Goal: Task Accomplishment & Management: Use online tool/utility

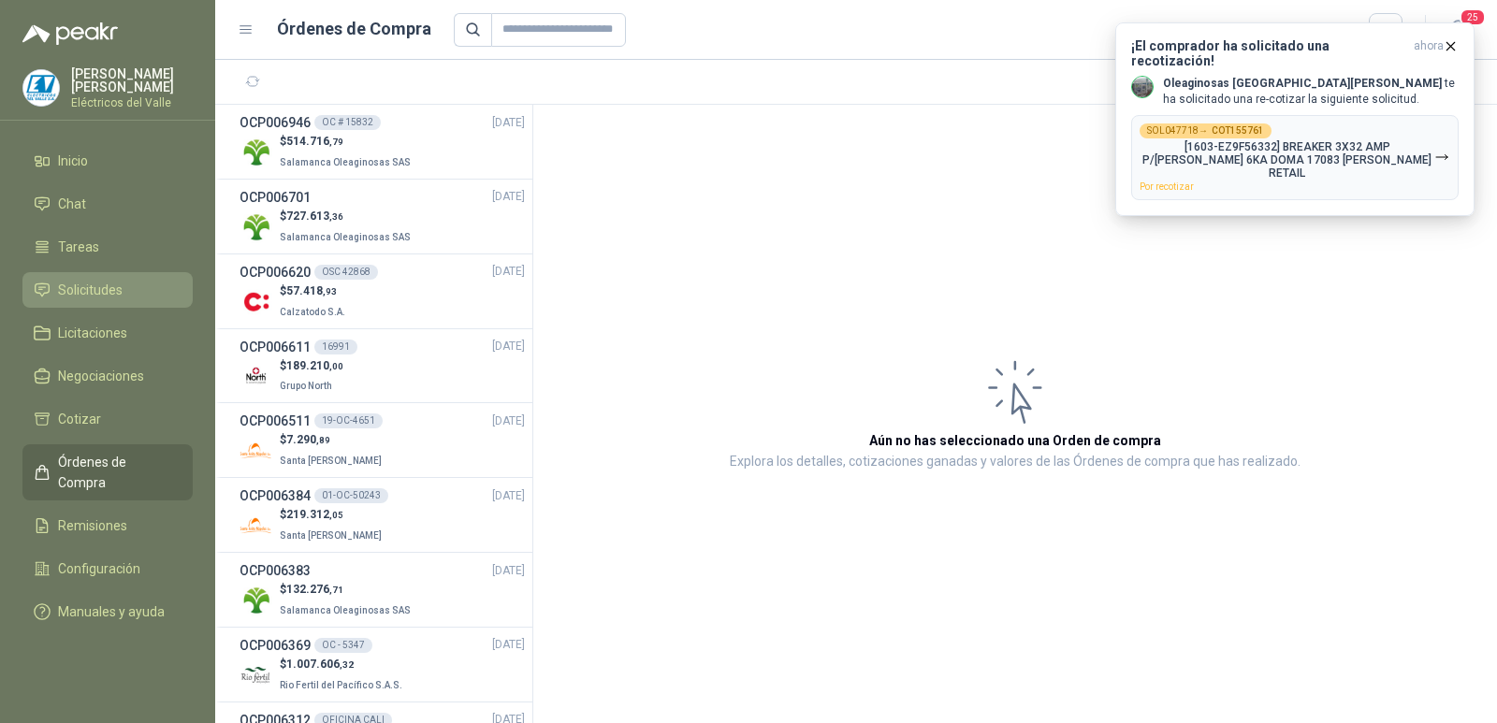
click at [84, 284] on span "Solicitudes" at bounding box center [90, 290] width 65 height 21
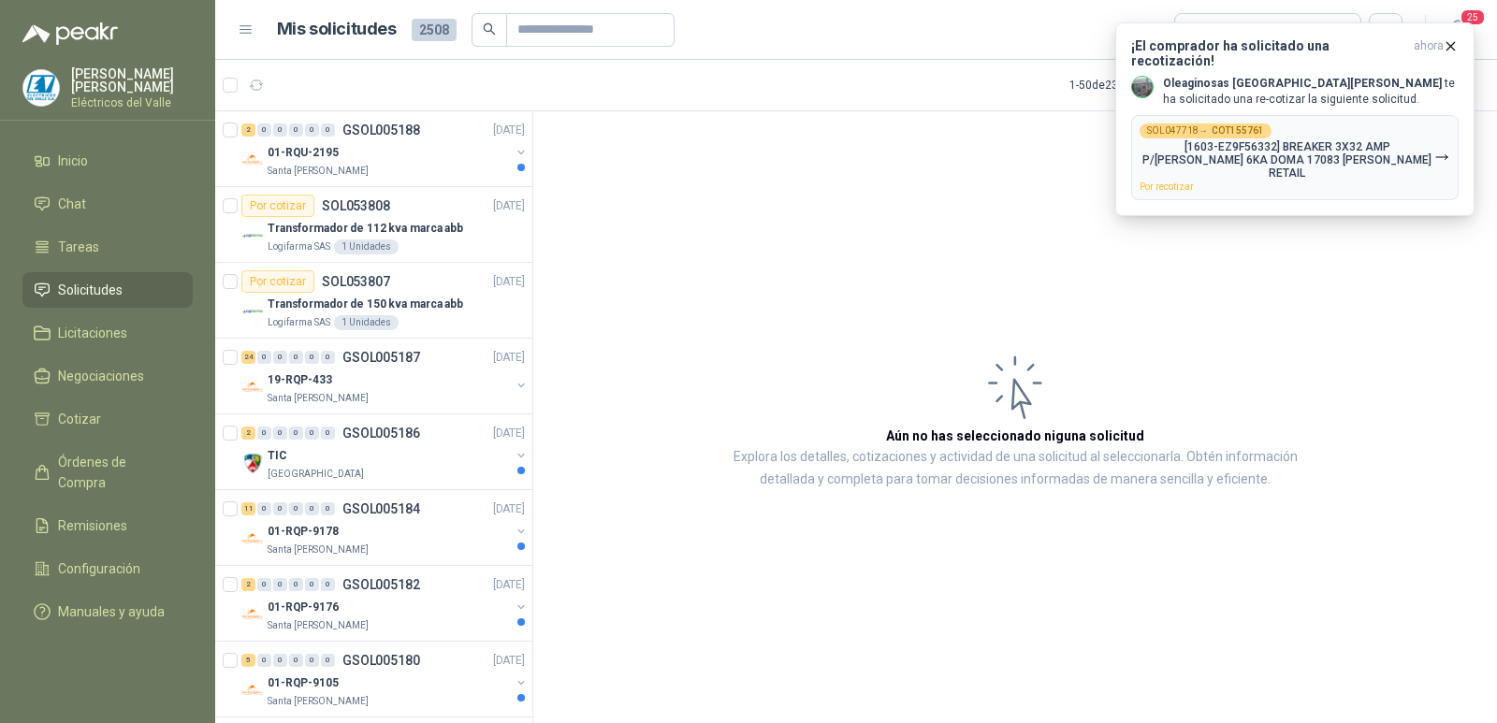
click at [805, 156] on article "Aún no has seleccionado niguna solicitud Explora los detalles, cotizaciones y a…" at bounding box center [1015, 420] width 964 height 618
click at [894, 76] on article "1 - 50 de 2328 Asignado a mi No Leídos" at bounding box center [856, 85] width 1282 height 51
click at [893, 45] on article "Mis solicitudes 2508 Todas" at bounding box center [840, 30] width 1126 height 34
click at [894, 44] on article "Mis solicitudes 2508 Todas" at bounding box center [840, 30] width 1126 height 34
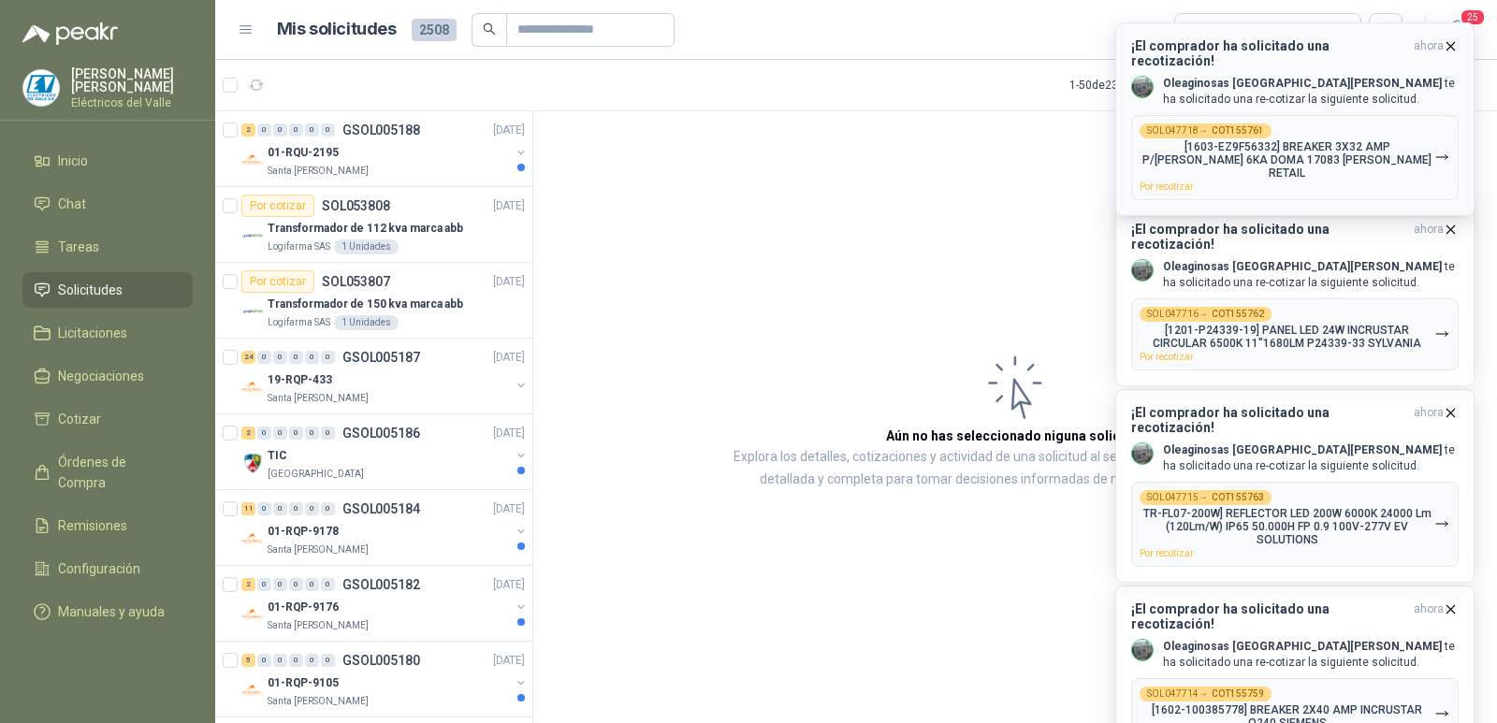
click at [1328, 140] on p "[1603-EZ9F56332] BREAKER 3X32 AMP P/[PERSON_NAME] 6KA DOMA 17083 [PERSON_NAME] …" at bounding box center [1287, 159] width 295 height 39
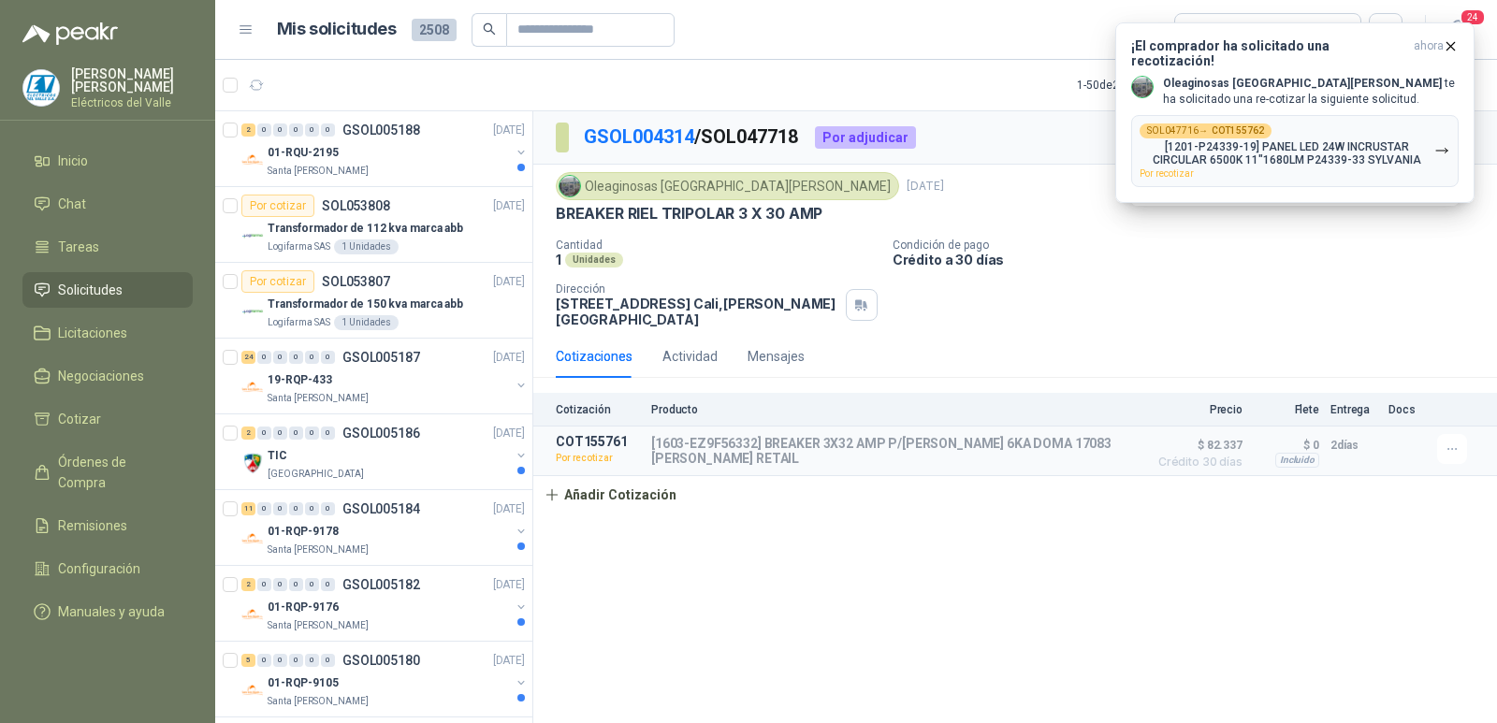
click at [1023, 335] on div "Cotizaciones Actividad Mensajes" at bounding box center [1015, 356] width 919 height 43
drag, startPoint x: 693, startPoint y: 429, endPoint x: 753, endPoint y: 429, distance: 59.9
click at [753, 436] on p "[1603-EZ9F56332] BREAKER 3X32 AMP P/[PERSON_NAME] 6KA DOMA 17083 [PERSON_NAME] …" at bounding box center [894, 451] width 487 height 30
copy p "Z9F56332"
click at [1097, 440] on button "Detalles" at bounding box center [1094, 451] width 88 height 25
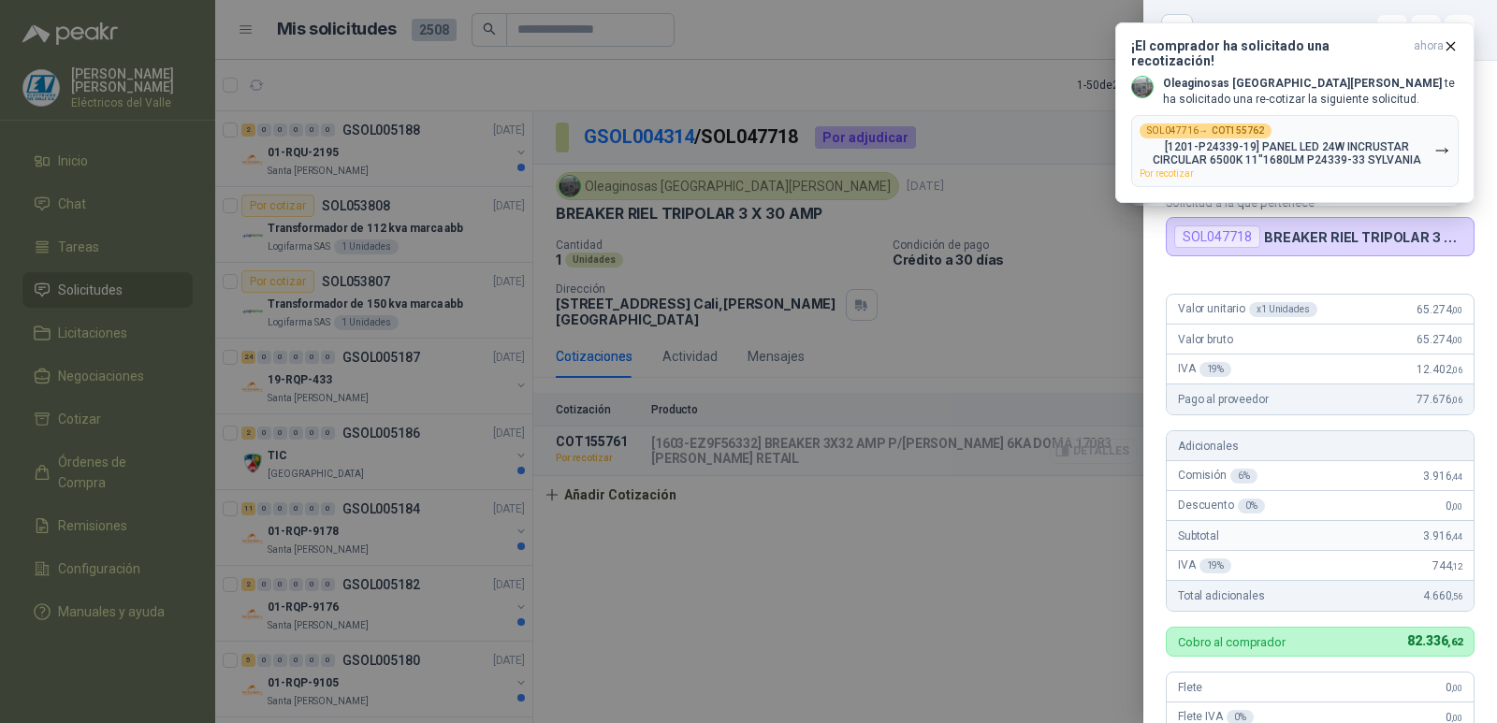
scroll to position [468, 0]
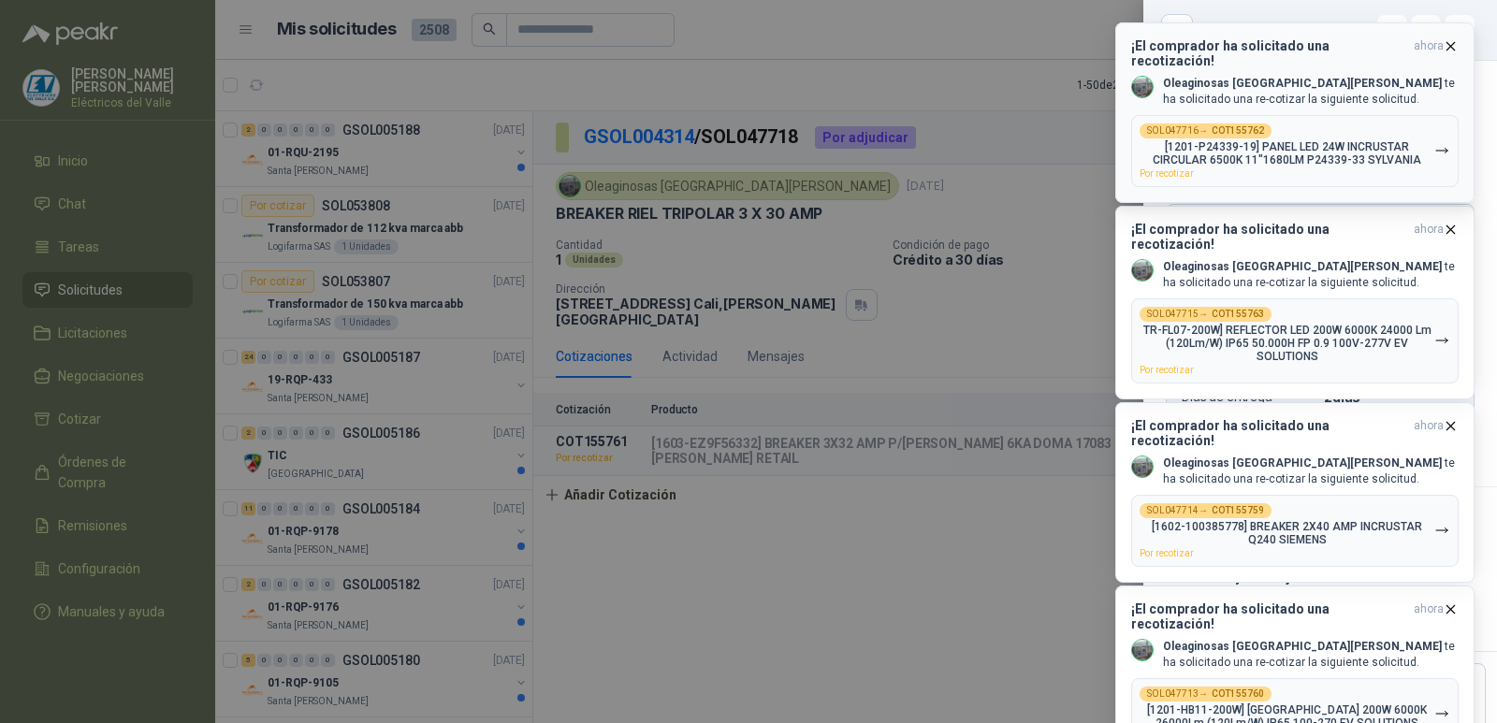
click at [1449, 43] on icon "button" at bounding box center [1451, 46] width 16 height 16
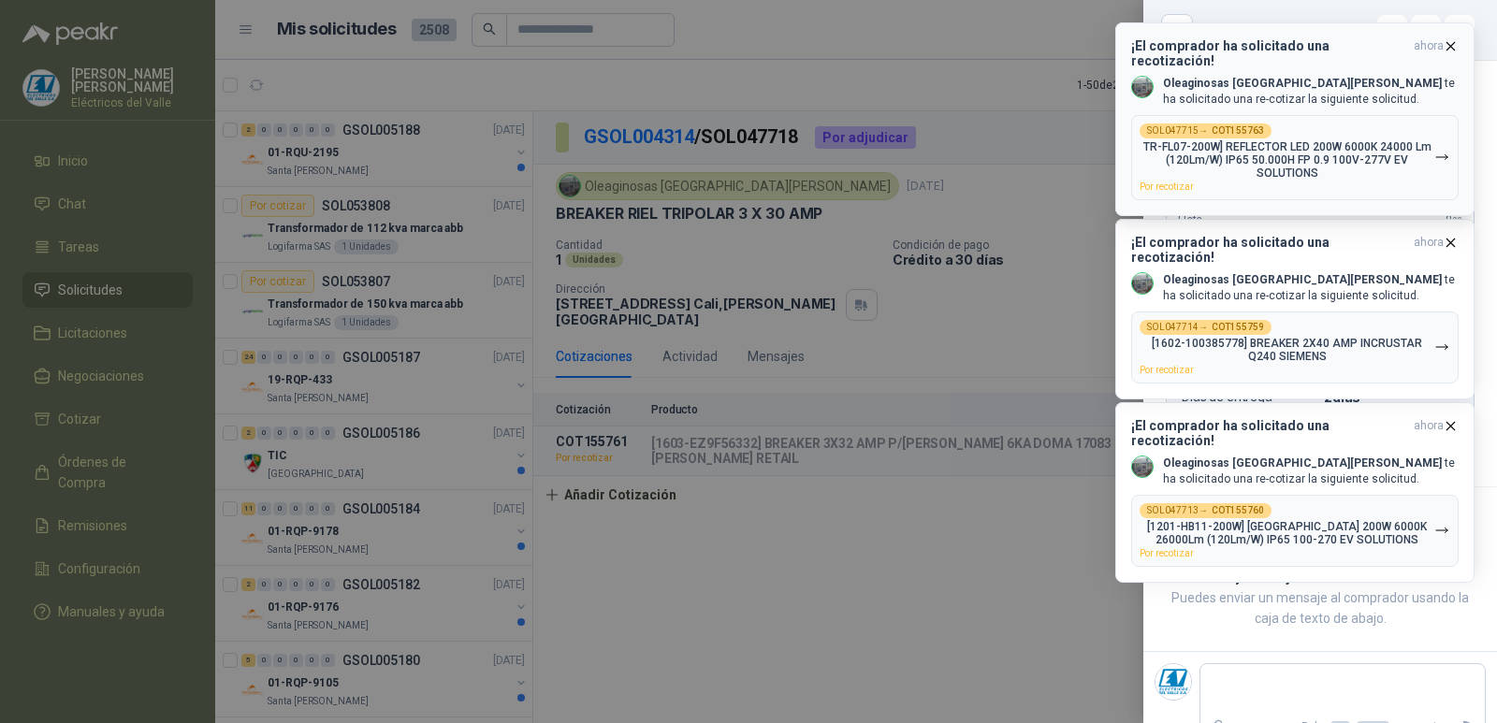
click at [1453, 44] on icon "button" at bounding box center [1450, 45] width 7 height 7
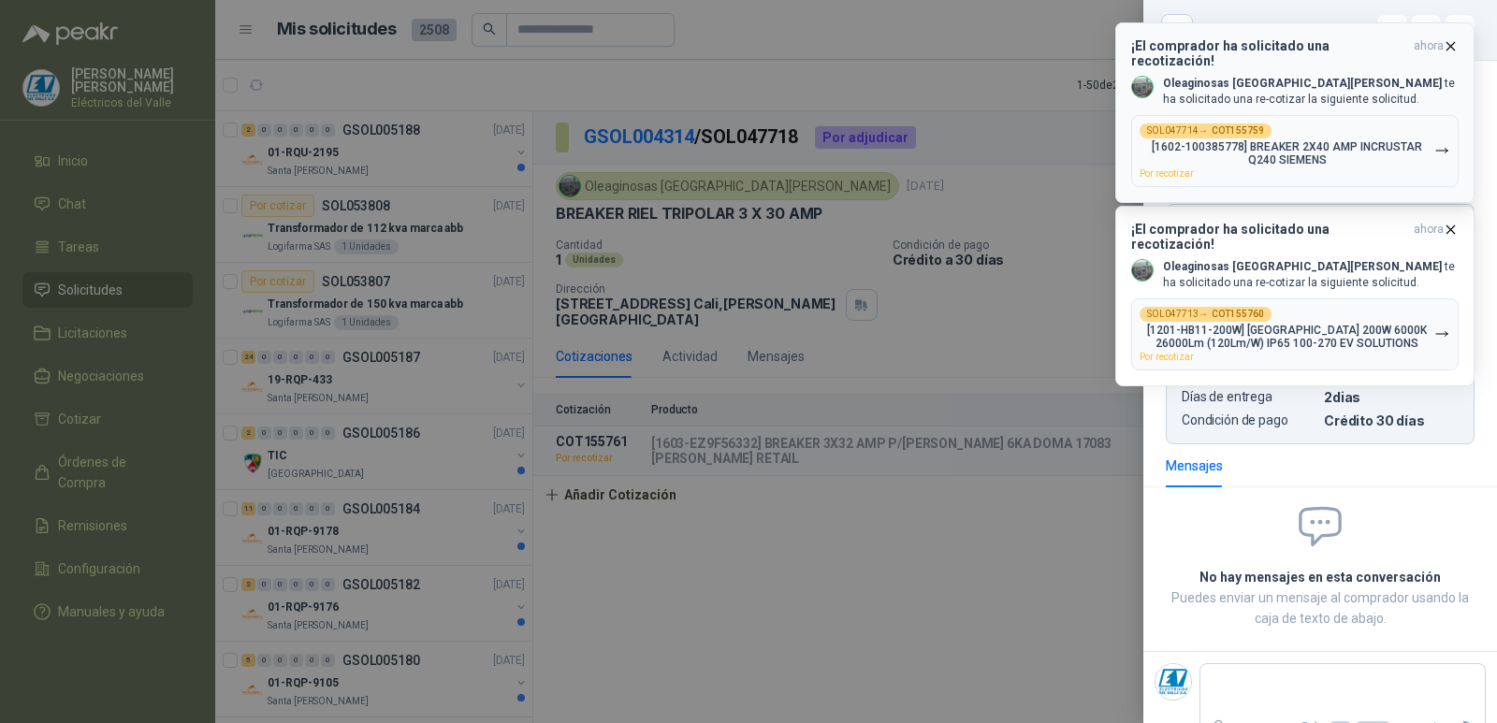
click at [1452, 44] on icon "button" at bounding box center [1451, 46] width 16 height 16
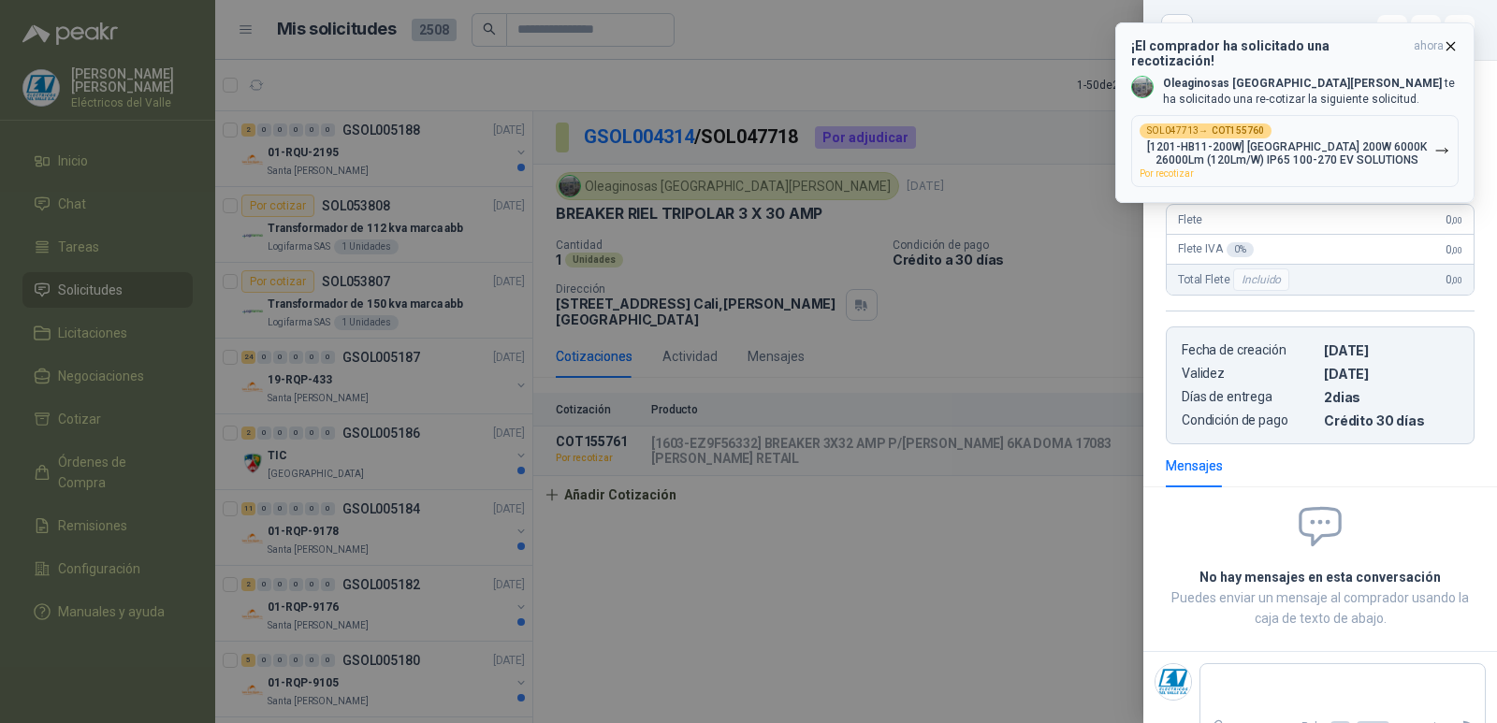
click at [1452, 45] on icon "button" at bounding box center [1450, 45] width 7 height 7
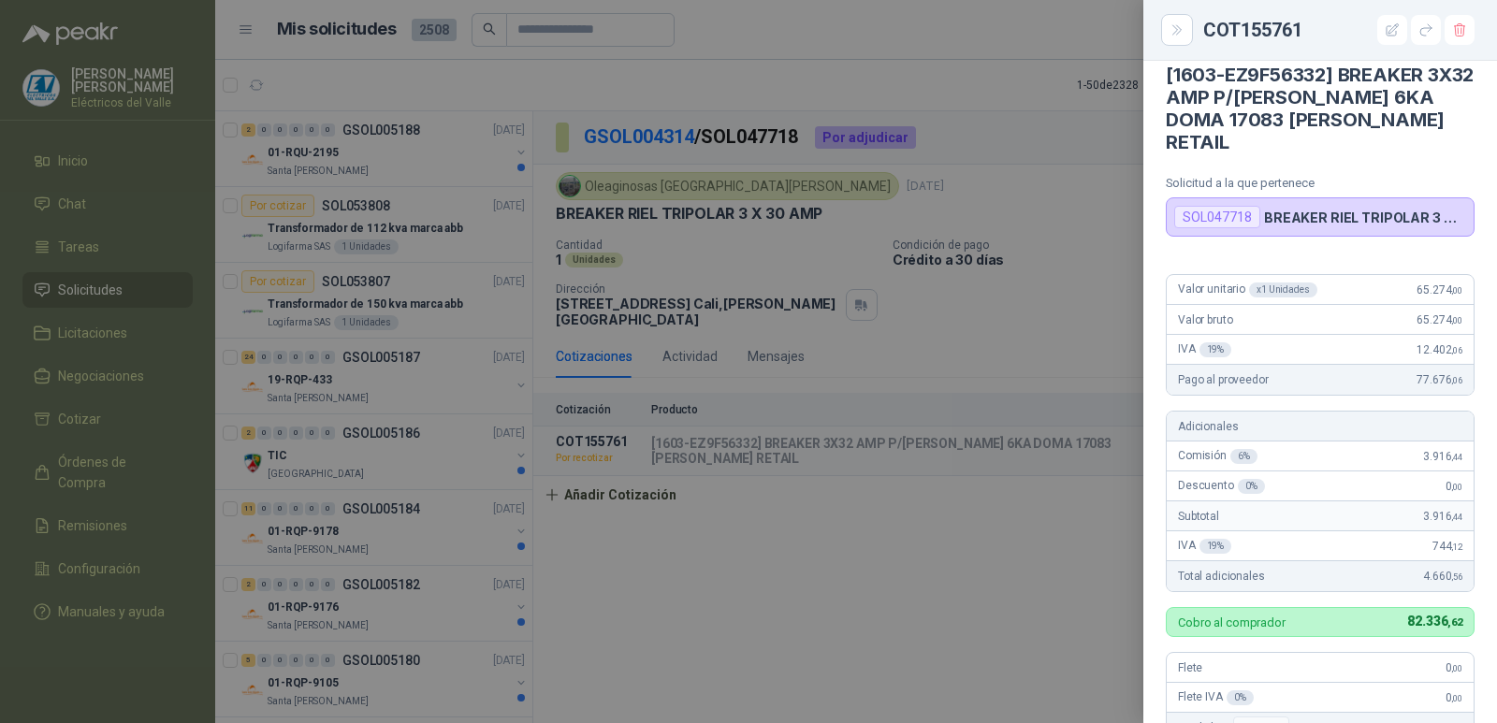
scroll to position [0, 0]
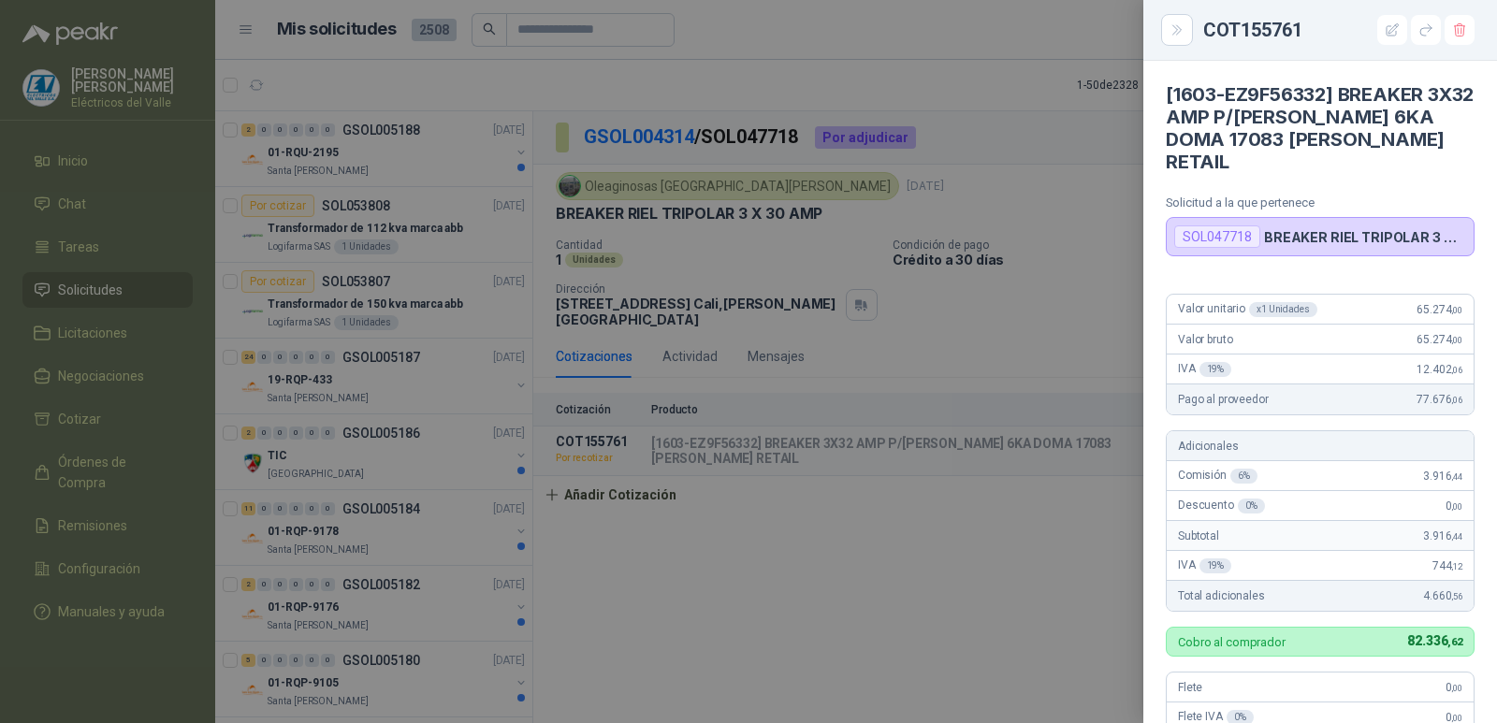
click at [1079, 513] on div at bounding box center [748, 361] width 1497 height 723
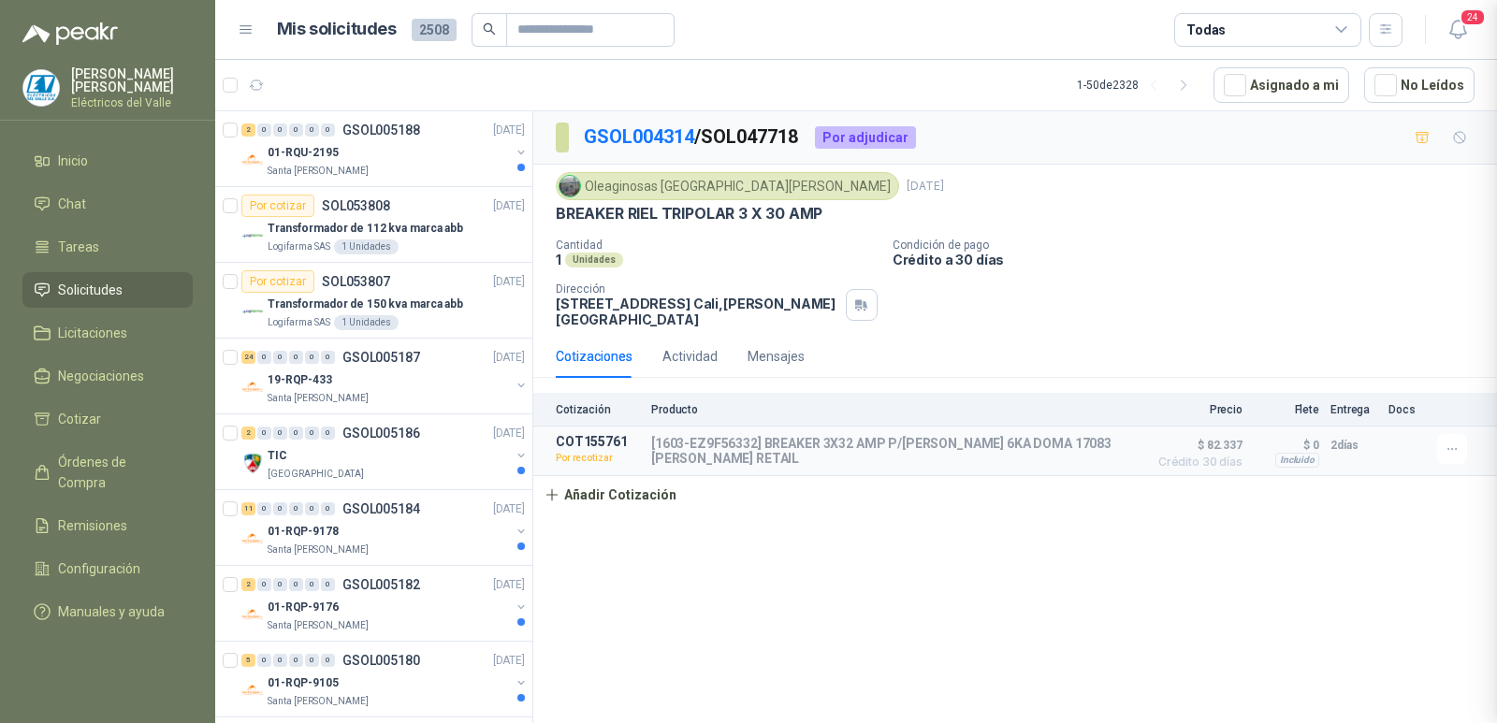
scroll to position [477, 0]
click at [1446, 442] on icon "button" at bounding box center [1453, 450] width 16 height 16
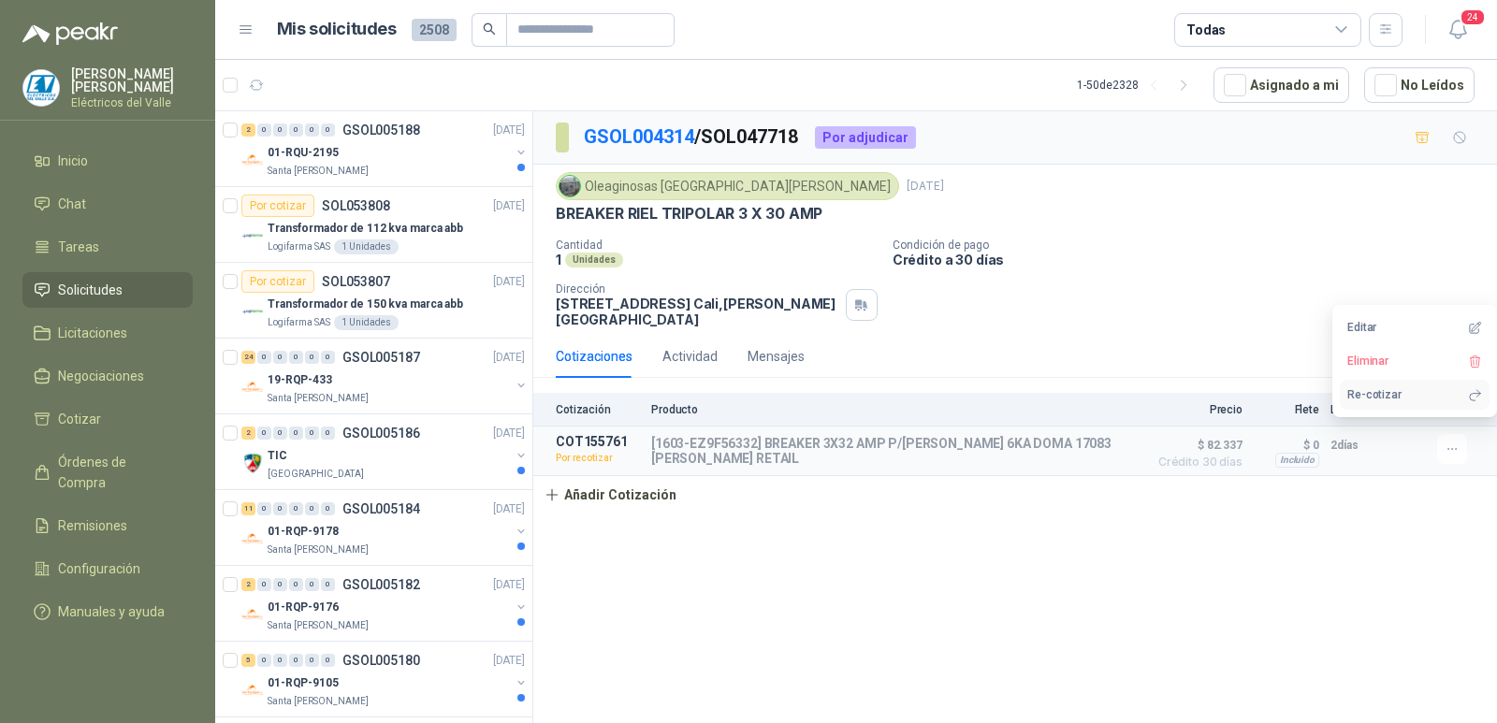
click at [1469, 399] on icon "button" at bounding box center [1475, 395] width 14 height 14
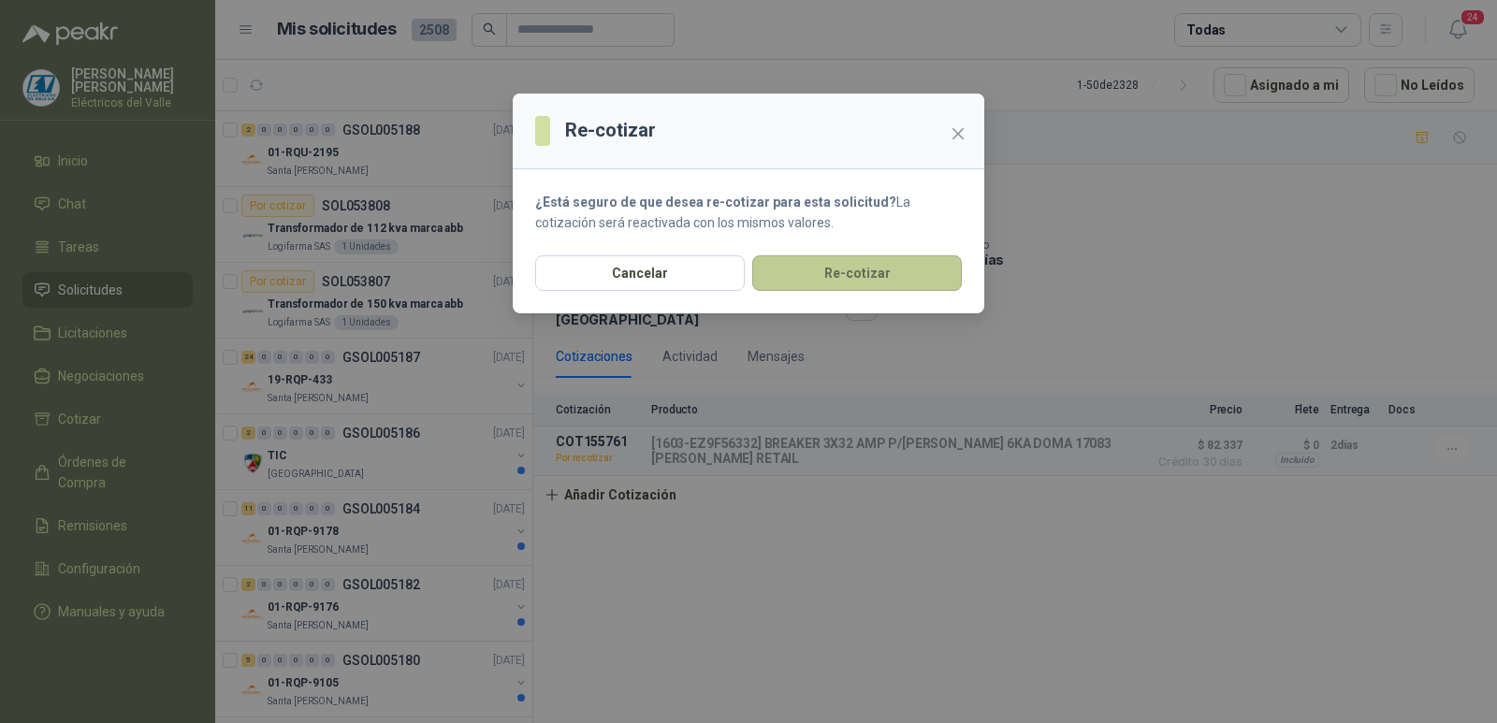
click at [869, 269] on button "Re-cotizar" at bounding box center [857, 273] width 210 height 36
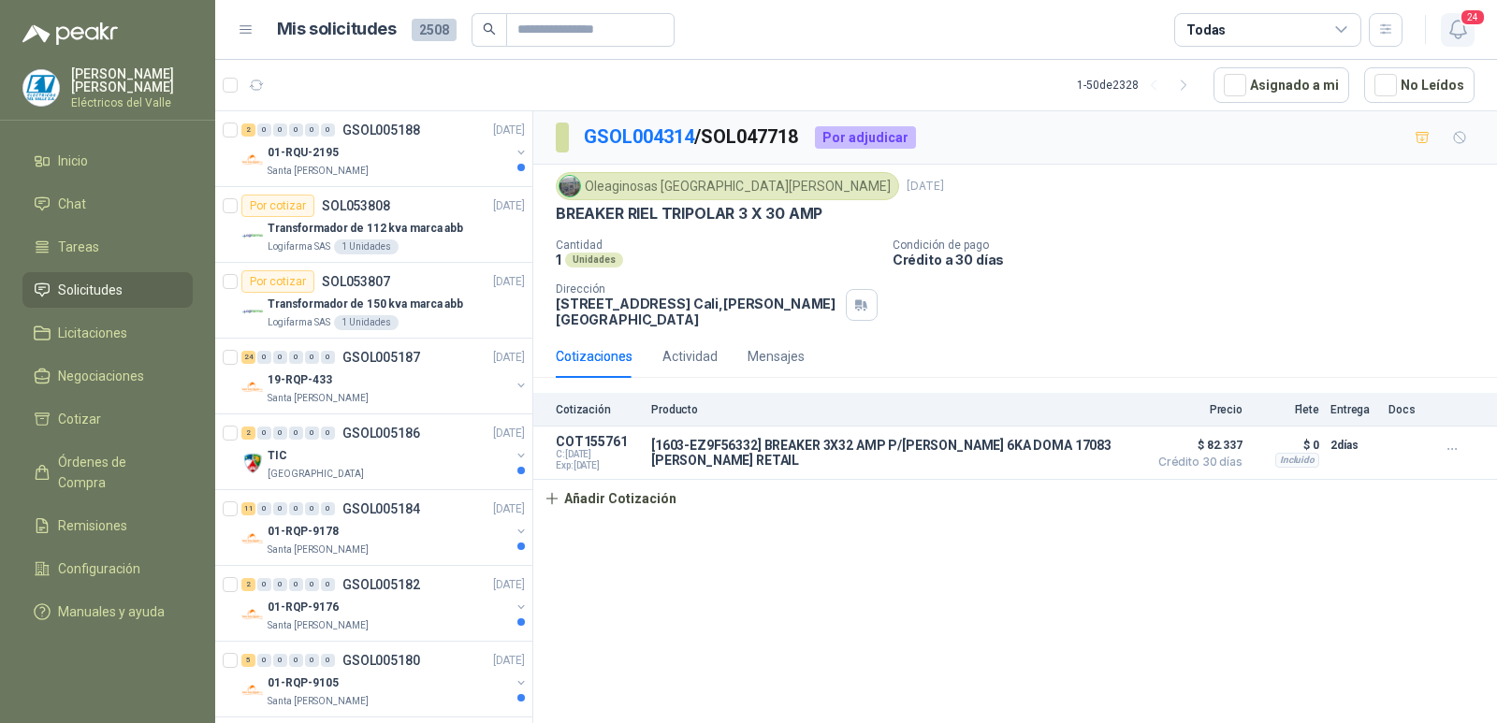
click at [1458, 24] on icon "button" at bounding box center [1457, 29] width 23 height 23
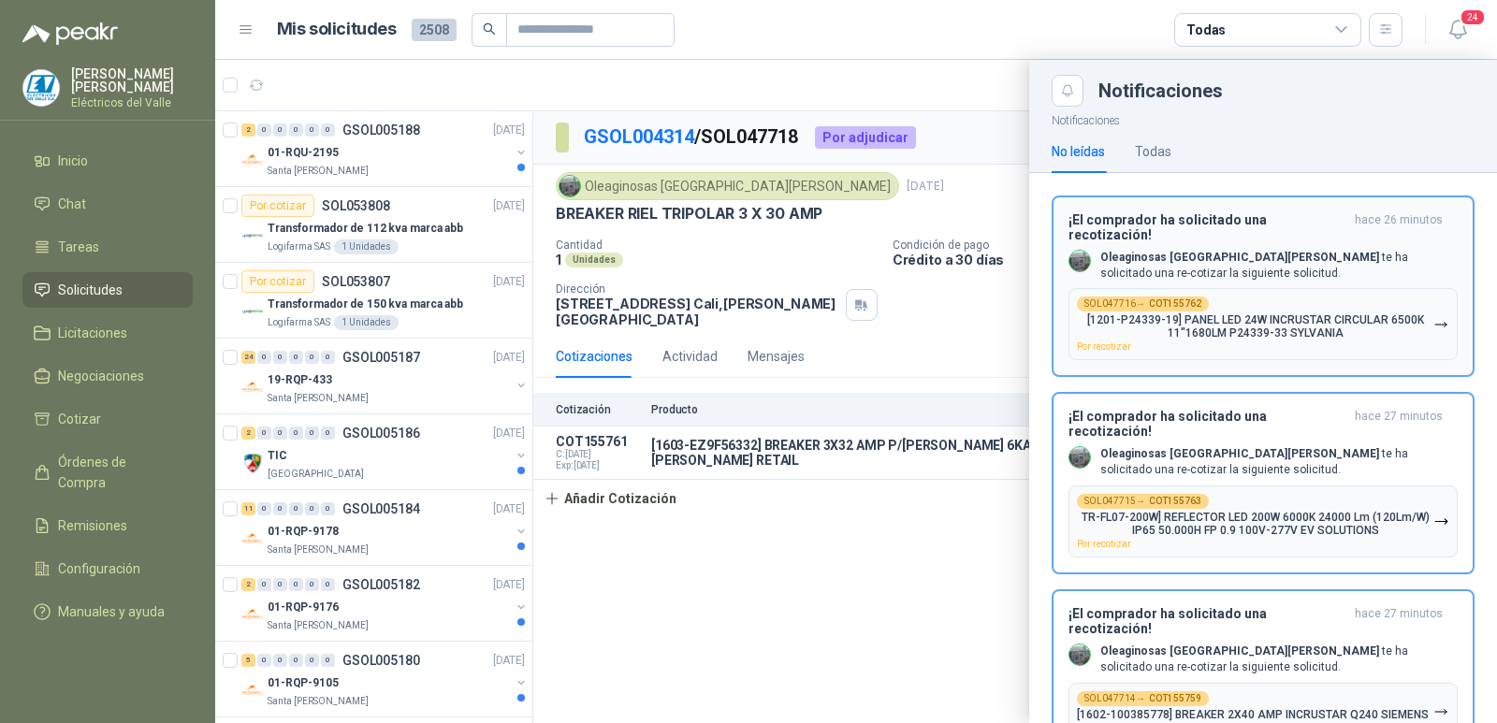
click at [1283, 313] on p "[1201-P24339-19] PANEL LED 24W INCRUSTAR CIRCULAR 6500K 11"1680LM P24339-33 SYL…" at bounding box center [1255, 326] width 356 height 26
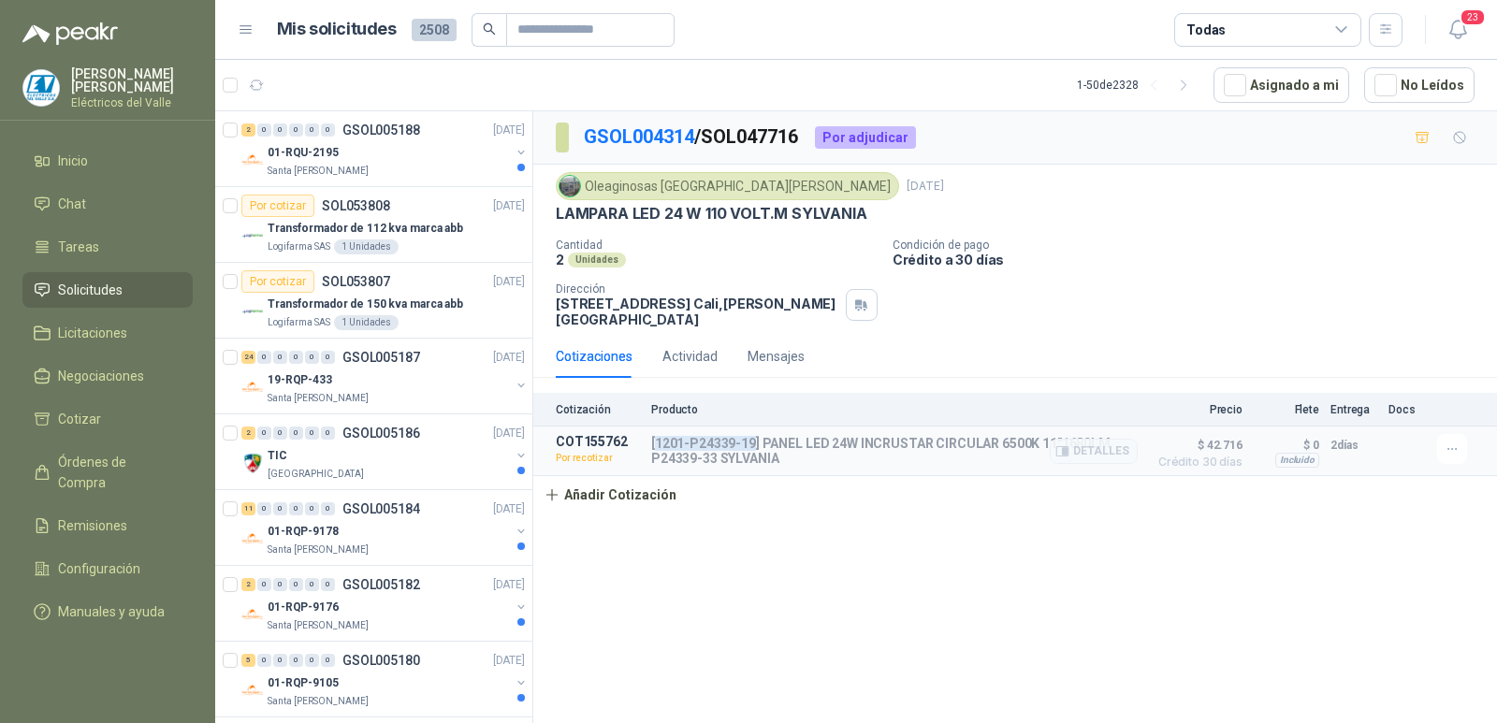
copy p "1201-P24339-19"
drag, startPoint x: 657, startPoint y: 430, endPoint x: 751, endPoint y: 426, distance: 94.6
click at [751, 436] on p "[1201-P24339-19] PANEL LED 24W INCRUSTAR CIRCULAR 6500K 11"1680LM P24339-33 SYL…" at bounding box center [894, 451] width 487 height 30
click at [1089, 439] on button "Detalles" at bounding box center [1094, 451] width 88 height 25
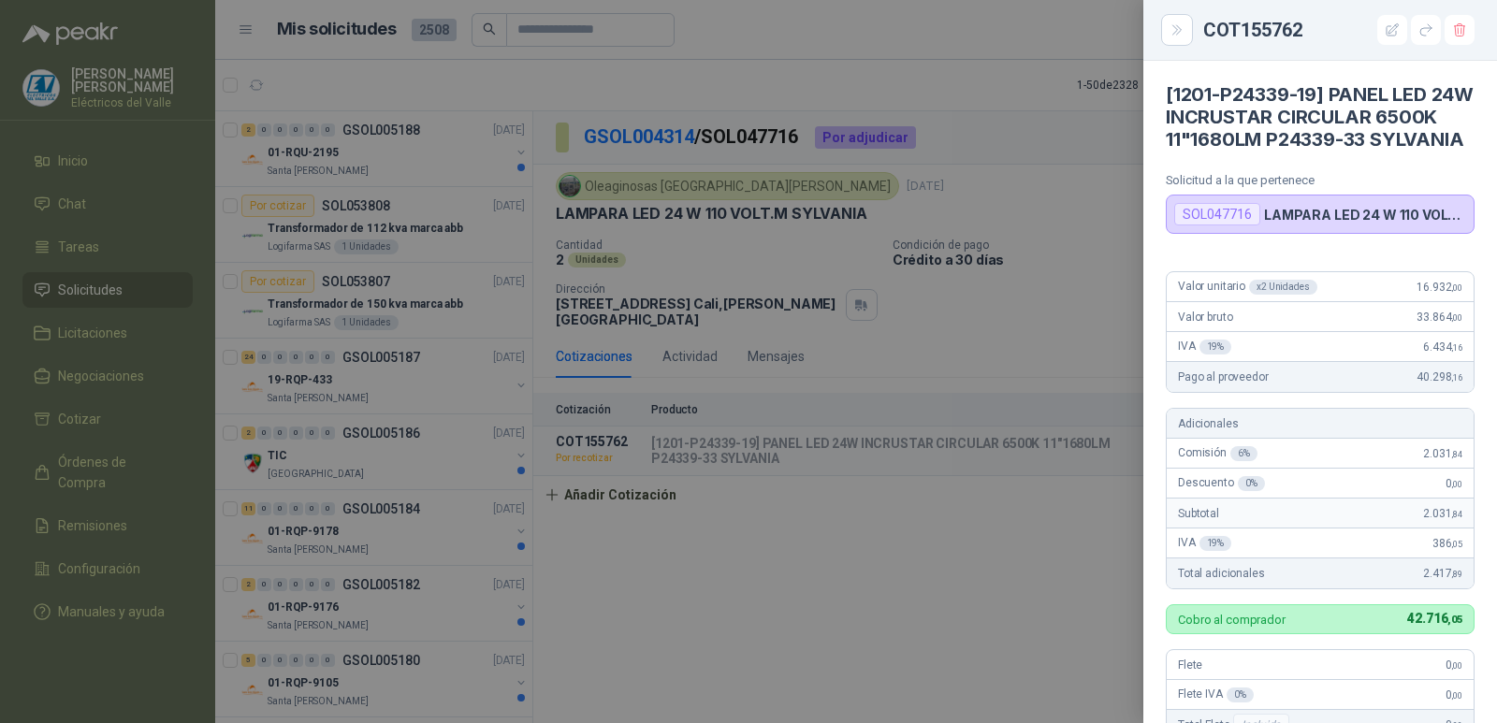
click at [1096, 326] on div at bounding box center [748, 361] width 1497 height 723
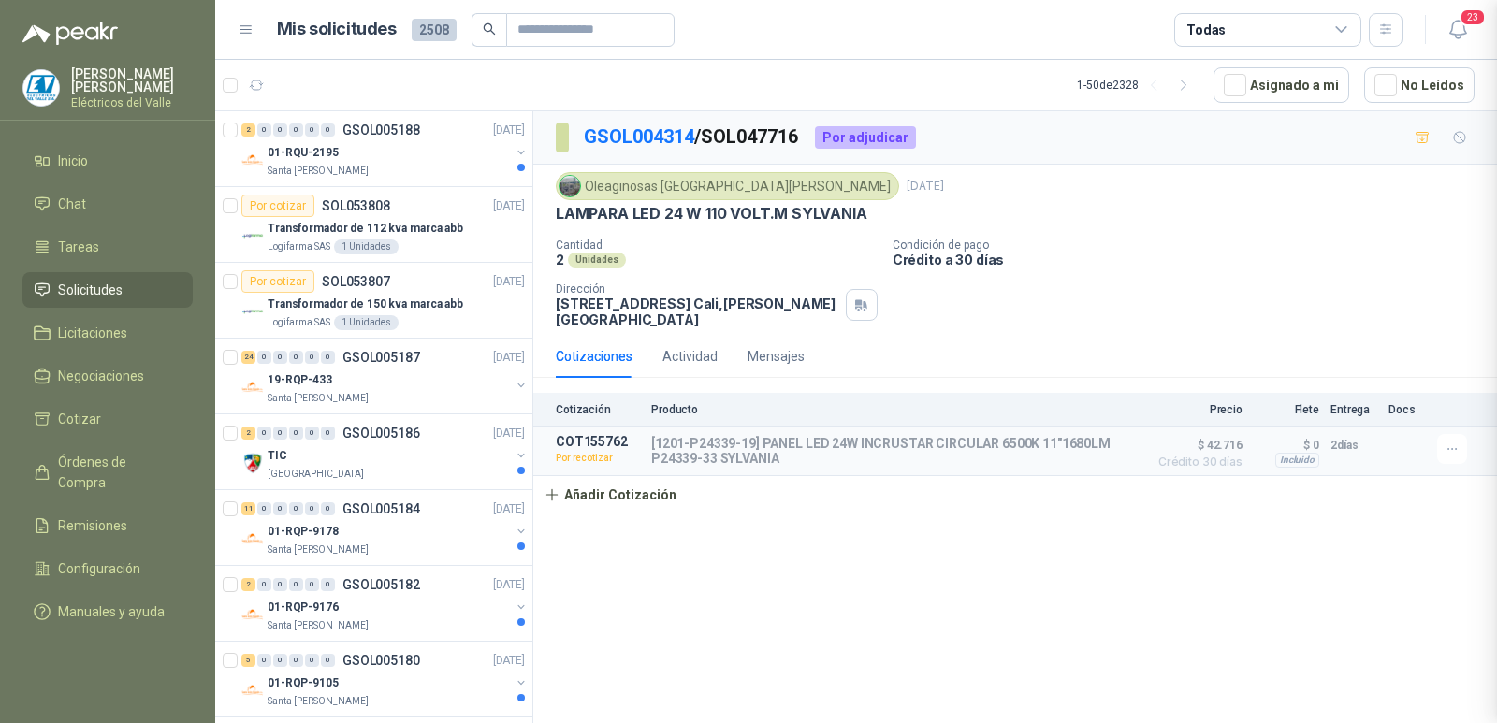
scroll to position [500, 0]
click at [1452, 442] on icon "button" at bounding box center [1453, 450] width 16 height 16
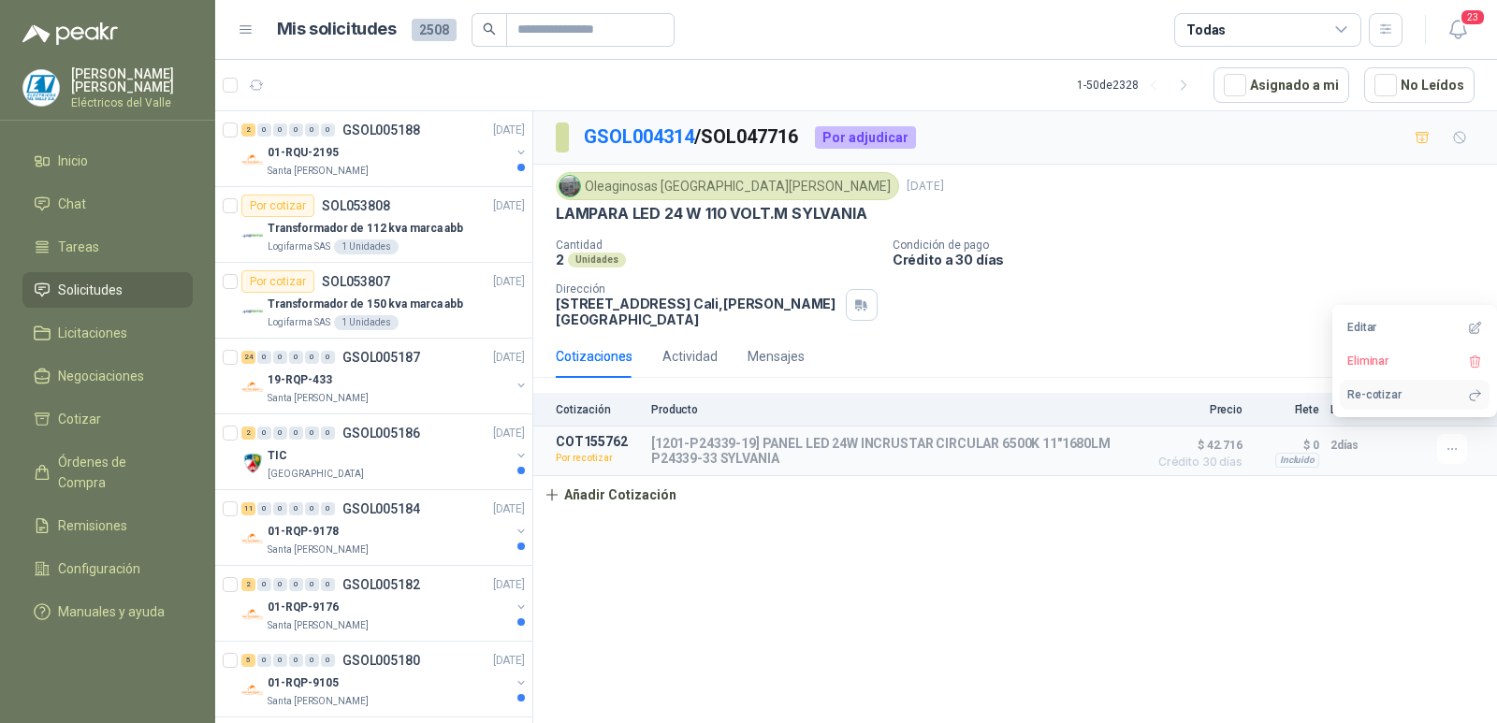
click at [1479, 393] on icon "button" at bounding box center [1475, 395] width 10 height 10
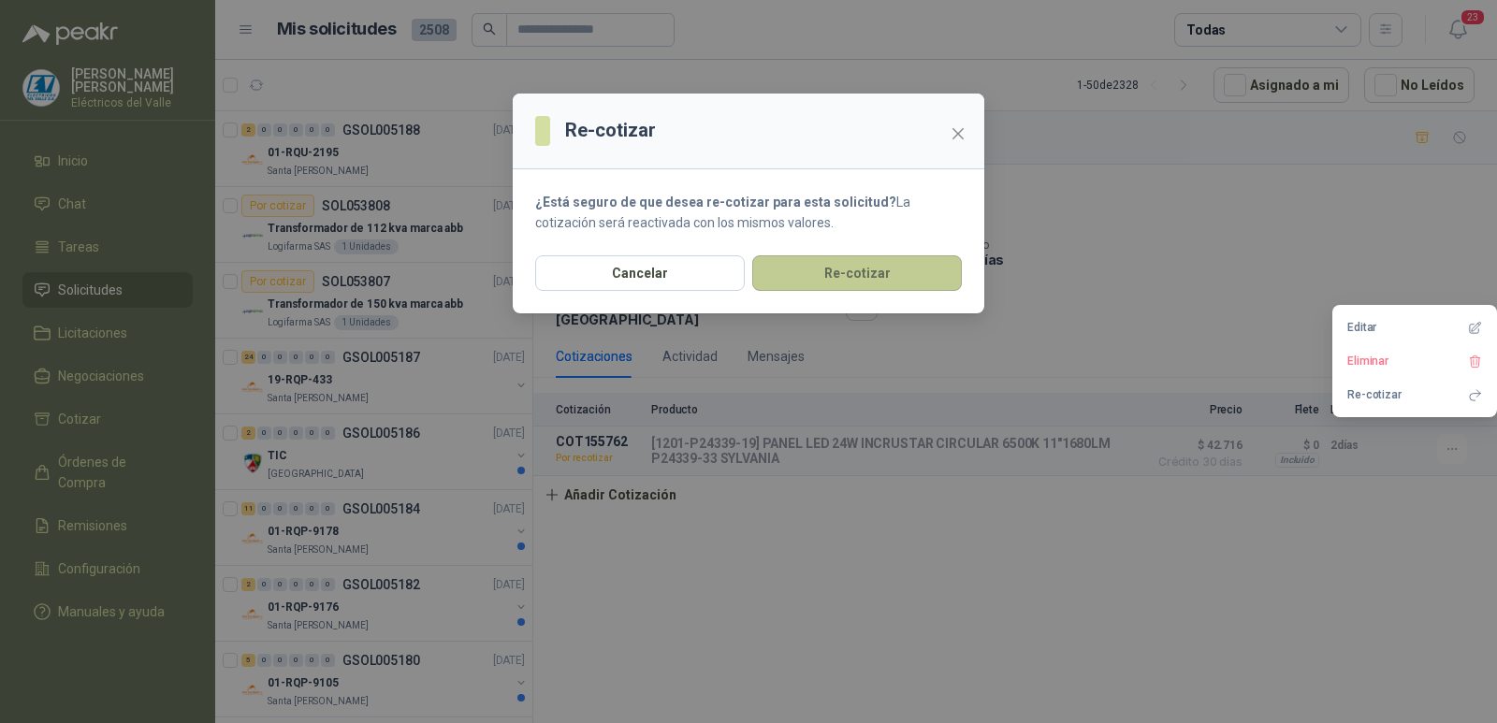
click at [913, 277] on button "Re-cotizar" at bounding box center [857, 273] width 210 height 36
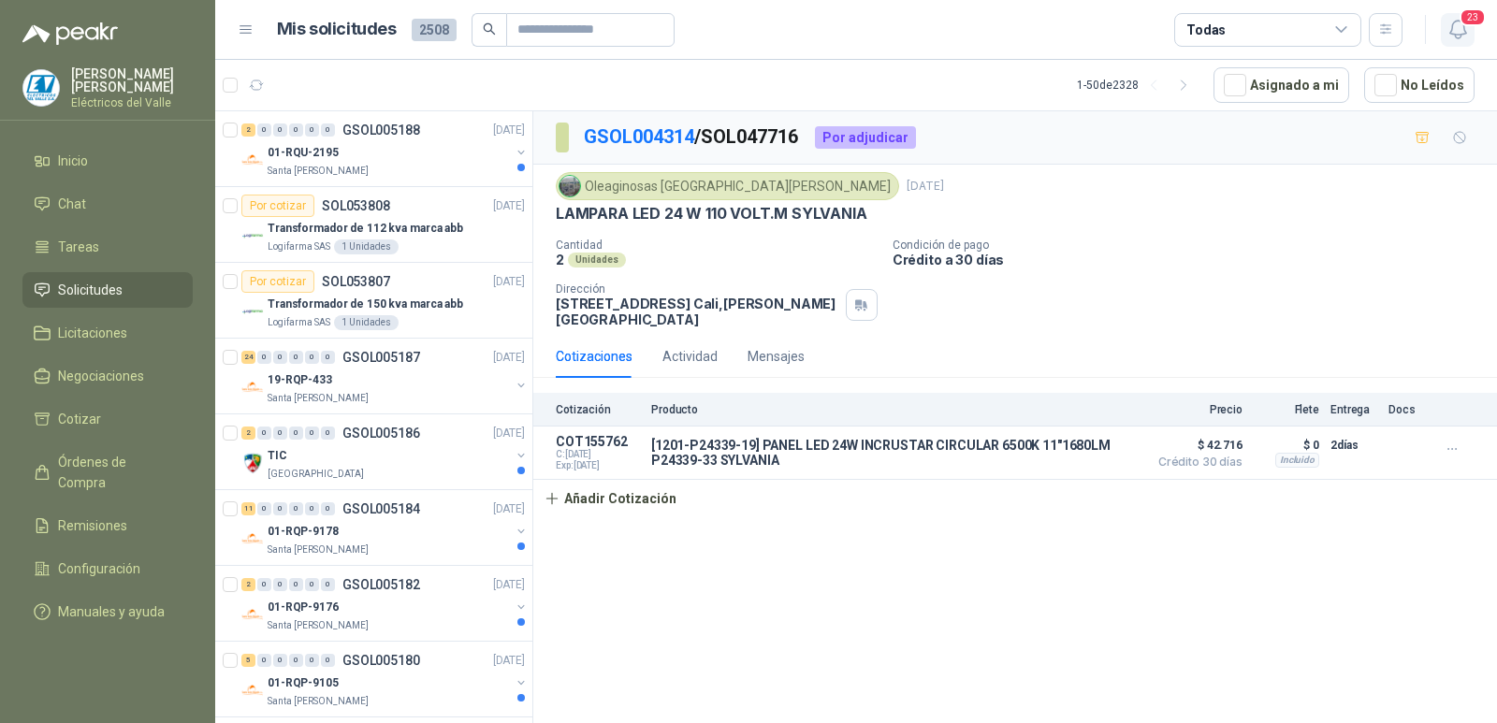
click at [1461, 26] on span "23" at bounding box center [1473, 17] width 26 height 18
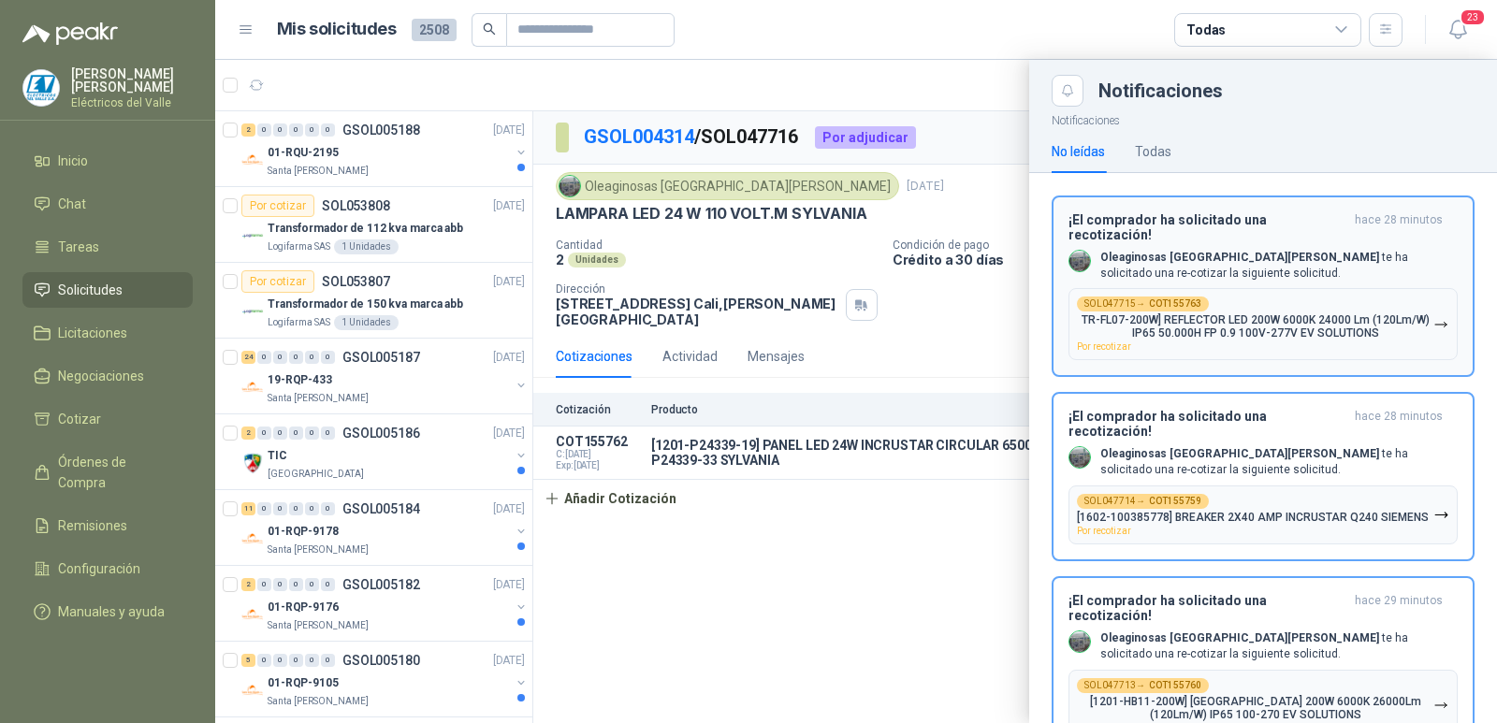
click at [1264, 313] on p "TR-FL07-200W] REFLECTOR LED 200W 6000K 24000 Lm (120Lm/W) IP65 50.000H FP 0.9 1…" at bounding box center [1255, 326] width 356 height 26
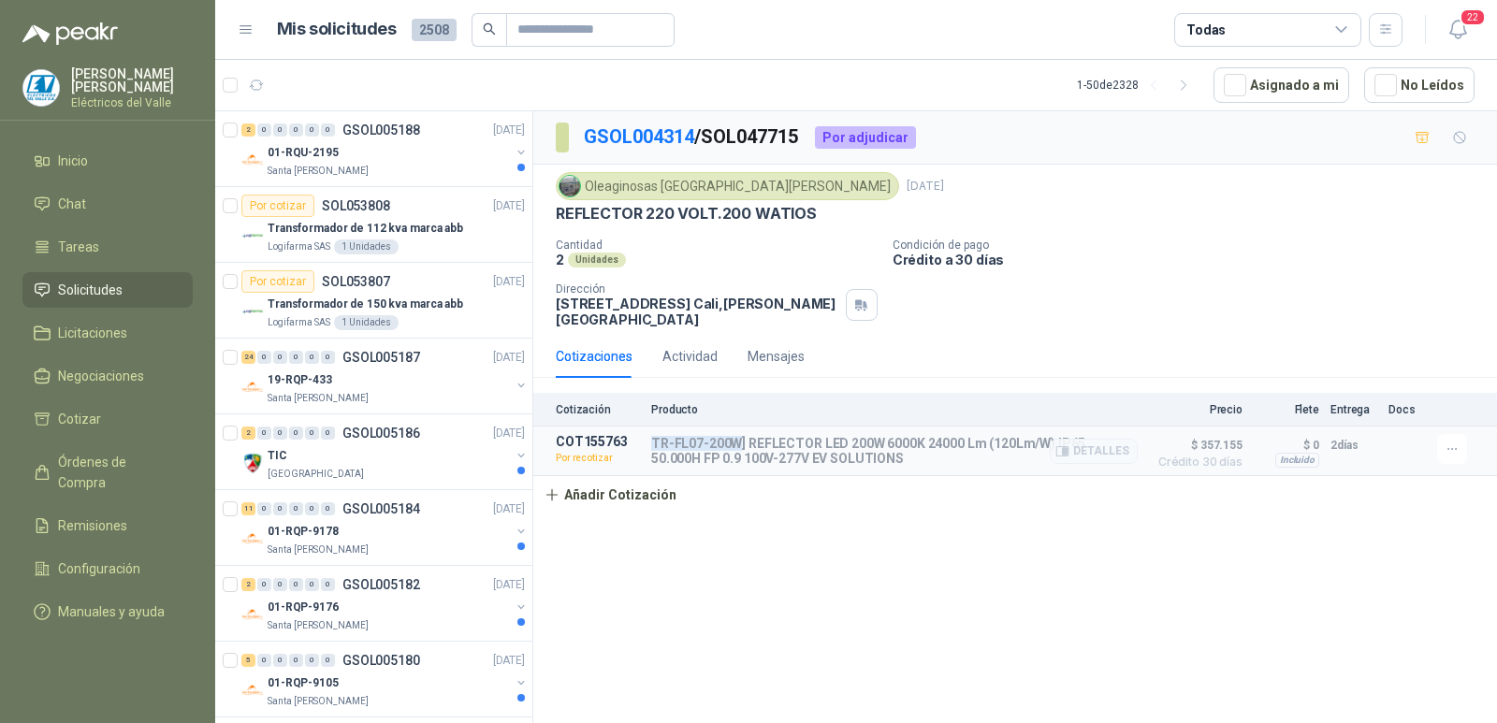
drag, startPoint x: 653, startPoint y: 429, endPoint x: 736, endPoint y: 419, distance: 83.9
click at [736, 427] on article "COT155763 Por recotizar TR-FL07-200W] REFLECTOR LED 200W 6000K 24000 Lm (120Lm/…" at bounding box center [1015, 452] width 964 height 50
copy p "TR-FL07-200W"
click at [1100, 446] on button "Detalles" at bounding box center [1094, 451] width 88 height 25
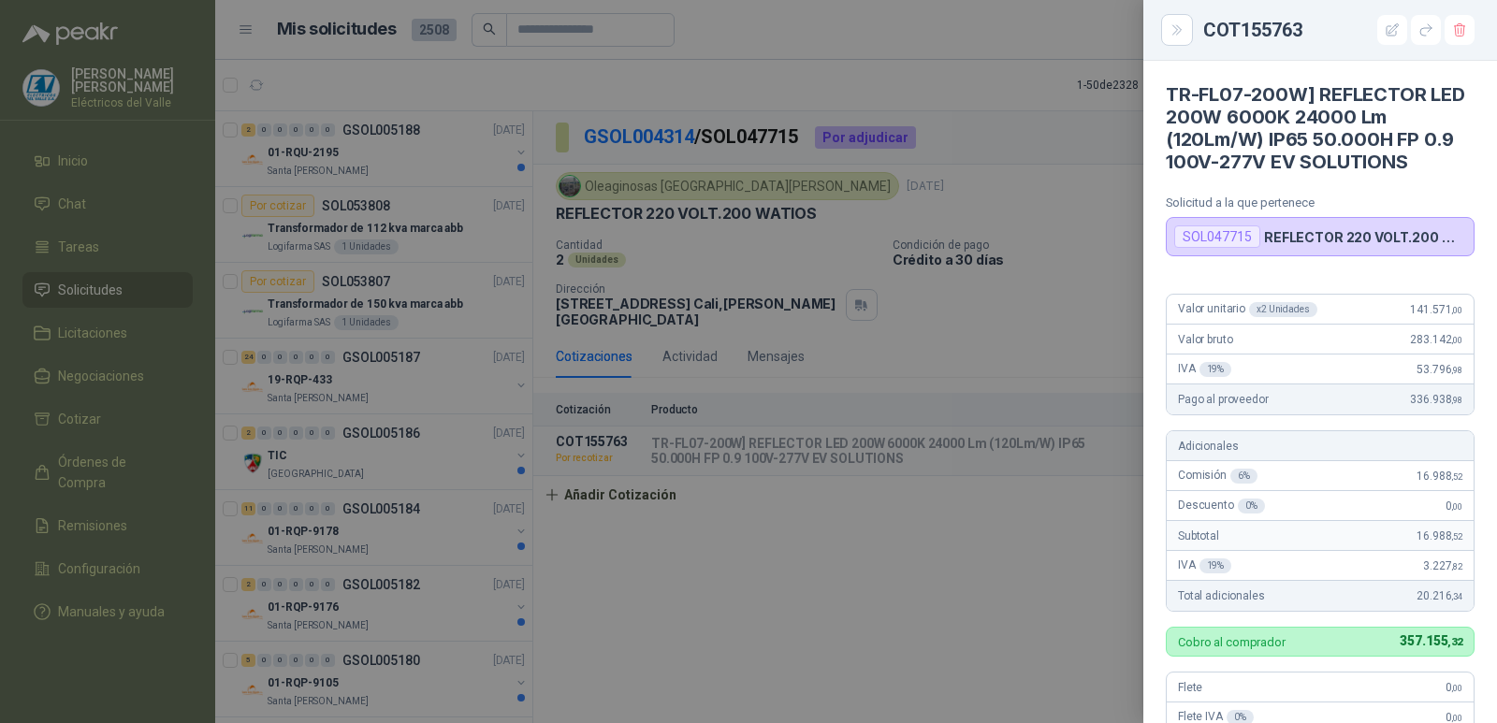
click at [1077, 279] on div at bounding box center [748, 361] width 1497 height 723
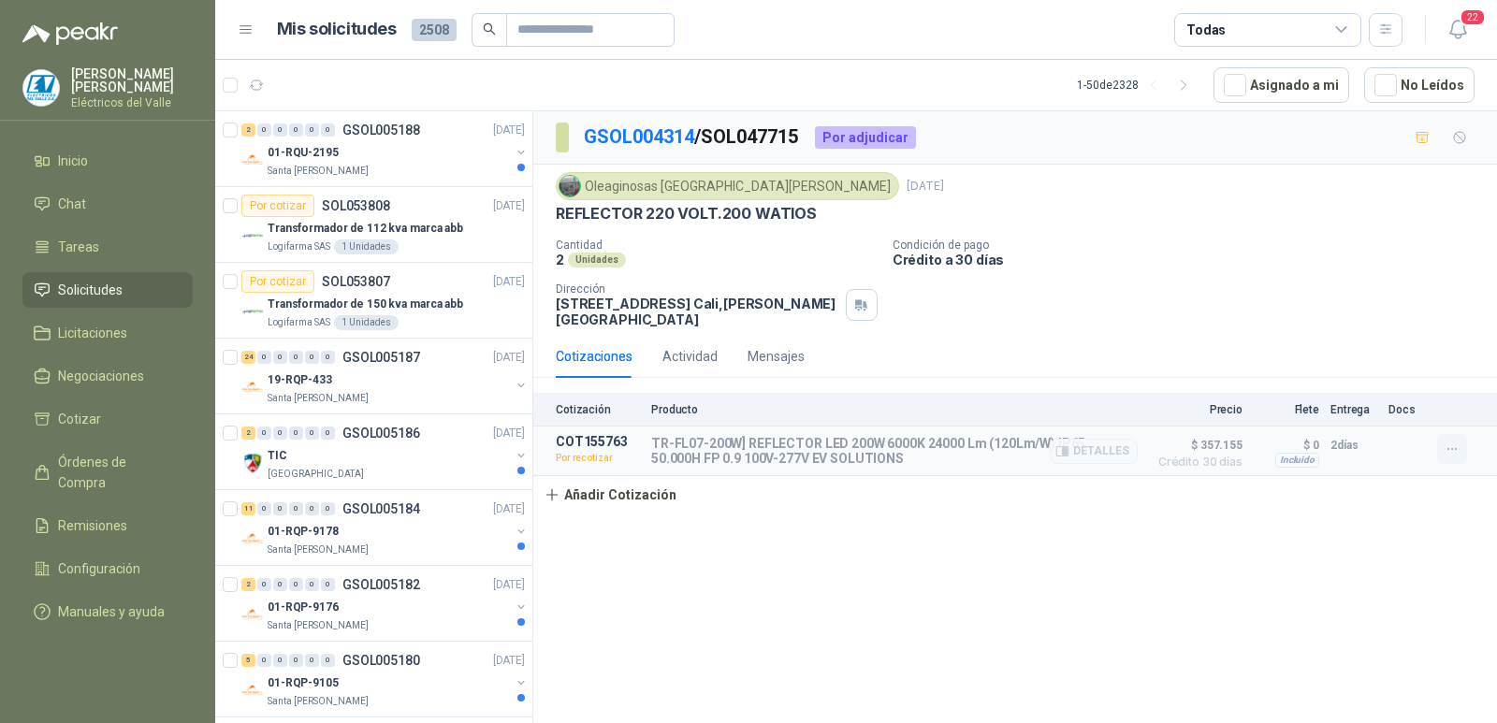
click at [1452, 449] on icon "button" at bounding box center [1451, 449] width 8 height 1
click at [1474, 390] on icon "button" at bounding box center [1475, 395] width 14 height 14
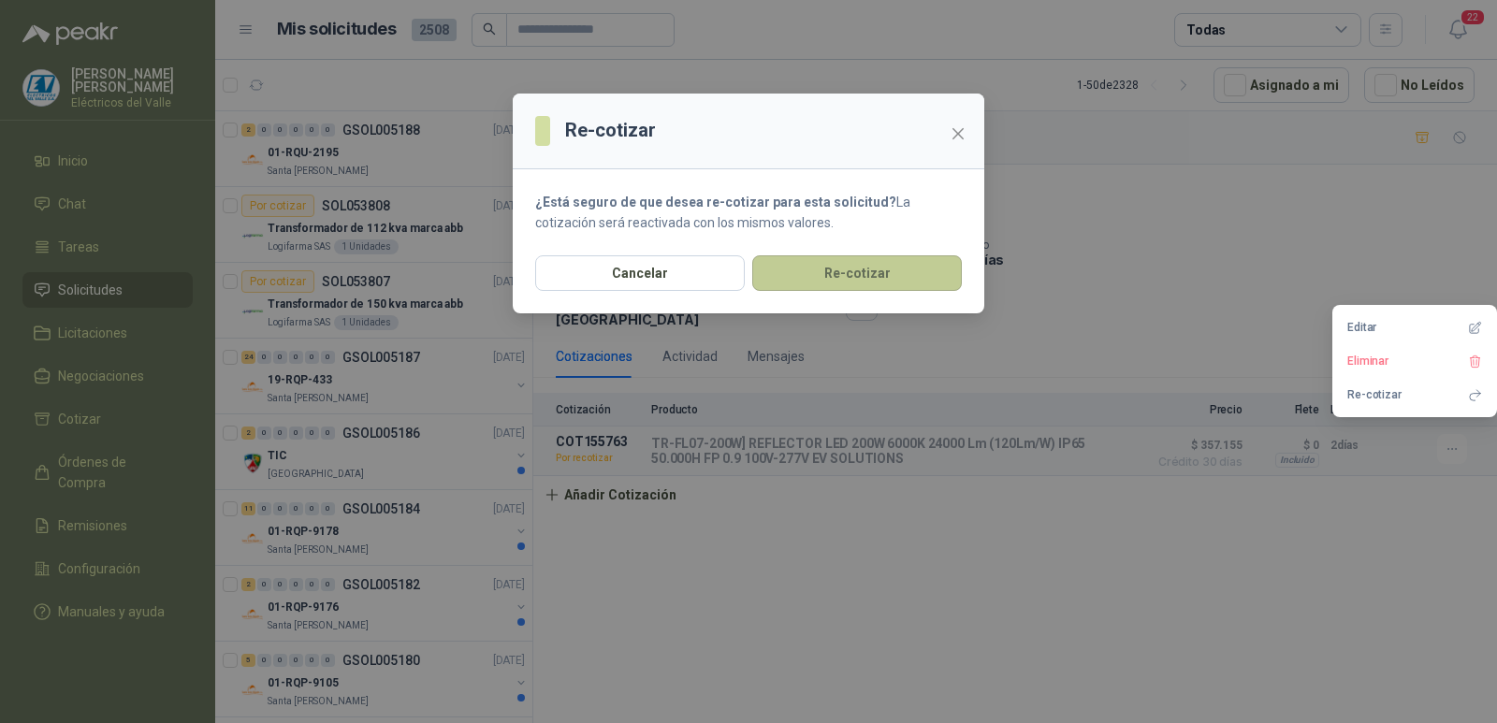
click at [897, 281] on button "Re-cotizar" at bounding box center [857, 273] width 210 height 36
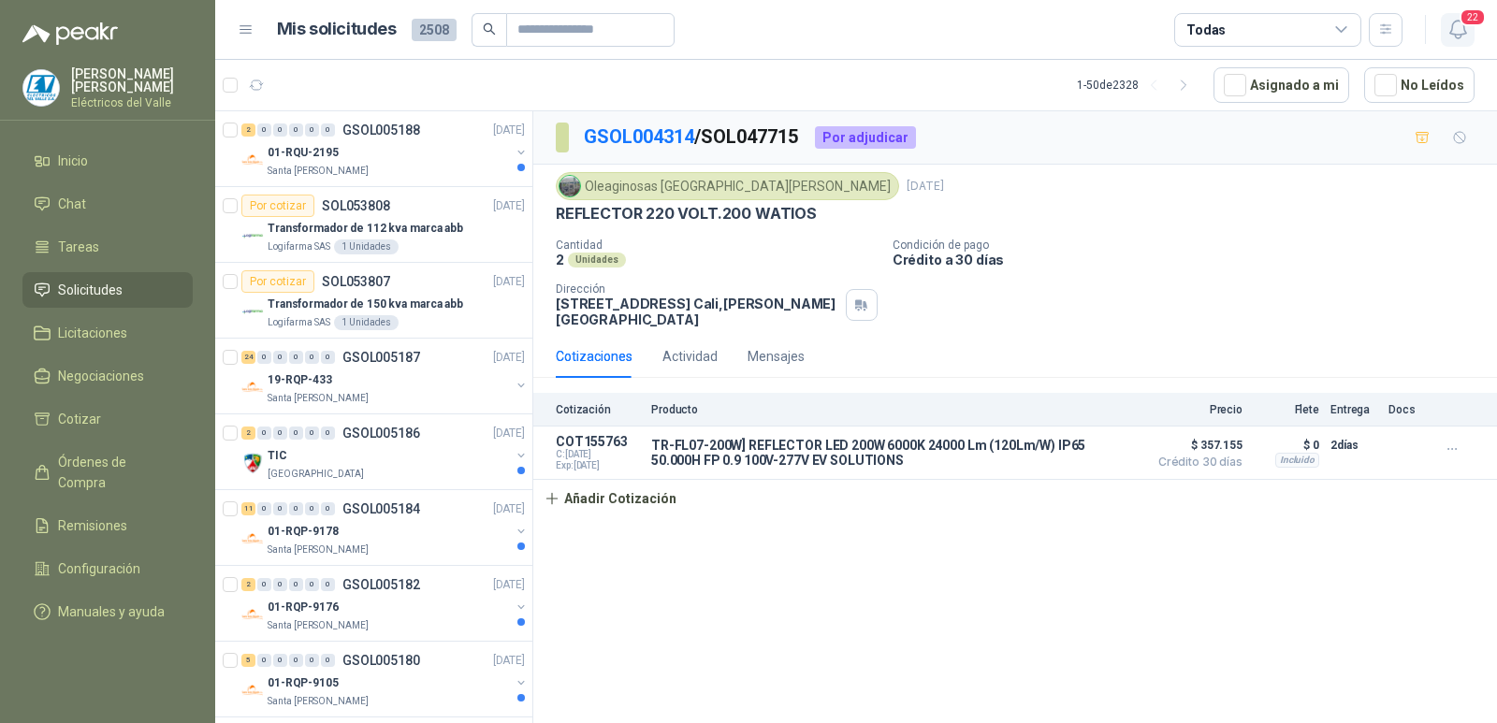
click at [1462, 33] on icon "button" at bounding box center [1457, 29] width 23 height 23
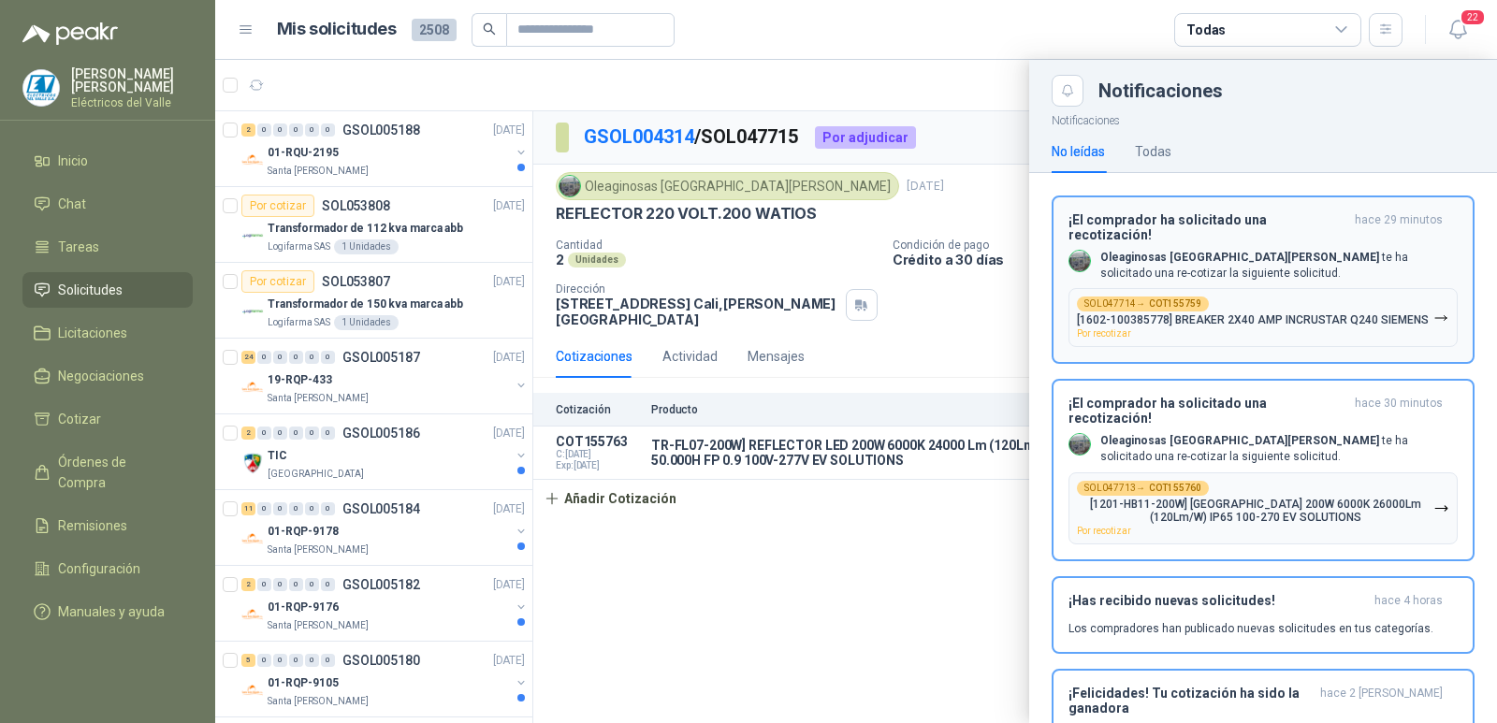
click at [1302, 313] on p "[1602-100385778] BREAKER 2X40 AMP INCRUSTAR Q240 SIEMENS" at bounding box center [1253, 319] width 352 height 13
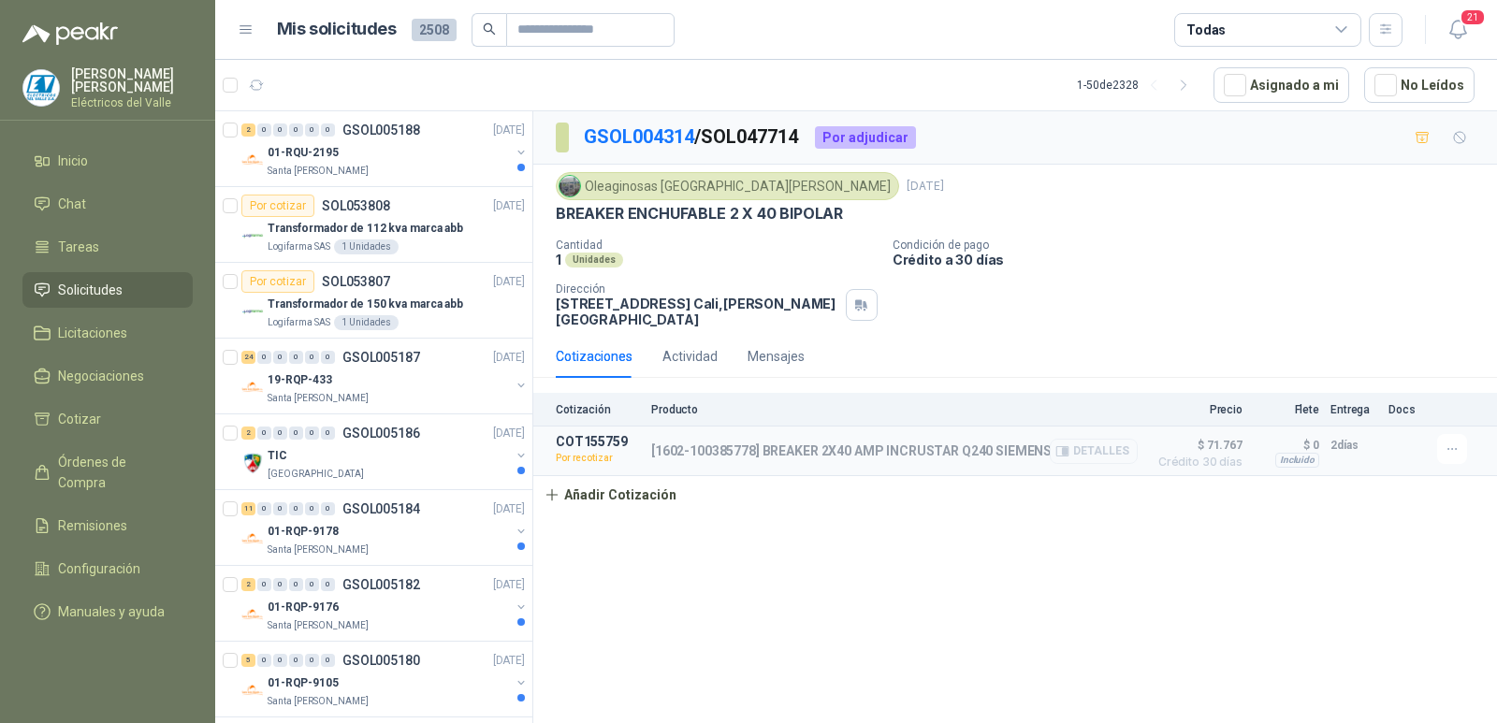
click at [1095, 443] on button "Detalles" at bounding box center [1094, 451] width 88 height 25
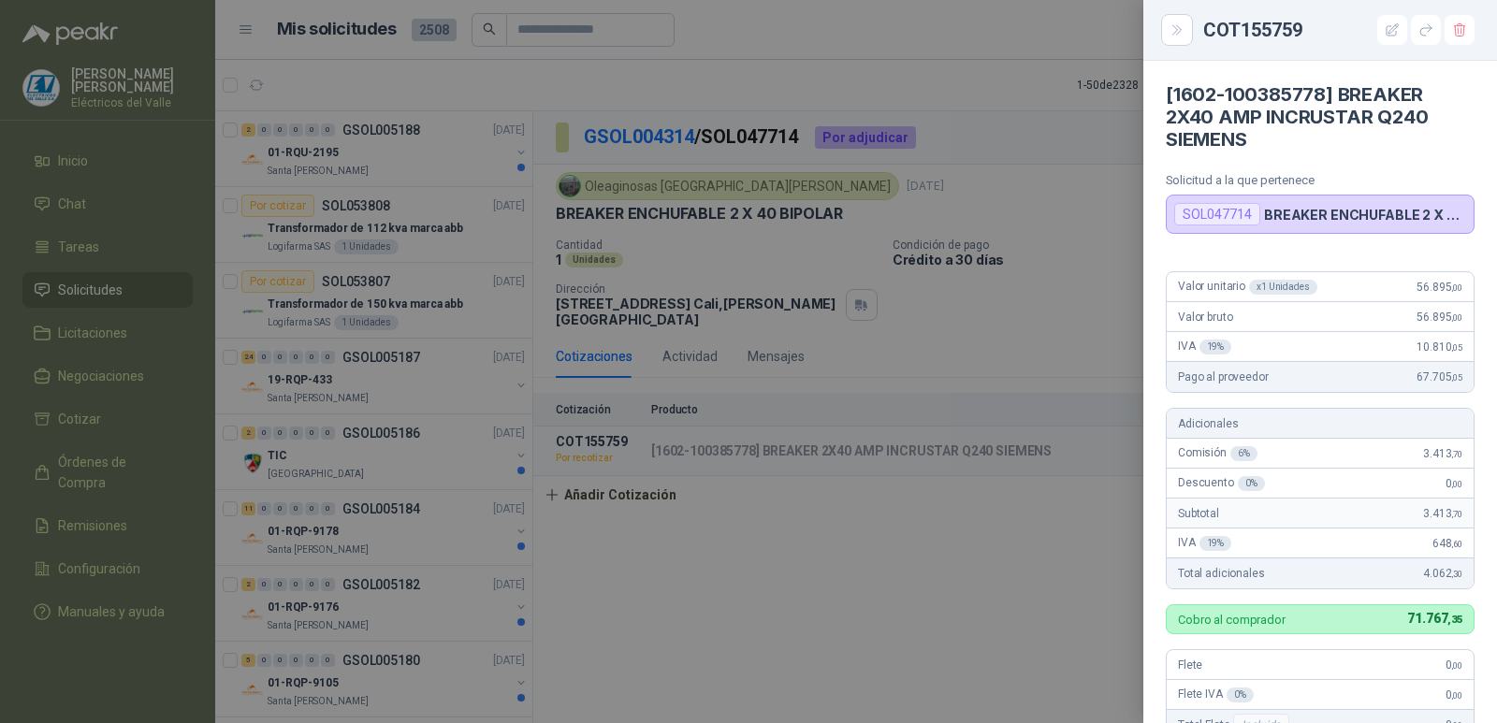
click at [1023, 176] on div at bounding box center [748, 361] width 1497 height 723
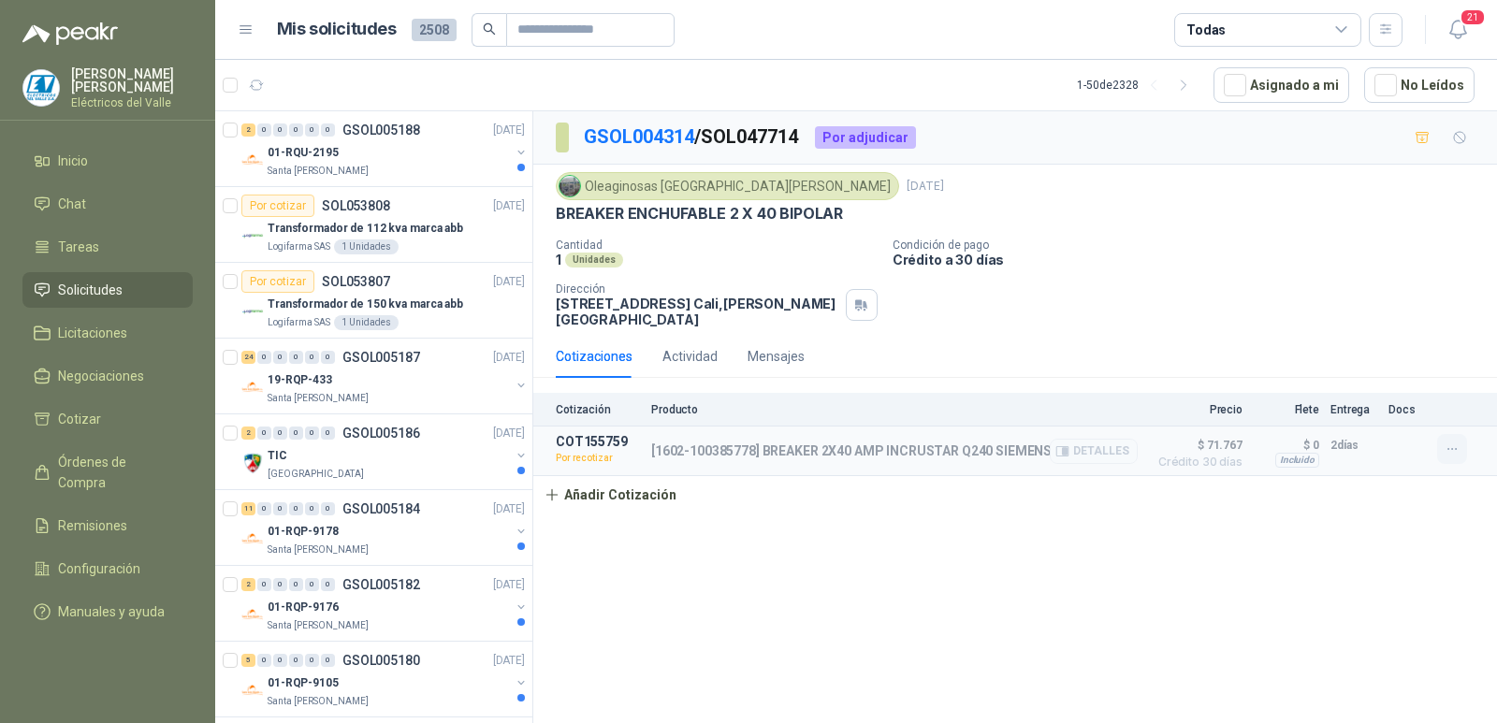
click at [1451, 442] on icon "button" at bounding box center [1453, 450] width 16 height 16
click at [1475, 397] on icon "button" at bounding box center [1475, 395] width 14 height 14
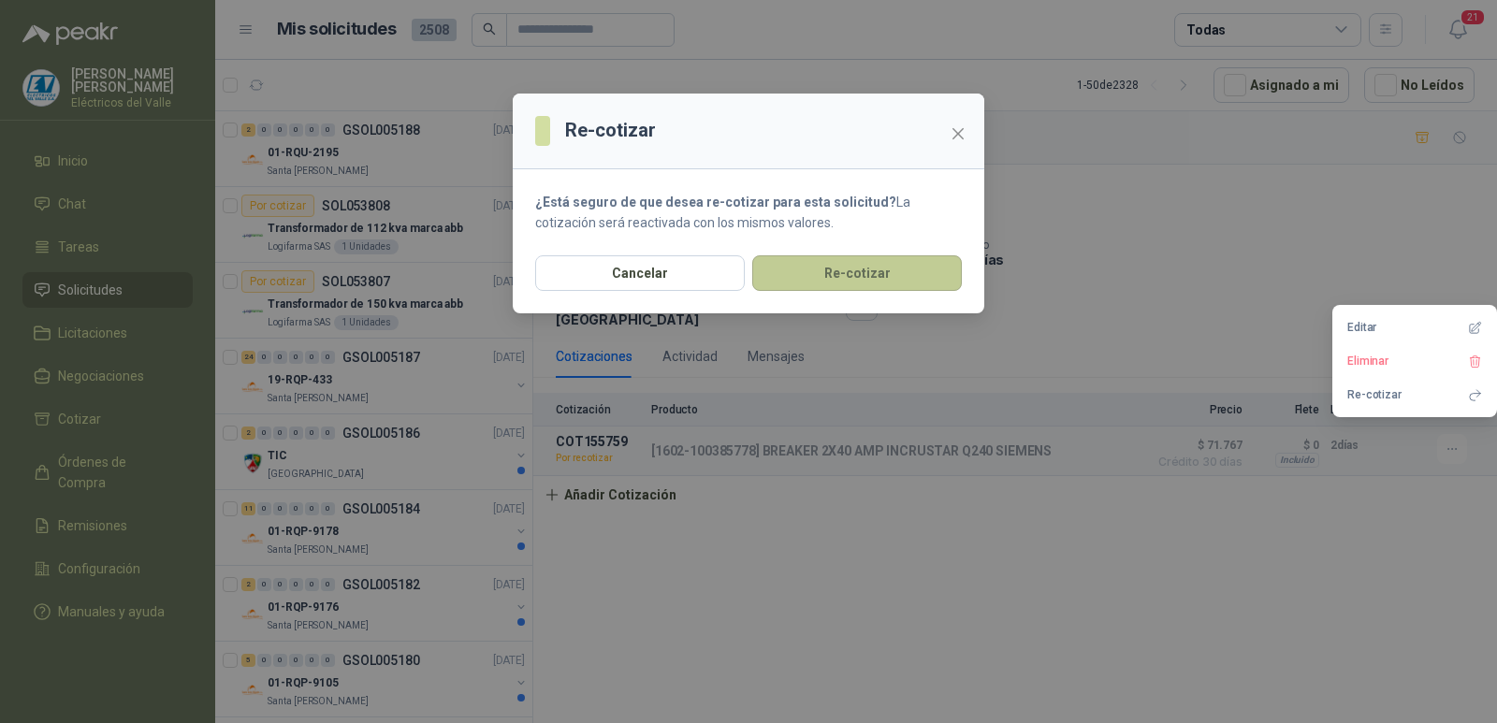
click at [865, 276] on button "Re-cotizar" at bounding box center [857, 273] width 210 height 36
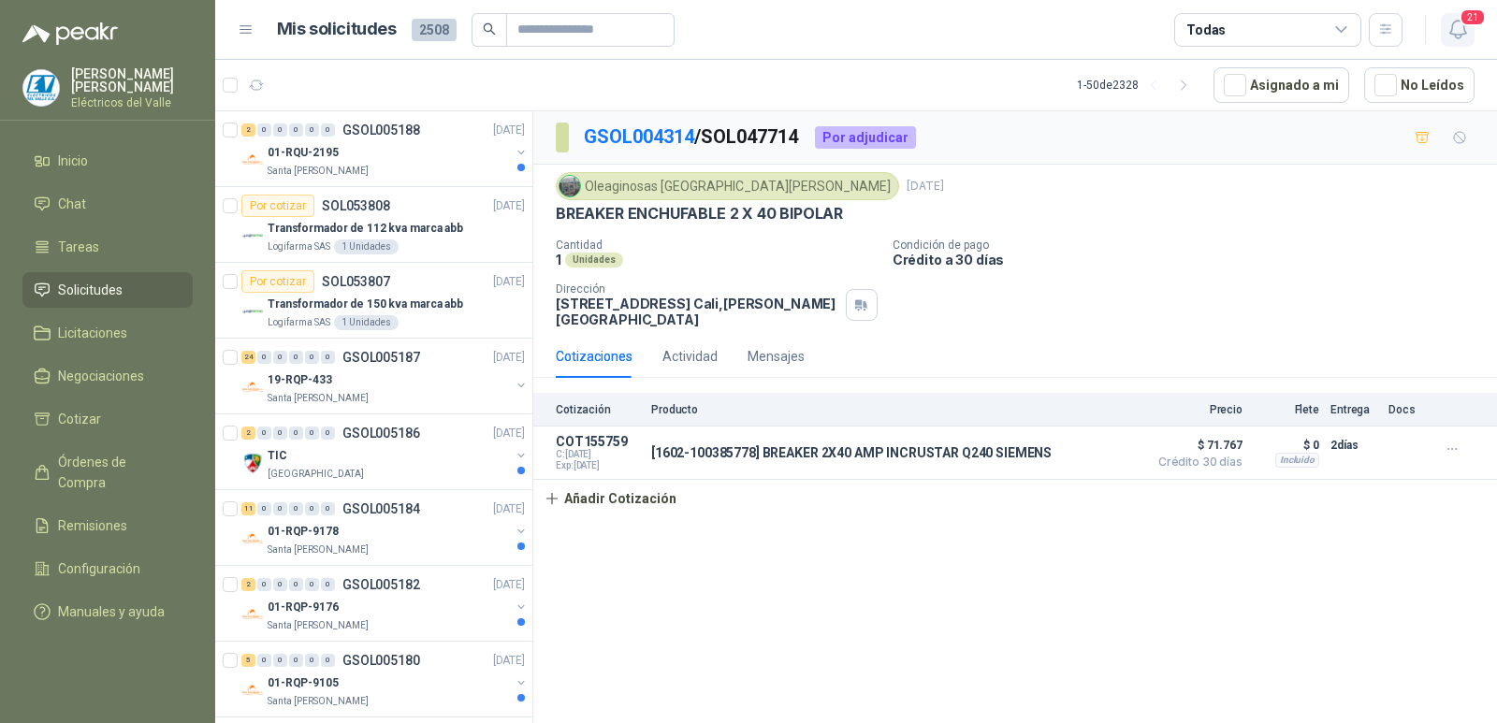
click at [1459, 23] on icon "button" at bounding box center [1457, 29] width 23 height 23
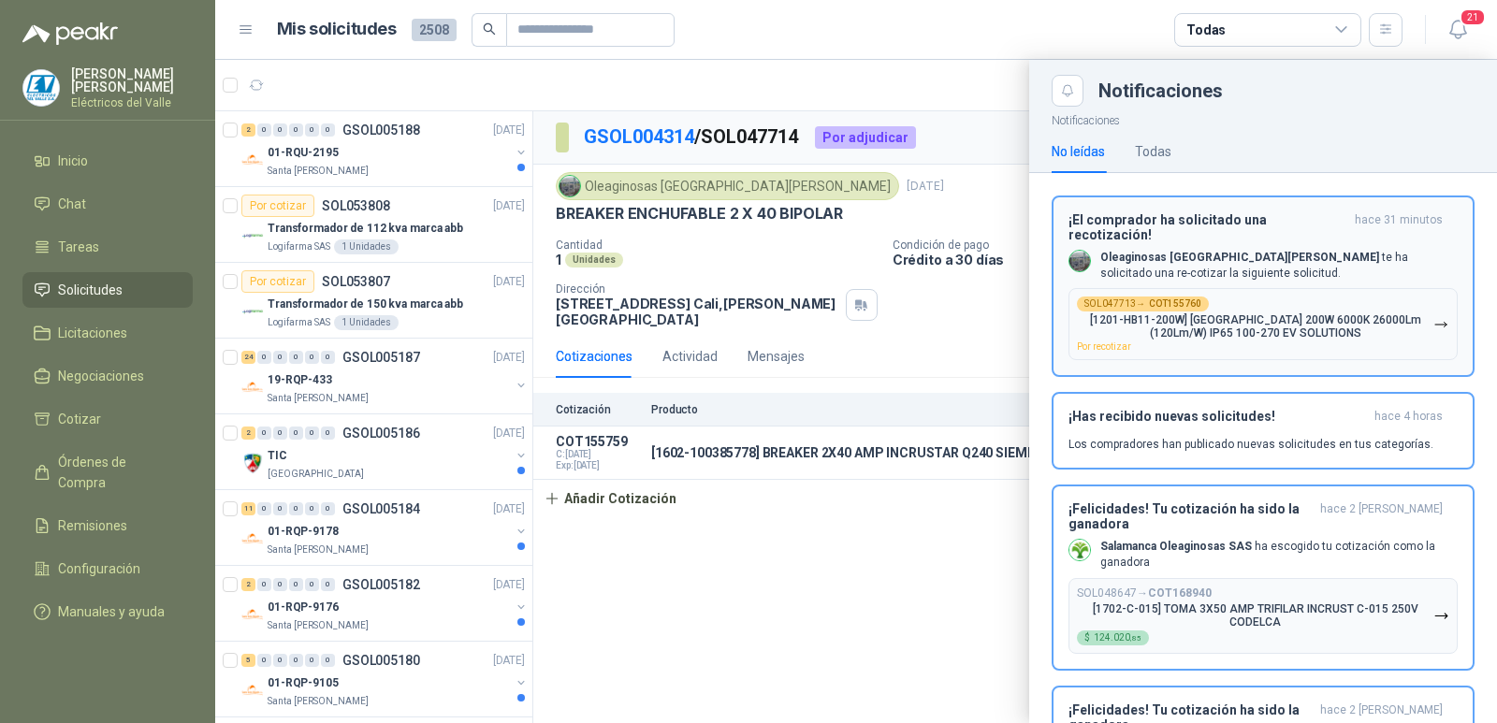
click at [1282, 313] on p "[1201-HB11-200W] [GEOGRAPHIC_DATA] 200W 6000K 26000Lm (120Lm/W) IP65 100-270 EV…" at bounding box center [1255, 326] width 356 height 26
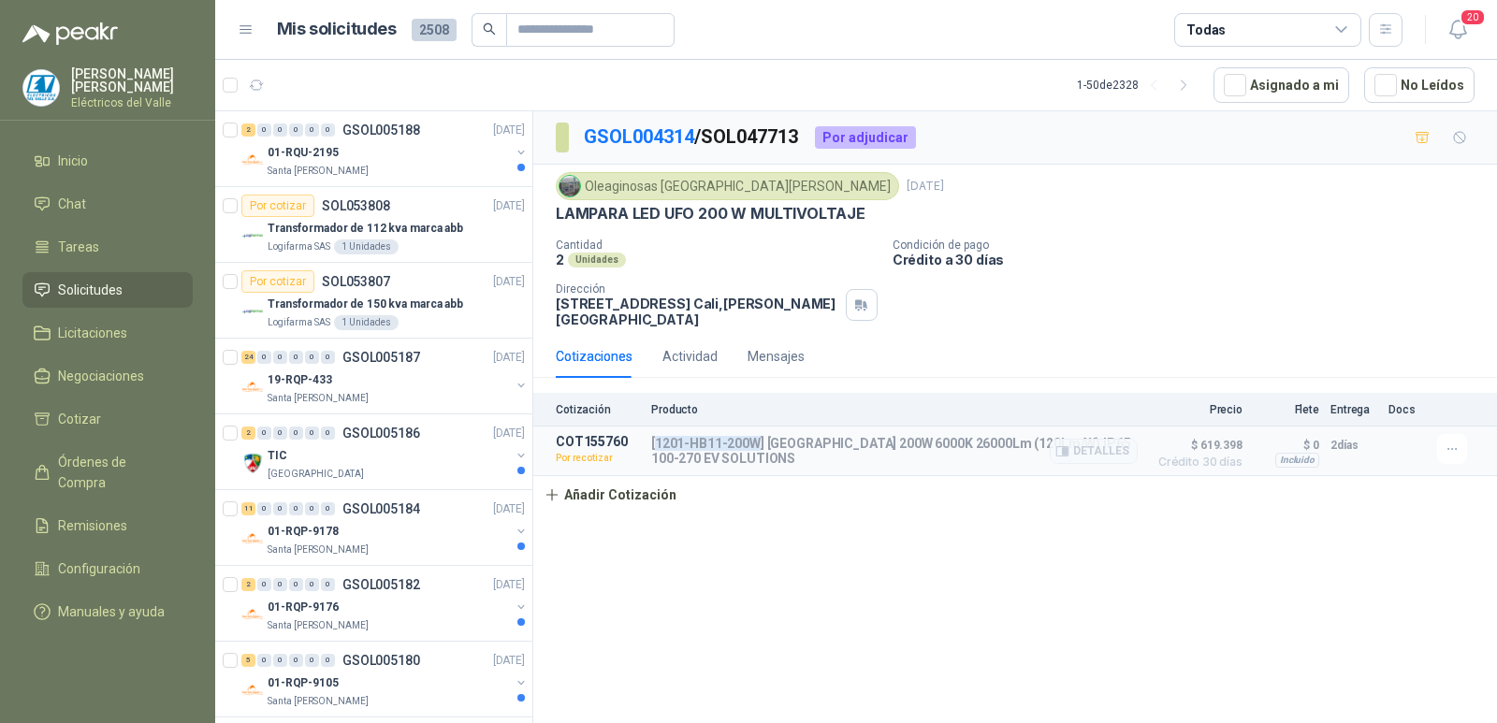
copy p "1201-HB11-200W"
drag, startPoint x: 655, startPoint y: 430, endPoint x: 755, endPoint y: 434, distance: 100.2
click at [755, 436] on p "[1201-HB11-200W] [GEOGRAPHIC_DATA] 200W 6000K 26000Lm (120Lm/W) IP65 100-270 EV…" at bounding box center [894, 451] width 487 height 30
click at [1105, 439] on button "Detalles" at bounding box center [1094, 451] width 88 height 25
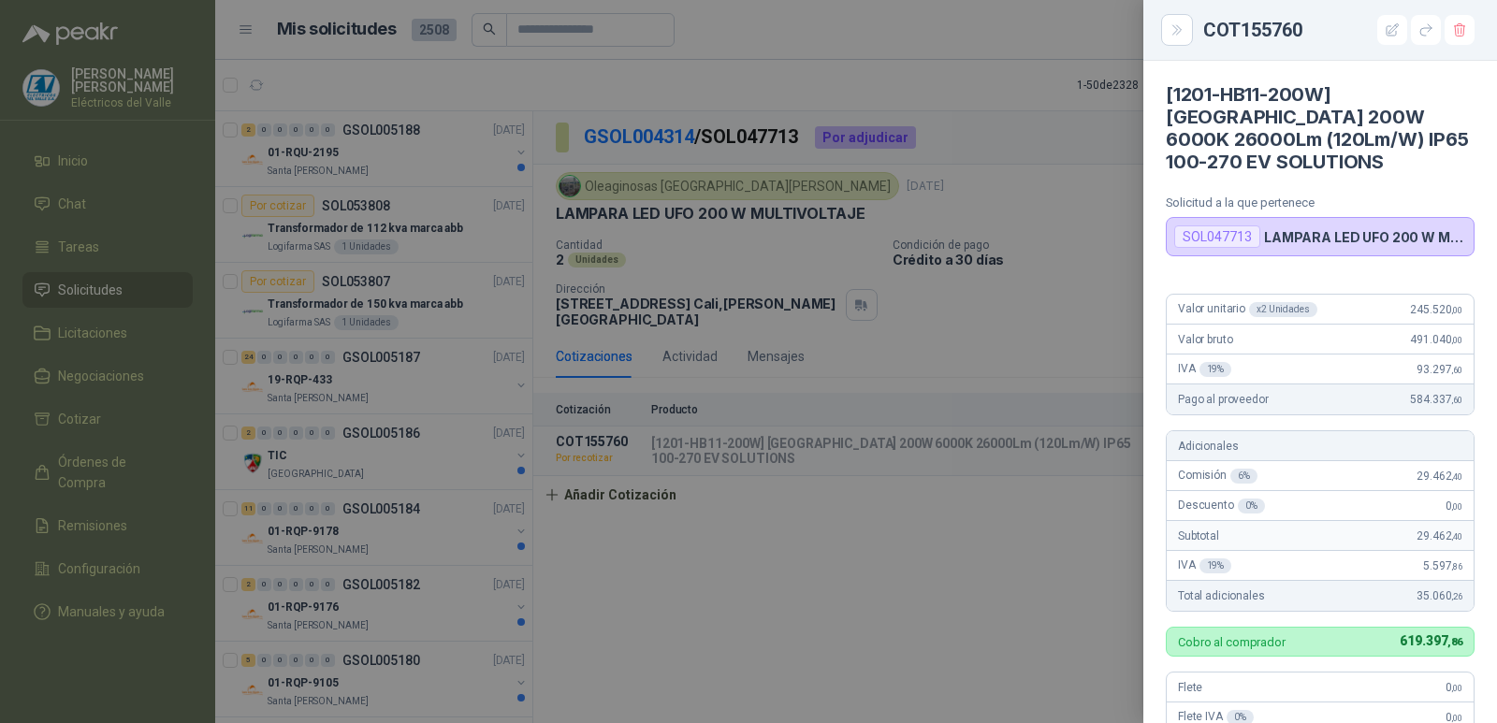
click at [1088, 593] on div at bounding box center [748, 361] width 1497 height 723
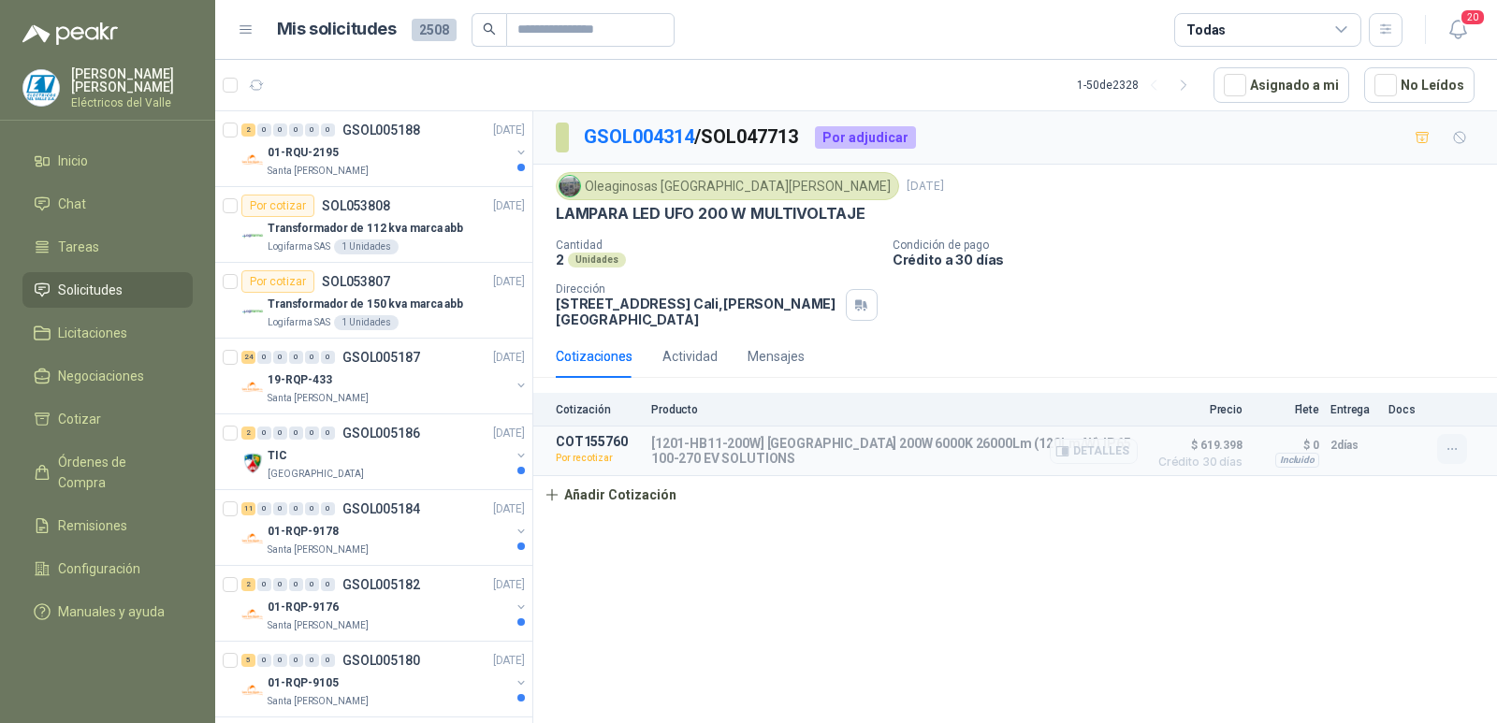
click at [1451, 442] on icon "button" at bounding box center [1453, 450] width 16 height 16
click at [1474, 396] on icon "button" at bounding box center [1475, 395] width 14 height 14
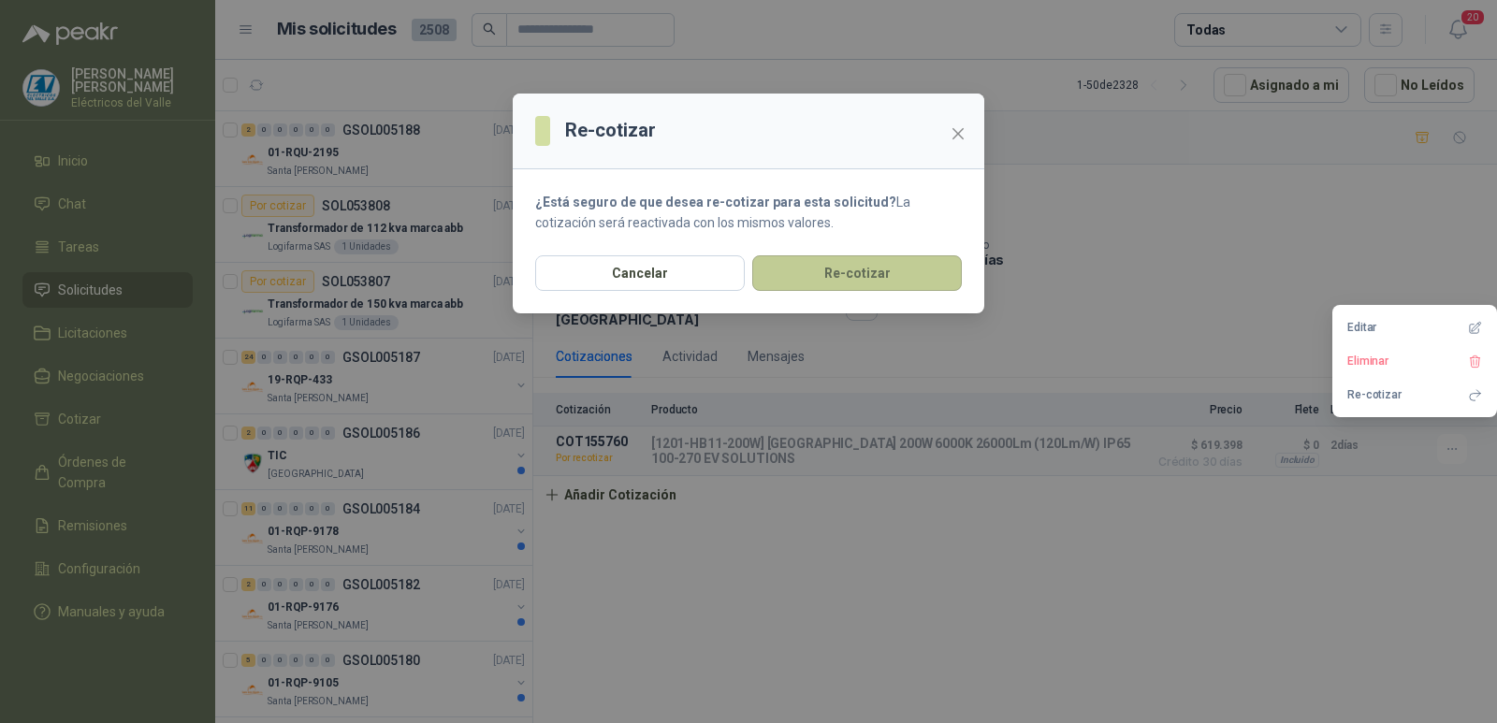
click at [883, 275] on button "Re-cotizar" at bounding box center [857, 273] width 210 height 36
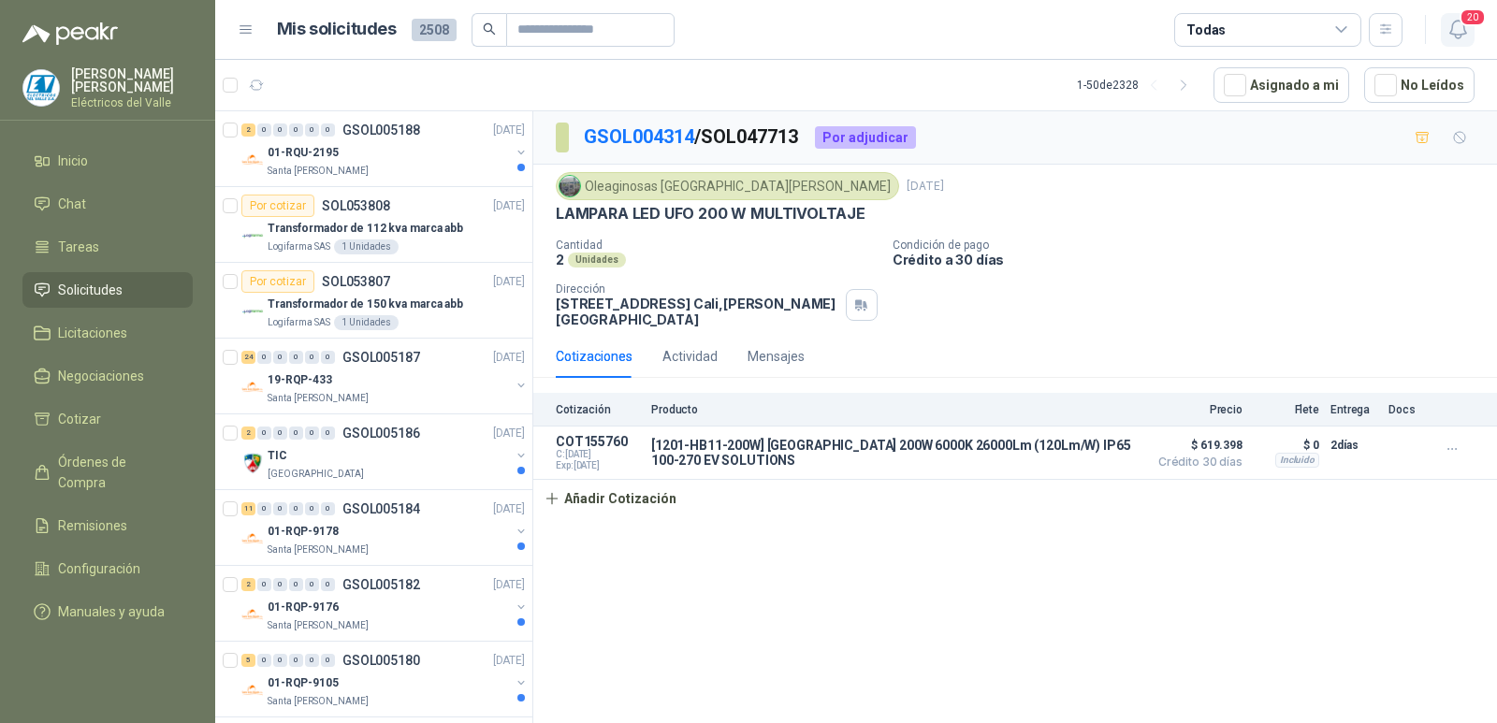
click at [1453, 23] on icon "button" at bounding box center [1457, 30] width 16 height 18
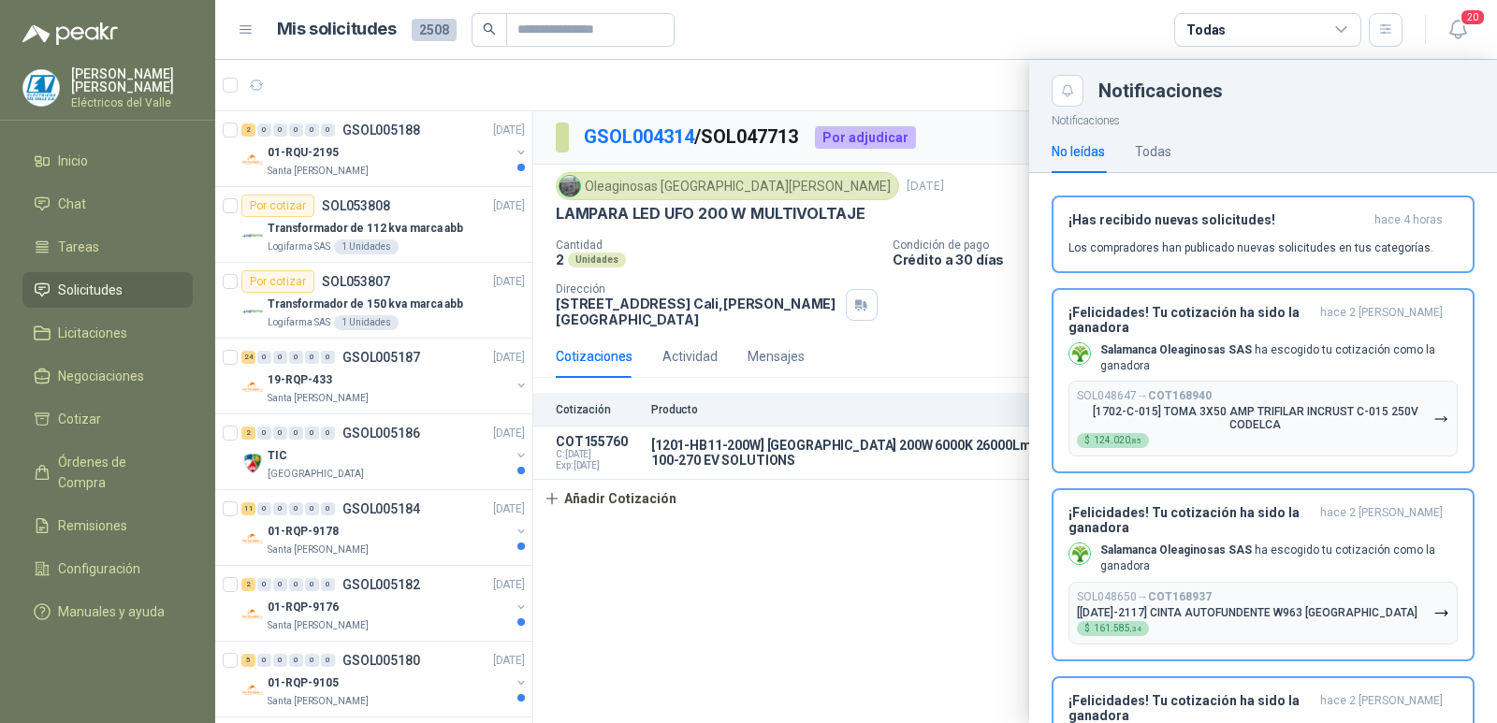
click at [429, 171] on div at bounding box center [856, 391] width 1282 height 663
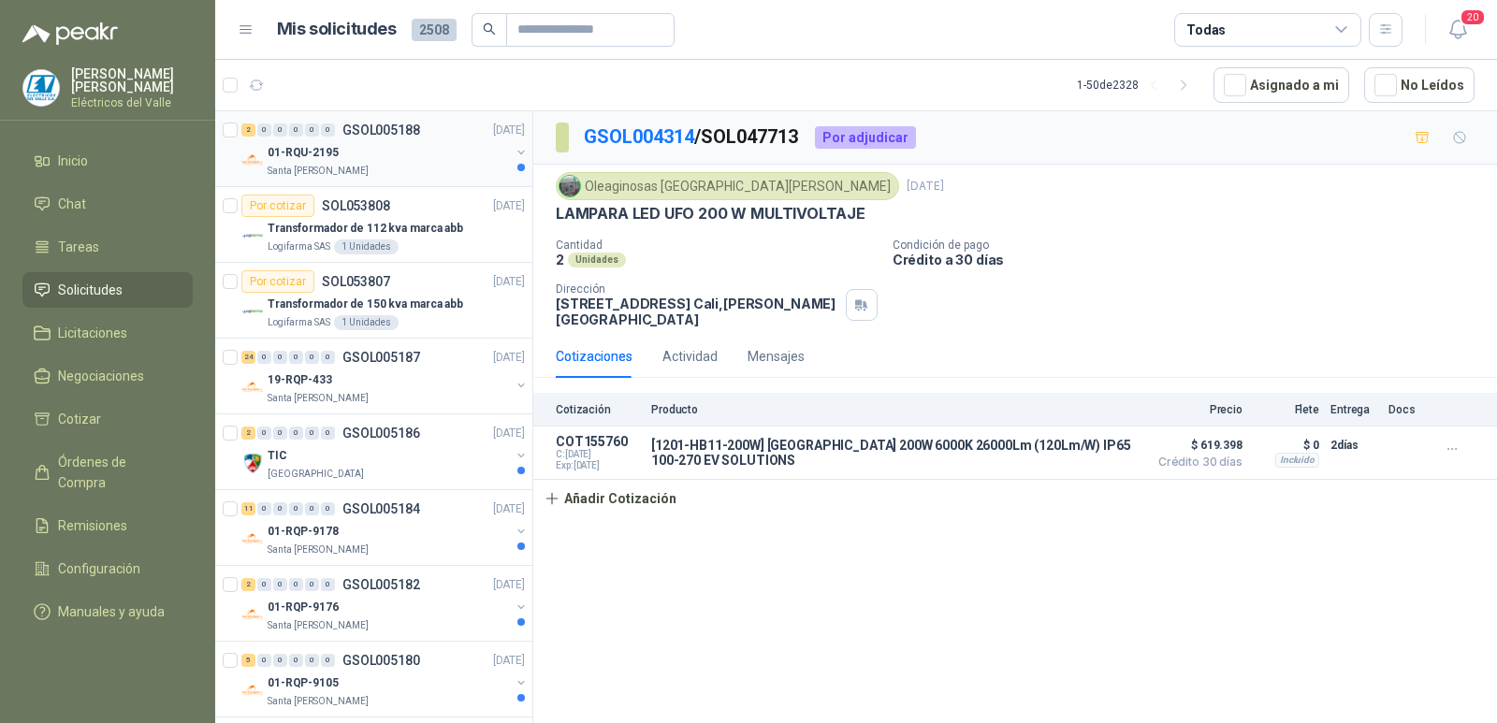
click at [397, 165] on div "Santa [PERSON_NAME]" at bounding box center [389, 171] width 242 height 15
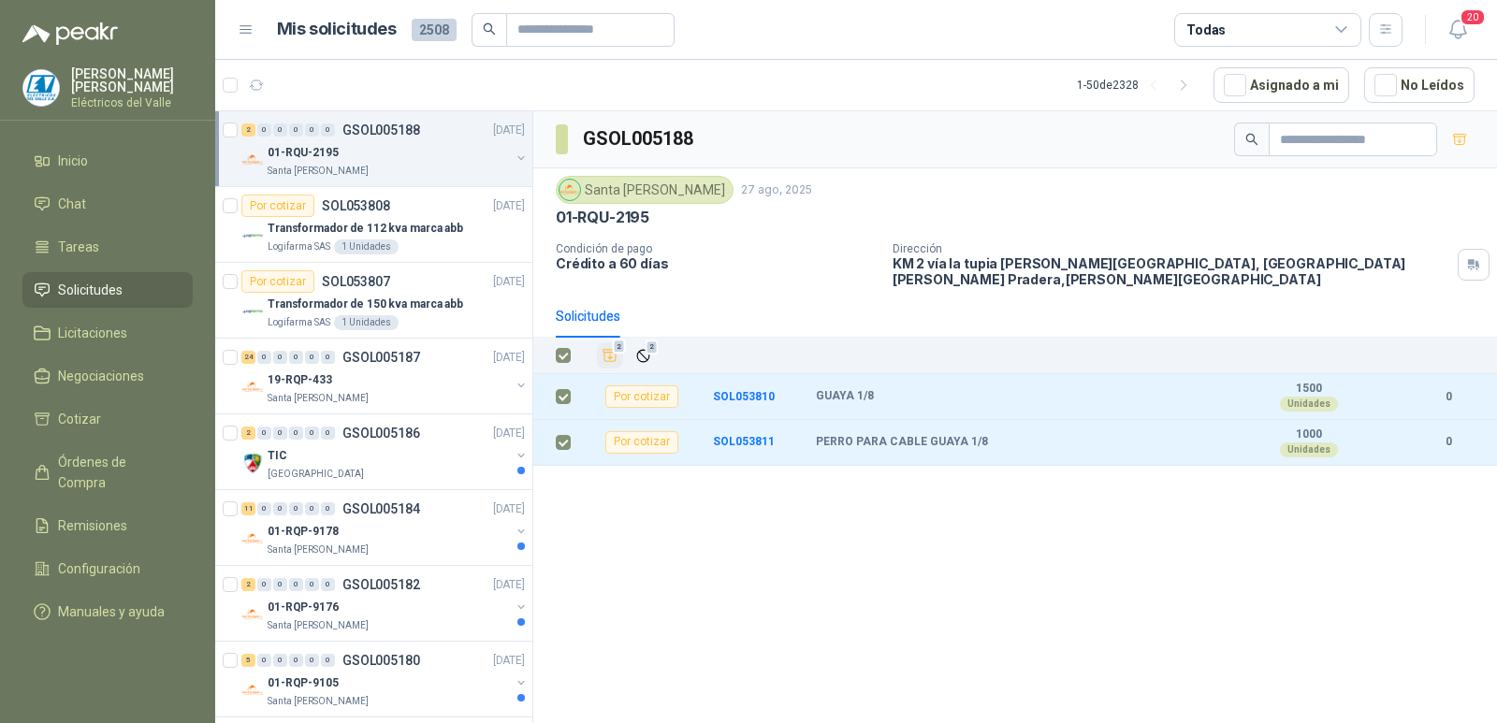
click at [610, 347] on icon "Añadir" at bounding box center [610, 355] width 17 height 17
click at [135, 427] on li "Cotizar 2" at bounding box center [108, 419] width 148 height 21
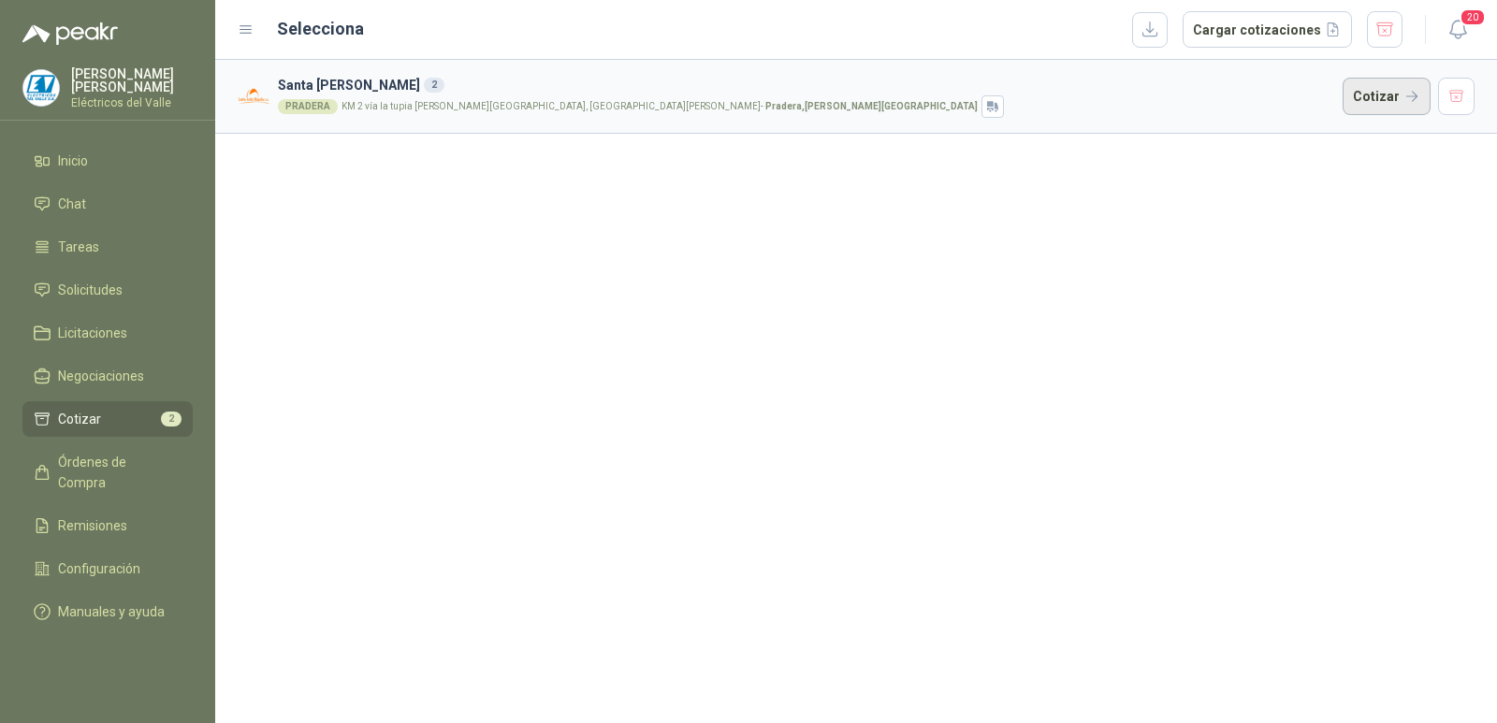
click at [1372, 90] on button "Cotizar" at bounding box center [1387, 96] width 88 height 37
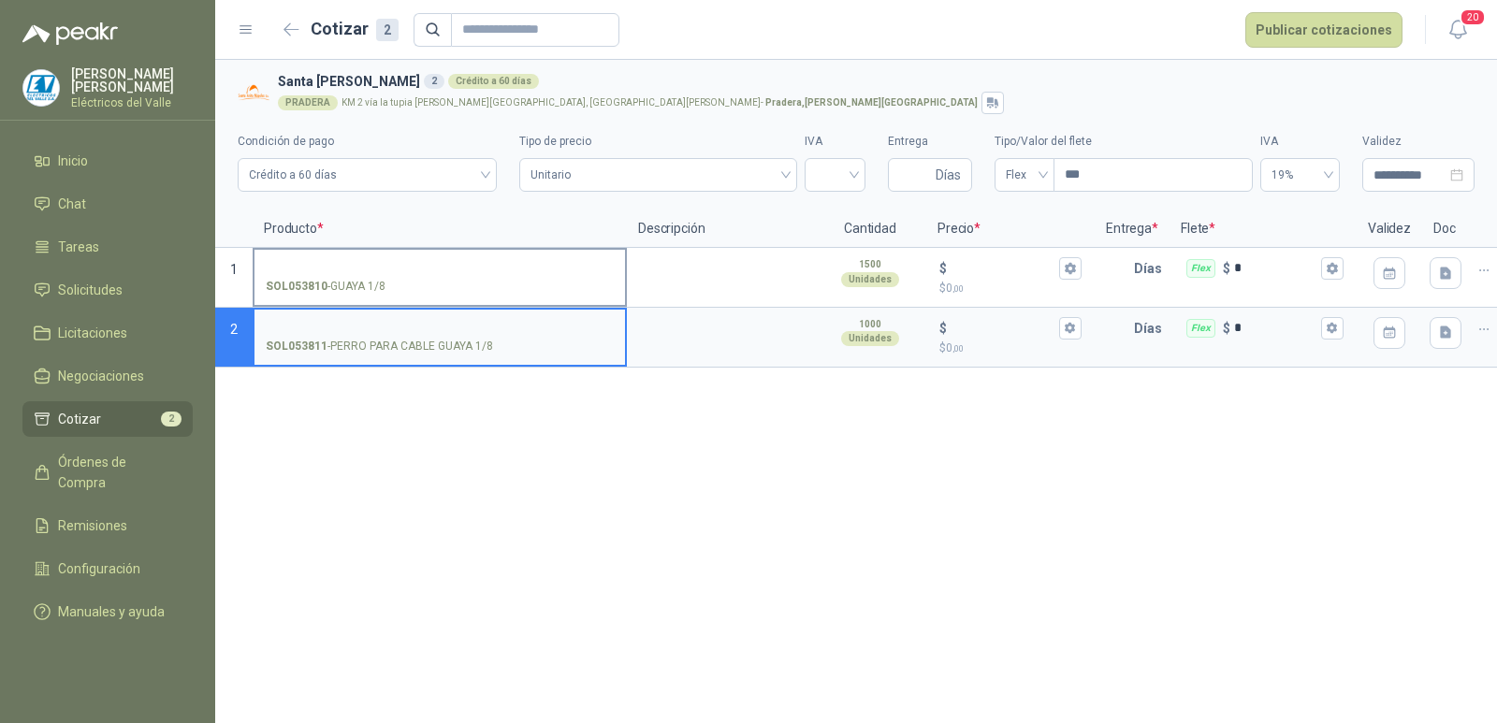
click at [469, 264] on input "SOL053810 - GUAYA 1/8" at bounding box center [440, 269] width 348 height 14
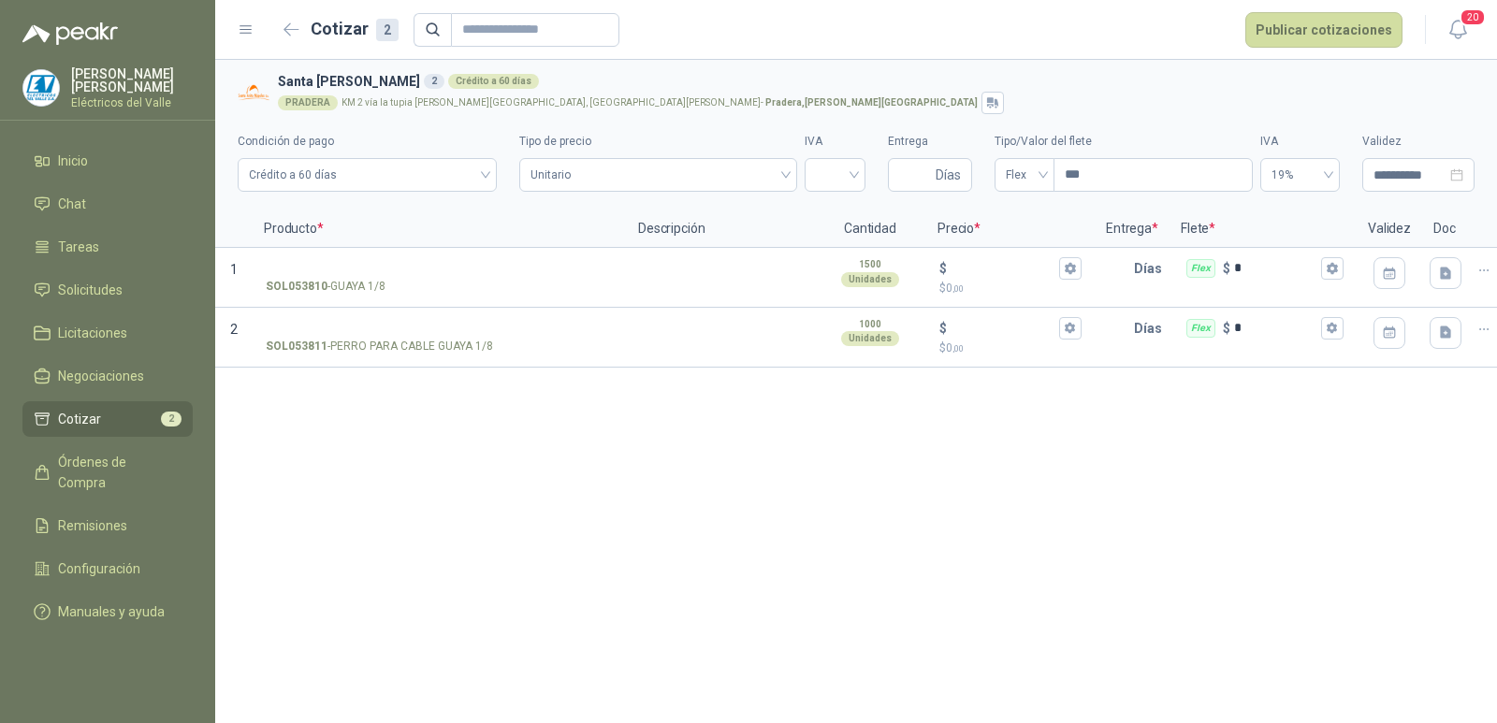
click at [1006, 96] on div "PRADERA KM 2 vía la tupia [PERSON_NAME][GEOGRAPHIC_DATA], [GEOGRAPHIC_DATA][PER…" at bounding box center [872, 103] width 1189 height 22
click at [398, 268] on input "SOL053810 - GUAYA 1/8" at bounding box center [440, 269] width 348 height 14
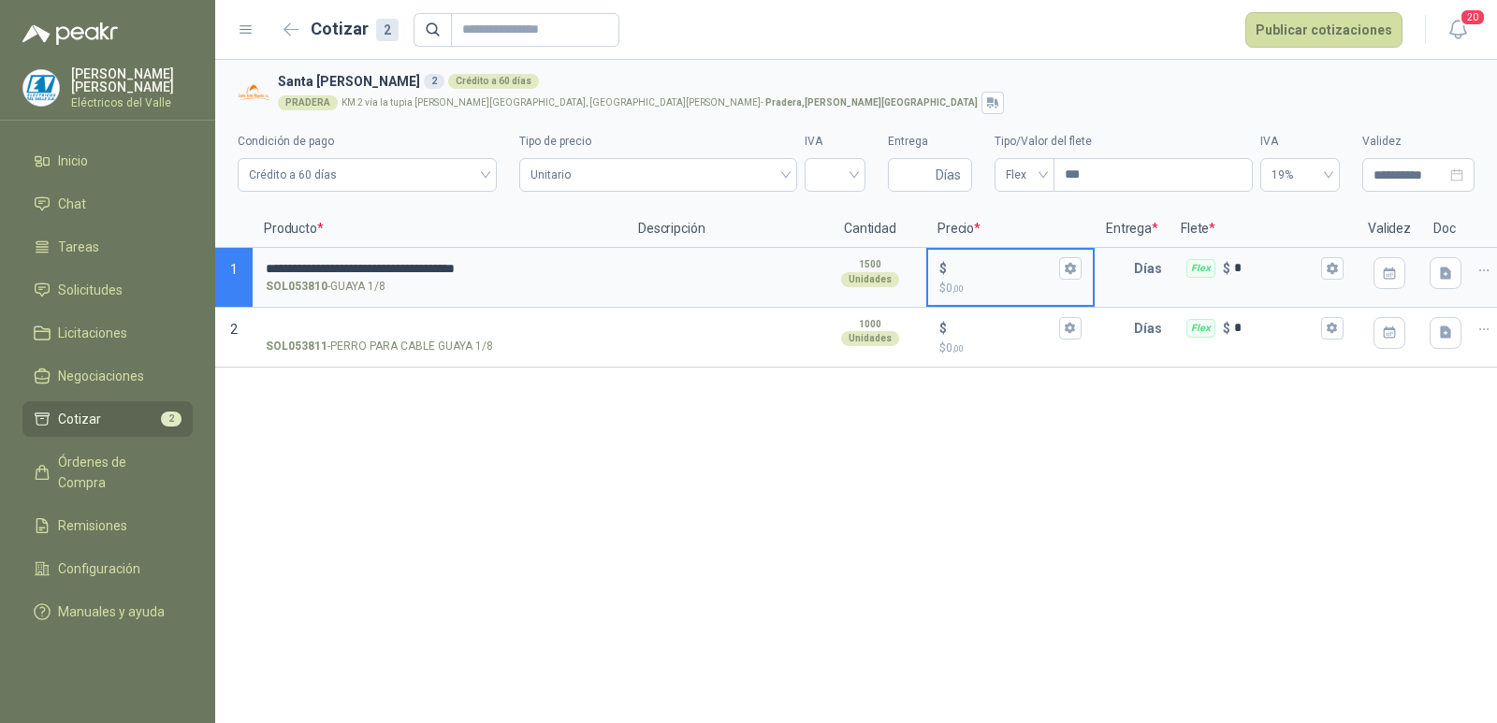
click at [978, 262] on input "$ $ 0 ,00" at bounding box center [1003, 268] width 105 height 14
type input "***"
click at [504, 342] on div "SOL053811 - PERRO PARA CABLE GUAYA 1/8" at bounding box center [440, 347] width 348 height 18
click at [504, 336] on input "SOL053811 - PERRO PARA CABLE GUAYA 1/8" at bounding box center [440, 329] width 348 height 14
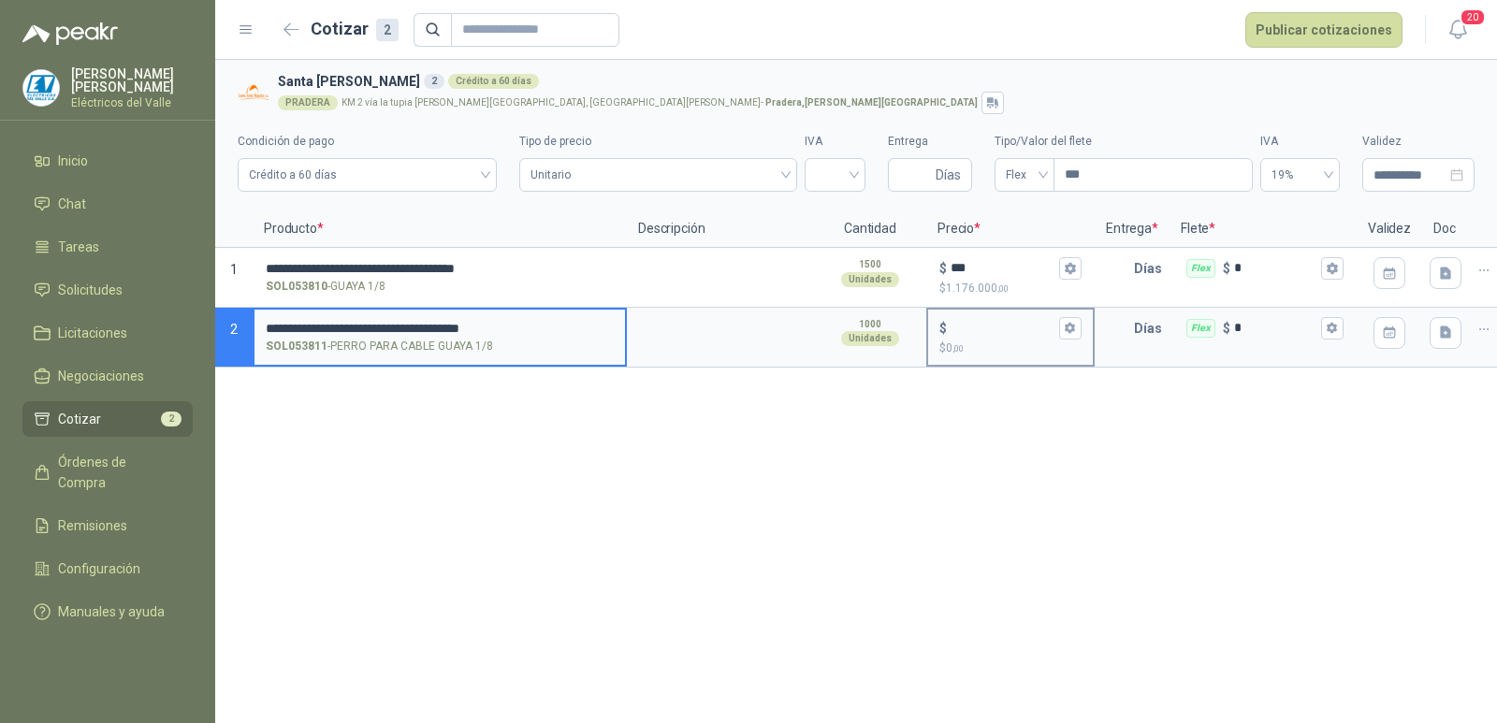
click at [1007, 338] on div "$" at bounding box center [1010, 328] width 142 height 22
click at [1007, 335] on input "$ $ 0 ,00" at bounding box center [1003, 328] width 105 height 14
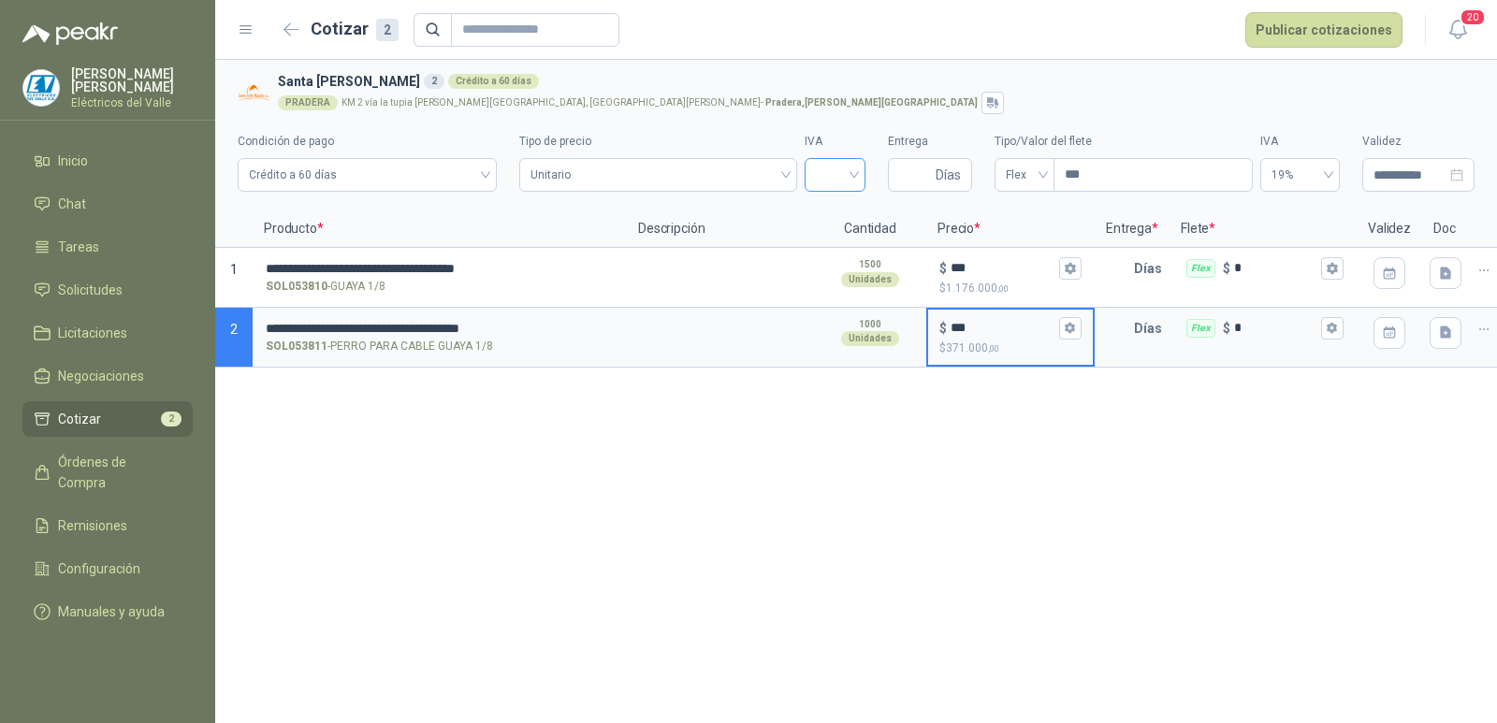
type input "***"
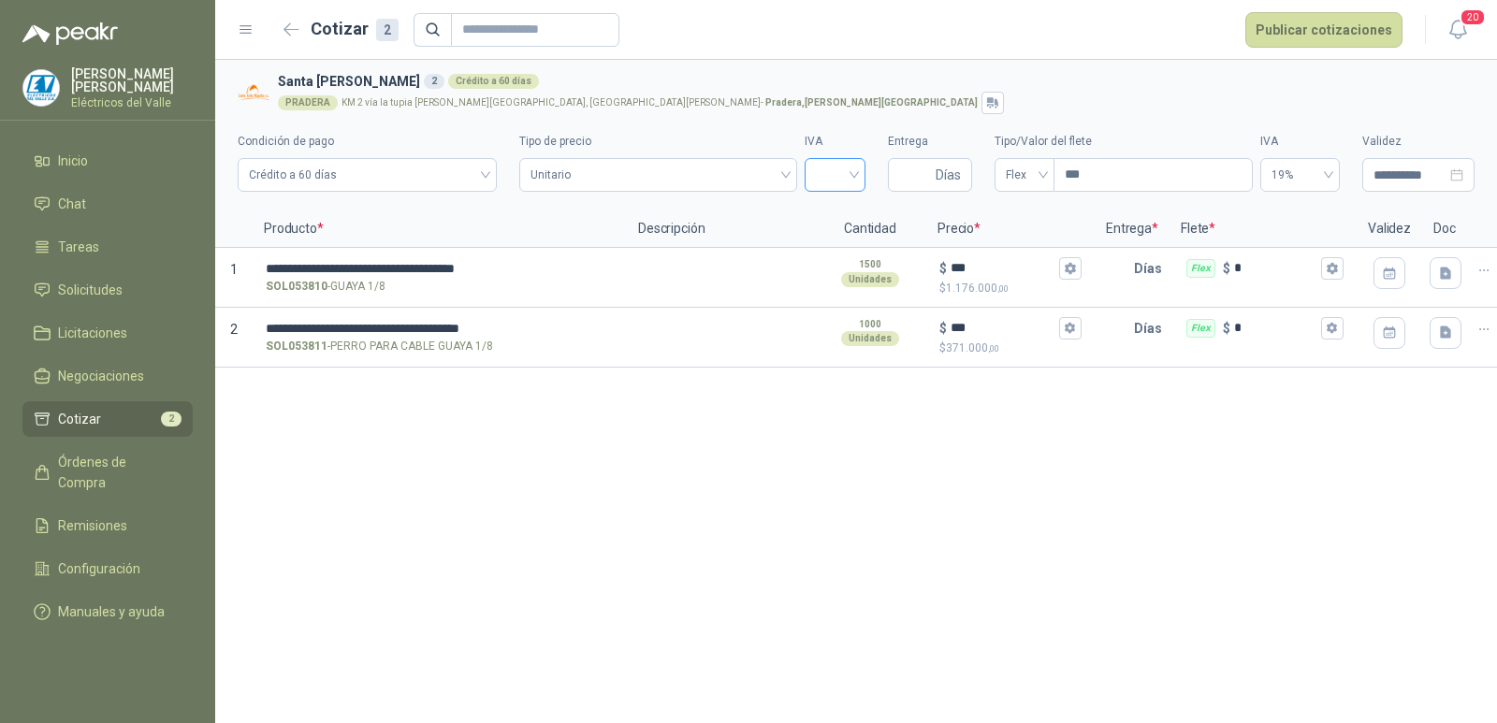
click at [846, 163] on input "search" at bounding box center [835, 173] width 38 height 28
click at [838, 207] on div "19%" at bounding box center [835, 214] width 31 height 21
click at [912, 171] on input "Entrega" at bounding box center [915, 175] width 33 height 32
type input "*"
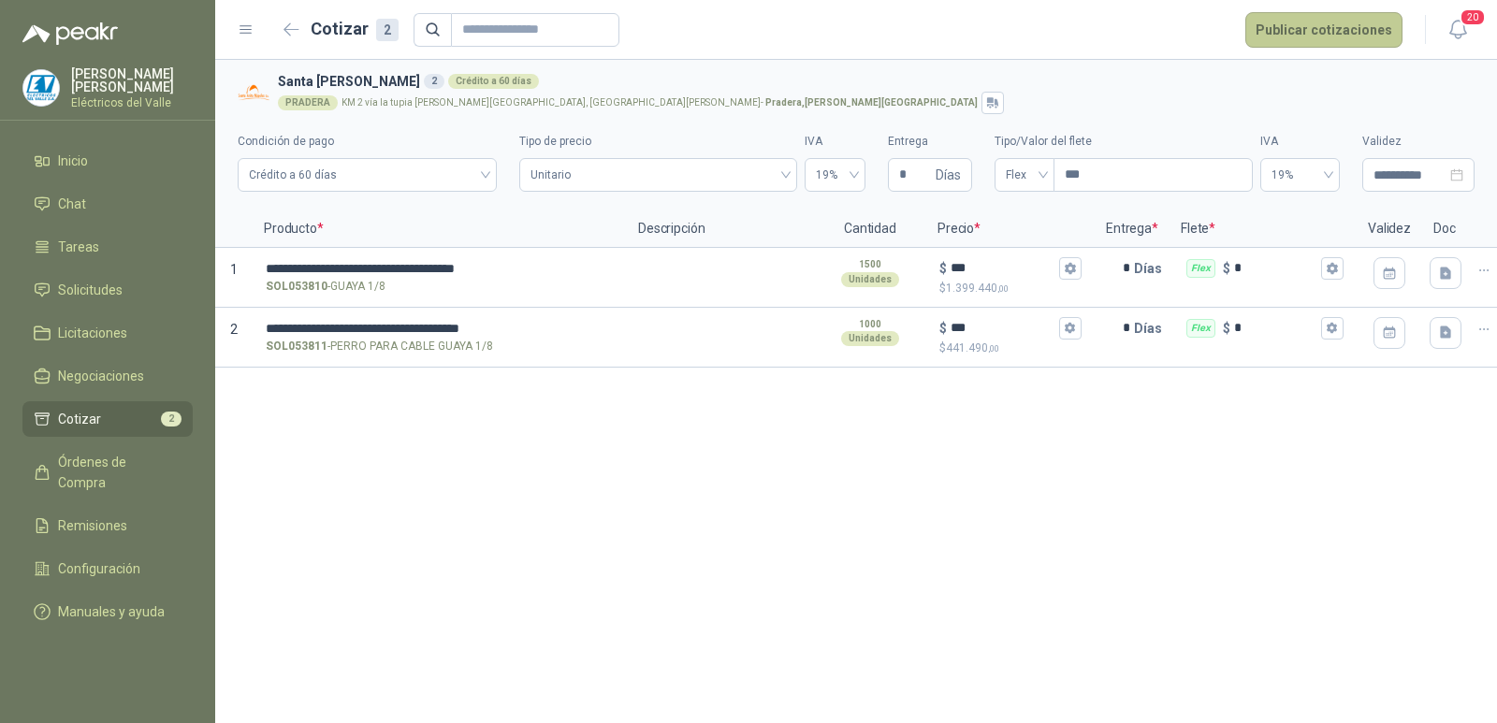
click at [1316, 20] on button "Publicar cotizaciones" at bounding box center [1323, 30] width 157 height 36
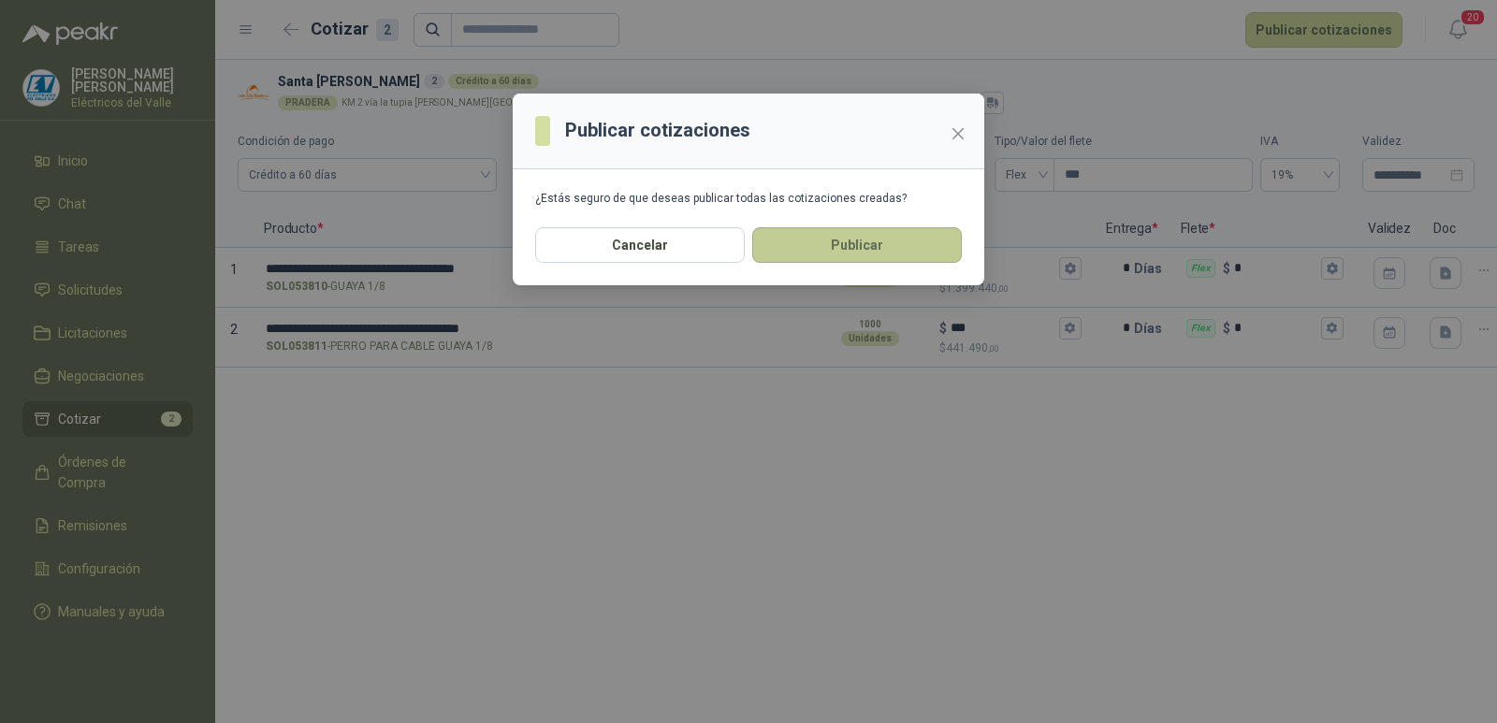
click at [892, 240] on button "Publicar" at bounding box center [857, 245] width 210 height 36
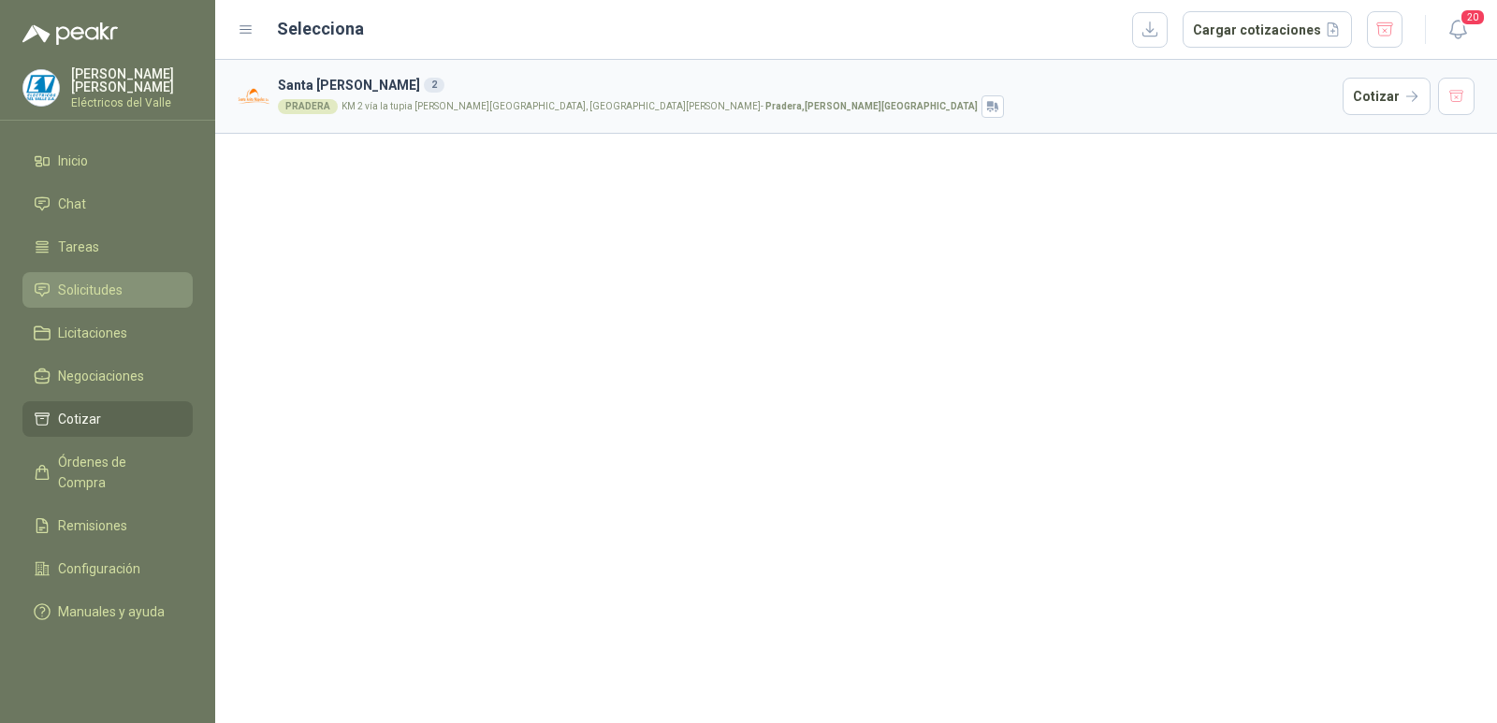
click at [104, 288] on span "Solicitudes" at bounding box center [90, 290] width 65 height 21
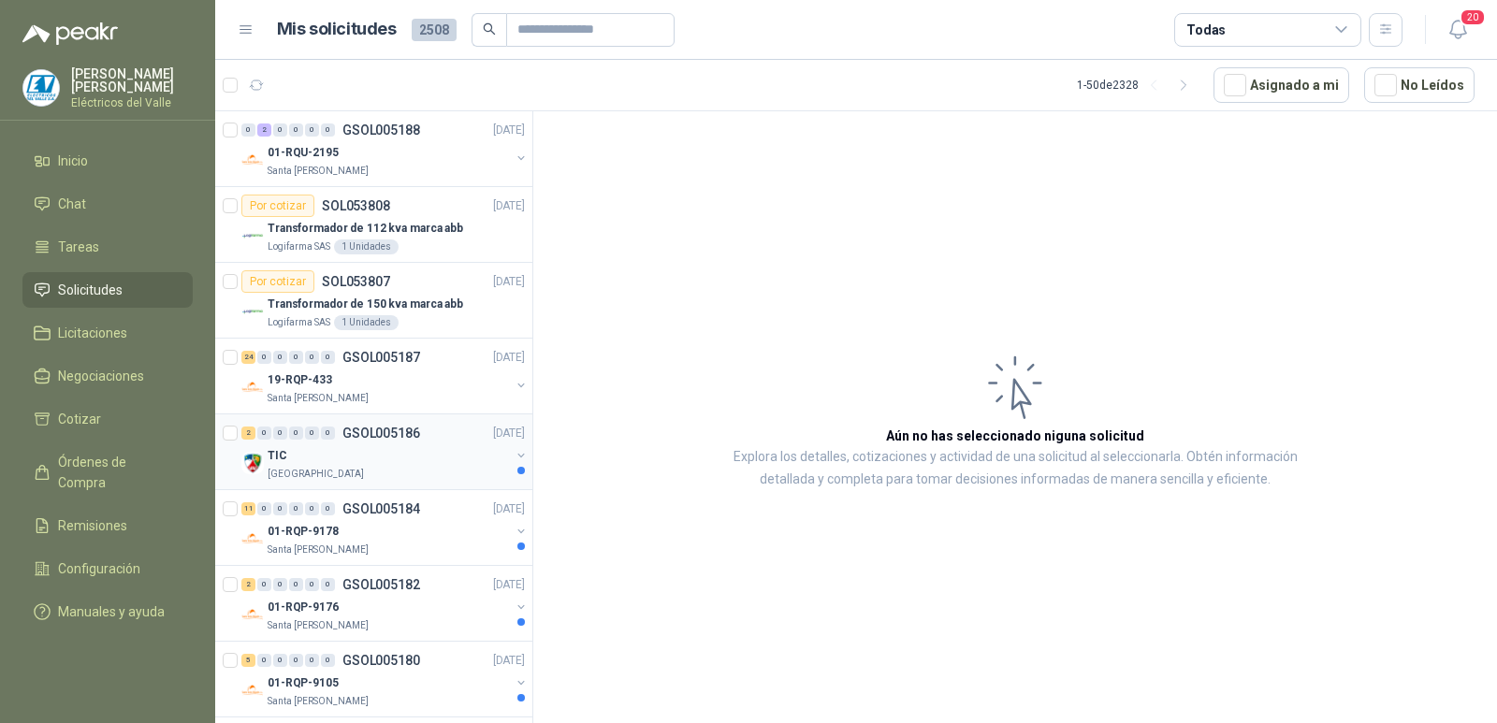
click at [422, 449] on div "TIC" at bounding box center [389, 455] width 242 height 22
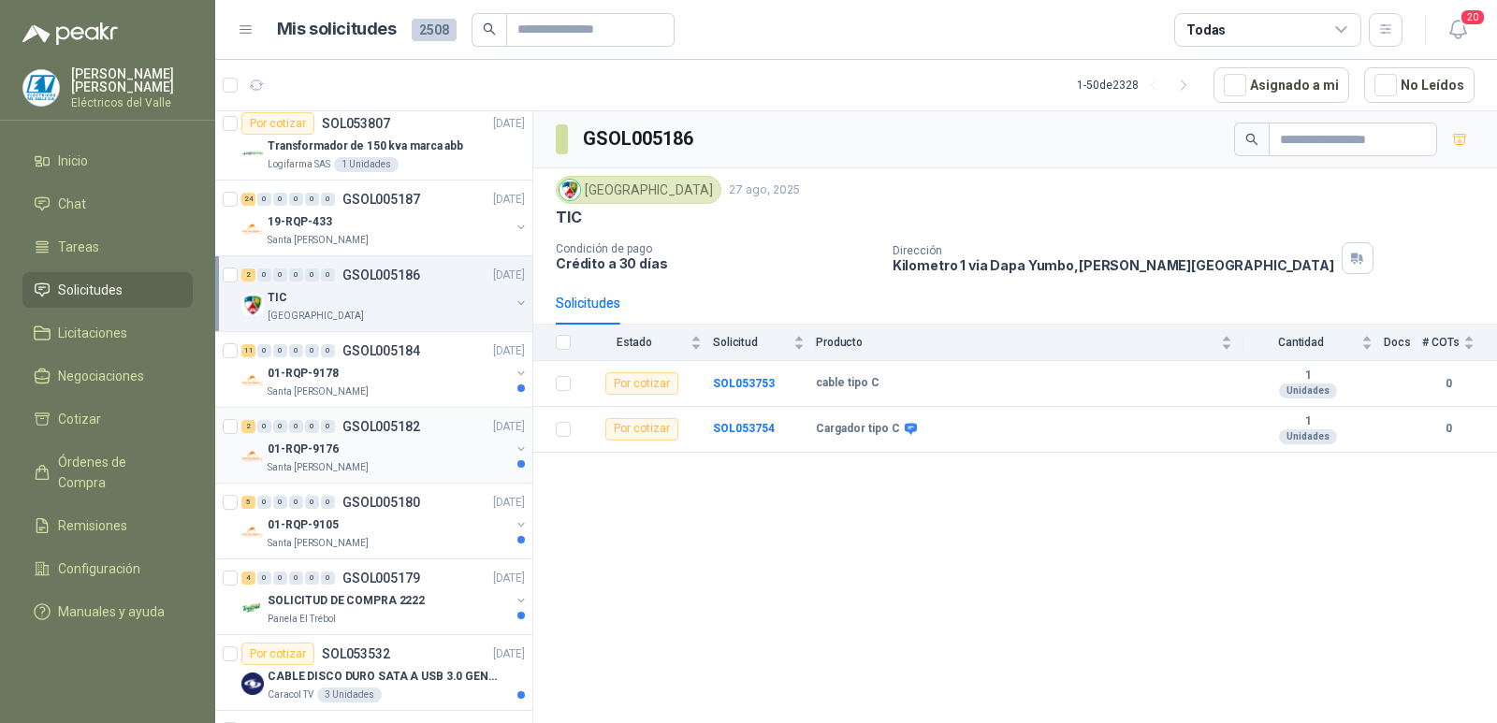
scroll to position [187, 0]
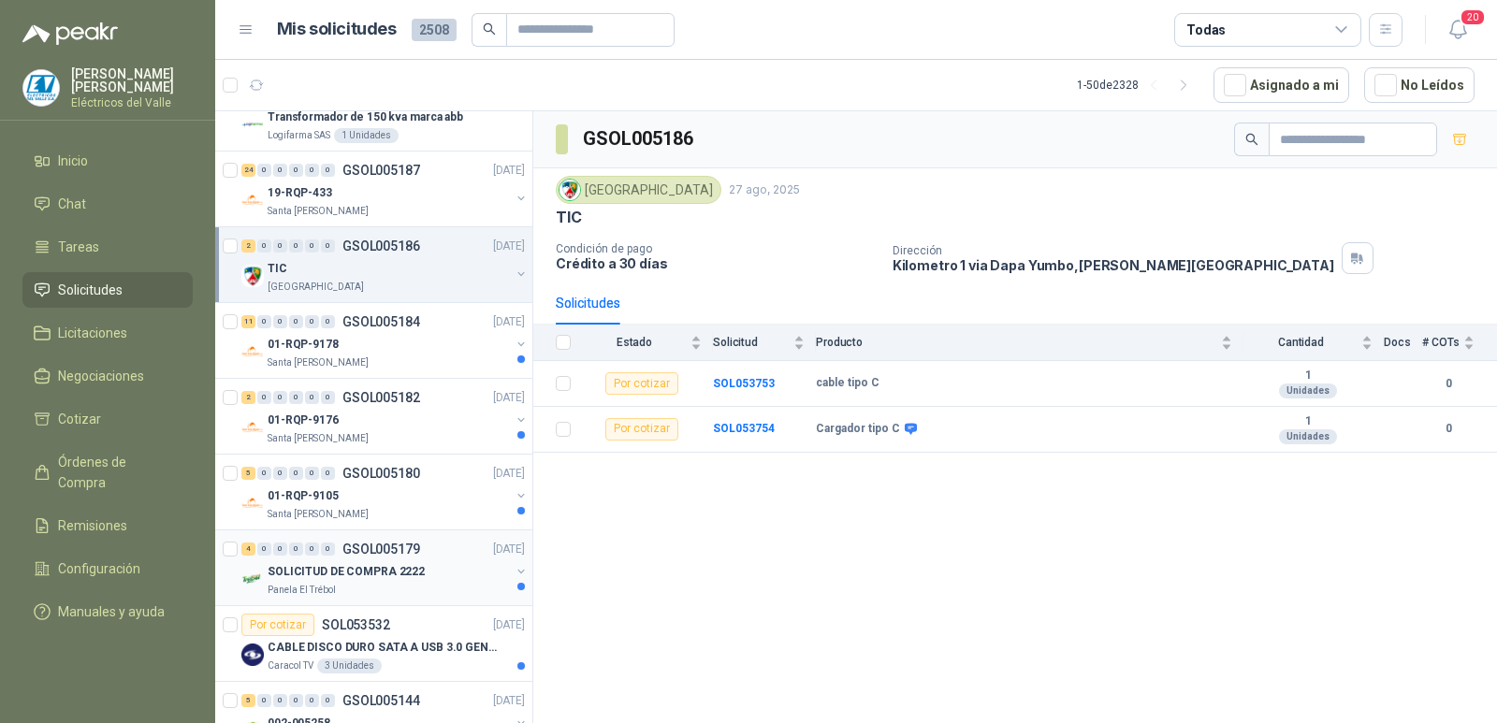
click at [387, 582] on div "SOLICITUD DE COMPRA 2222" at bounding box center [389, 571] width 242 height 22
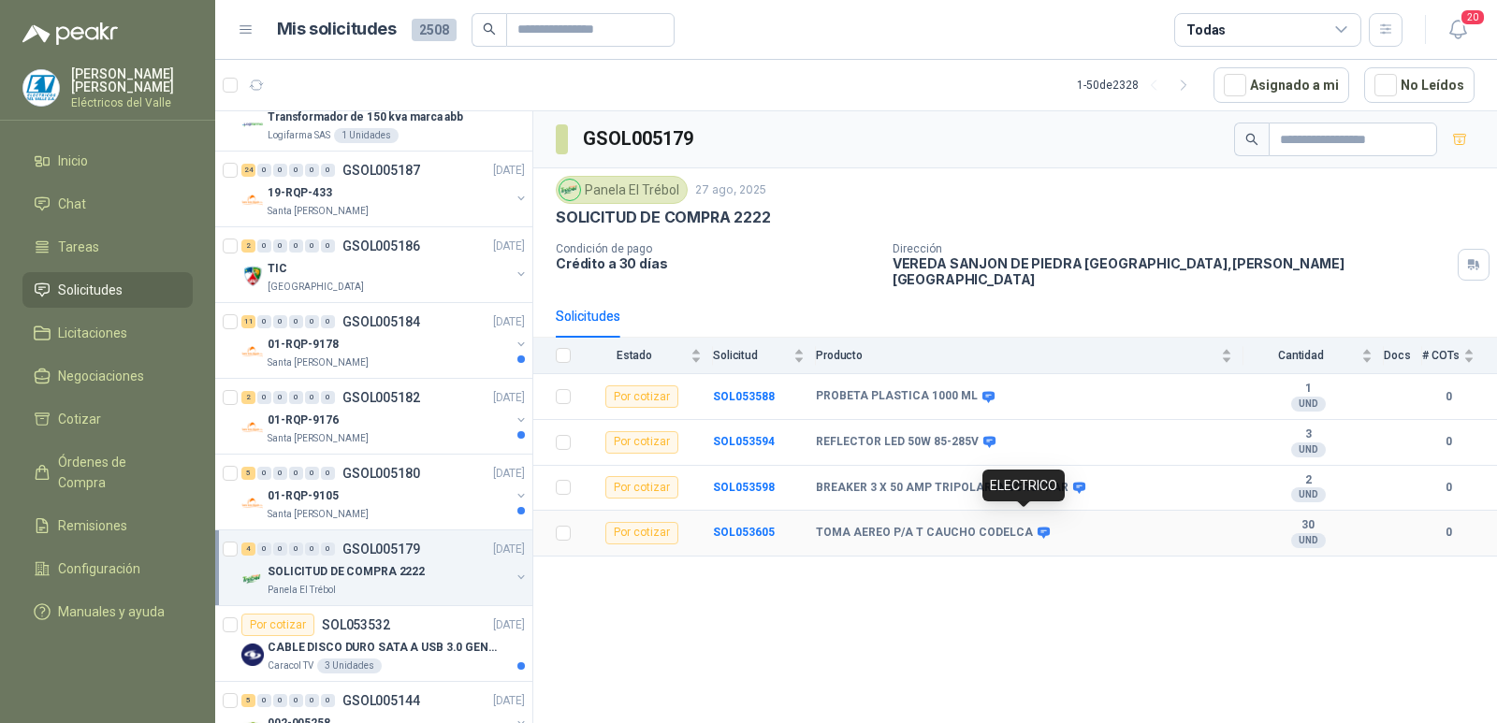
click at [1038, 528] on icon at bounding box center [1044, 533] width 12 height 11
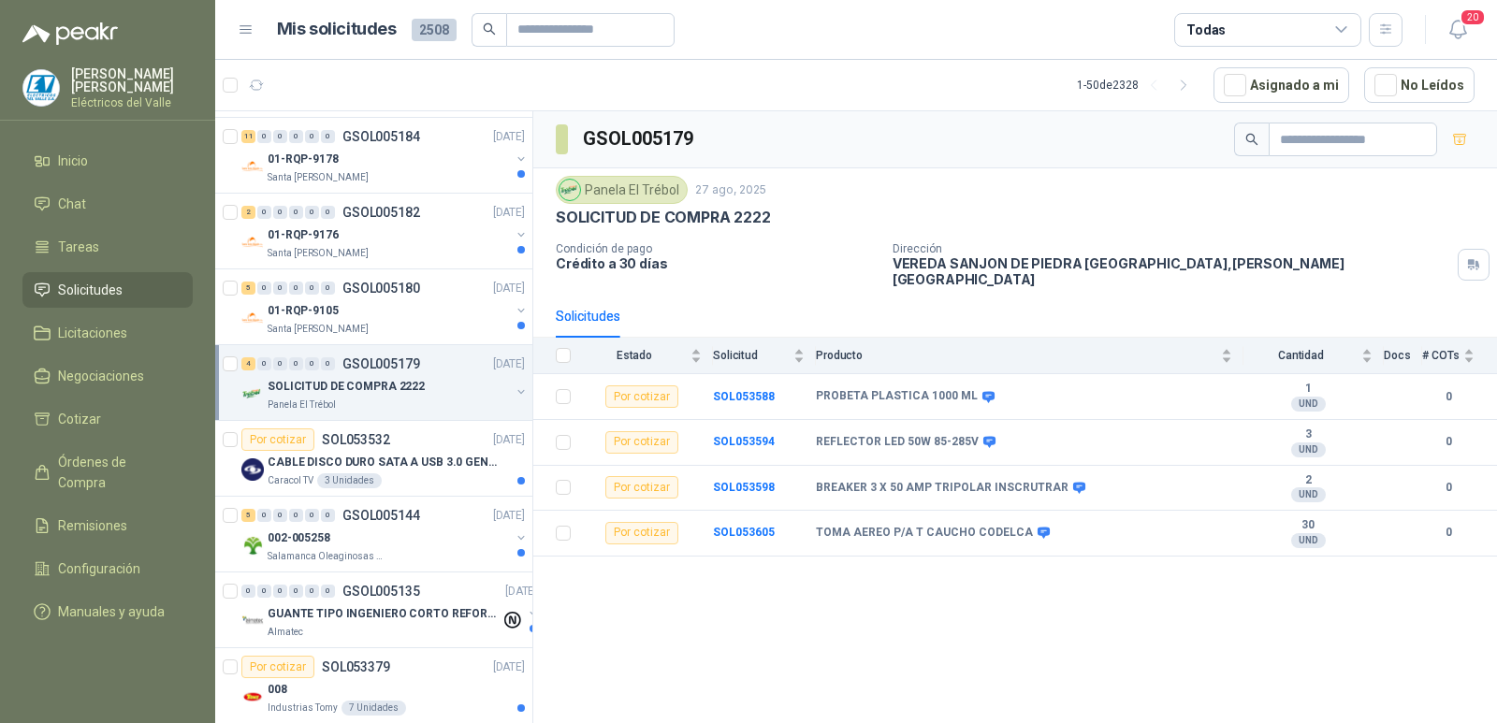
scroll to position [374, 0]
click at [401, 548] on div "Salamanca Oleaginosas SAS" at bounding box center [389, 554] width 242 height 15
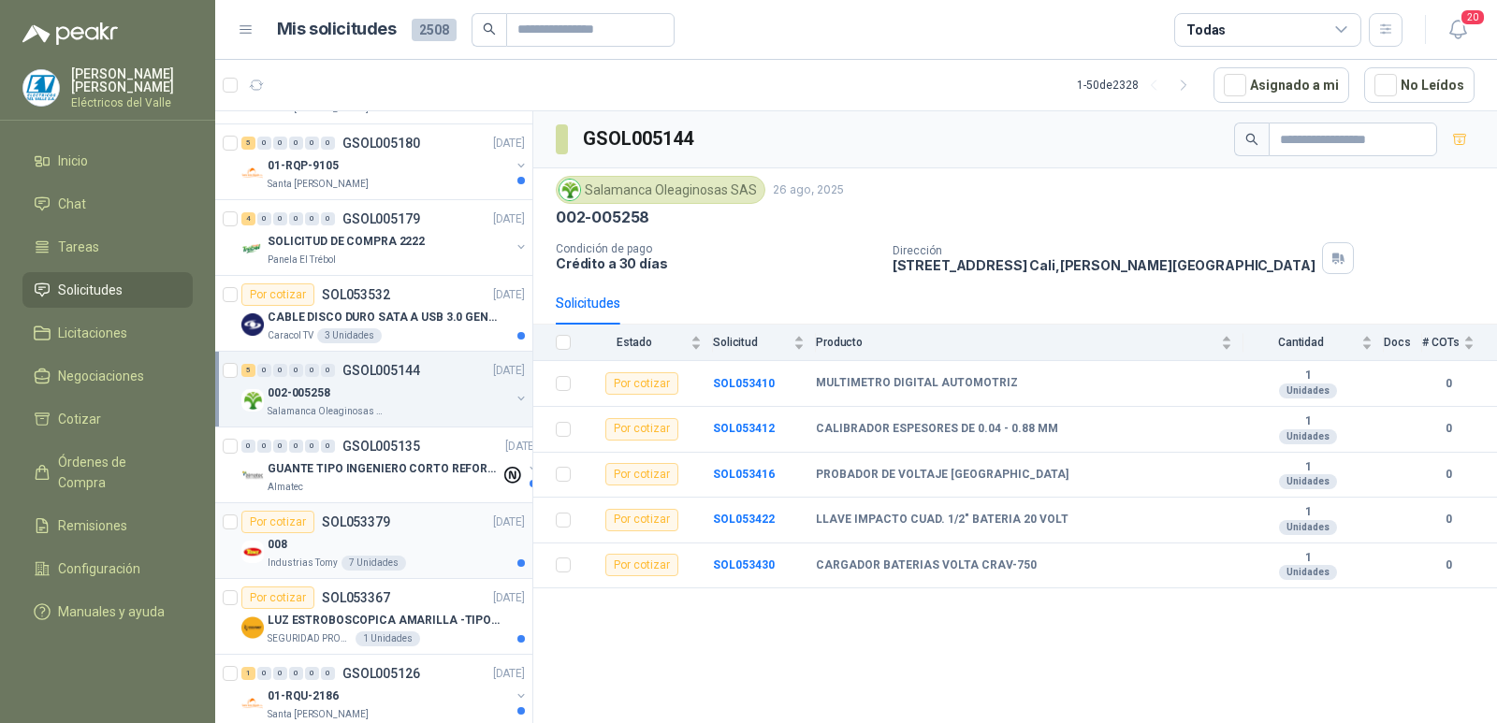
scroll to position [561, 0]
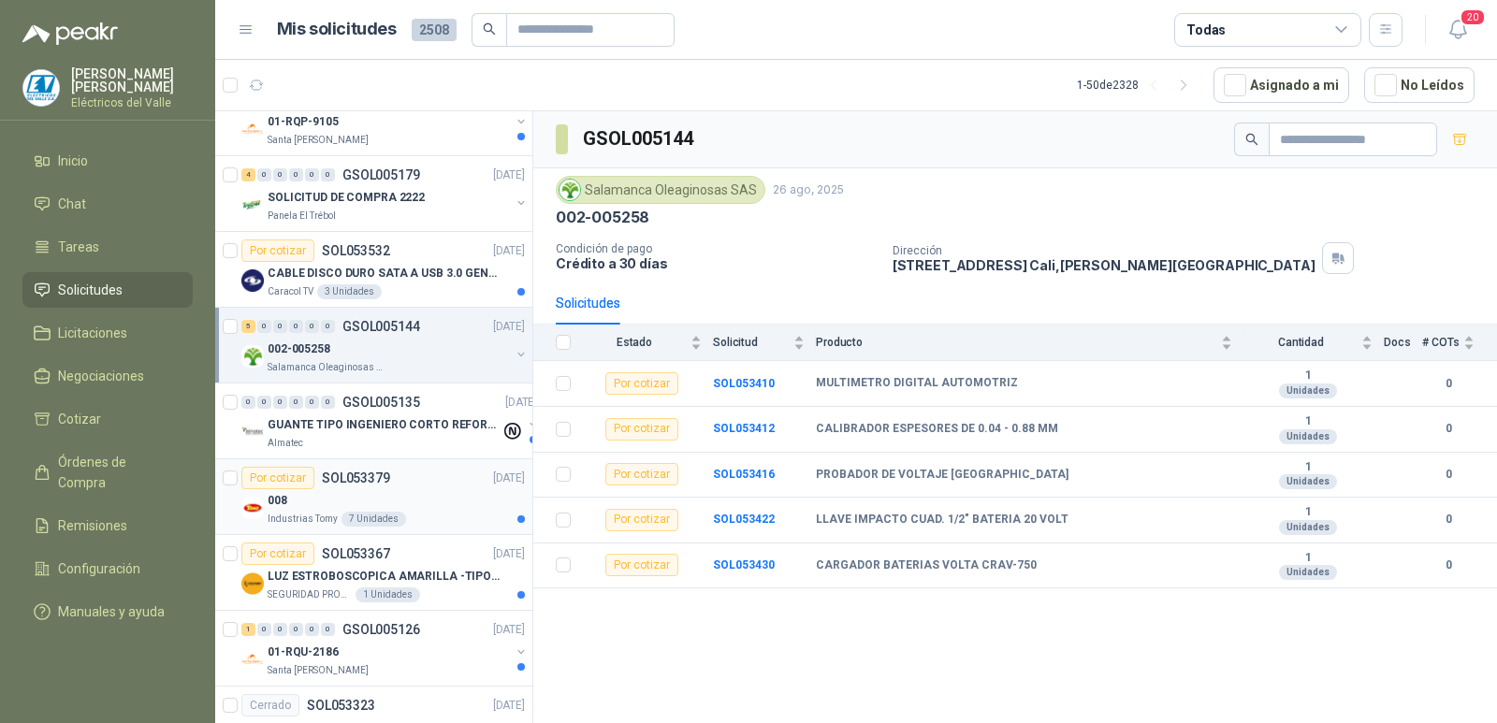
click at [438, 492] on div "008" at bounding box center [396, 500] width 257 height 22
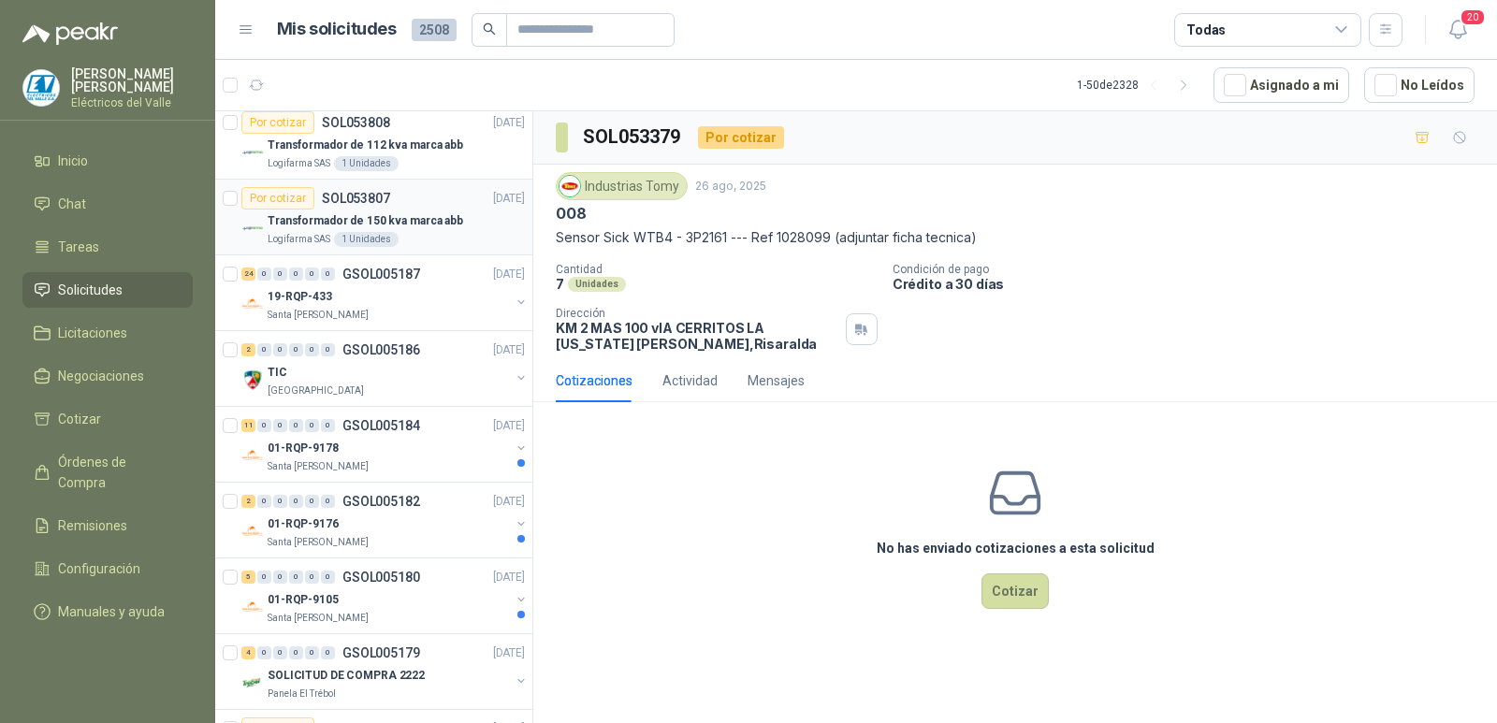
scroll to position [187, 0]
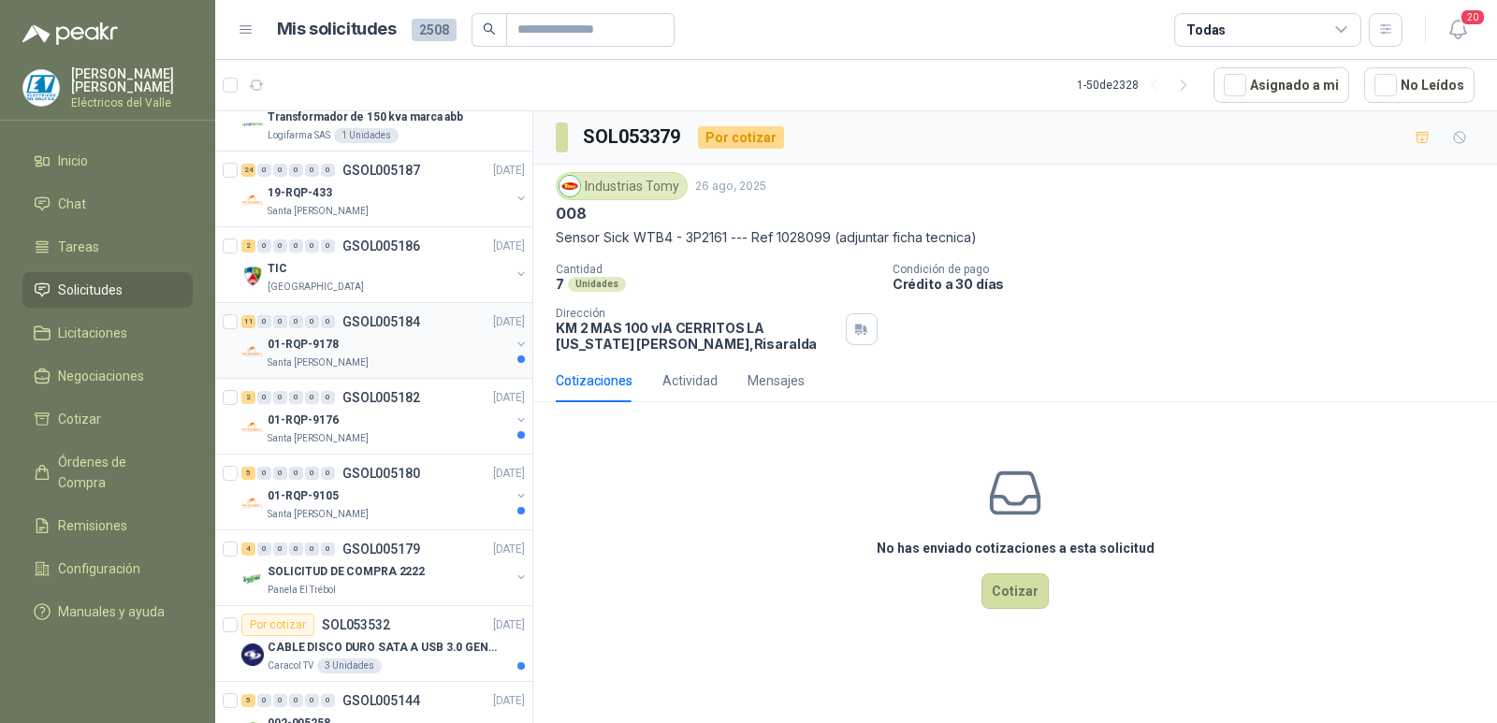
click at [422, 346] on div "01-RQP-9178" at bounding box center [389, 344] width 242 height 22
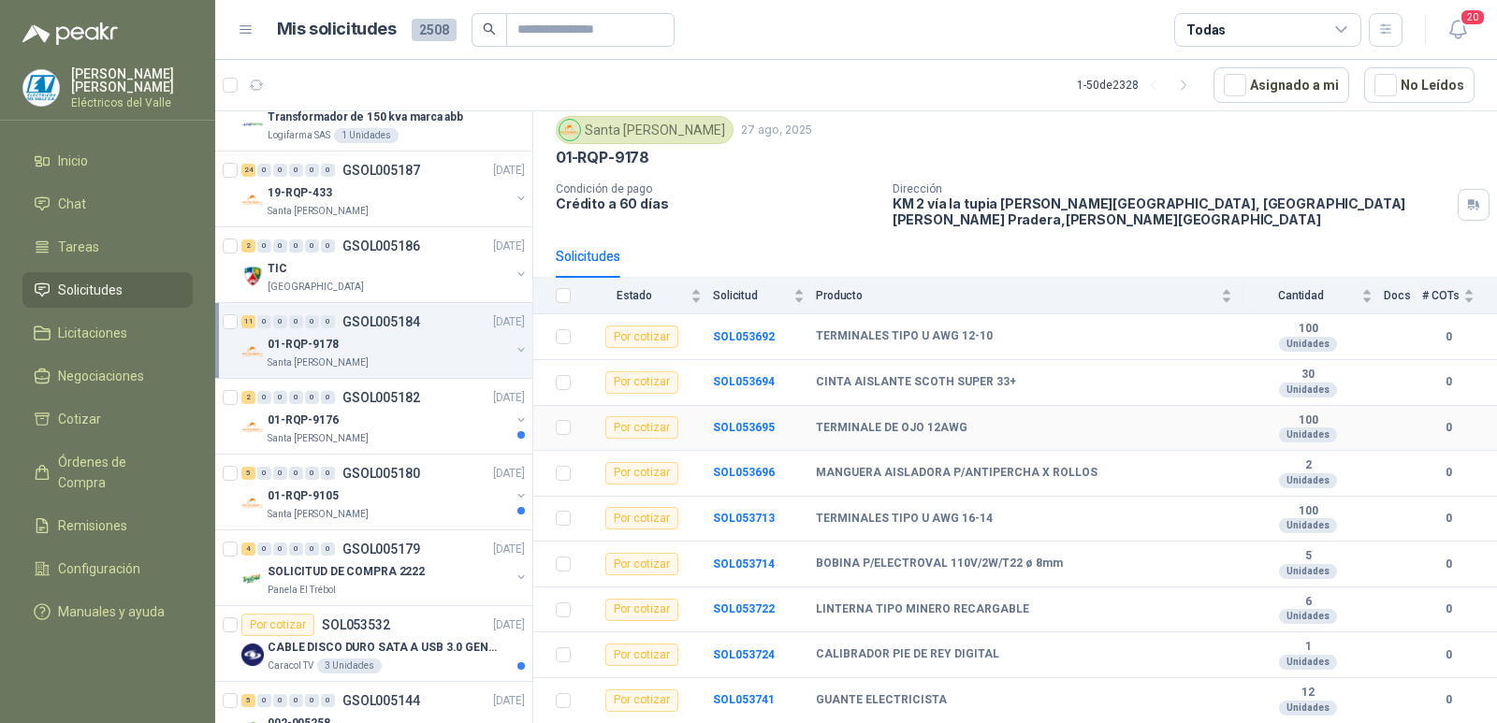
scroll to position [132, 0]
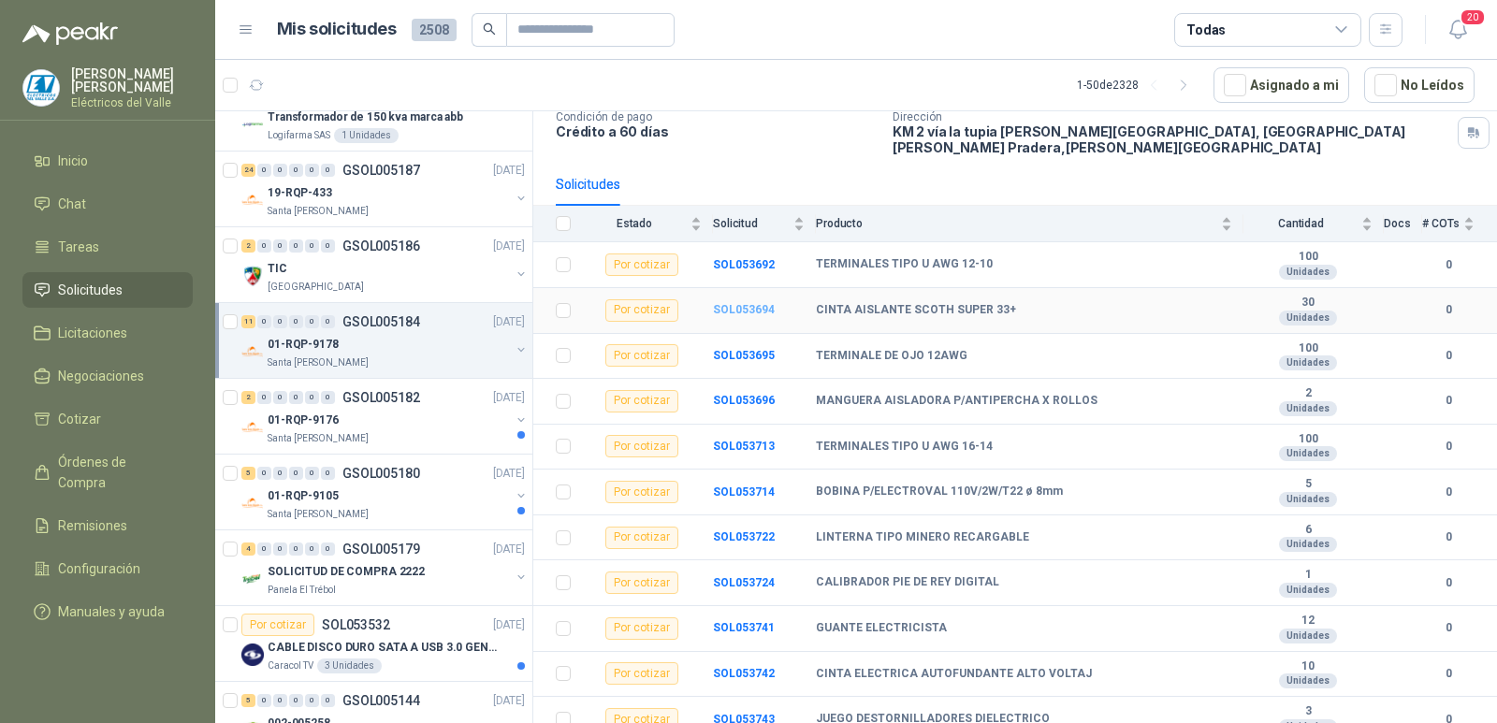
click at [736, 303] on b "SOL053694" at bounding box center [744, 309] width 62 height 13
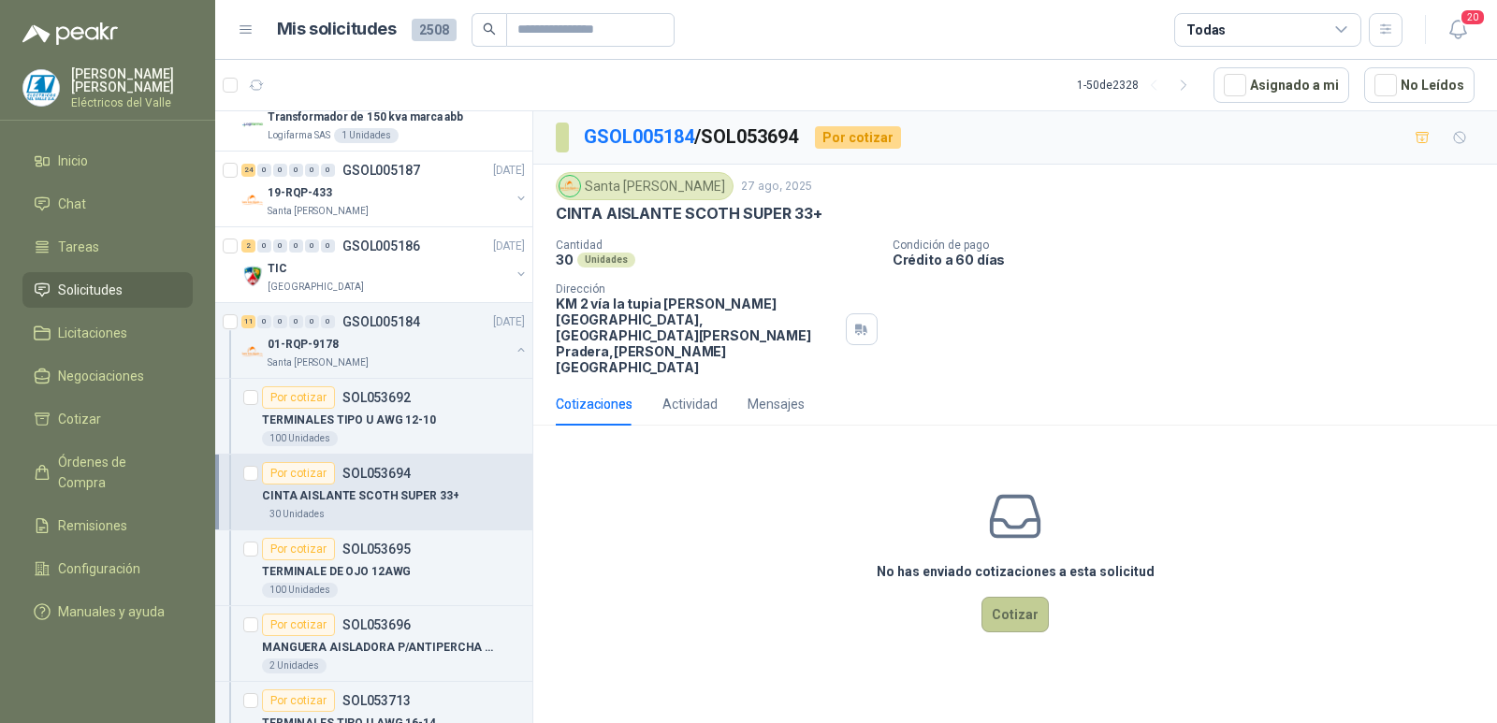
click at [1005, 597] on button "Cotizar" at bounding box center [1014, 615] width 67 height 36
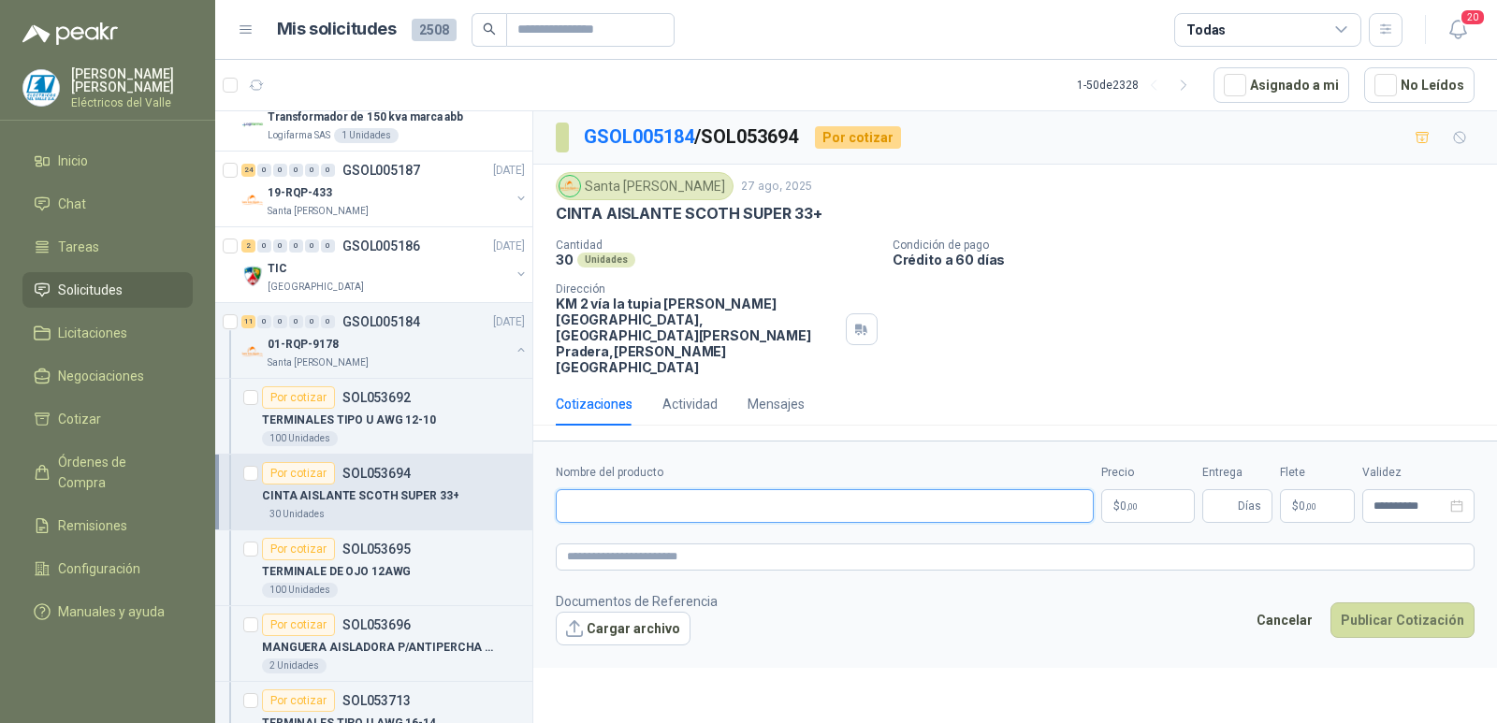
click at [682, 489] on input "Nombre del producto" at bounding box center [825, 506] width 538 height 34
paste input "**********"
type input "**********"
click at [1153, 449] on body "[PERSON_NAME] [PERSON_NAME] Eléctricos del [PERSON_NAME] Inicio Chat Tareas Sol…" at bounding box center [748, 361] width 1497 height 723
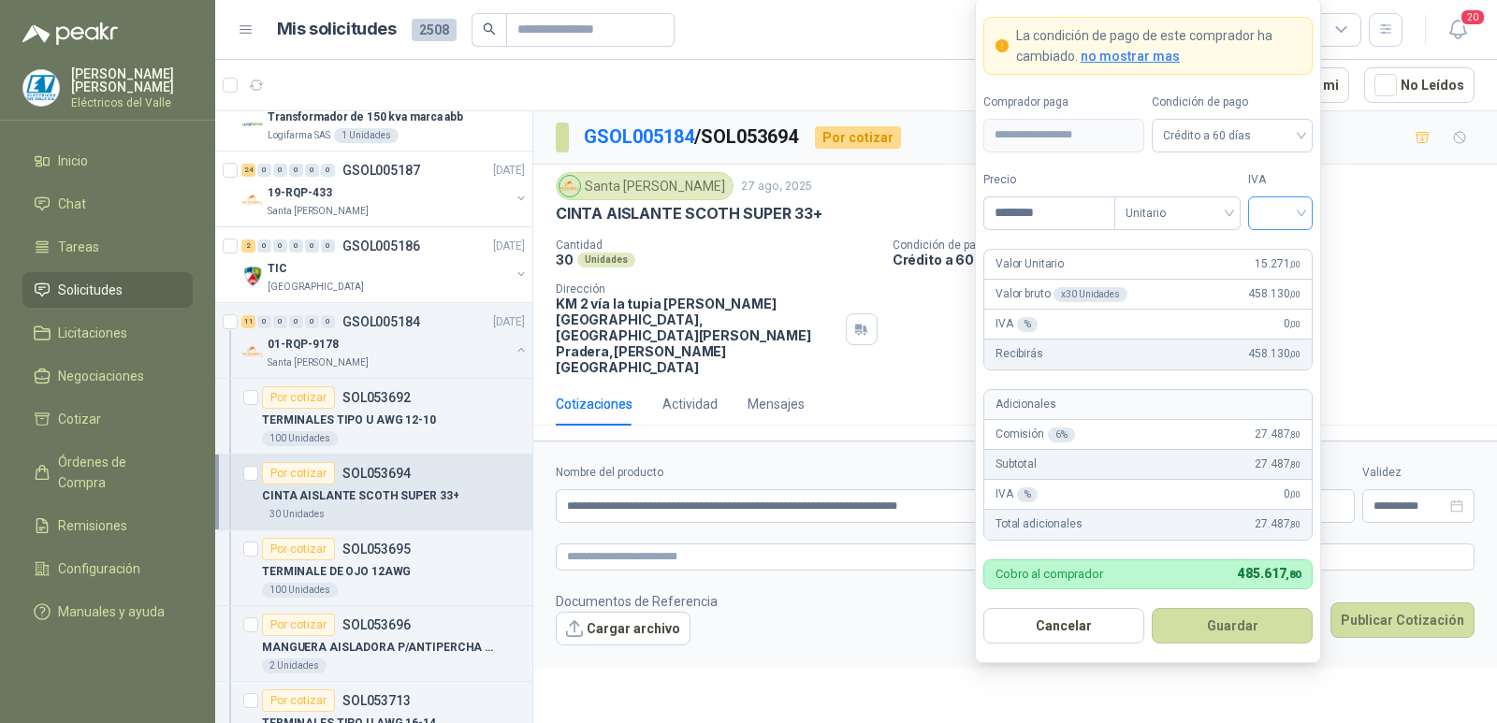
type input "********"
click at [1294, 218] on input "search" at bounding box center [1280, 211] width 42 height 28
click at [1271, 250] on div "19%" at bounding box center [1280, 251] width 35 height 21
click at [1235, 619] on button "Guardar" at bounding box center [1232, 626] width 161 height 36
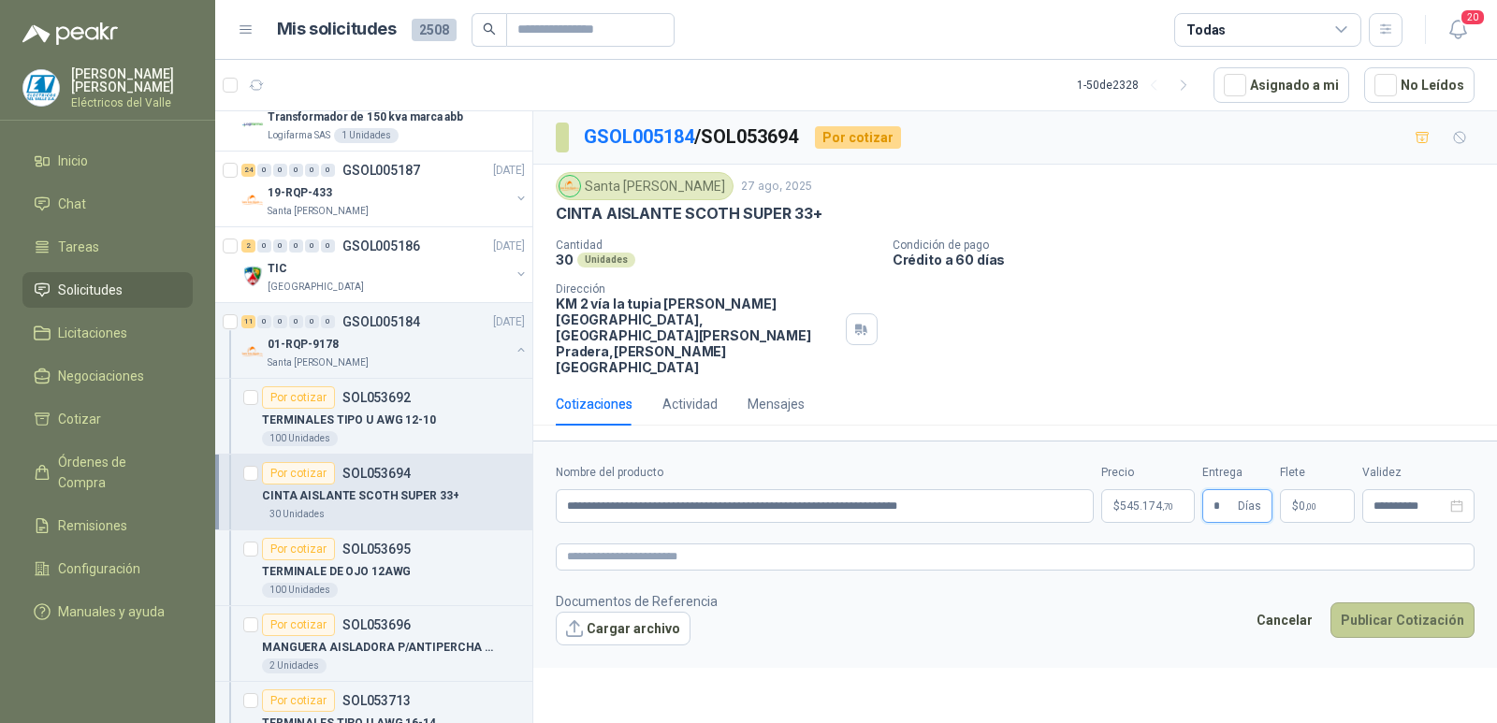
type input "*"
click at [1373, 603] on button "Publicar Cotización" at bounding box center [1402, 621] width 144 height 36
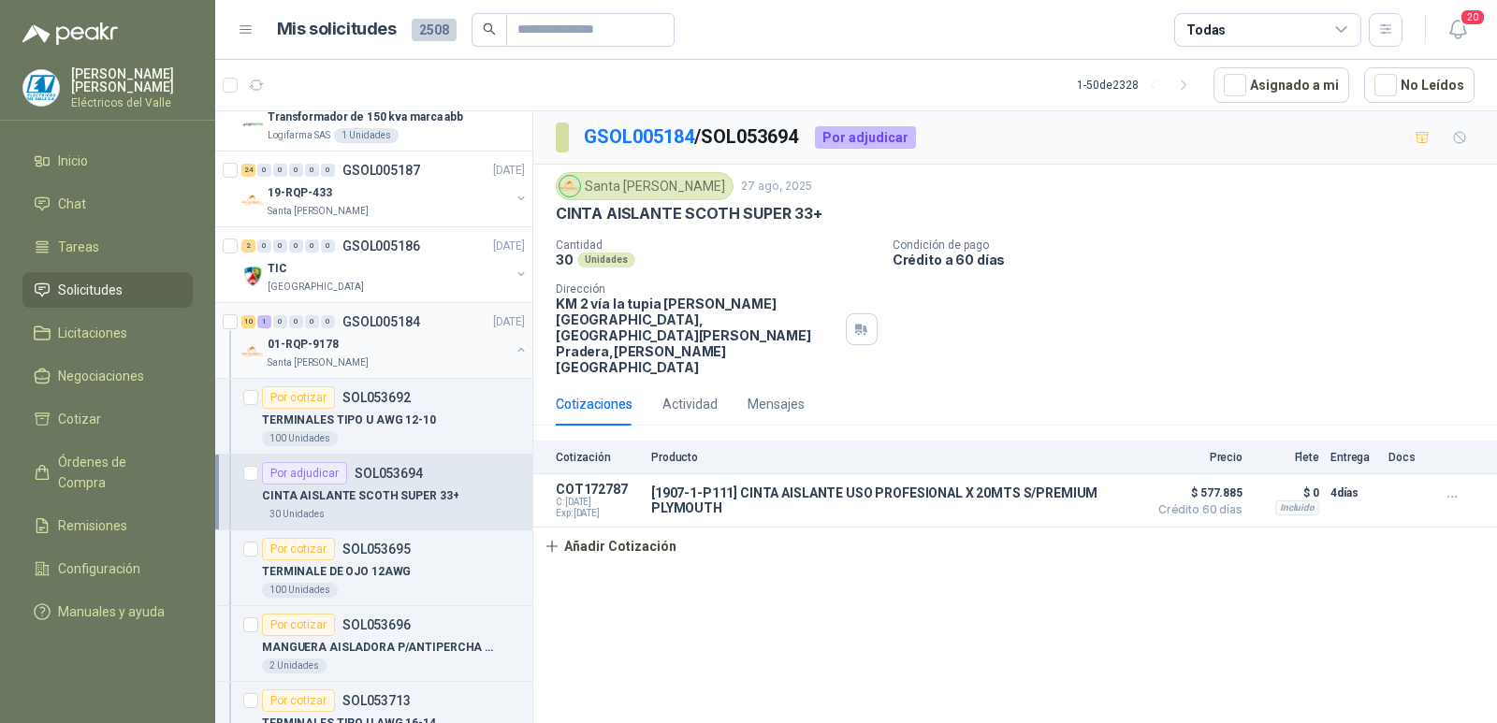
click at [437, 350] on div "01-RQP-9178" at bounding box center [389, 344] width 242 height 22
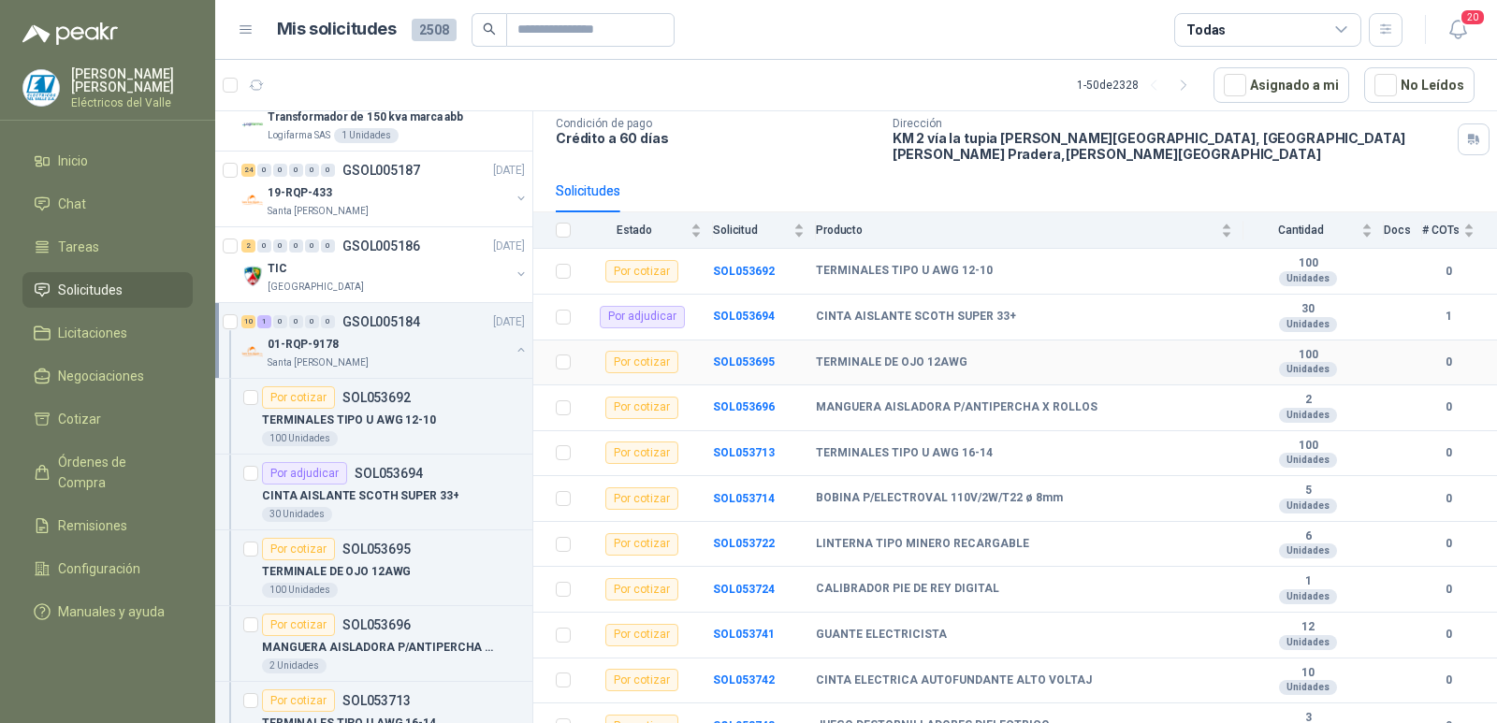
scroll to position [132, 0]
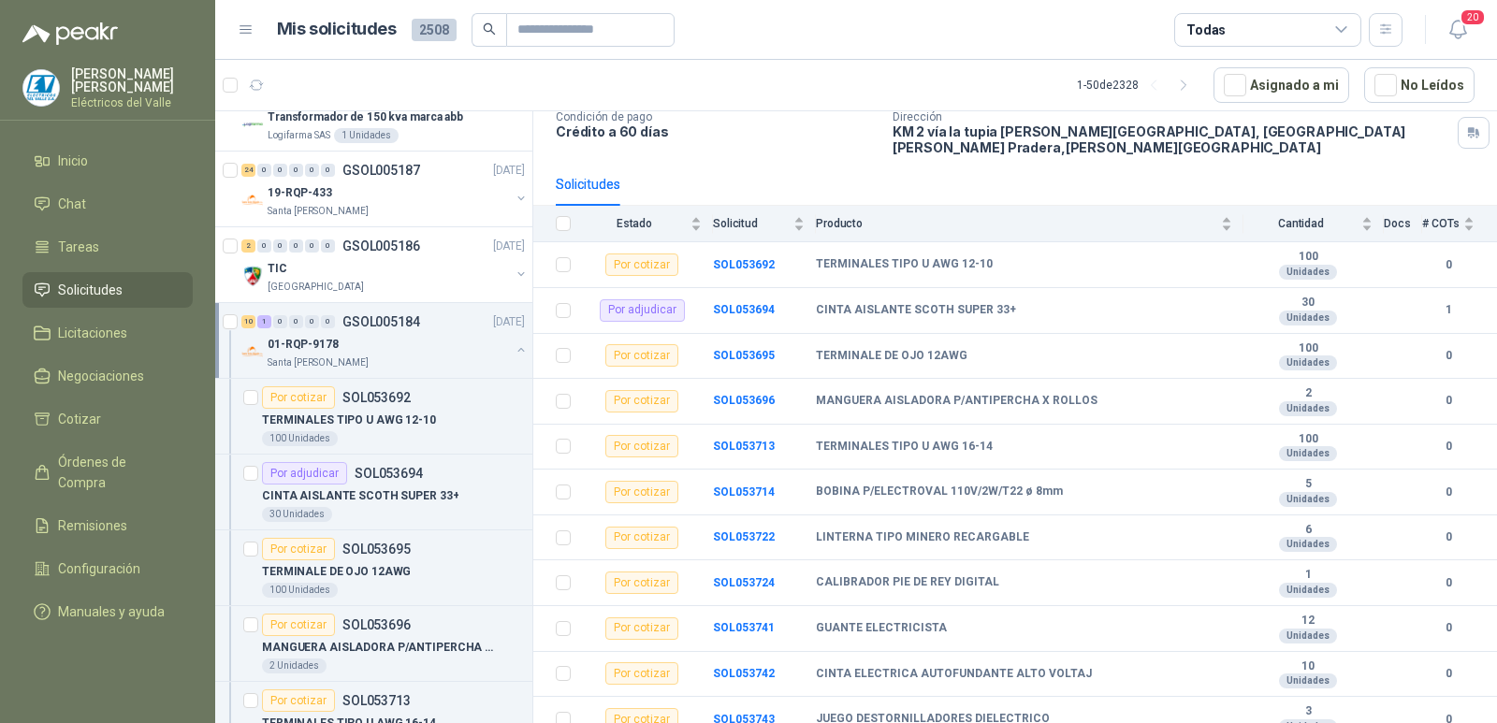
click at [399, 339] on div "01-RQP-9178" at bounding box center [389, 344] width 242 height 22
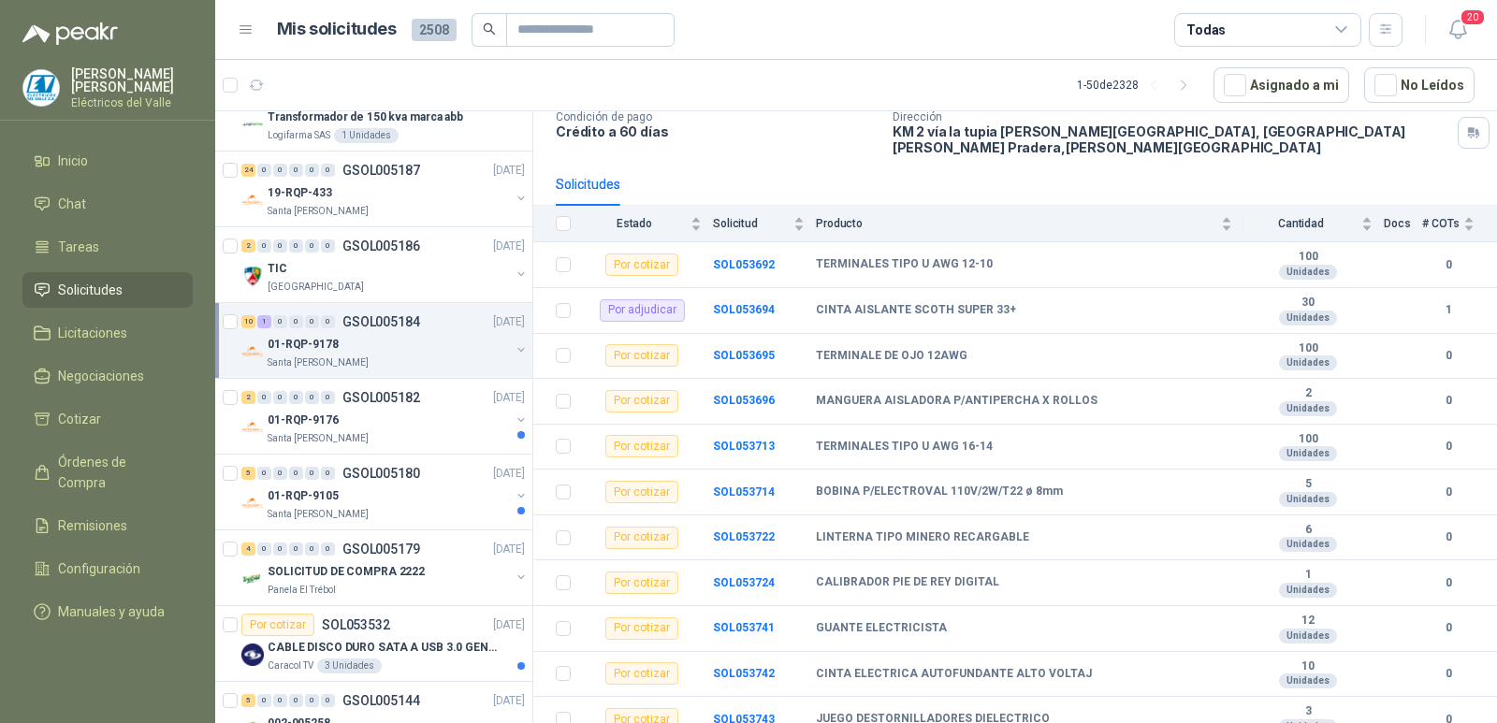
scroll to position [7, 0]
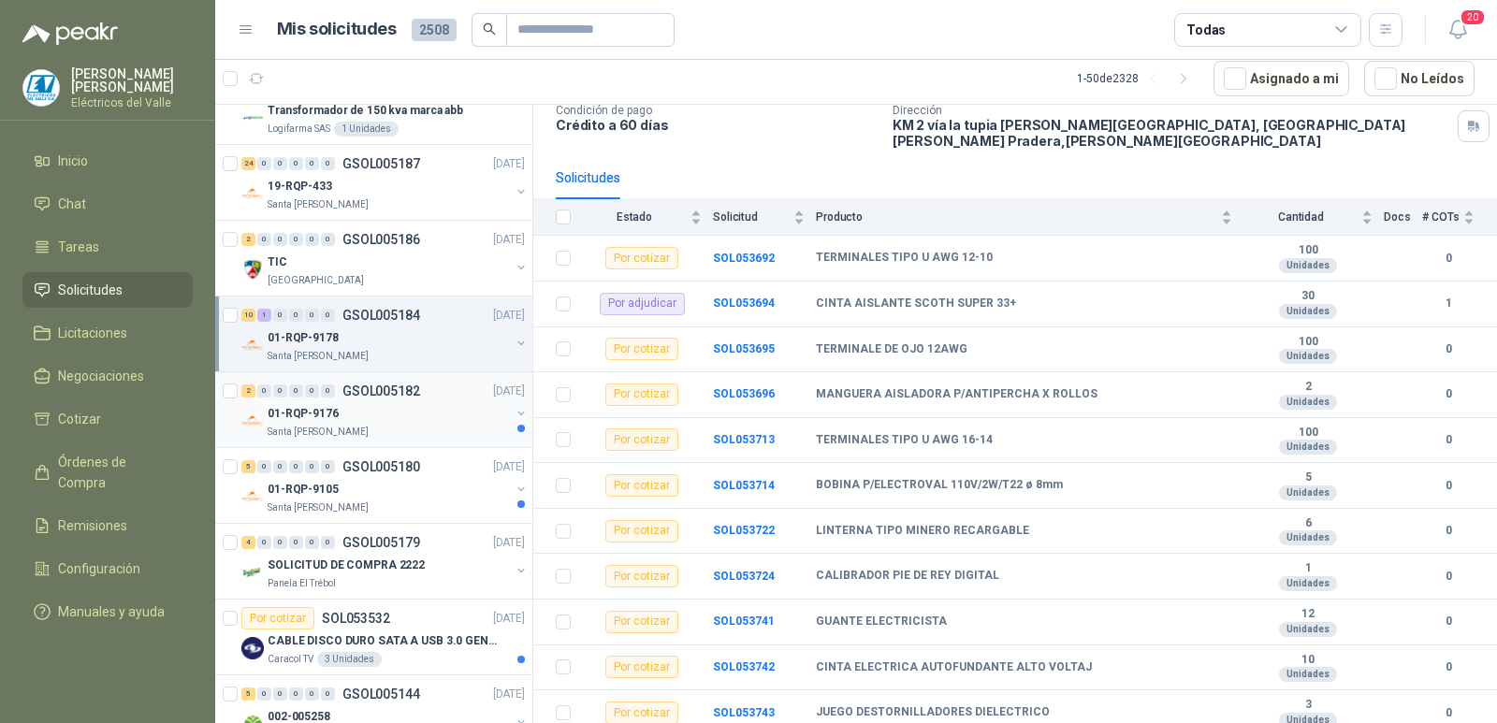
click at [419, 418] on div "01-RQP-9176" at bounding box center [389, 413] width 242 height 22
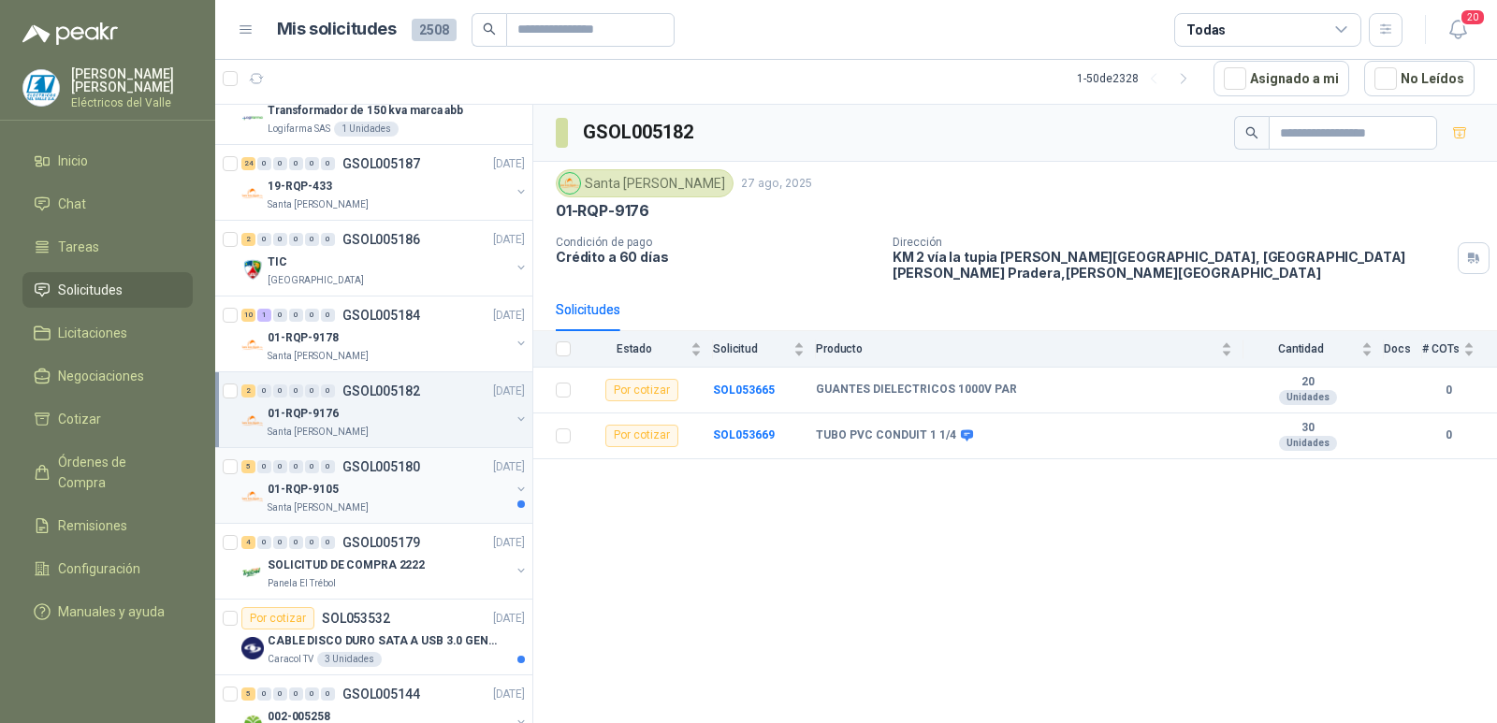
click at [411, 489] on div "01-RQP-9105" at bounding box center [389, 489] width 242 height 22
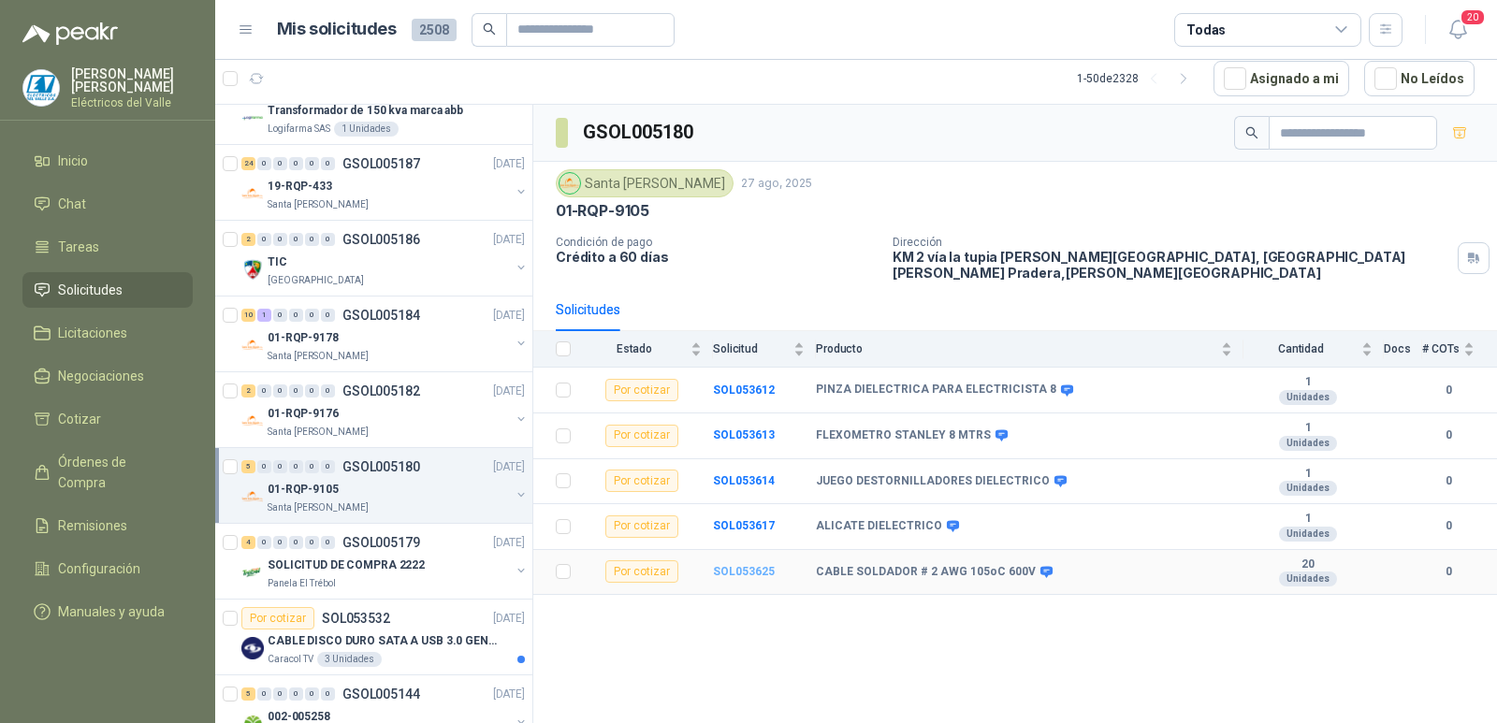
click at [725, 565] on b "SOL053625" at bounding box center [744, 571] width 62 height 13
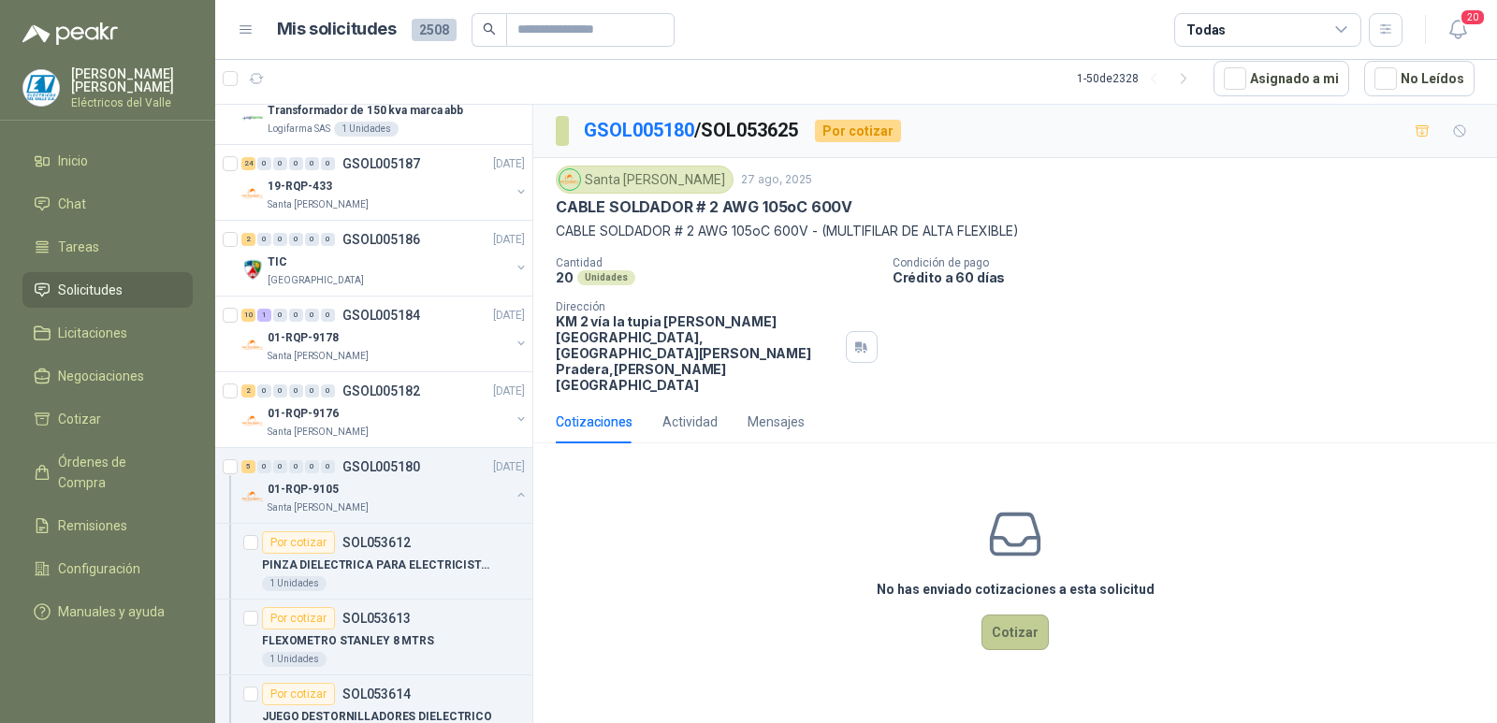
click at [1017, 615] on button "Cotizar" at bounding box center [1014, 633] width 67 height 36
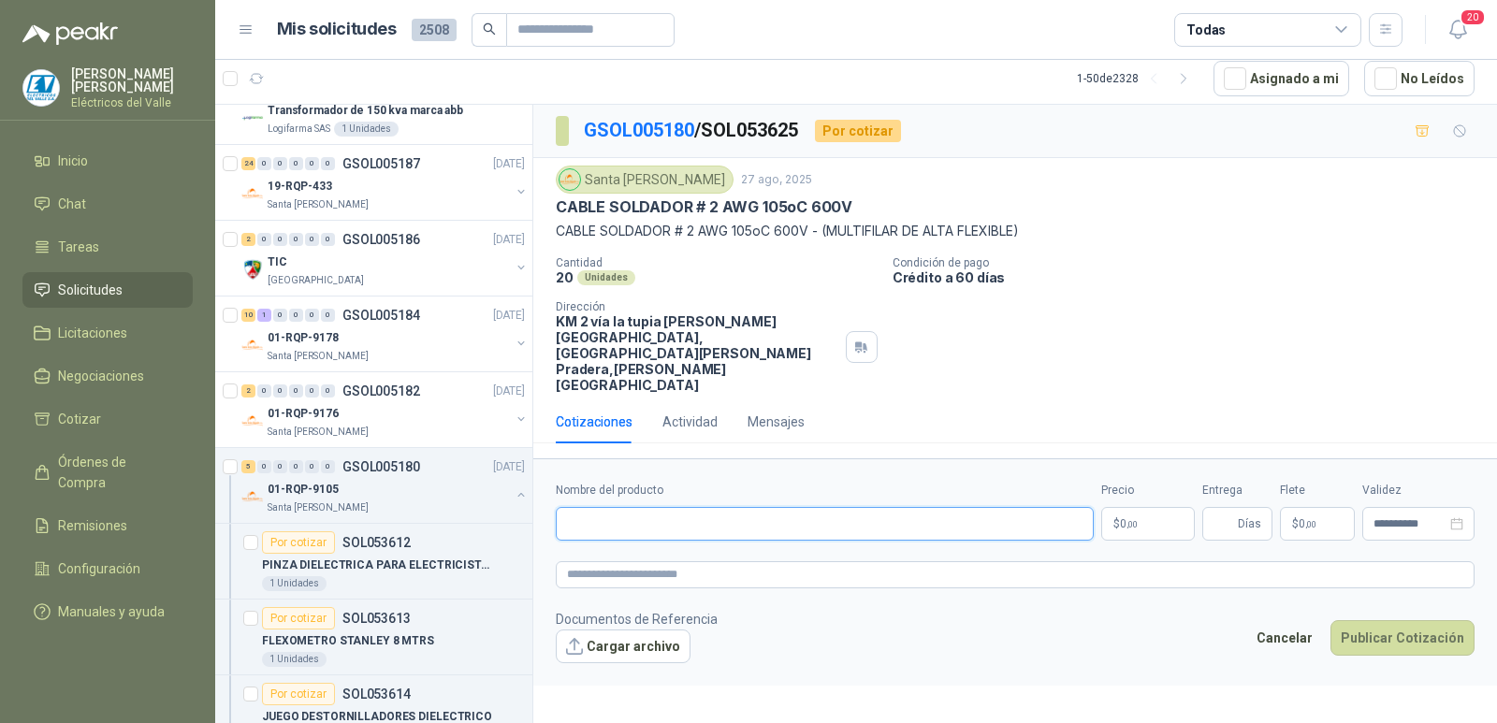
click at [624, 507] on input "Nombre del producto" at bounding box center [825, 524] width 538 height 34
paste input "**********"
type input "**********"
click at [1138, 519] on span ",00" at bounding box center [1131, 524] width 11 height 10
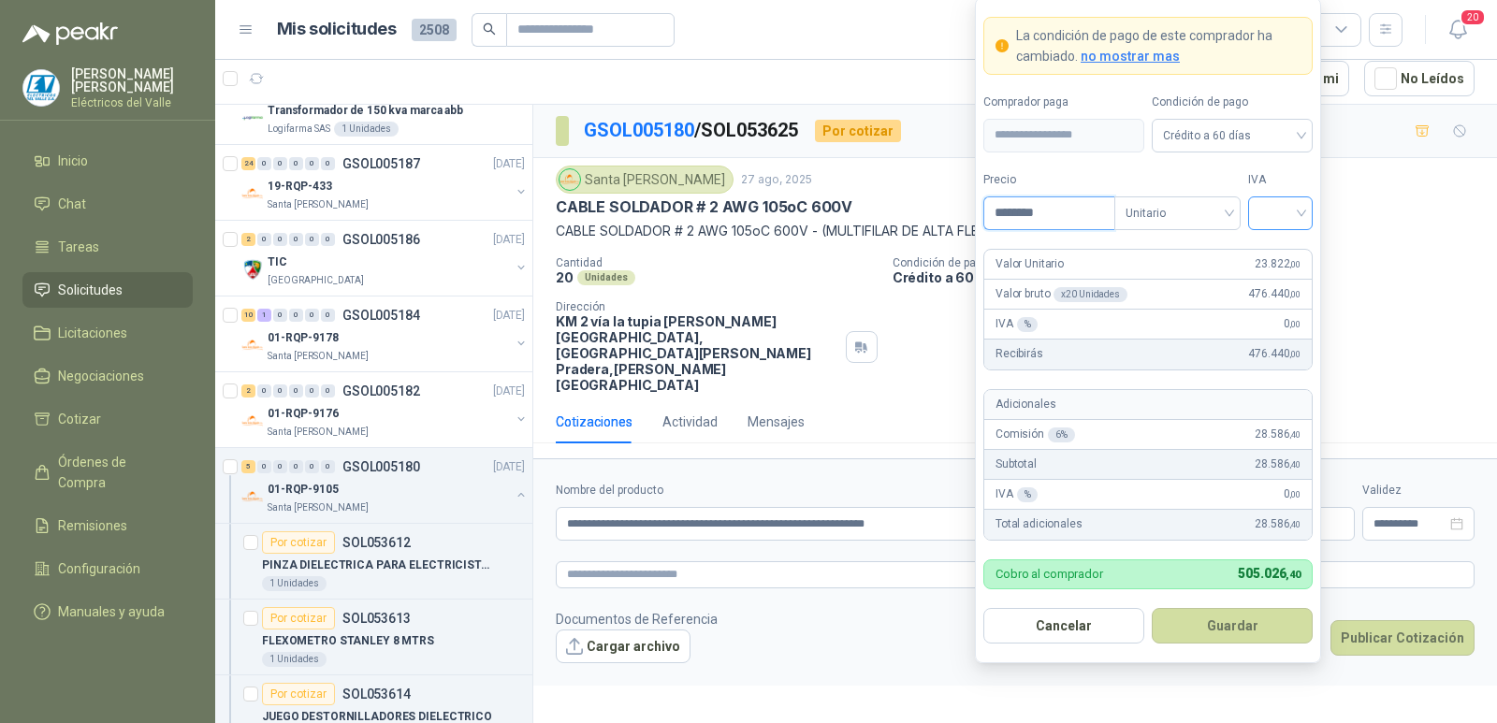
type input "********"
click at [1283, 203] on input "search" at bounding box center [1280, 211] width 42 height 28
click at [1276, 245] on div "19%" at bounding box center [1280, 251] width 35 height 21
click at [1260, 617] on button "Guardar" at bounding box center [1232, 626] width 161 height 36
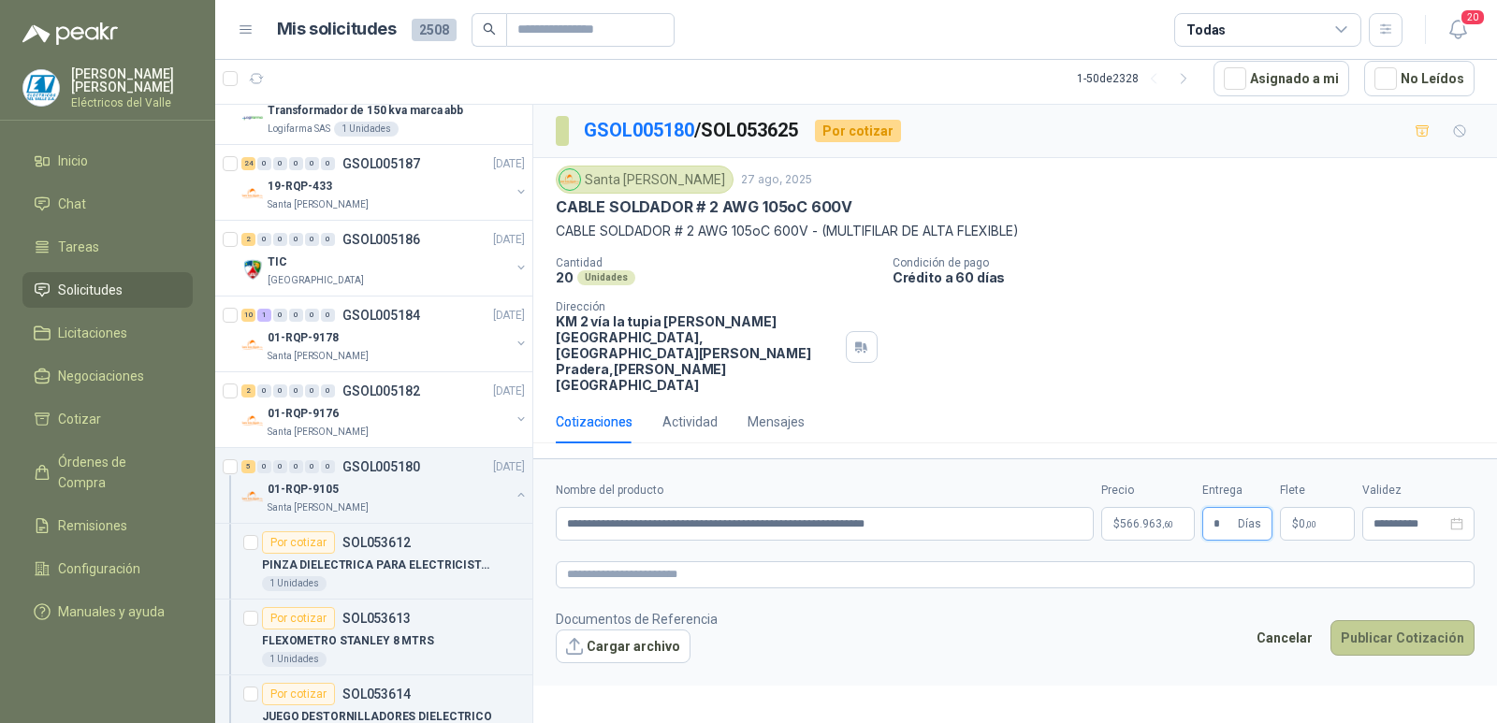
type input "*"
click at [1427, 620] on button "Publicar Cotización" at bounding box center [1402, 638] width 144 height 36
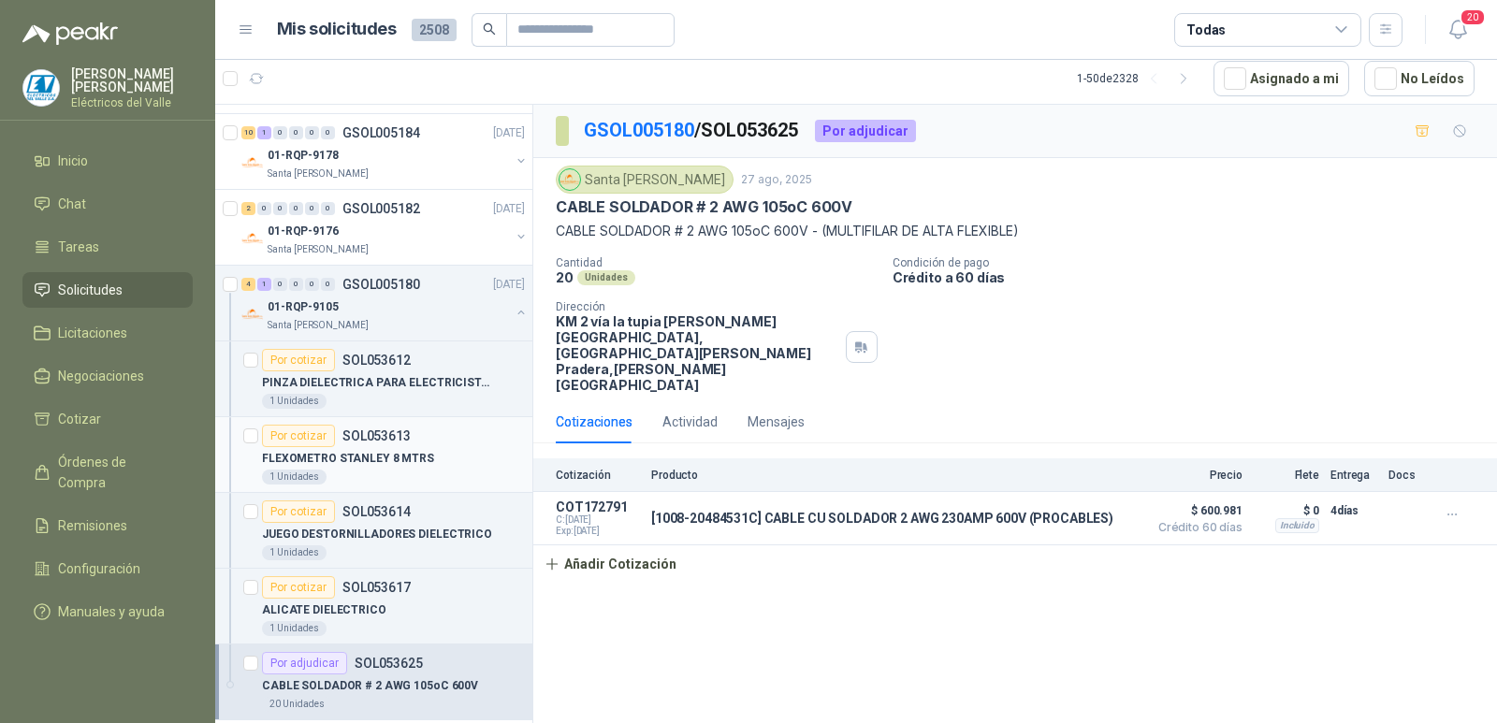
scroll to position [374, 0]
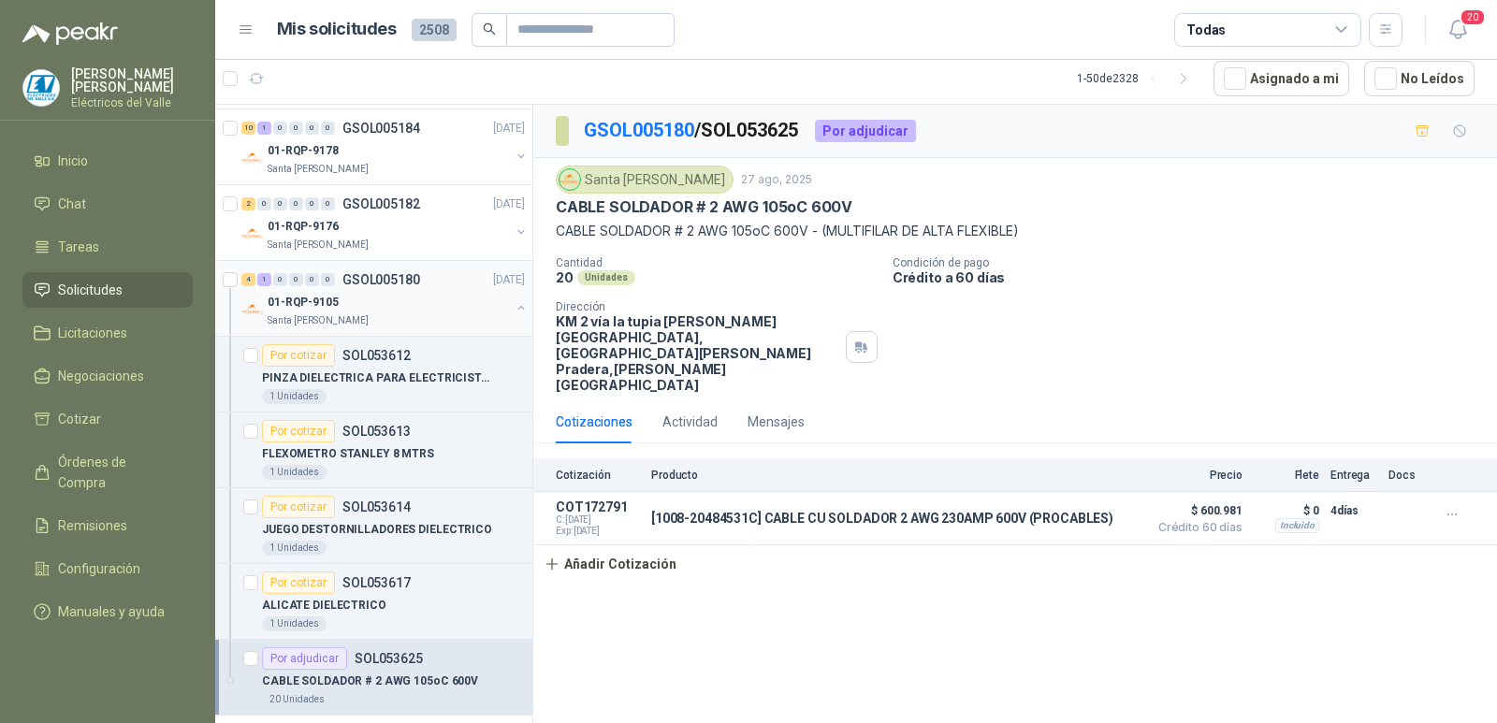
click at [395, 295] on div "01-RQP-9105" at bounding box center [389, 302] width 242 height 22
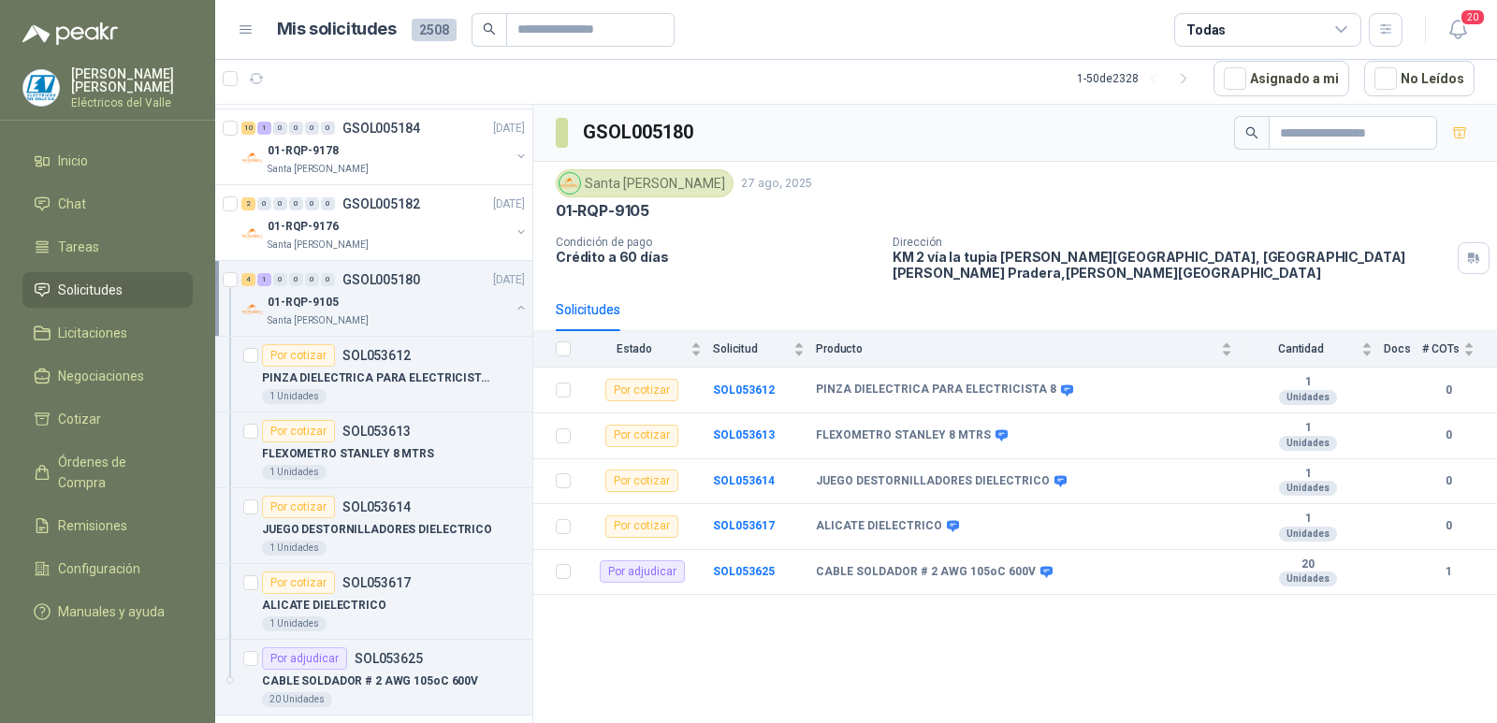
click at [423, 300] on div "01-RQP-9105" at bounding box center [389, 302] width 242 height 22
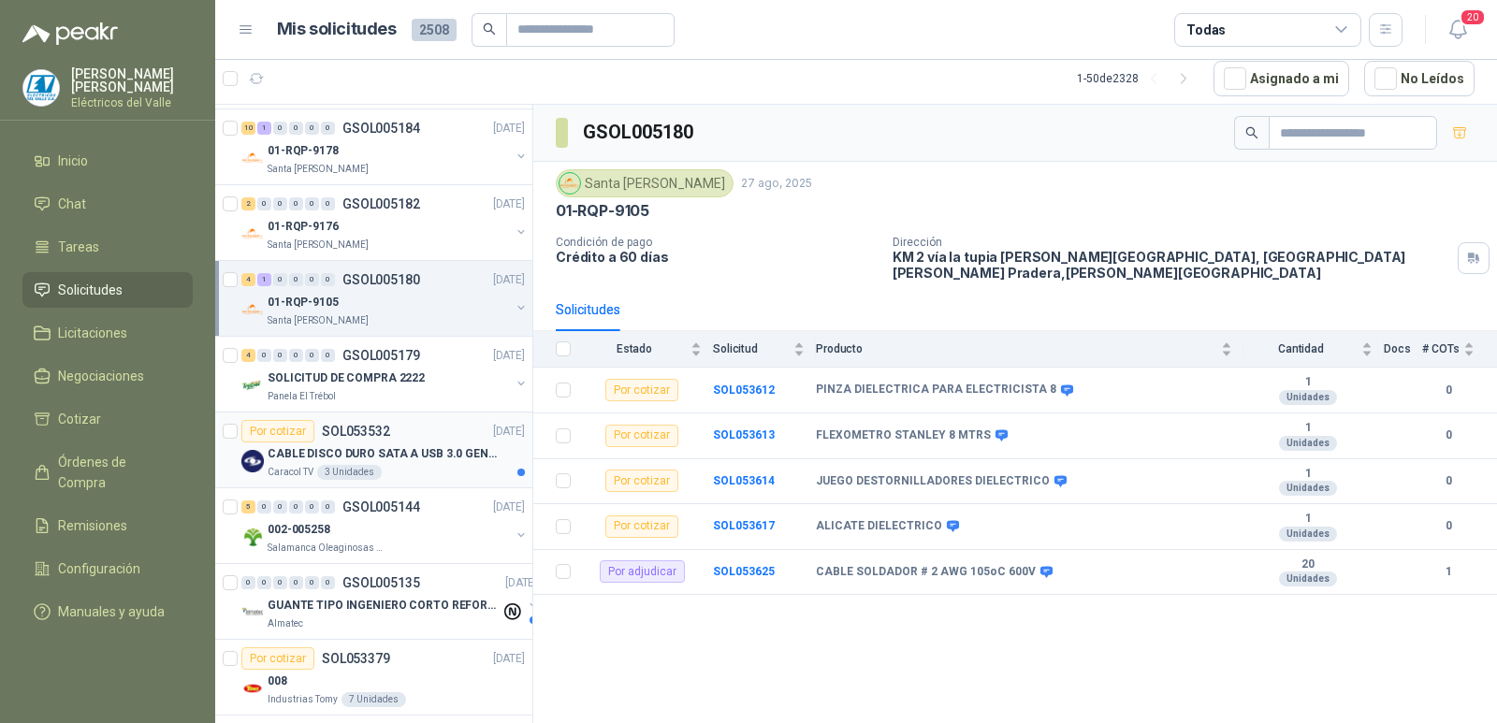
click at [418, 466] on div "Caracol TV 3 Unidades" at bounding box center [396, 472] width 257 height 15
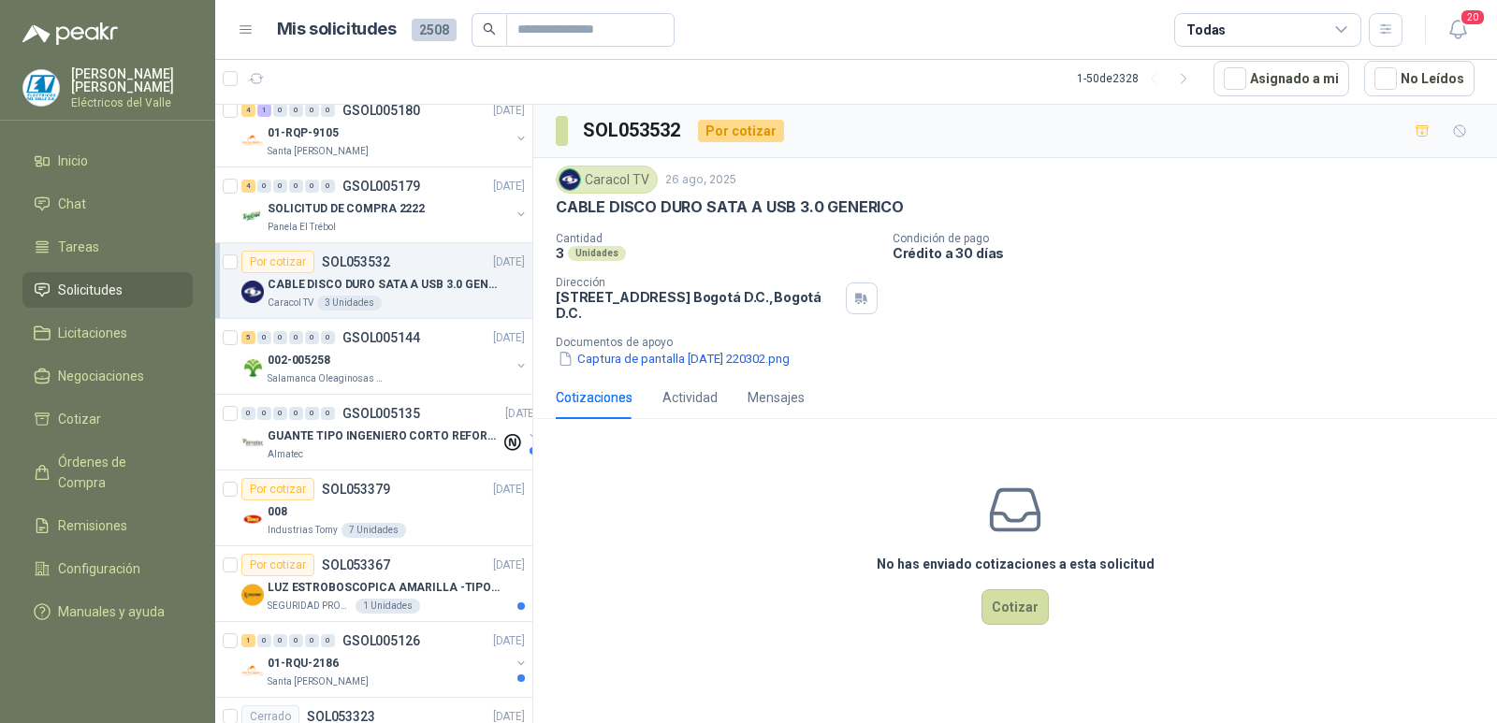
scroll to position [561, 0]
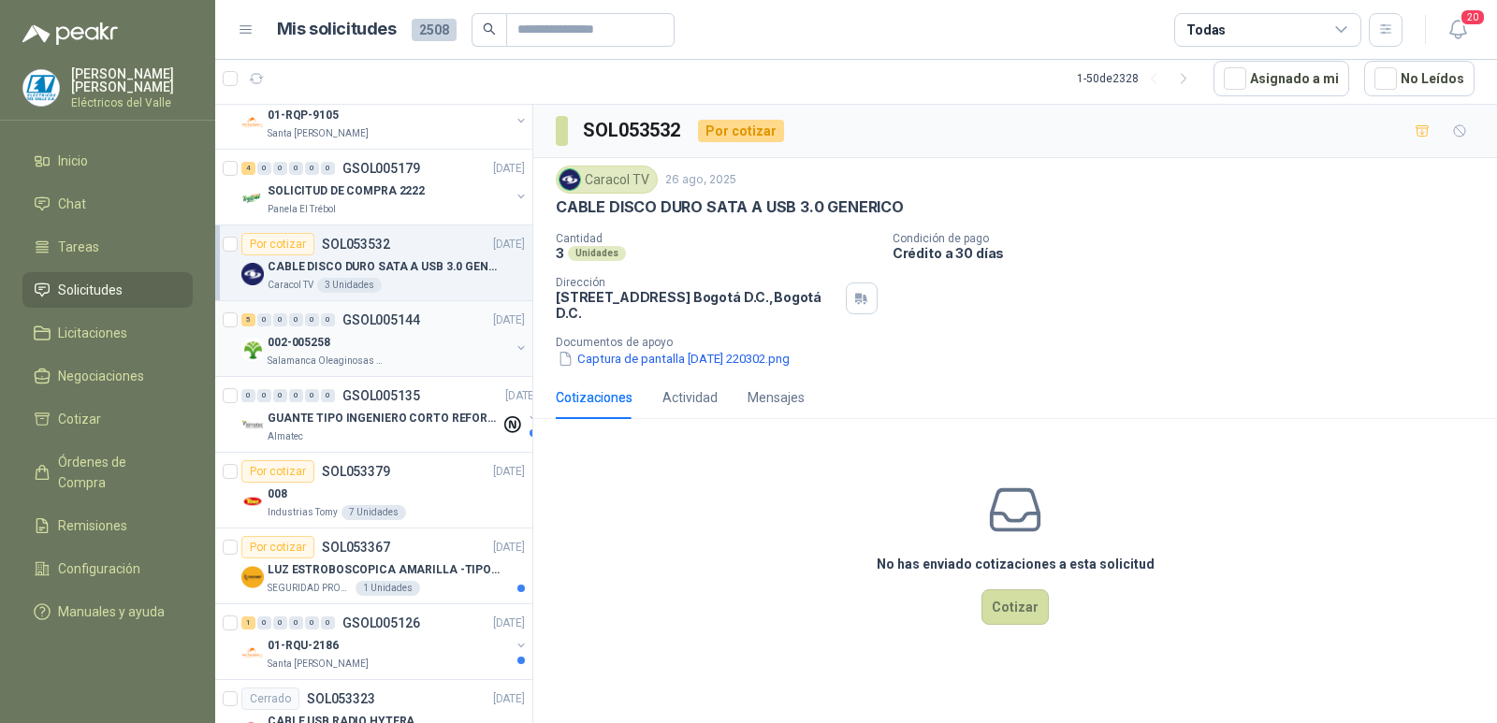
click at [399, 338] on div "002-005258" at bounding box center [389, 342] width 242 height 22
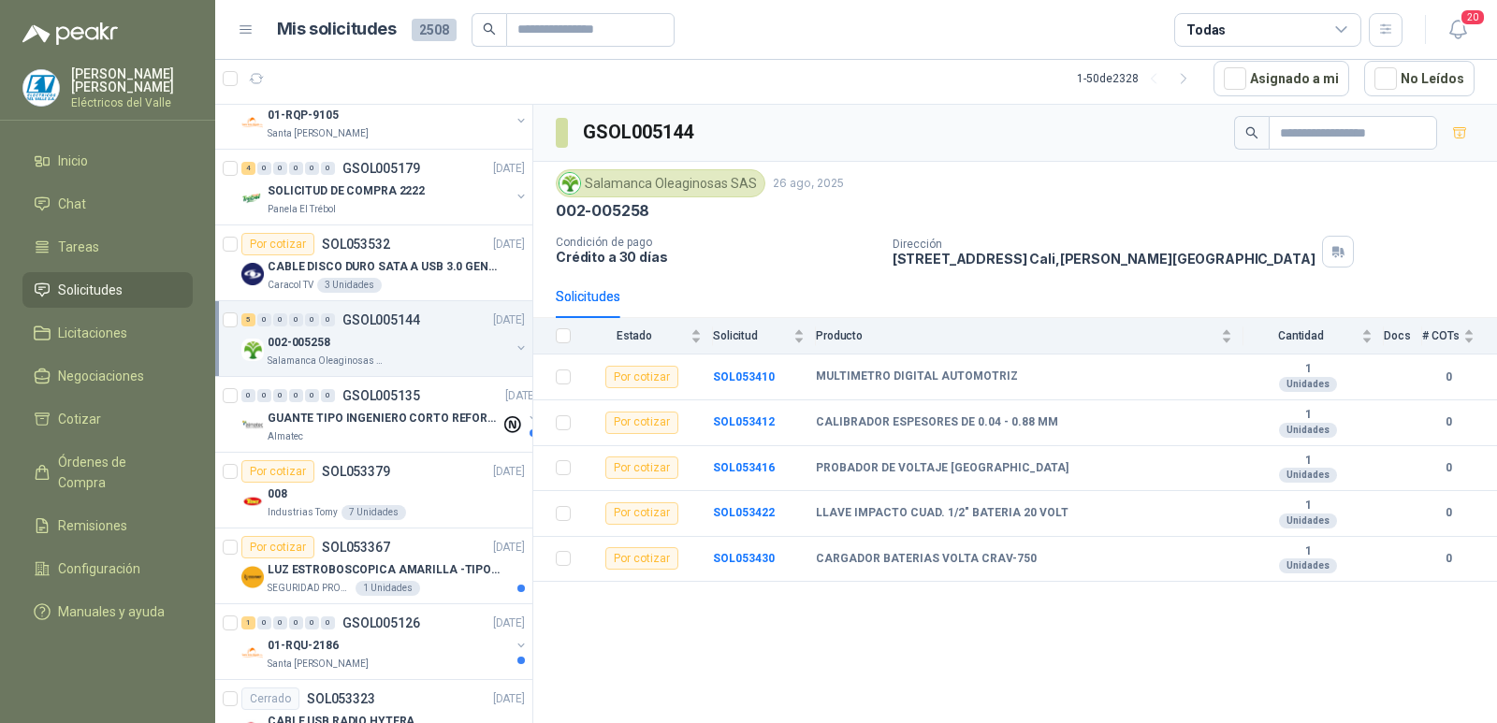
click at [420, 340] on div "002-005258" at bounding box center [389, 342] width 242 height 22
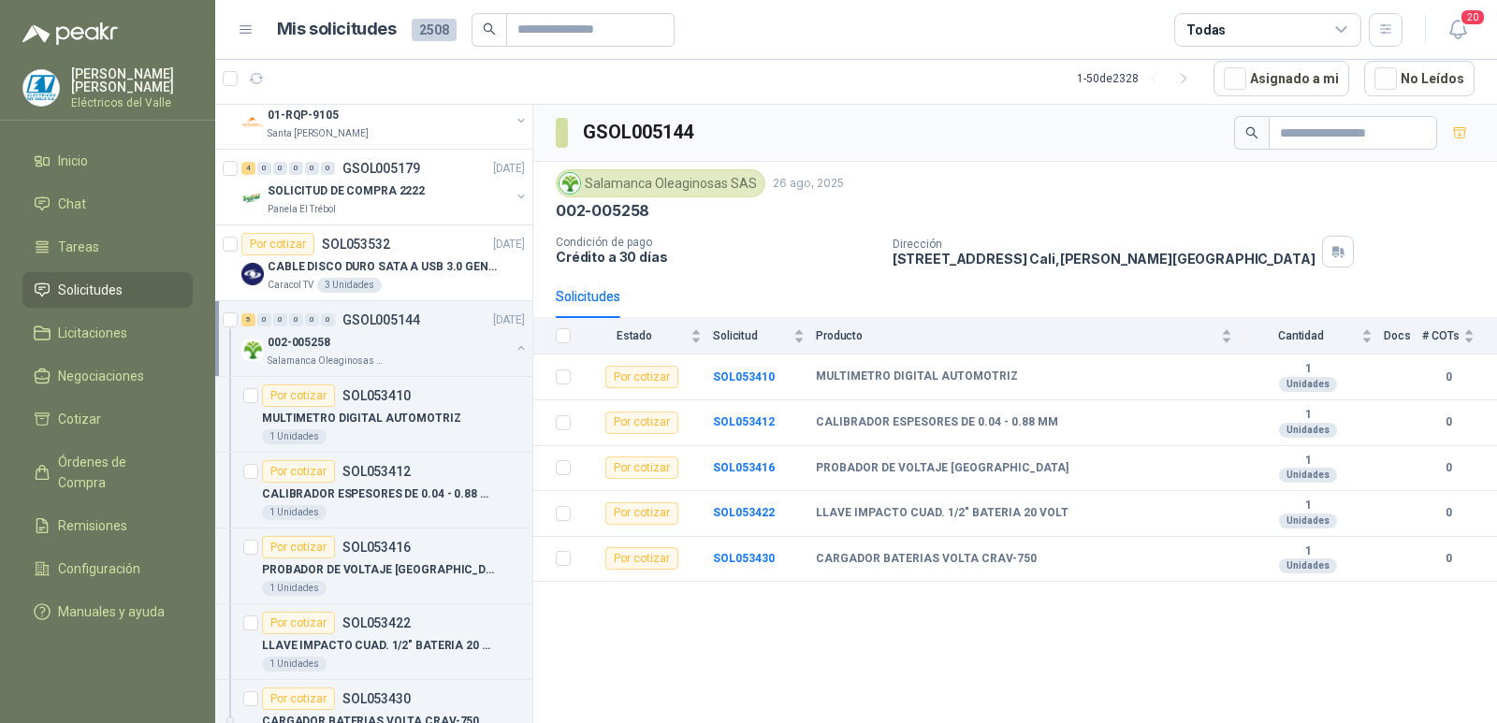
click at [433, 340] on div "002-005258" at bounding box center [389, 342] width 242 height 22
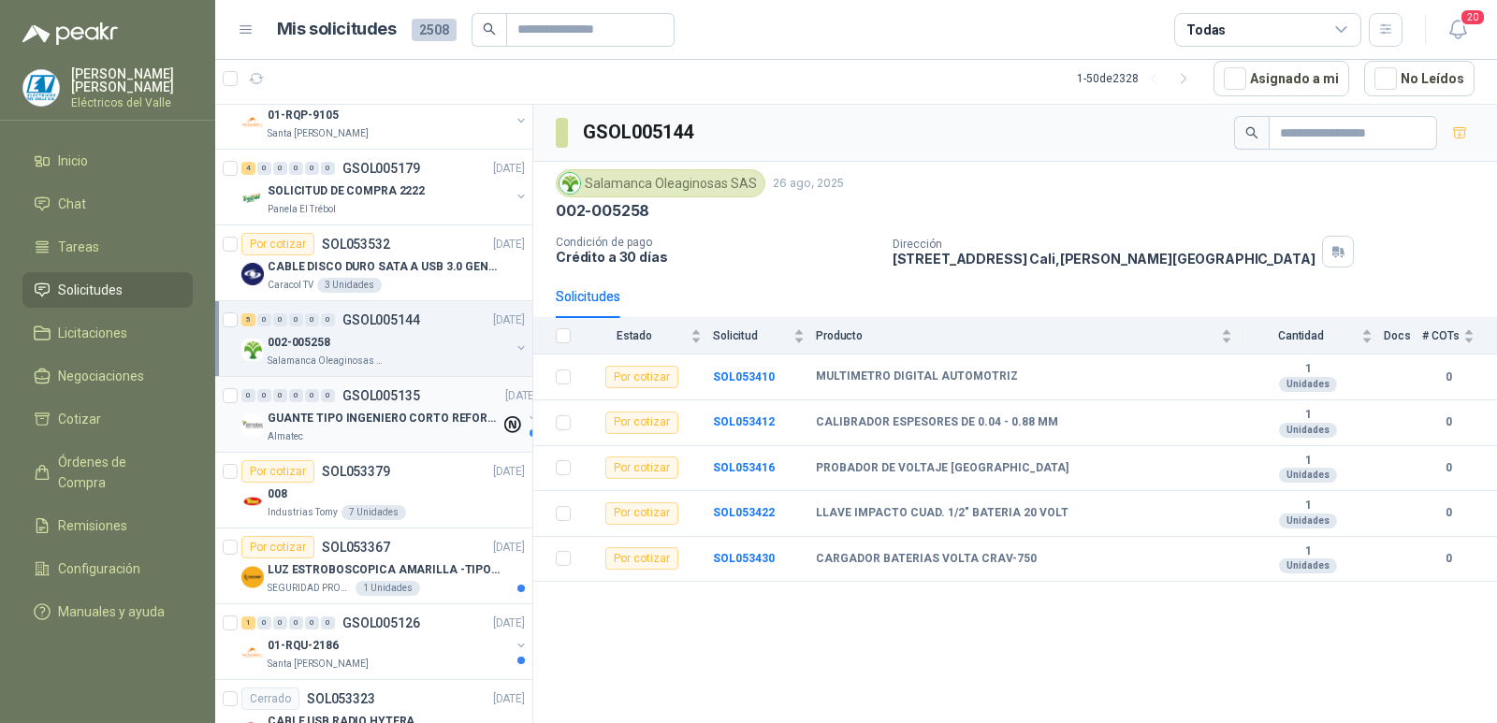
click at [437, 413] on p "GUANTE TIPO INGENIERO CORTO REFORZADO" at bounding box center [384, 419] width 233 height 18
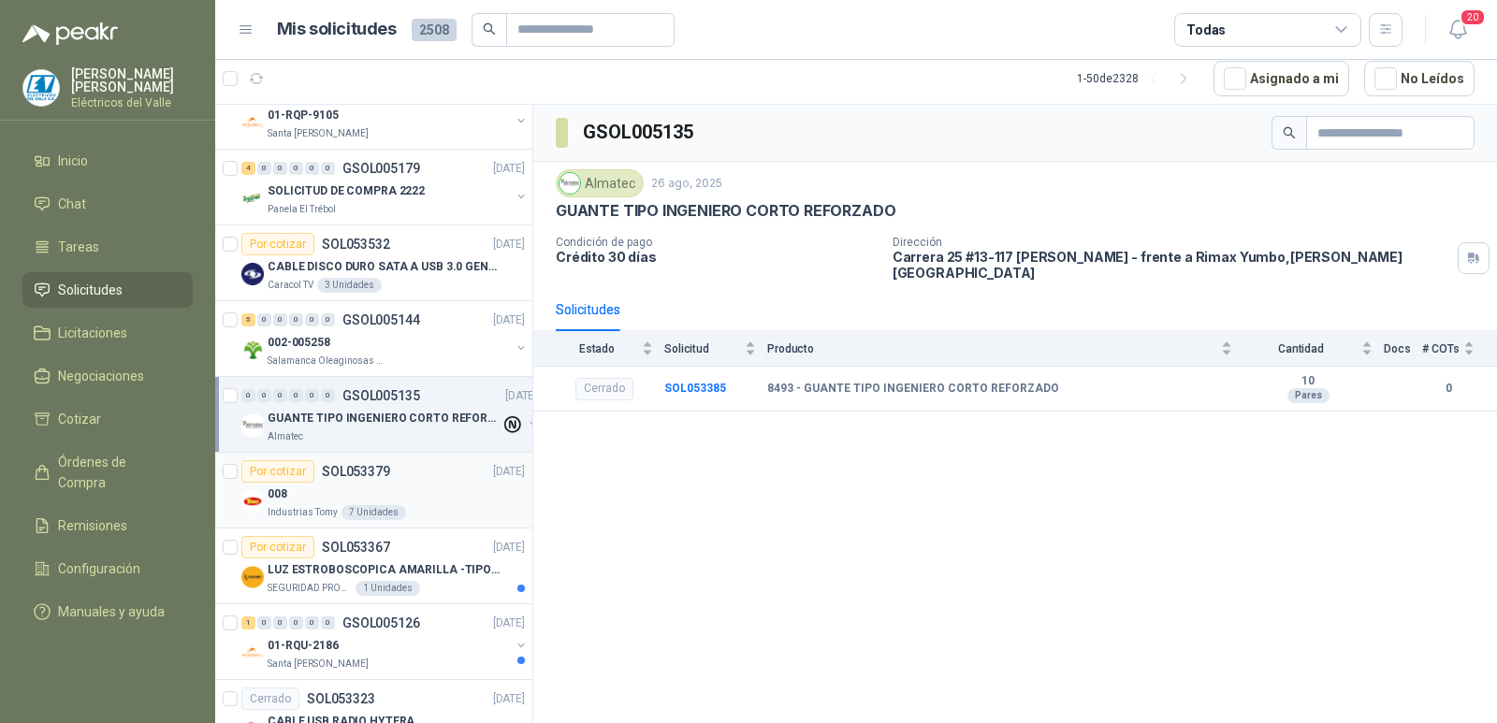
click at [413, 484] on div "008" at bounding box center [396, 494] width 257 height 22
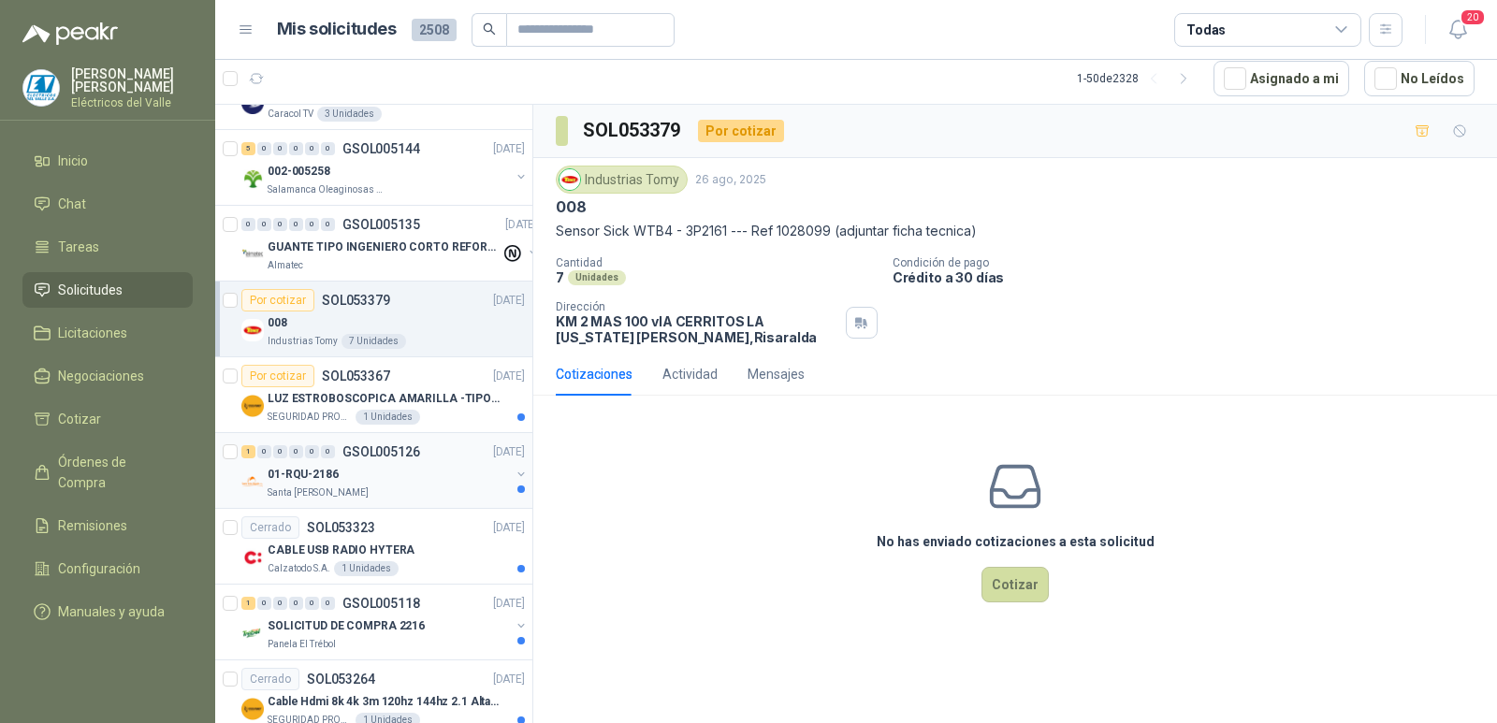
scroll to position [748, 0]
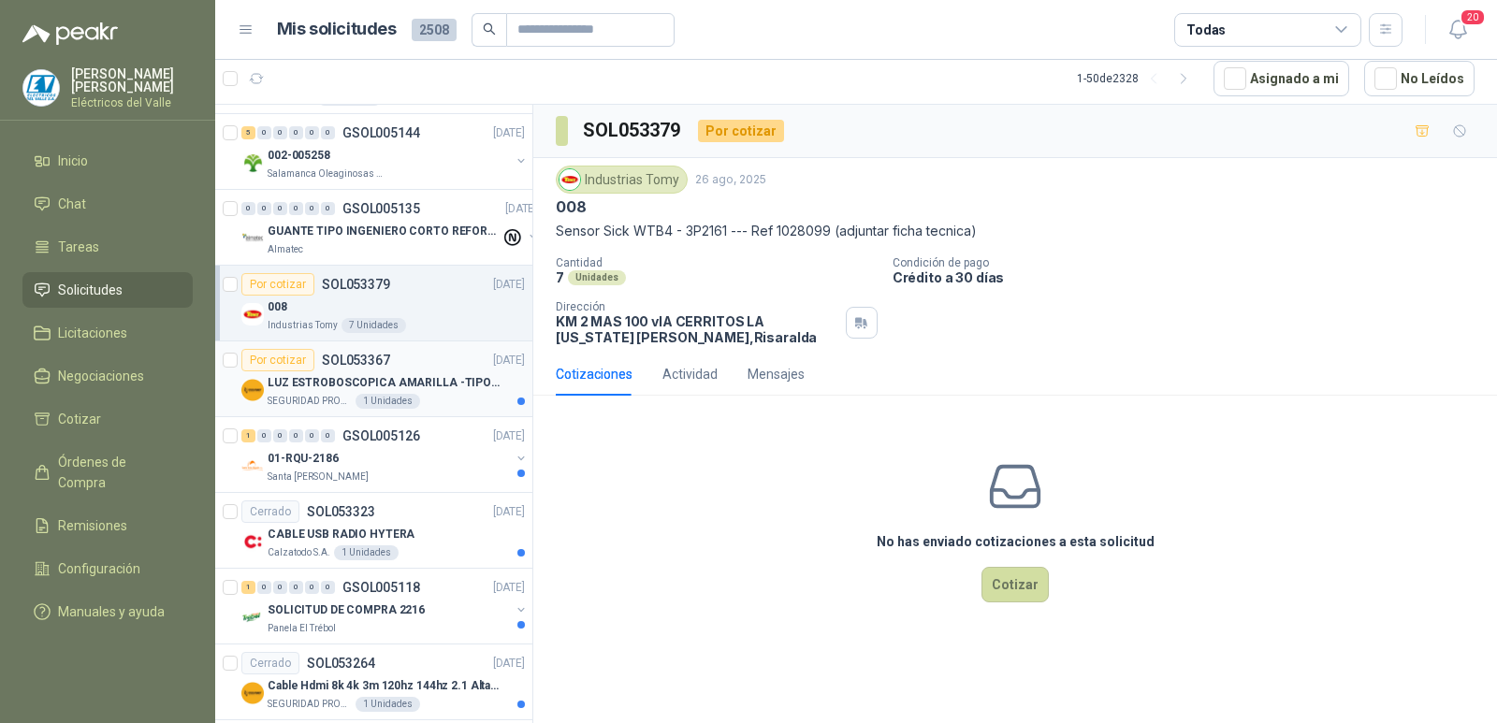
click at [437, 394] on div "SEGURIDAD PROVISER LTDA 1 Unidades" at bounding box center [396, 401] width 257 height 15
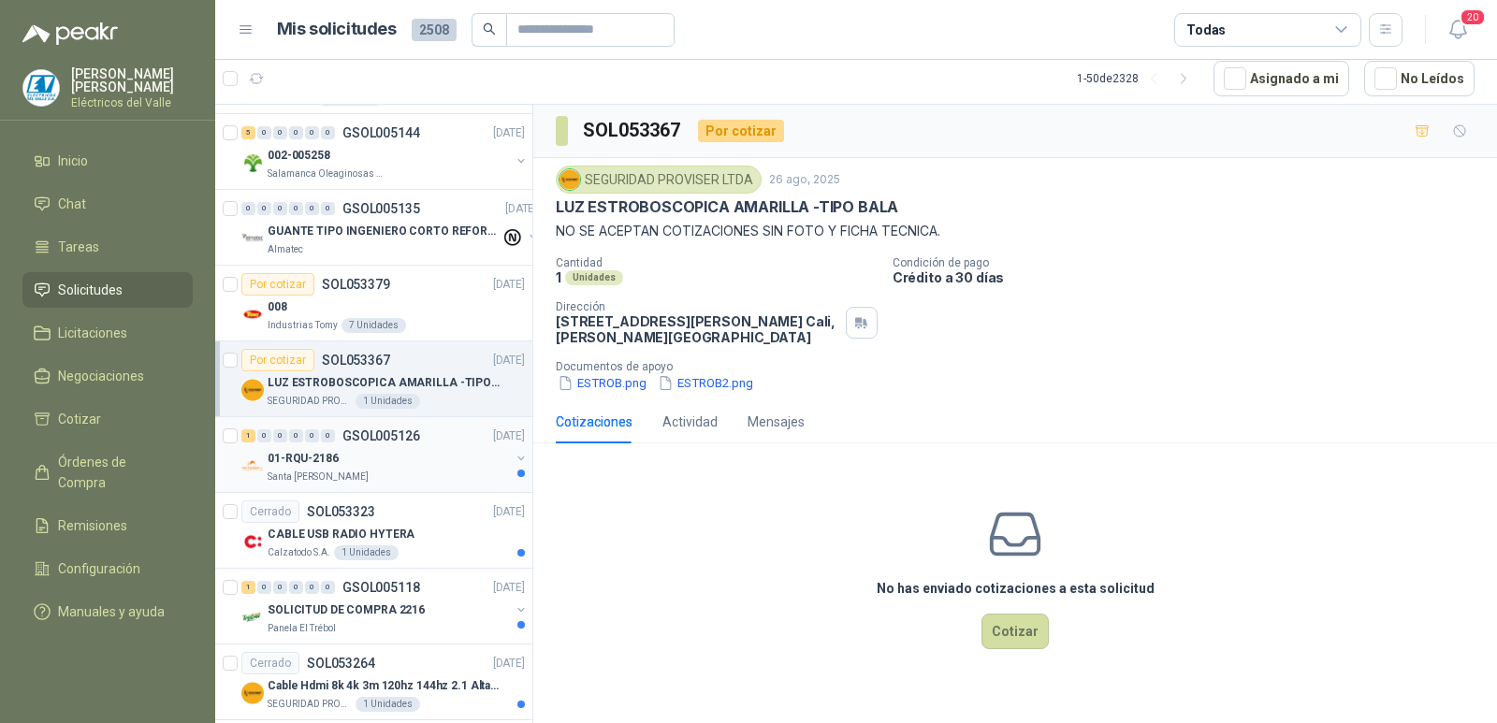
click at [441, 463] on div "01-RQU-2186" at bounding box center [389, 458] width 242 height 22
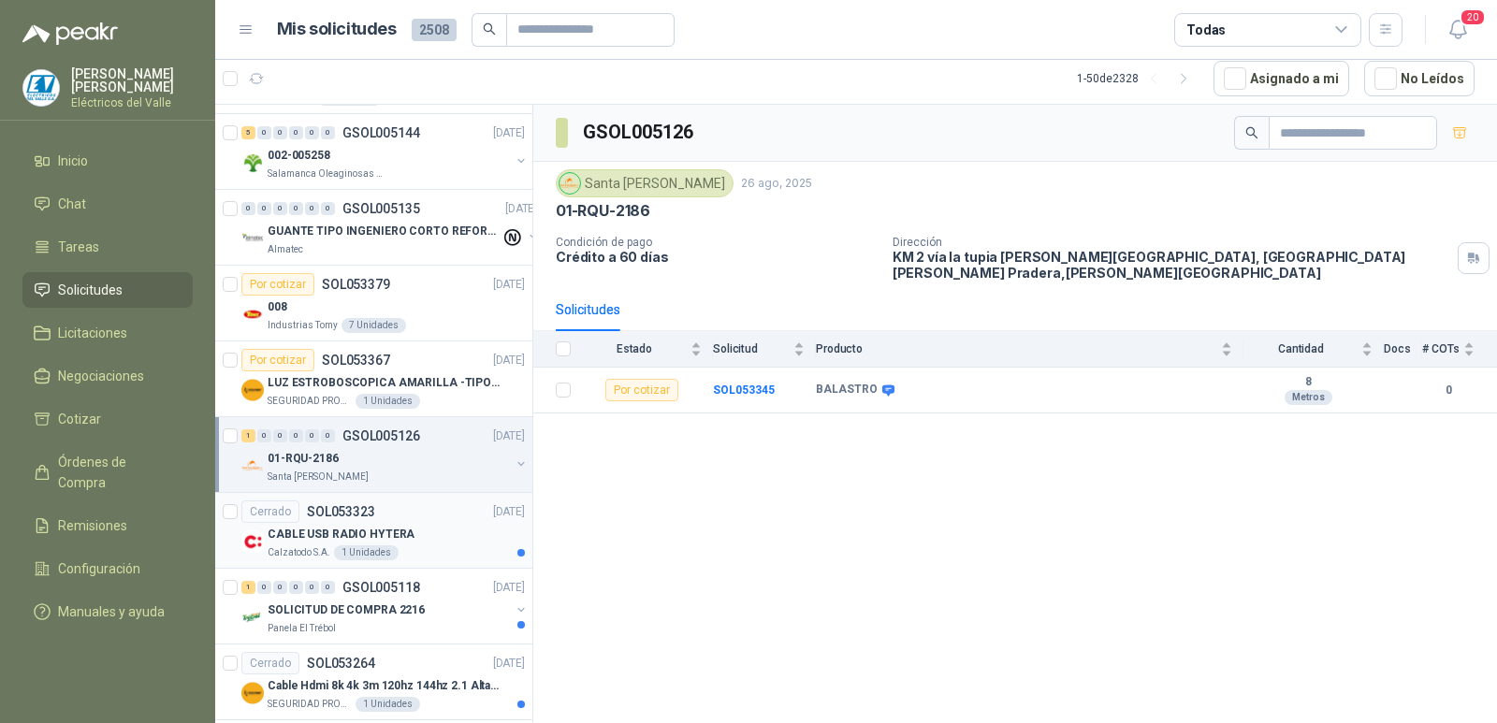
click at [417, 535] on div "CABLE USB RADIO HYTERA" at bounding box center [396, 534] width 257 height 22
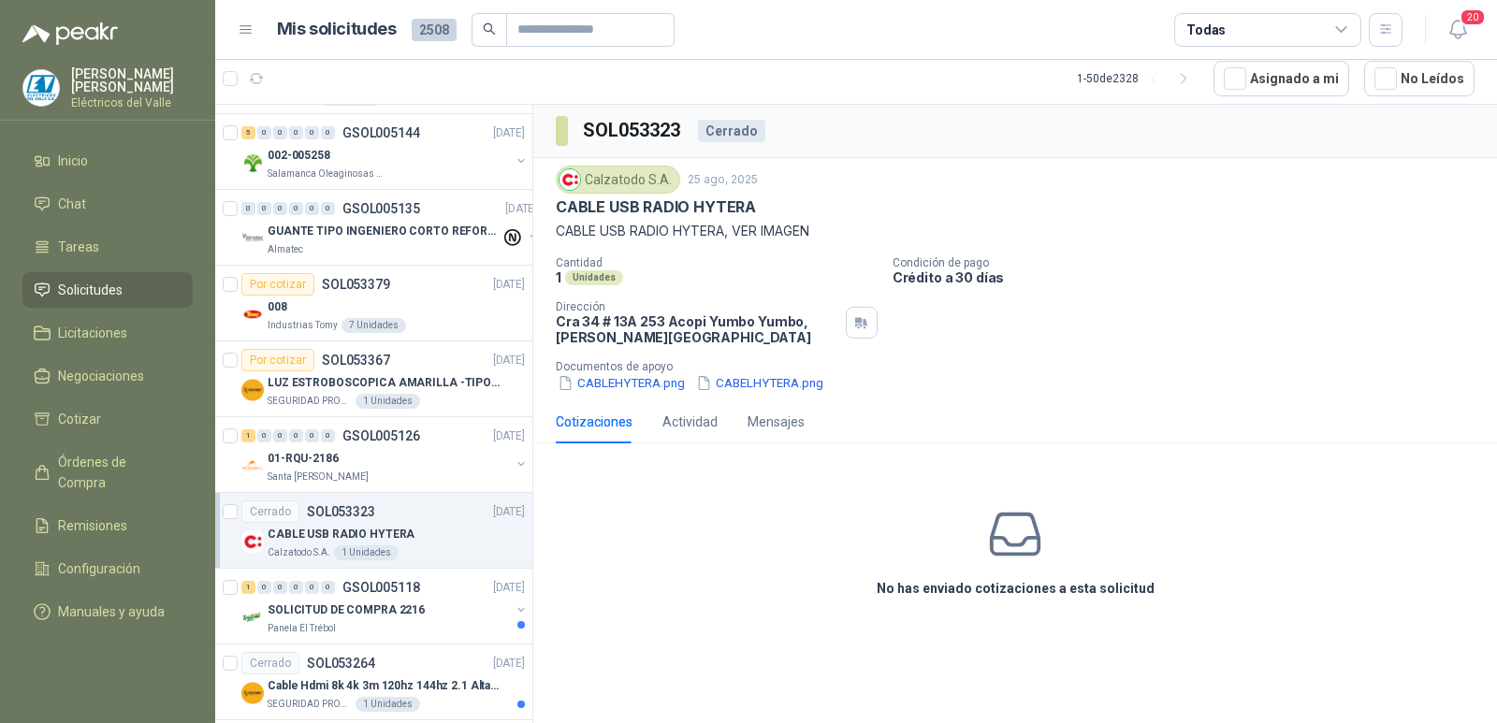
scroll to position [936, 0]
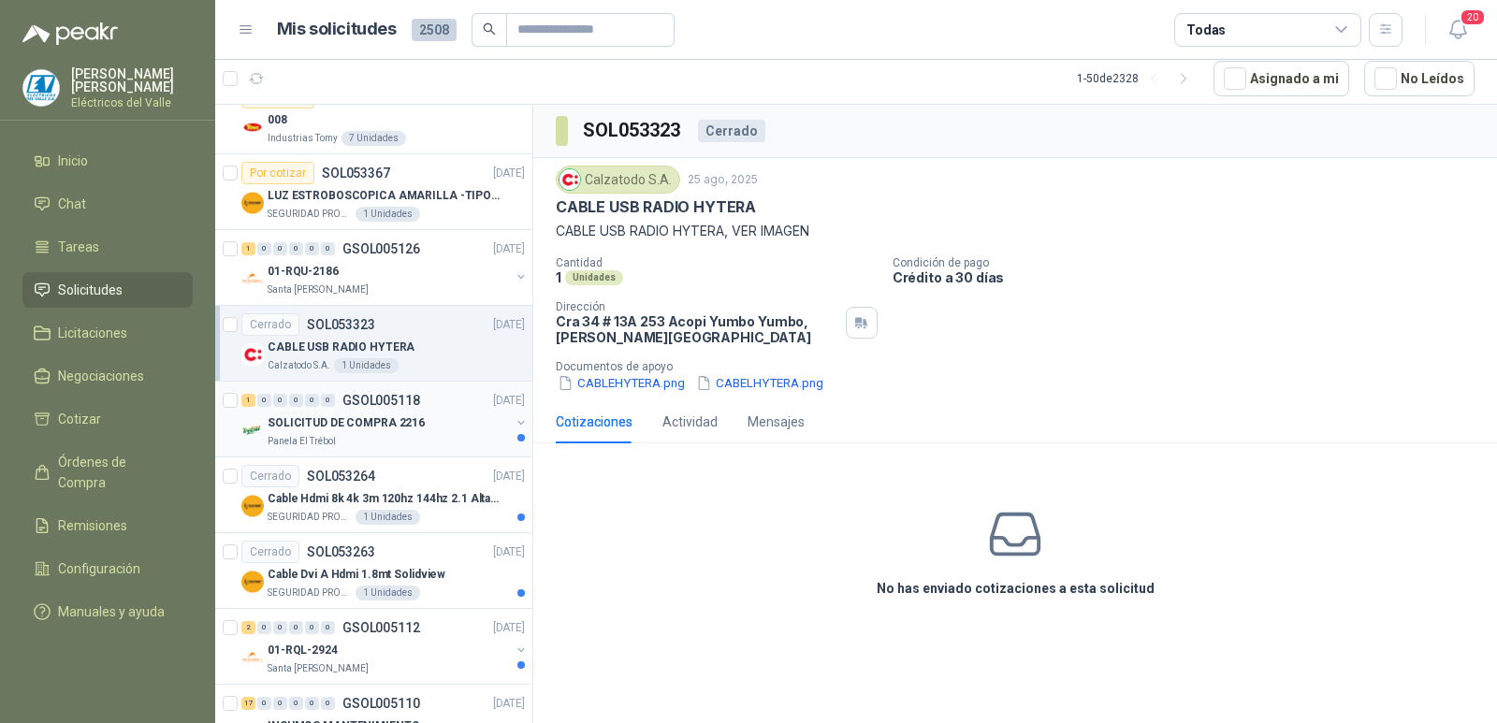
click at [431, 440] on div "Panela El Trébol" at bounding box center [389, 441] width 242 height 15
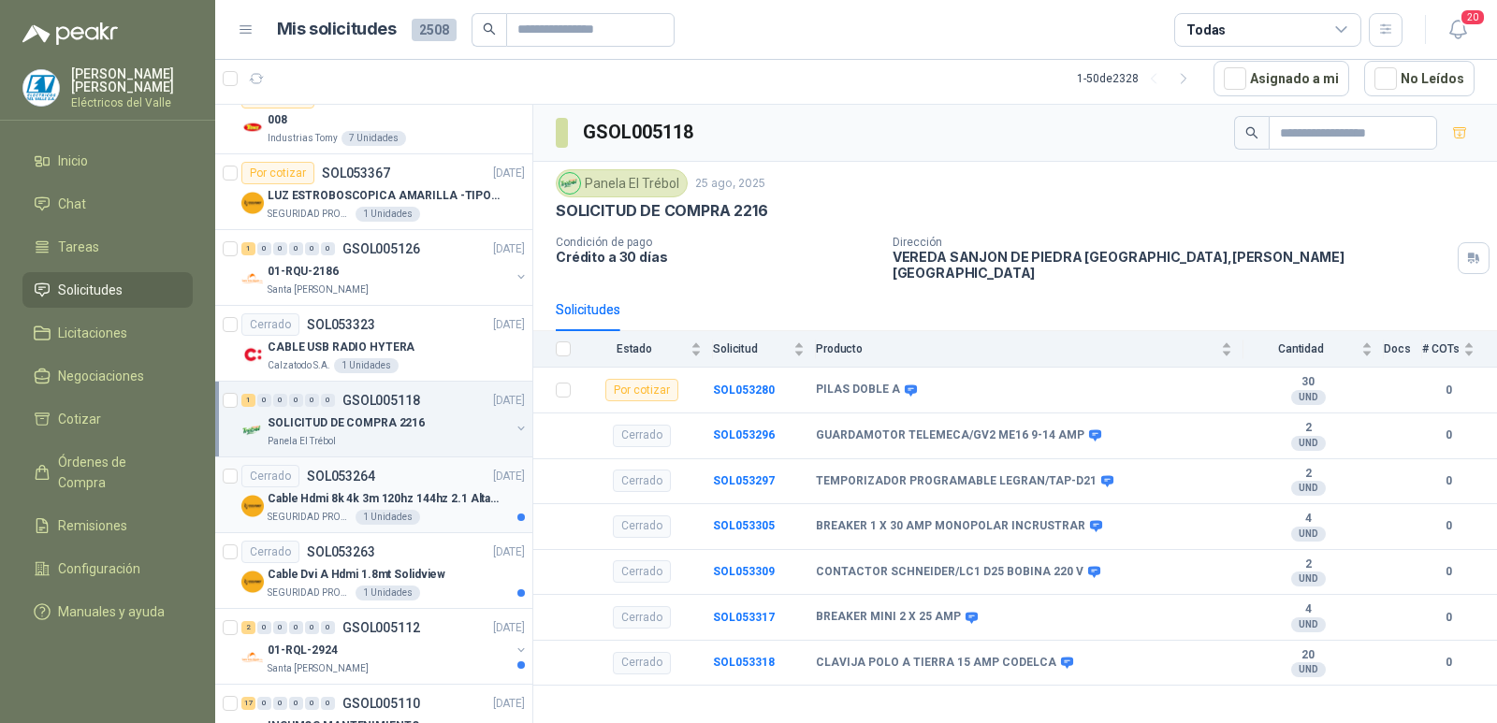
click at [444, 506] on p "Cable Hdmi 8k 4k 3m 120hz 144hz 2.1 Alta Velocidad" at bounding box center [384, 499] width 233 height 18
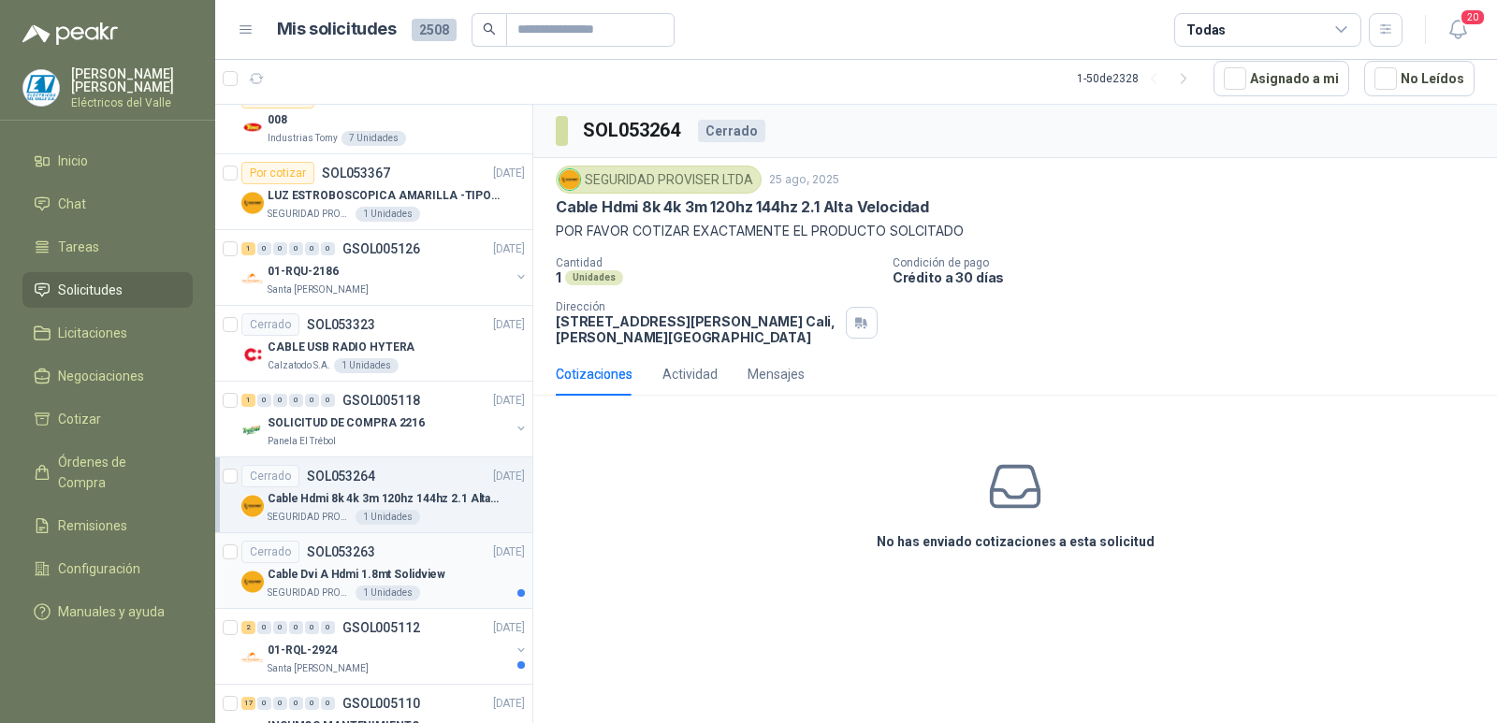
click at [429, 585] on div "Cable Dvi A Hdmi 1.8mt Solidview" at bounding box center [396, 574] width 257 height 22
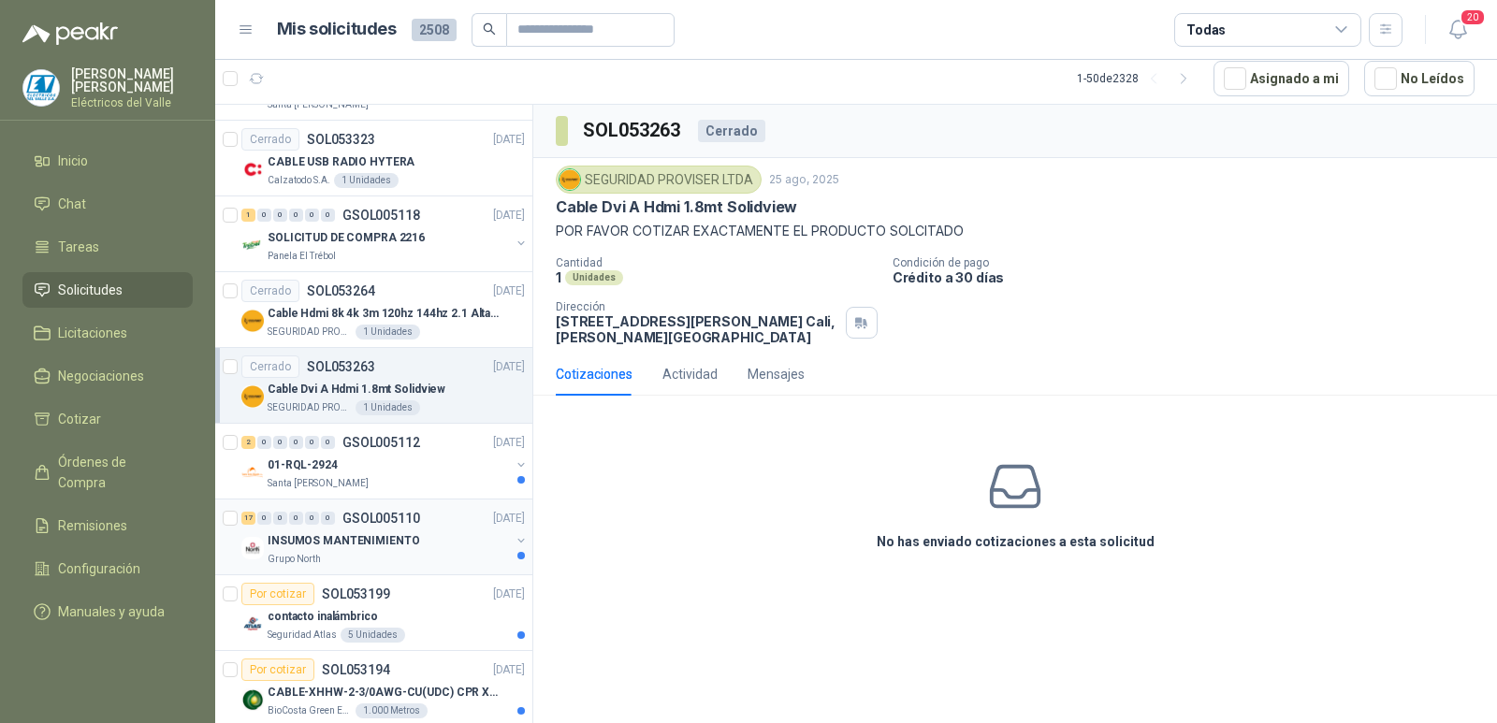
scroll to position [1123, 0]
click at [458, 471] on div "01-RQL-2924" at bounding box center [389, 463] width 242 height 22
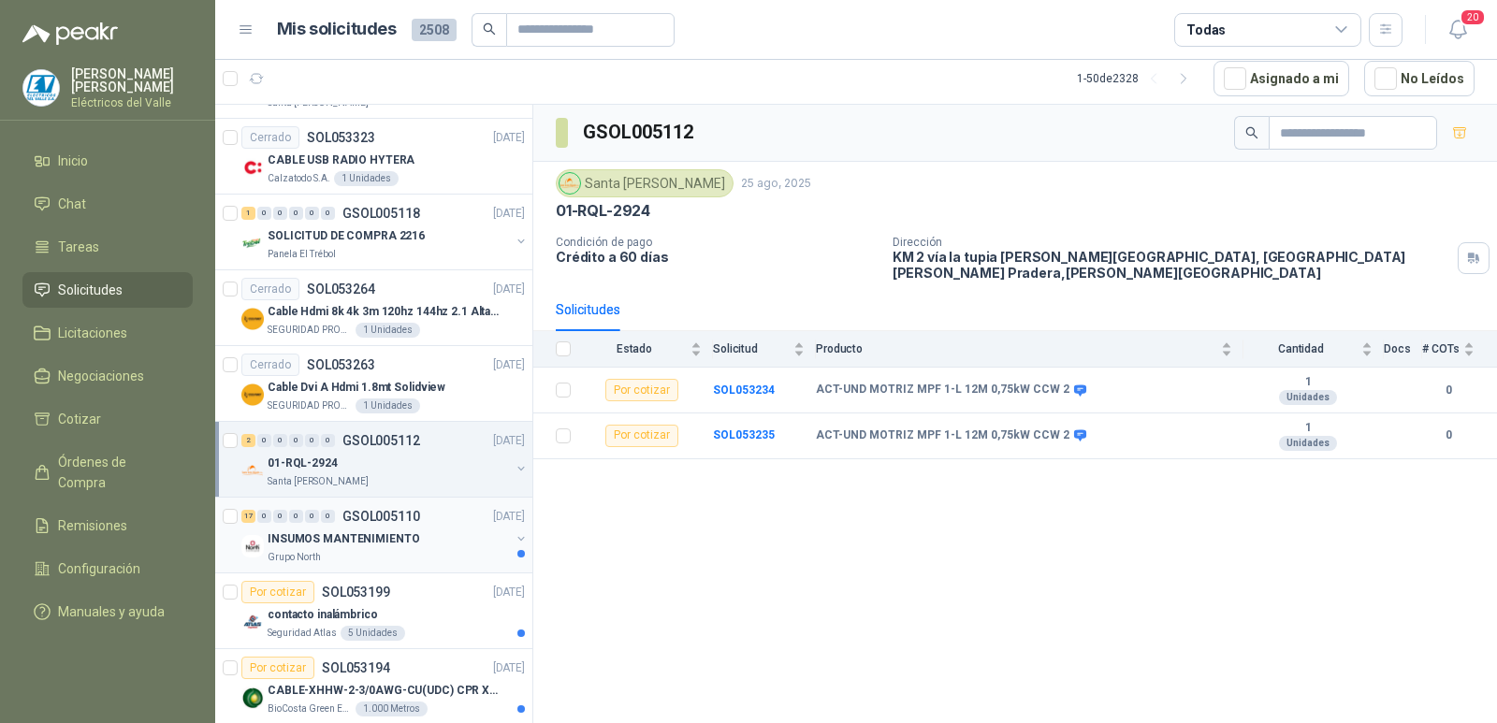
click at [455, 533] on div "INSUMOS MANTENIMIENTO" at bounding box center [389, 539] width 242 height 22
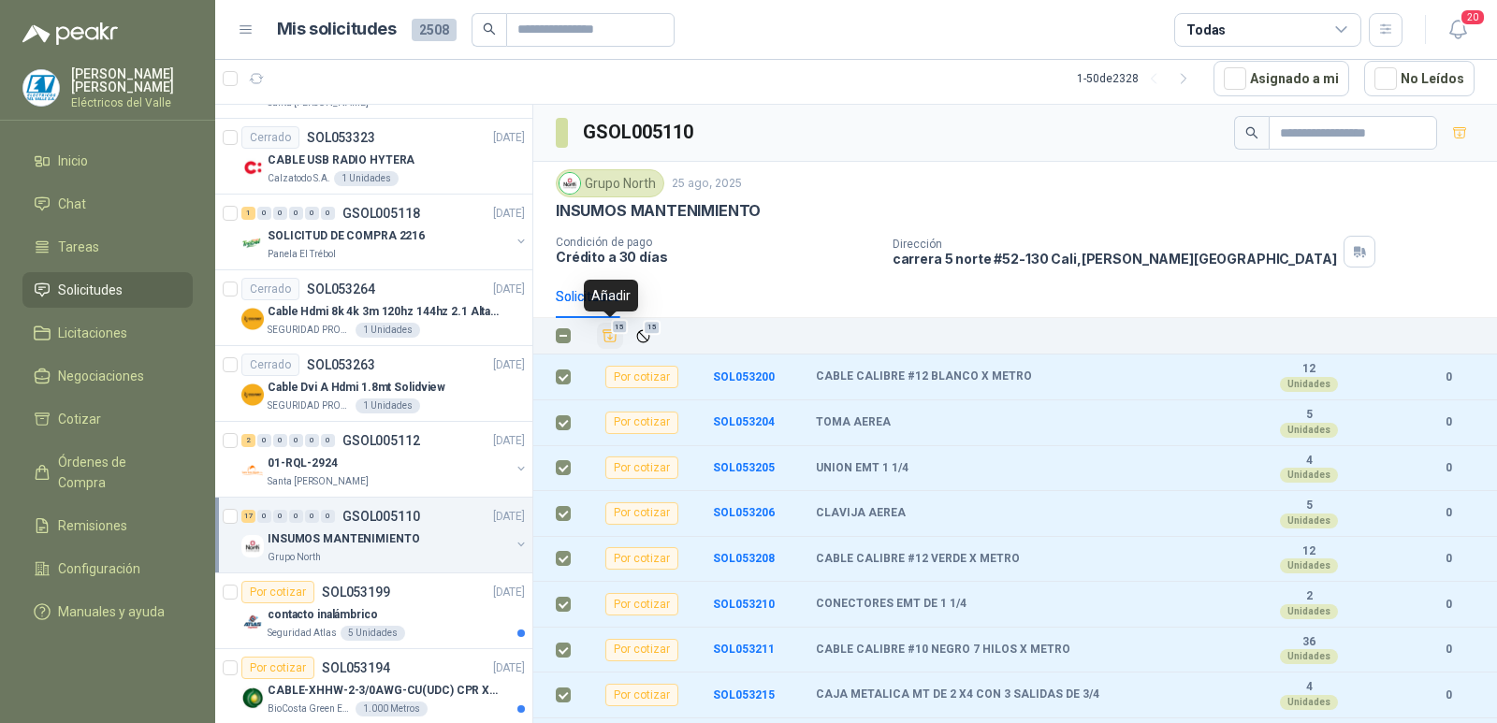
click at [605, 335] on icon "Añadir" at bounding box center [610, 335] width 17 height 17
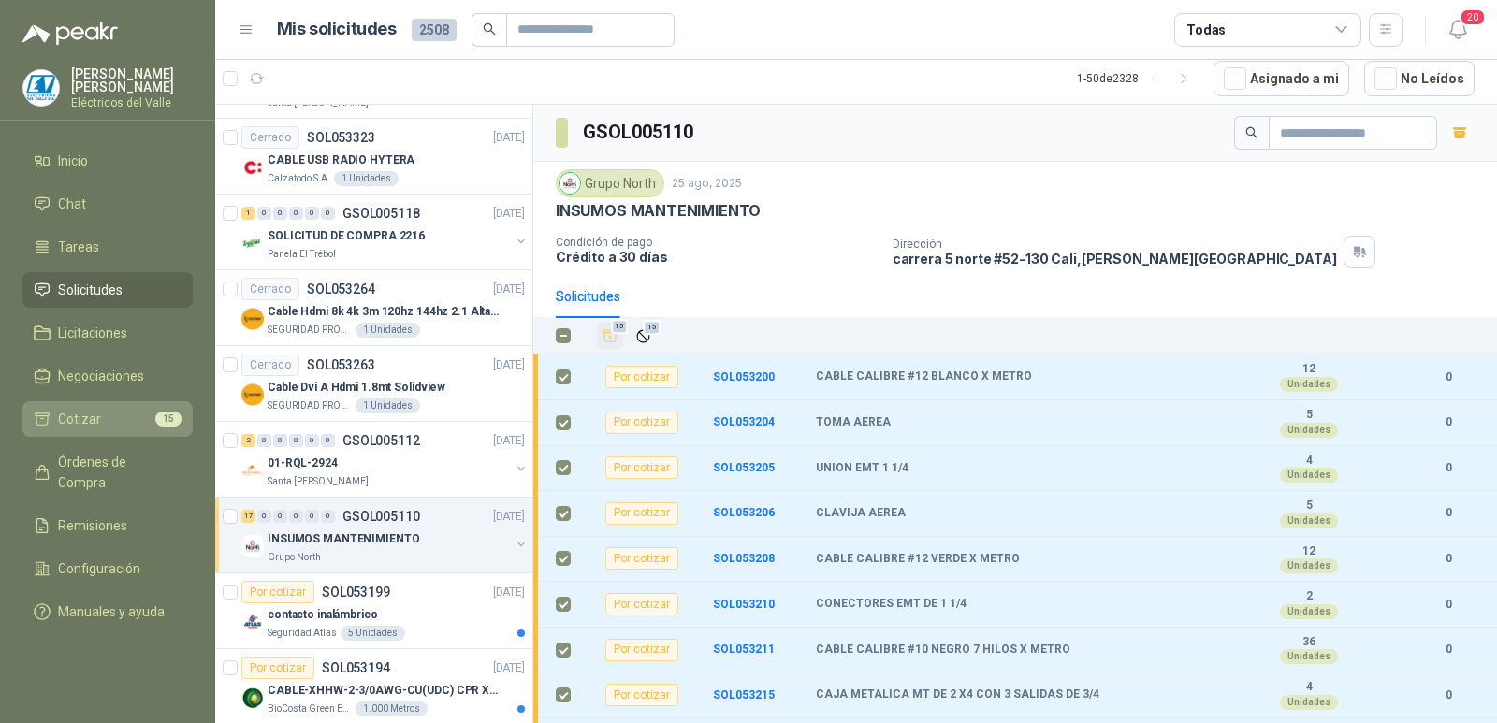
click at [85, 412] on span "Cotizar" at bounding box center [79, 419] width 43 height 21
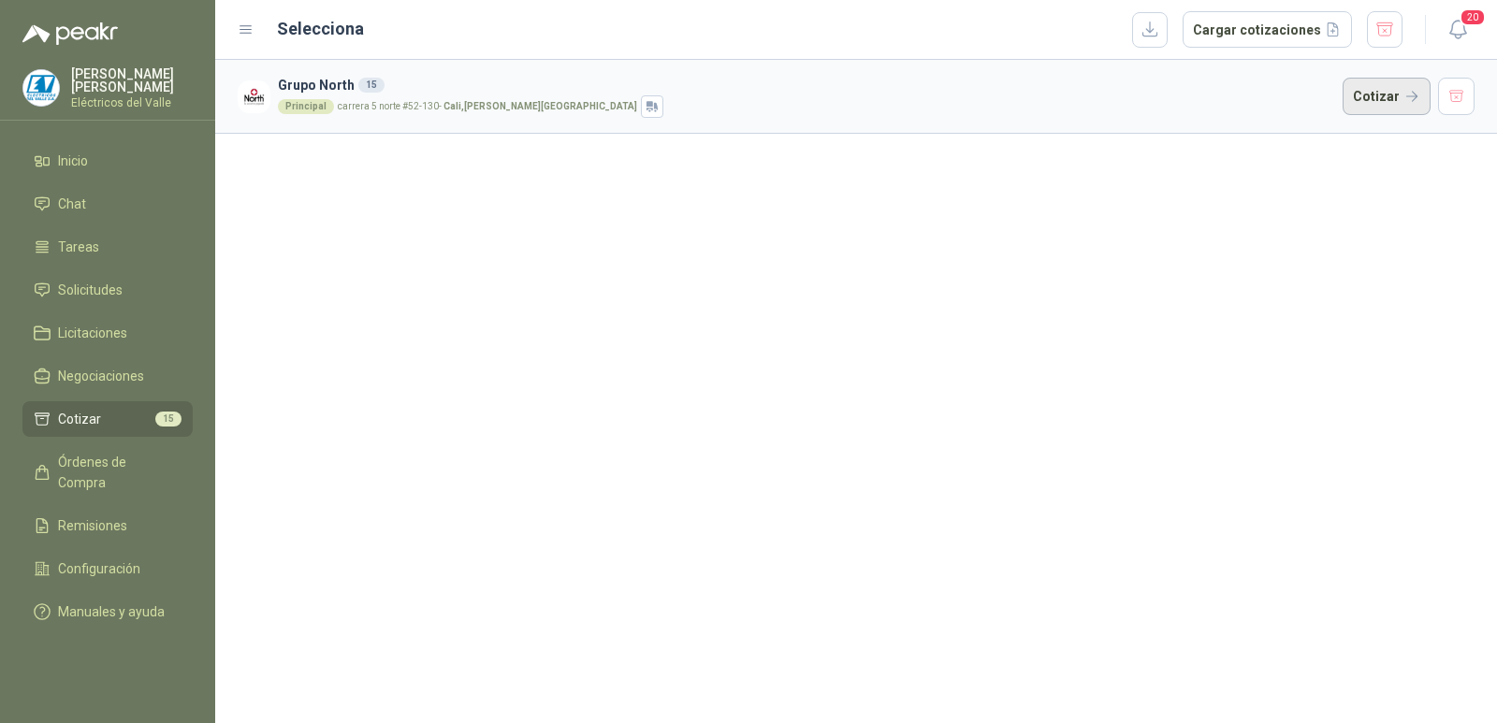
click at [1368, 94] on button "Cotizar" at bounding box center [1387, 96] width 88 height 37
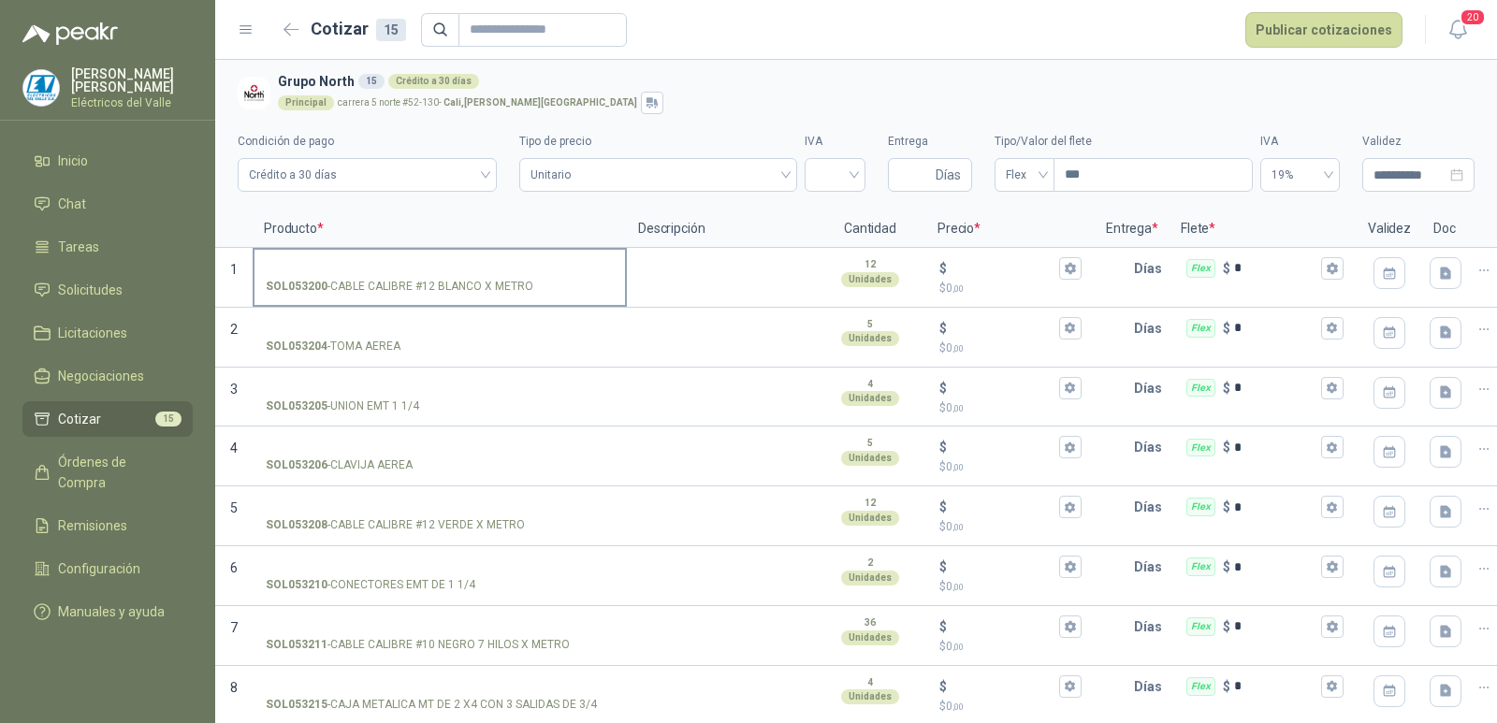
click at [494, 262] on input "SOL053200 - CABLE CALIBRE #12 BLANCO X METRO" at bounding box center [440, 269] width 348 height 14
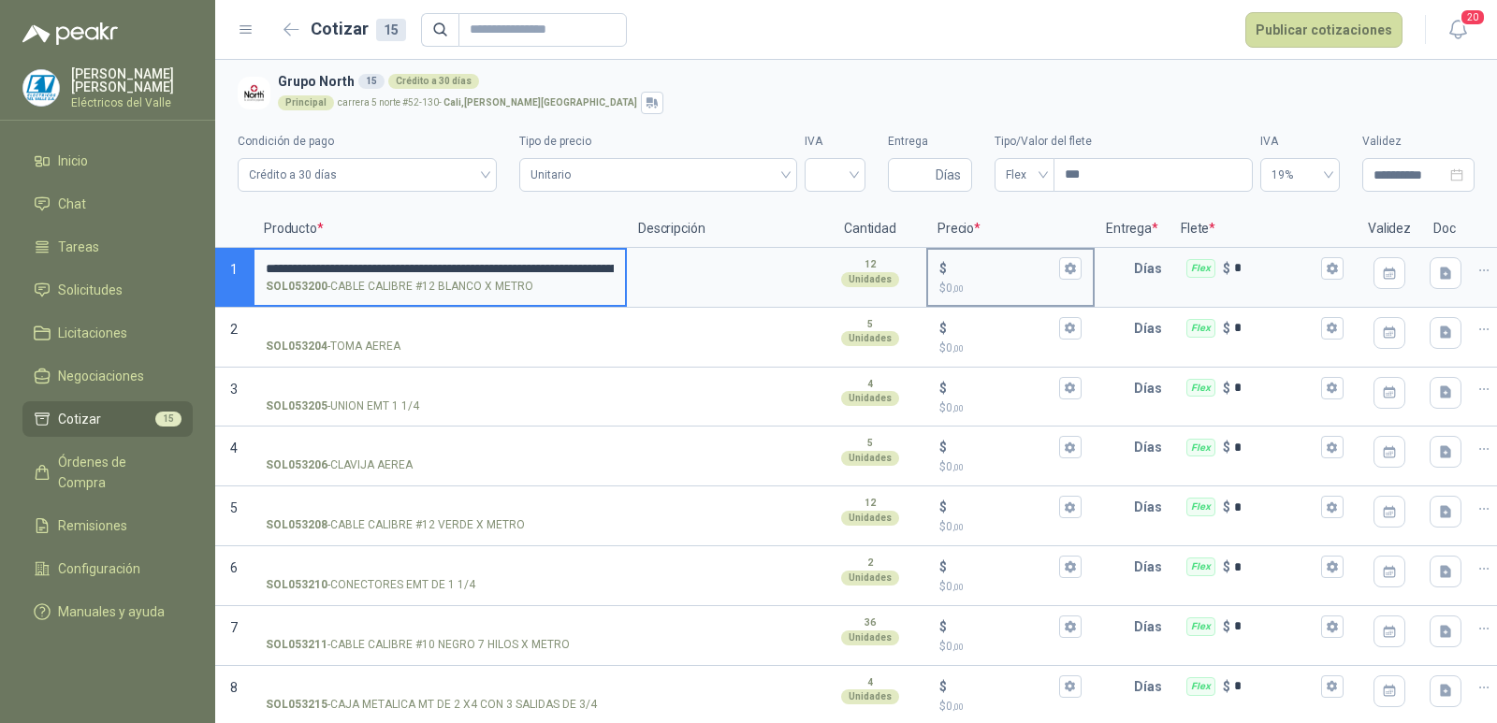
click at [979, 268] on input "$ $ 0 ,00" at bounding box center [1003, 268] width 105 height 14
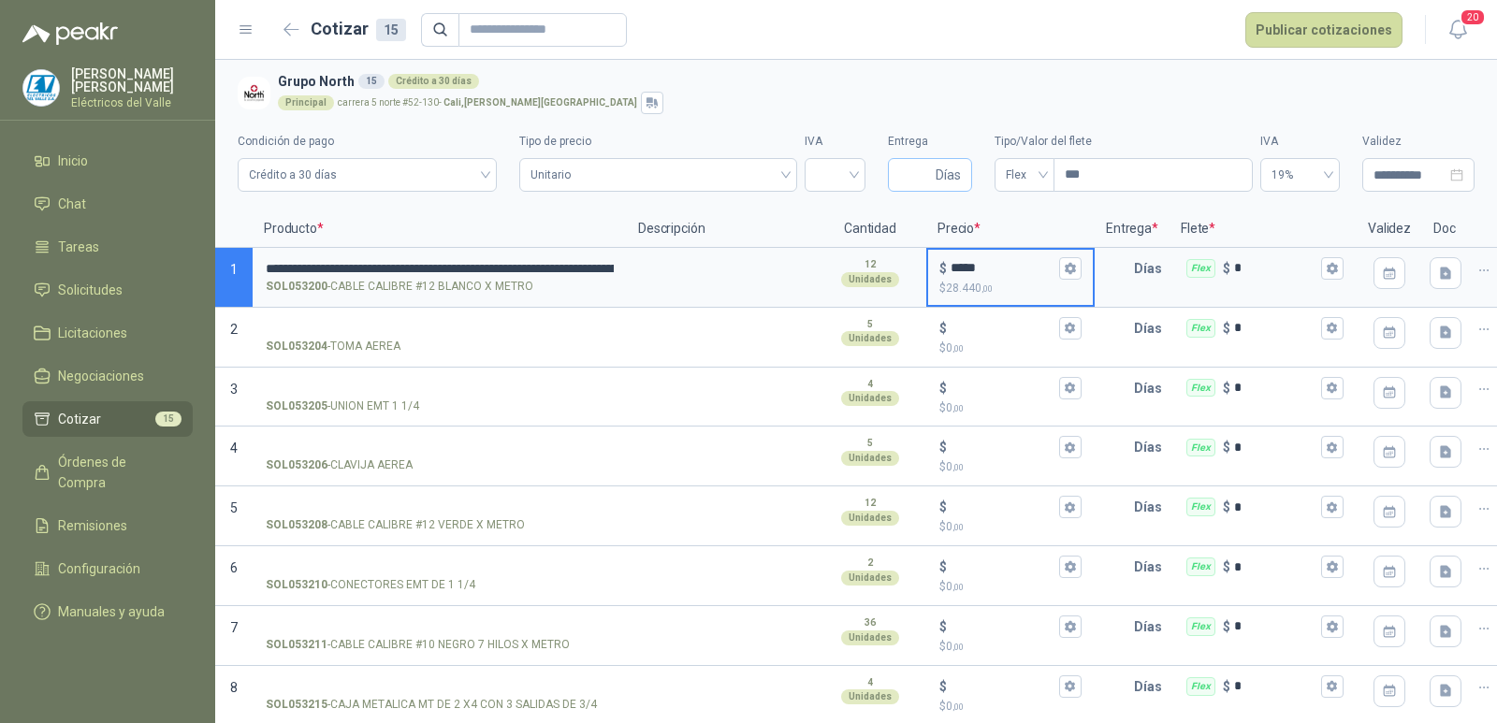
type input "*****"
click at [899, 167] on input "Entrega" at bounding box center [915, 175] width 33 height 32
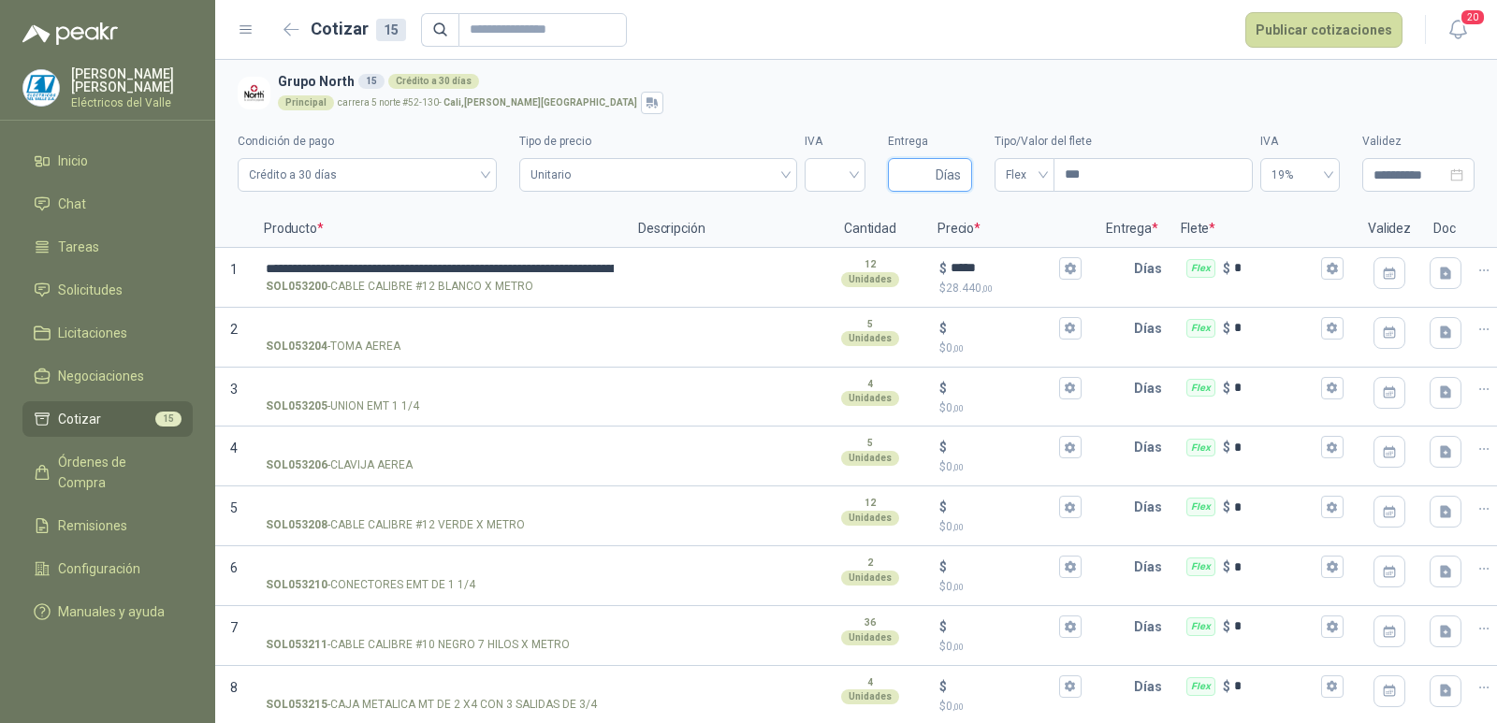
type input "*"
click at [365, 328] on input "SOL053204 - TOMA AEREA" at bounding box center [440, 329] width 348 height 14
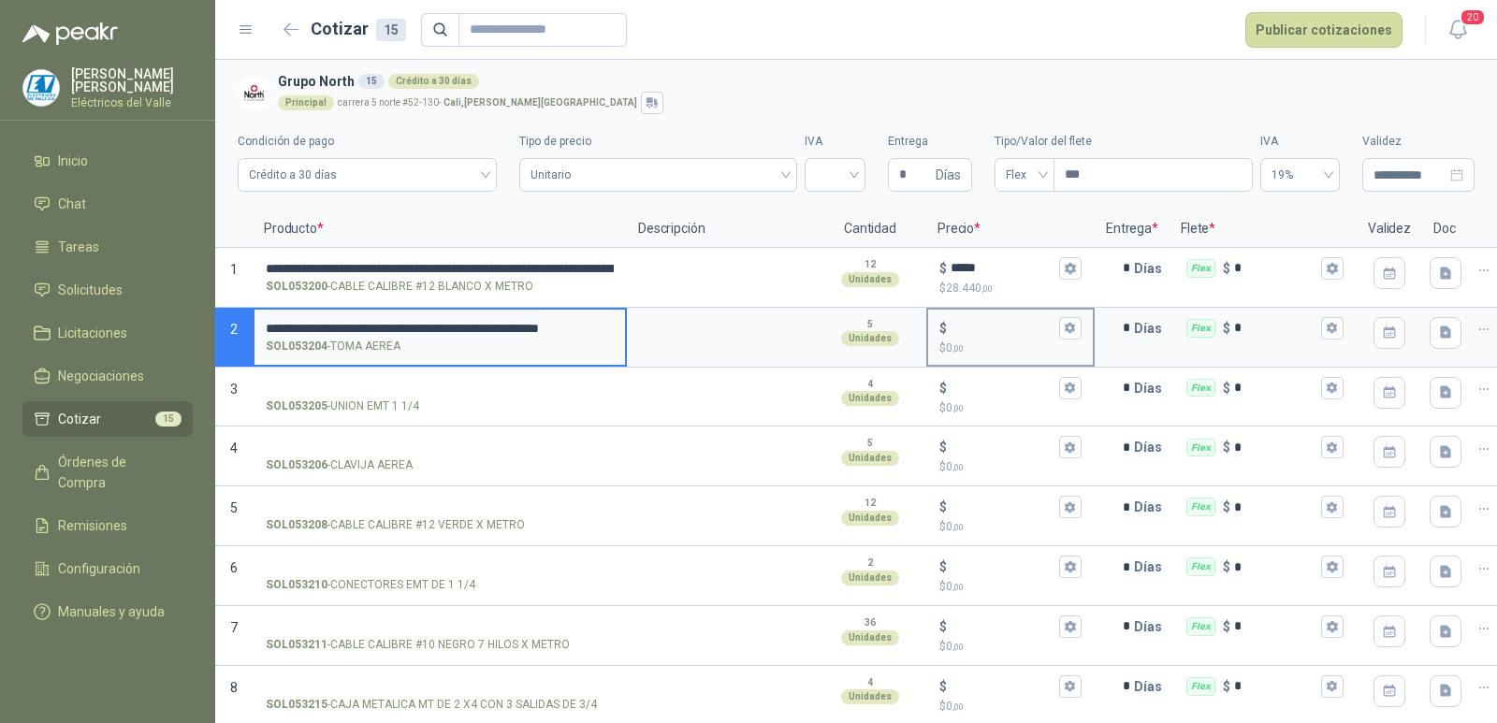
click at [978, 330] on input "$ $ 0 ,00" at bounding box center [1003, 328] width 105 height 14
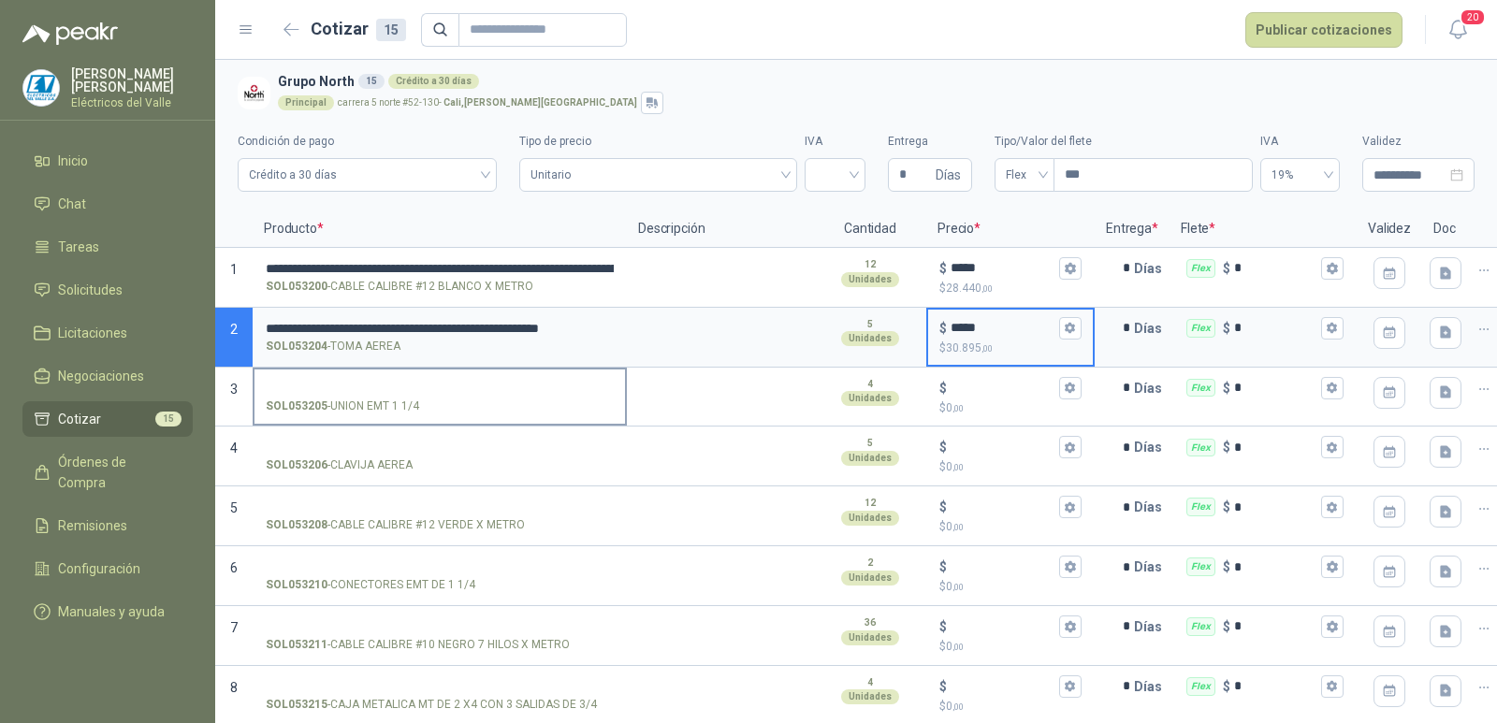
type input "*****"
click at [330, 383] on input "SOL053205 - UNION EMT 1 1/4" at bounding box center [440, 389] width 348 height 14
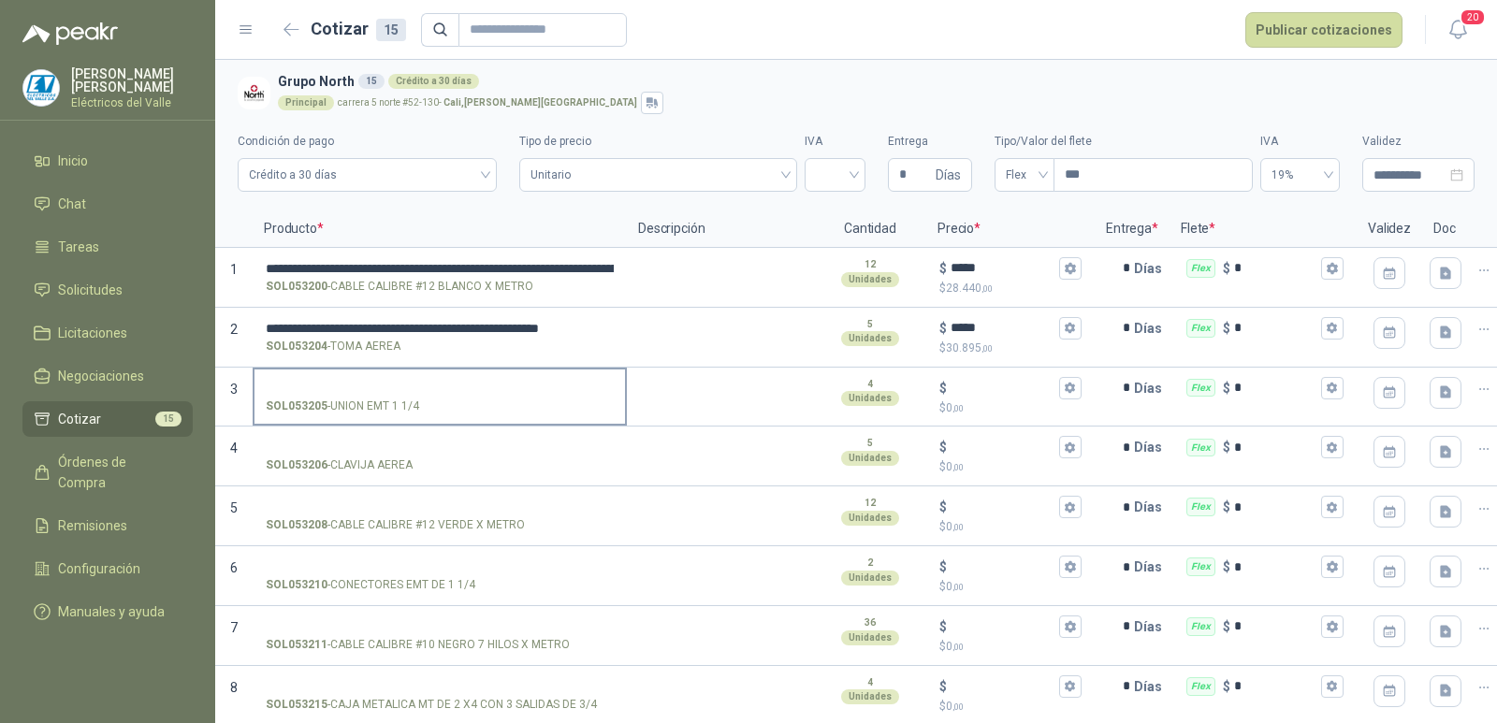
click at [390, 382] on input "SOL053205 - UNION EMT 1 1/4" at bounding box center [440, 389] width 348 height 14
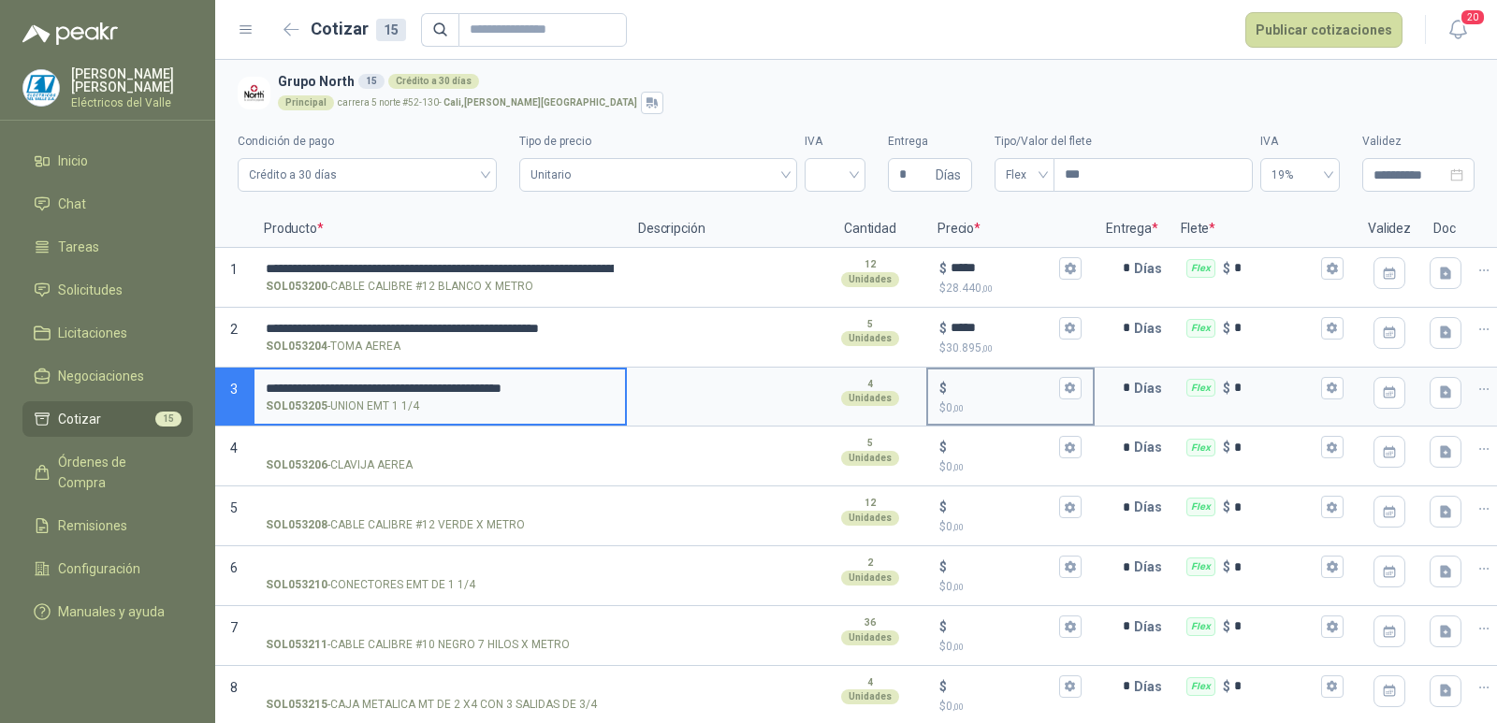
click at [957, 385] on input "$ $ 0 ,00" at bounding box center [1003, 388] width 105 height 14
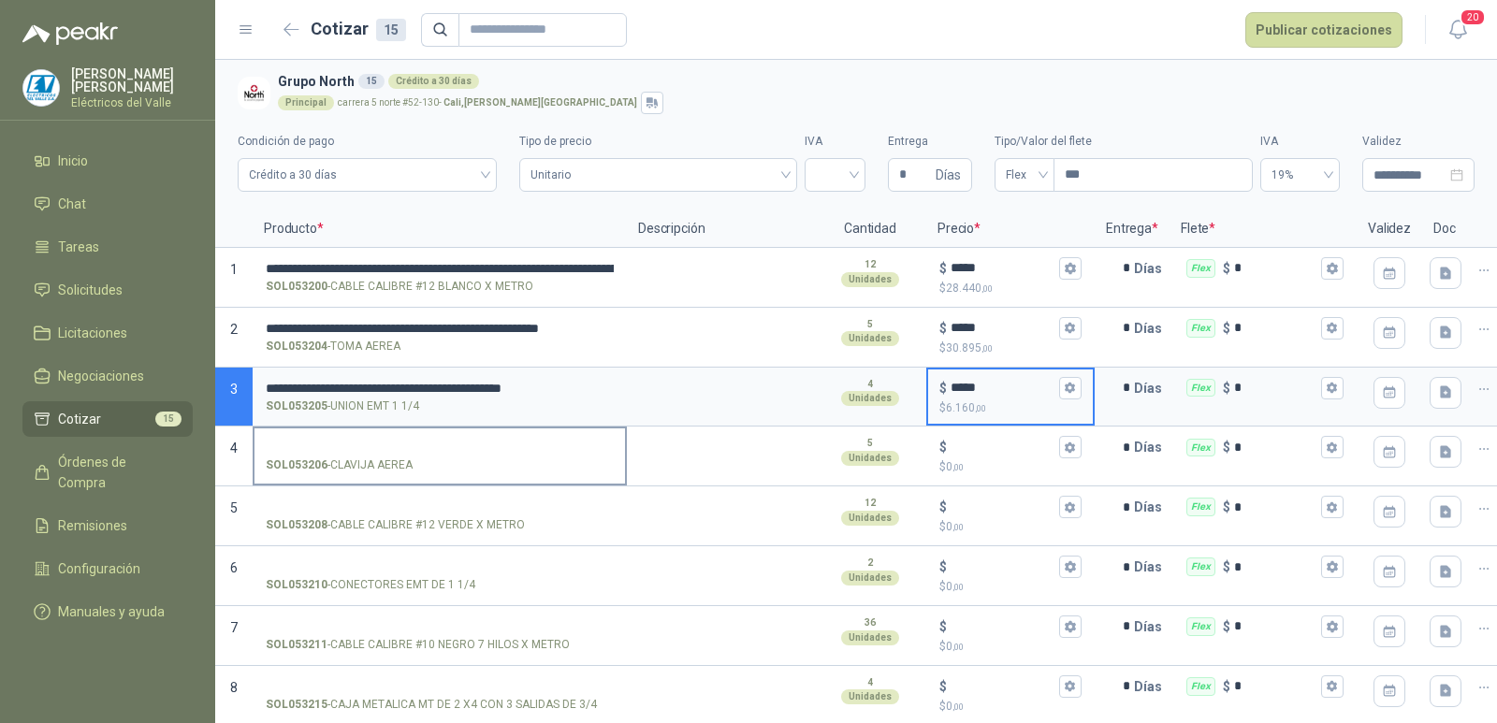
type input "*****"
click at [434, 444] on input "SOL053206 - CLAVIJA AEREA" at bounding box center [440, 448] width 348 height 14
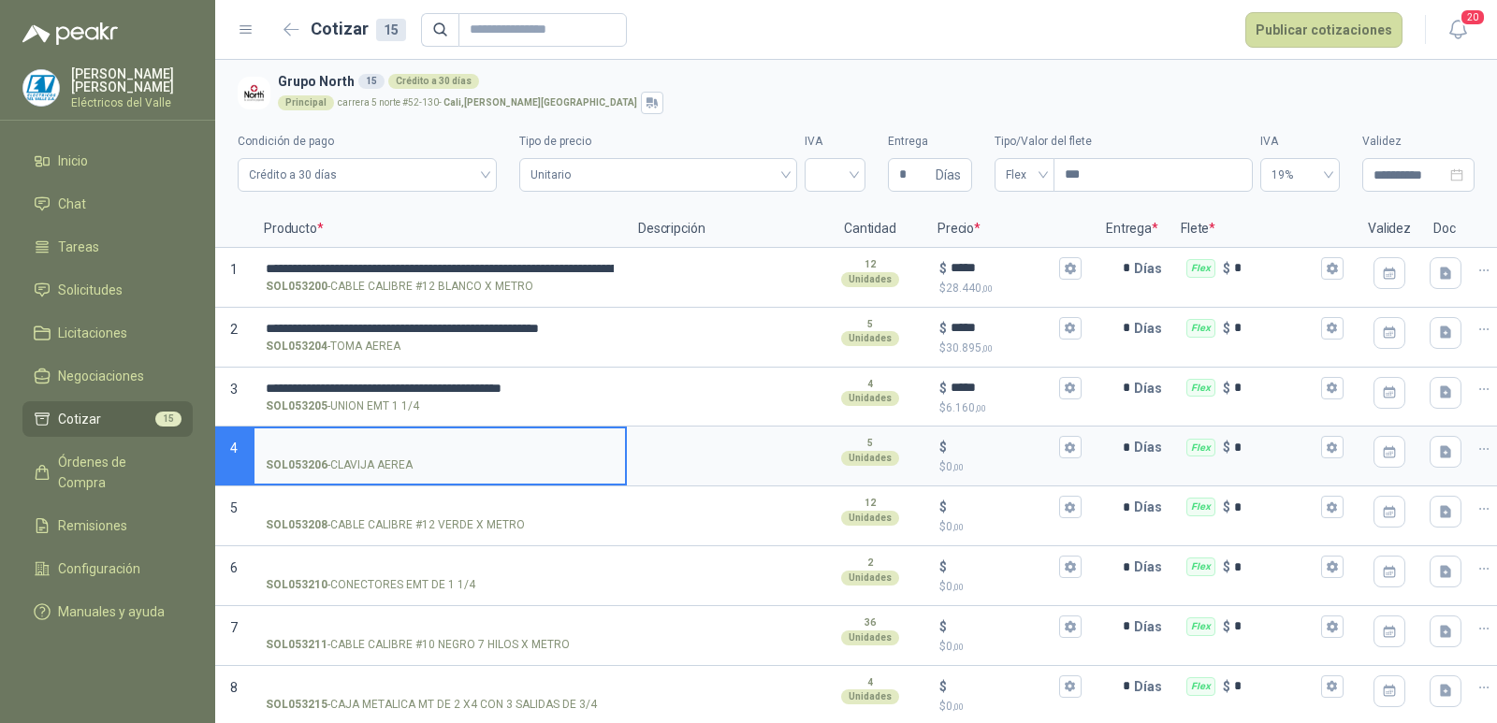
click at [395, 443] on input "SOL053206 - CLAVIJA AEREA" at bounding box center [440, 448] width 348 height 14
click at [980, 439] on div "$" at bounding box center [1010, 447] width 142 height 22
click at [980, 441] on input "$ $ 0 ,00" at bounding box center [1003, 448] width 105 height 14
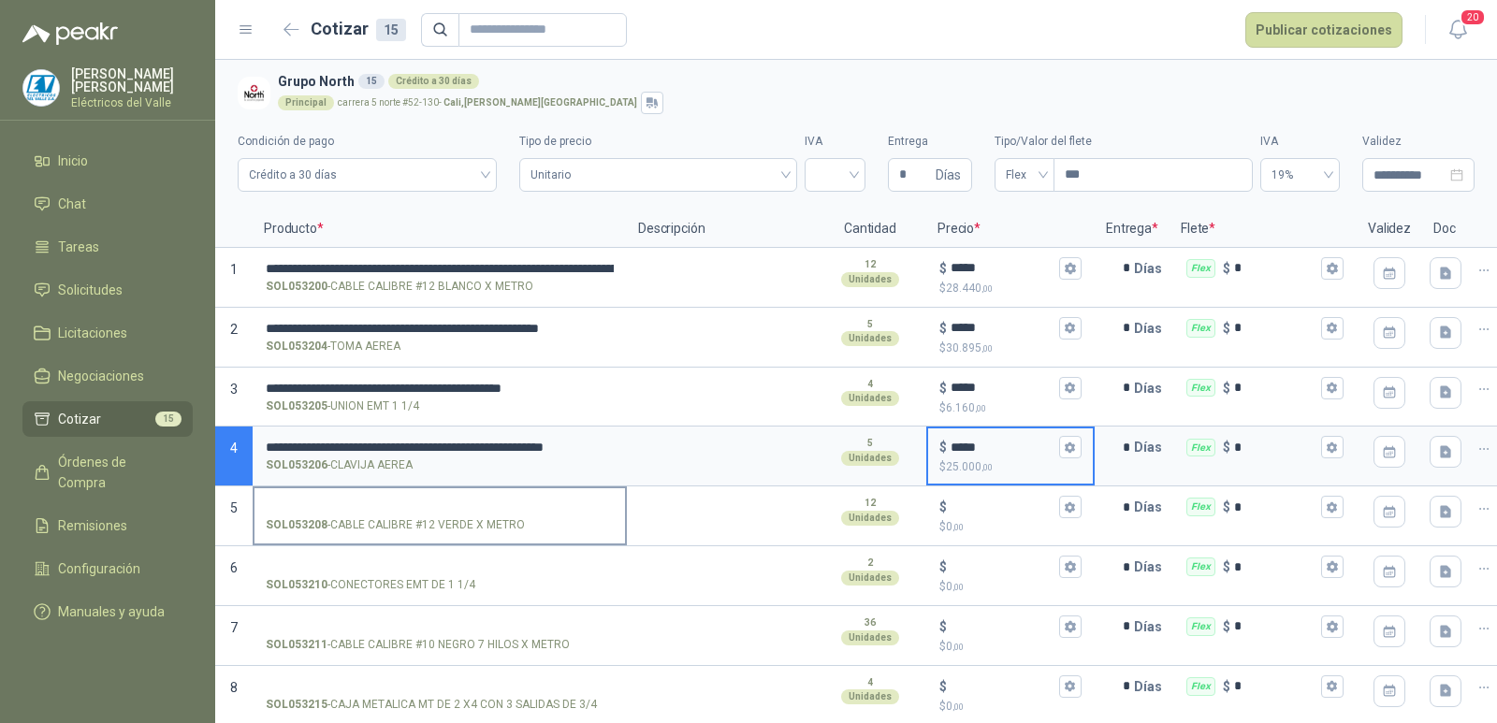
type input "*****"
click at [459, 501] on input "SOL053208 - CABLE CALIBRE #12 VERDE X METRO" at bounding box center [440, 508] width 348 height 14
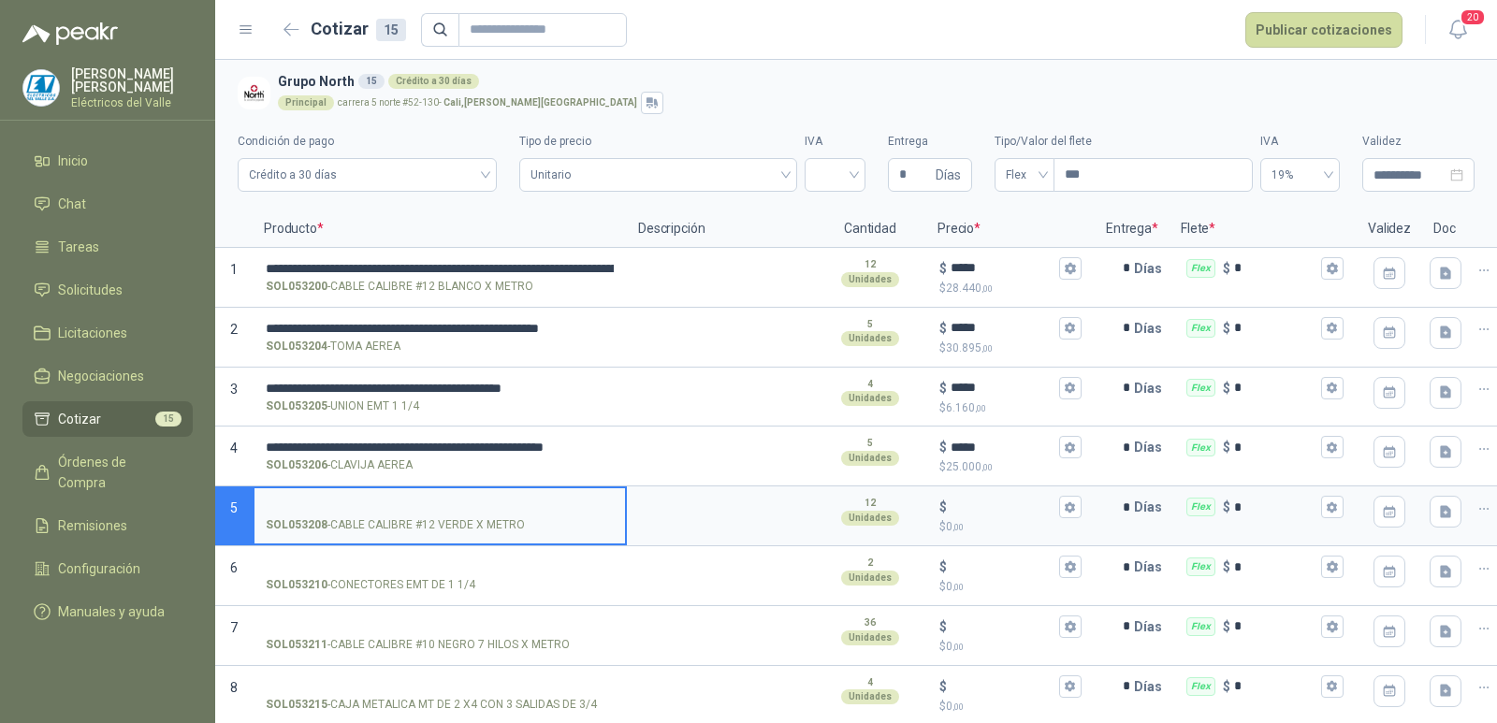
click at [469, 505] on input "SOL053208 - CABLE CALIBRE #12 VERDE X METRO" at bounding box center [440, 508] width 348 height 14
click at [995, 503] on input "$ $ 0 ,00" at bounding box center [1003, 508] width 105 height 14
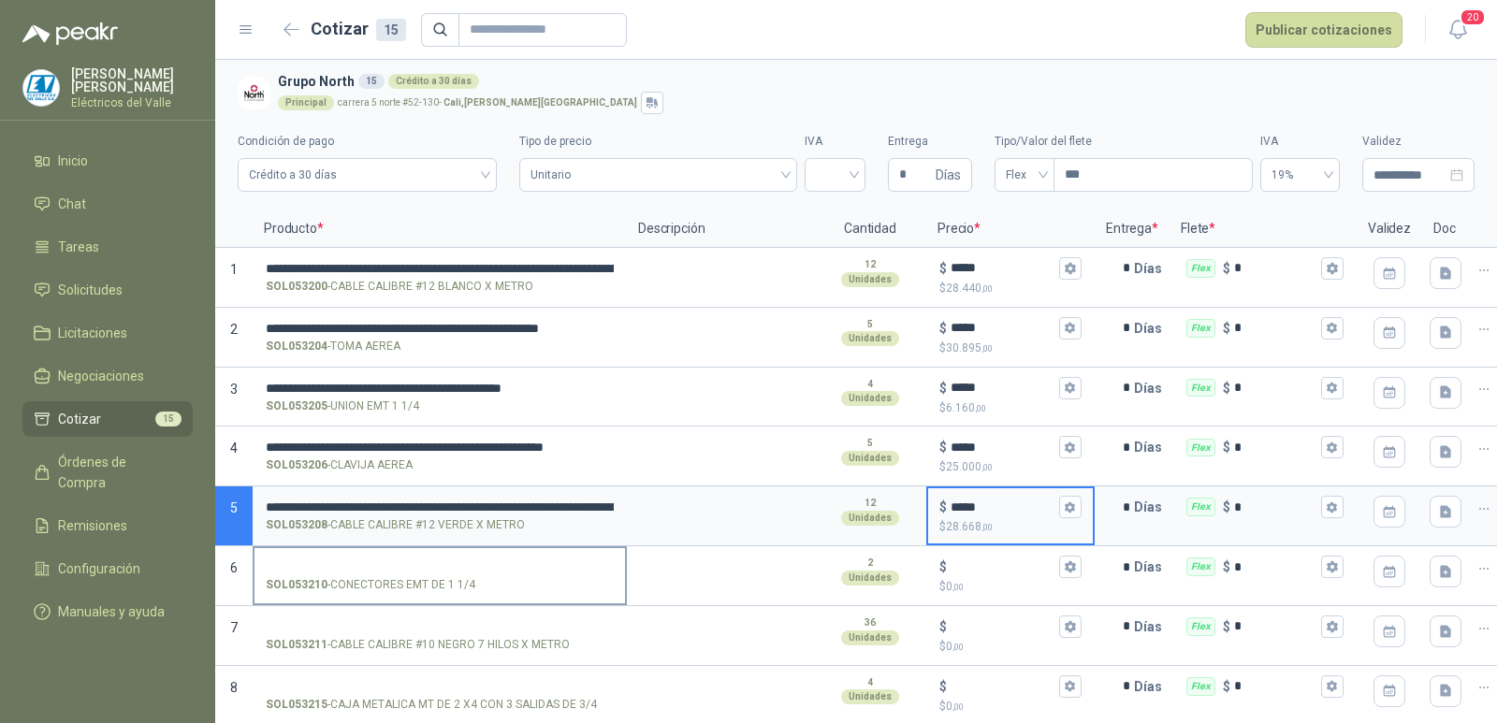
type input "*****"
click at [431, 572] on input "SOL053210 - CONECTORES EMT DE 1 1/4" at bounding box center [440, 567] width 348 height 14
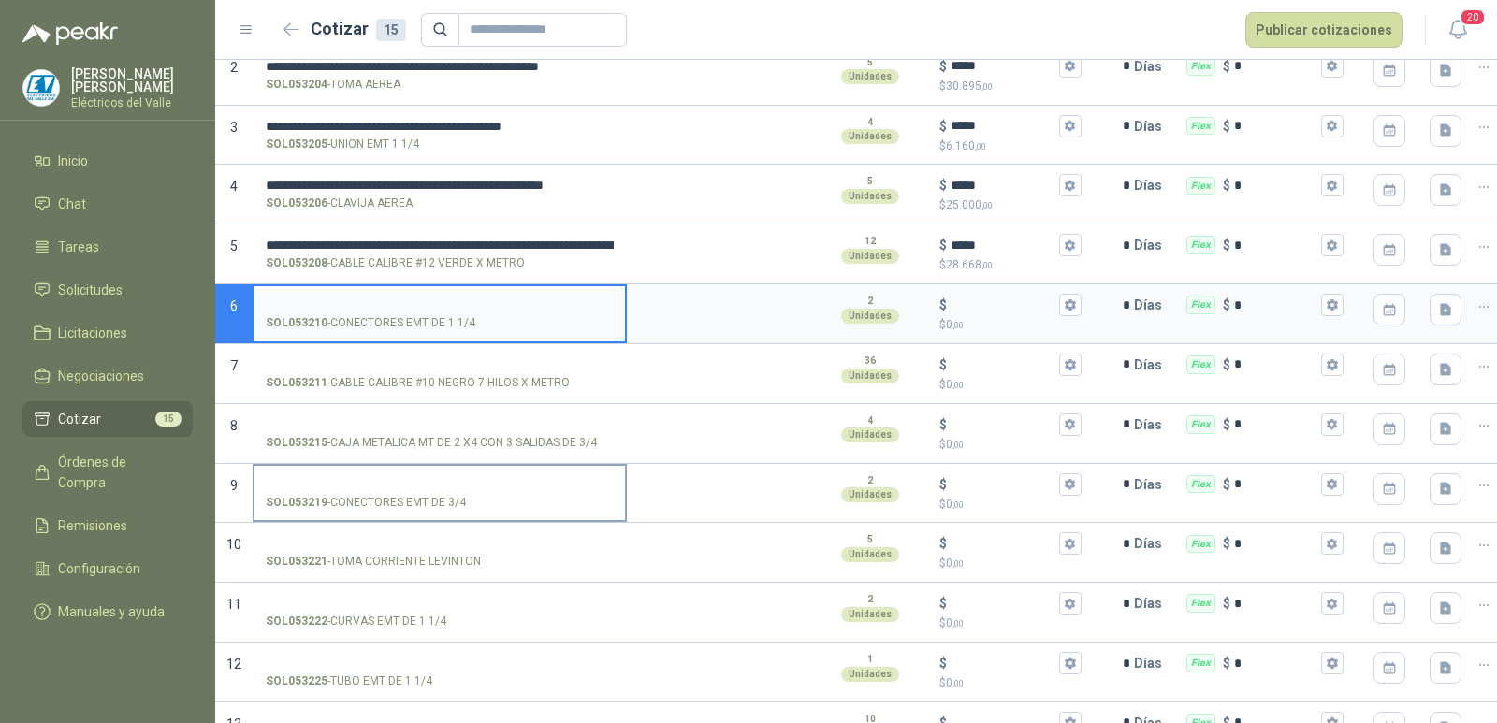
scroll to position [281, 0]
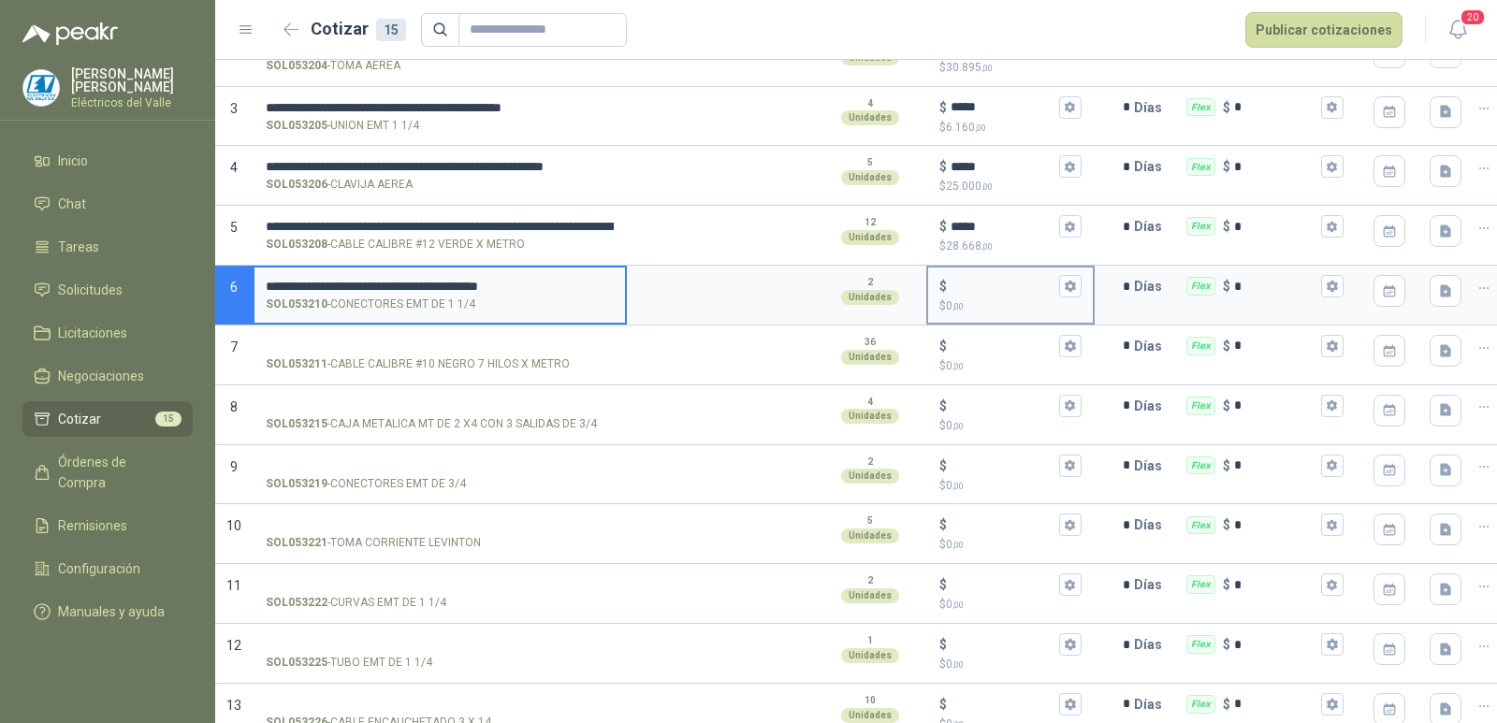
click at [980, 283] on input "$ $ 0 ,00" at bounding box center [1003, 287] width 105 height 14
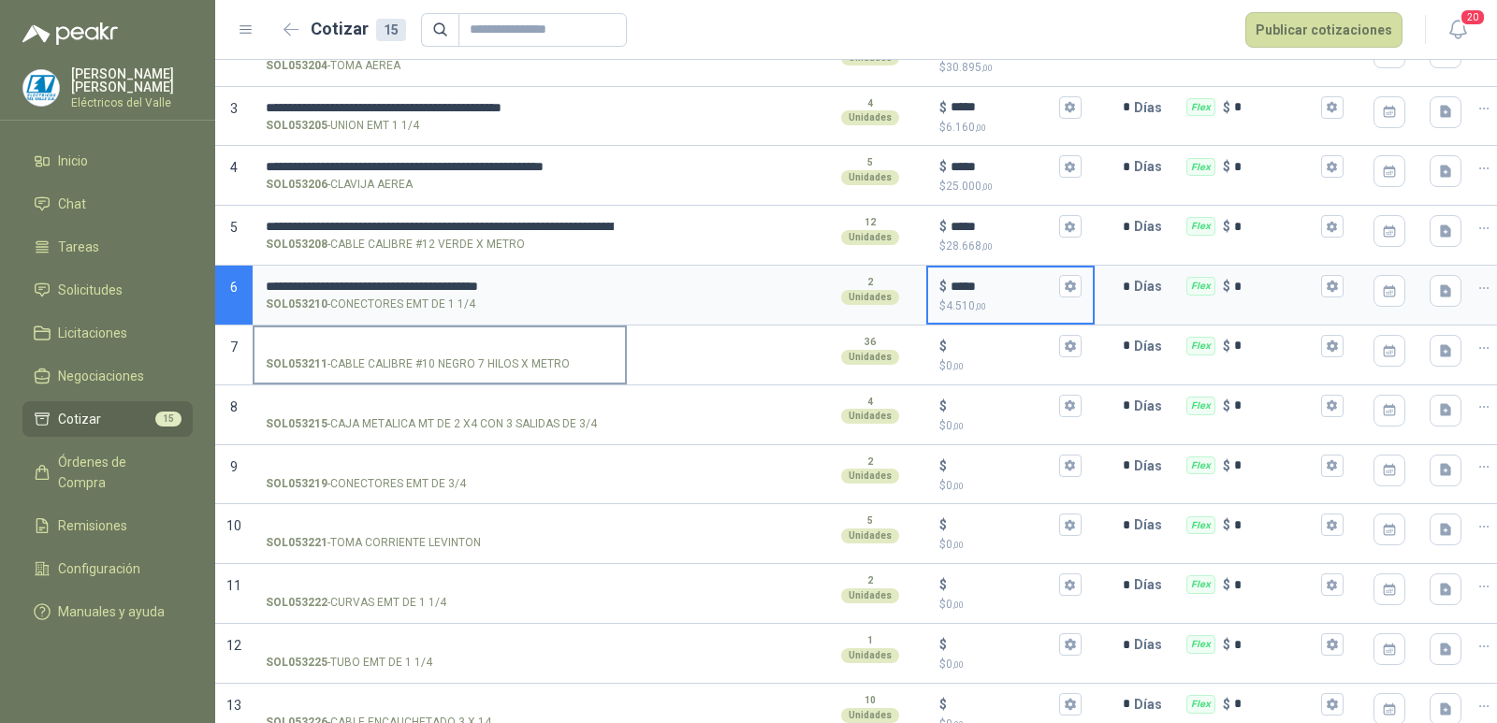
type input "*****"
click at [578, 341] on input "SOL053211 - CABLE CALIBRE #10 NEGRO 7 HILOS X METRO" at bounding box center [440, 347] width 348 height 14
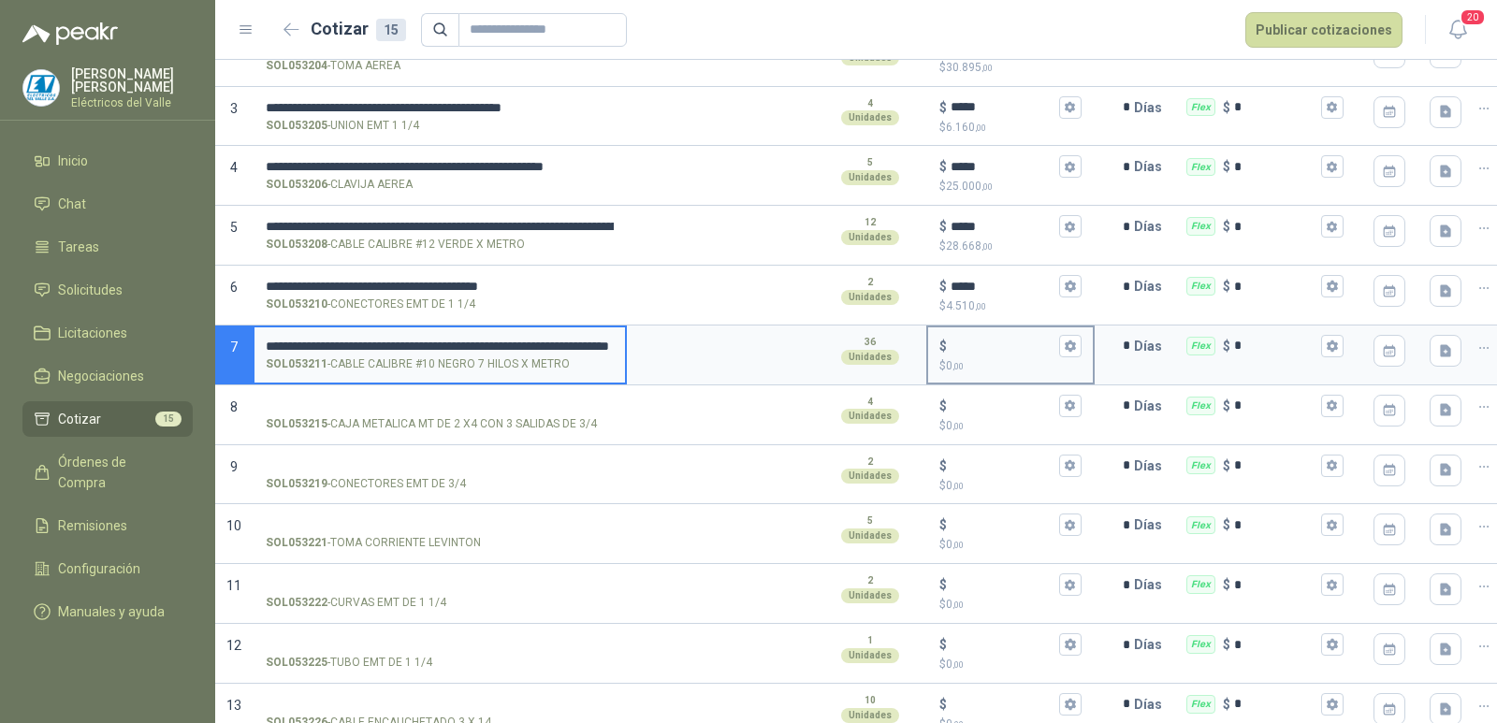
click at [969, 339] on input "$ $ 0 ,00" at bounding box center [1003, 346] width 105 height 14
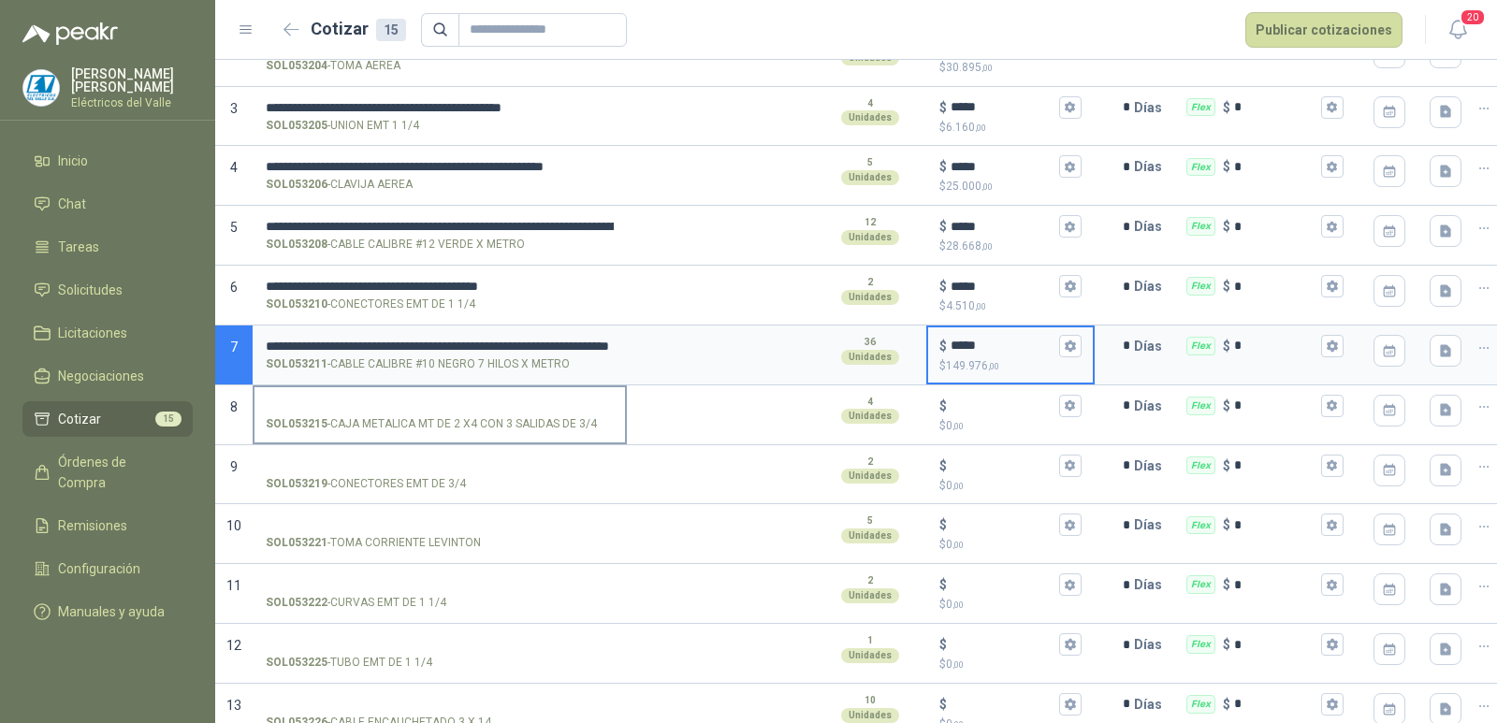
type input "*****"
click at [429, 400] on input "SOL053215 - CAJA METALICA MT DE 2 X4 CON 3 SALIDAS DE 3/4" at bounding box center [440, 407] width 348 height 14
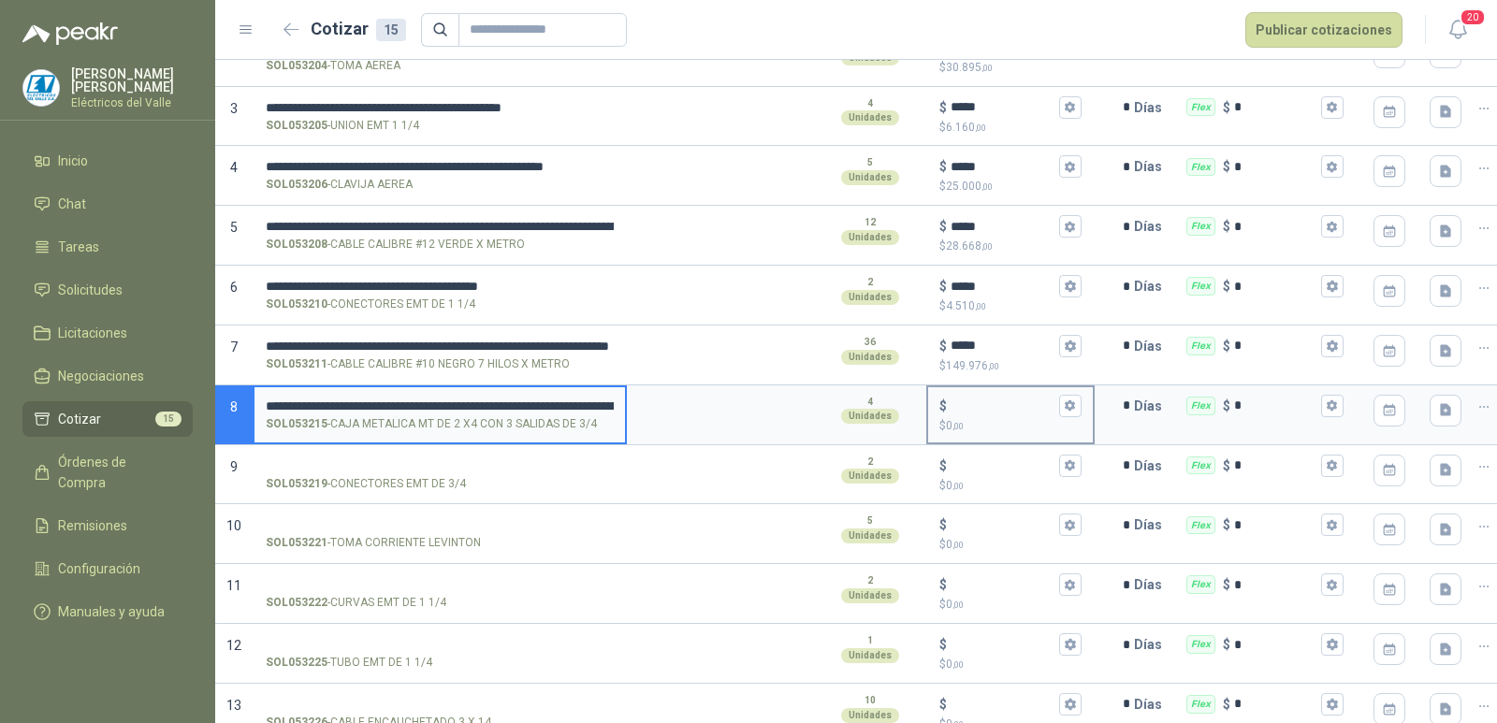
click at [954, 400] on input "$ $ 0 ,00" at bounding box center [1003, 406] width 105 height 14
type input "******"
click at [492, 462] on input "SOL053219 - CONECTORES EMT DE 3/4" at bounding box center [440, 466] width 348 height 14
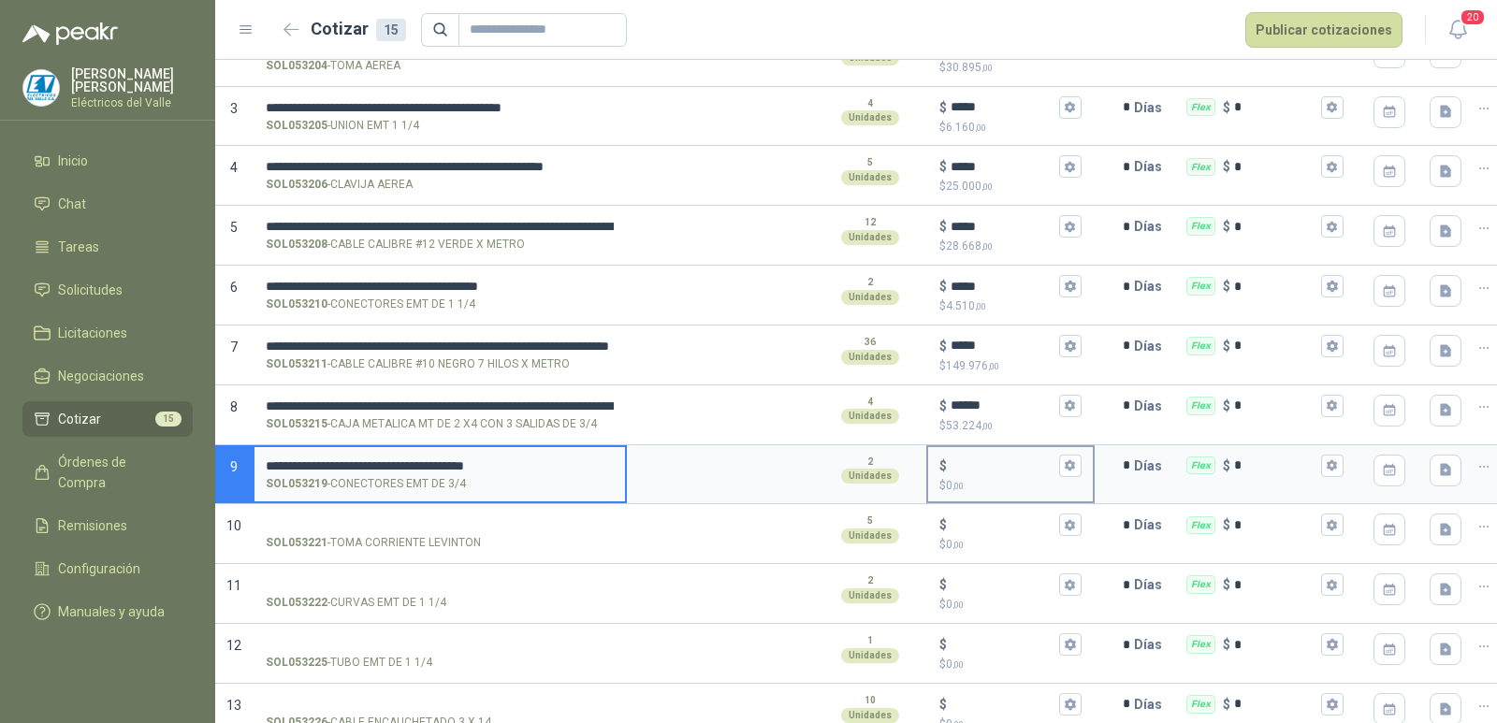
click at [970, 466] on input "$ $ 0 ,00" at bounding box center [1003, 465] width 105 height 14
type input "***"
click at [458, 522] on input "SOL053221 - TOMA CORRIENTE LEVINTON" at bounding box center [440, 525] width 348 height 14
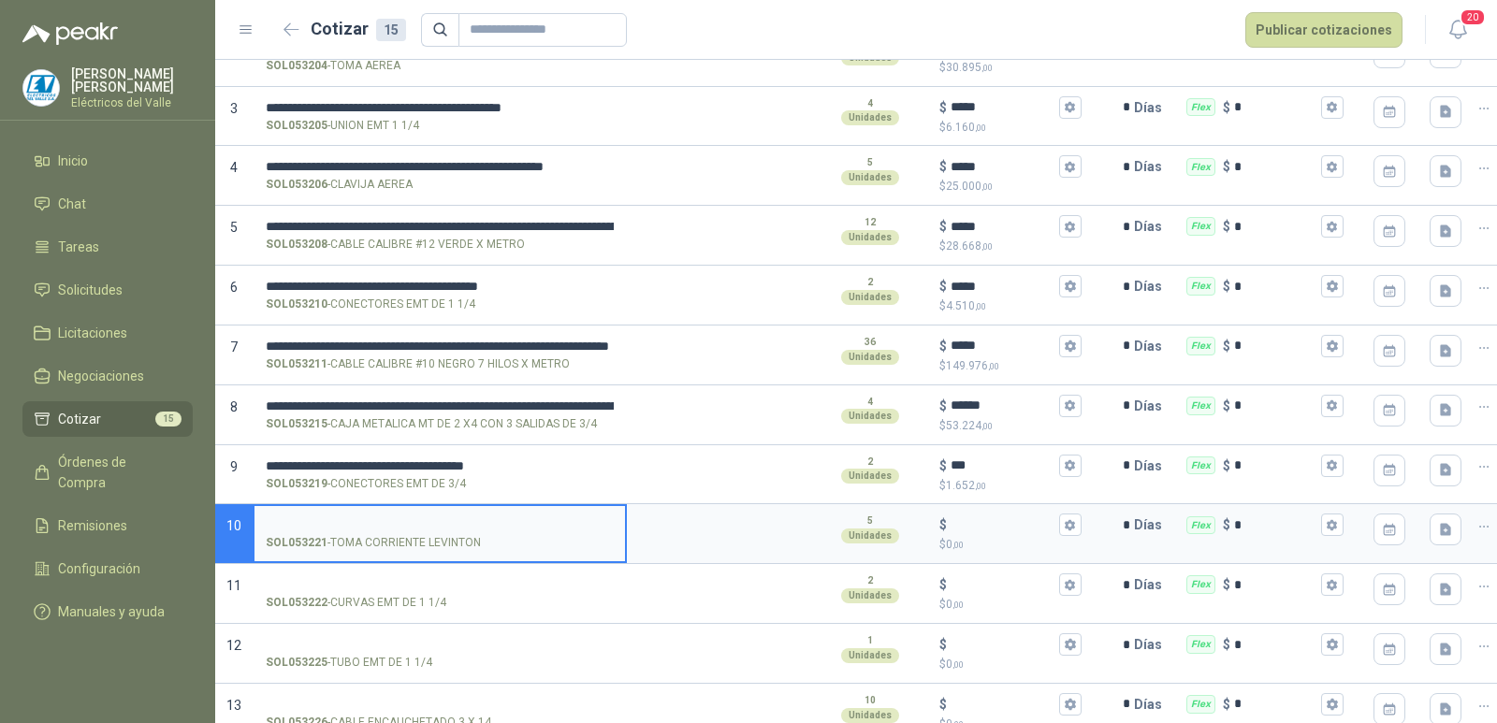
click at [422, 518] on input "SOL053221 - TOMA CORRIENTE LEVINTON" at bounding box center [440, 525] width 348 height 14
click at [591, 530] on input "**********" at bounding box center [440, 525] width 348 height 14
type input "**********"
click at [994, 511] on div "$ $ 0 ,00" at bounding box center [1010, 533] width 165 height 55
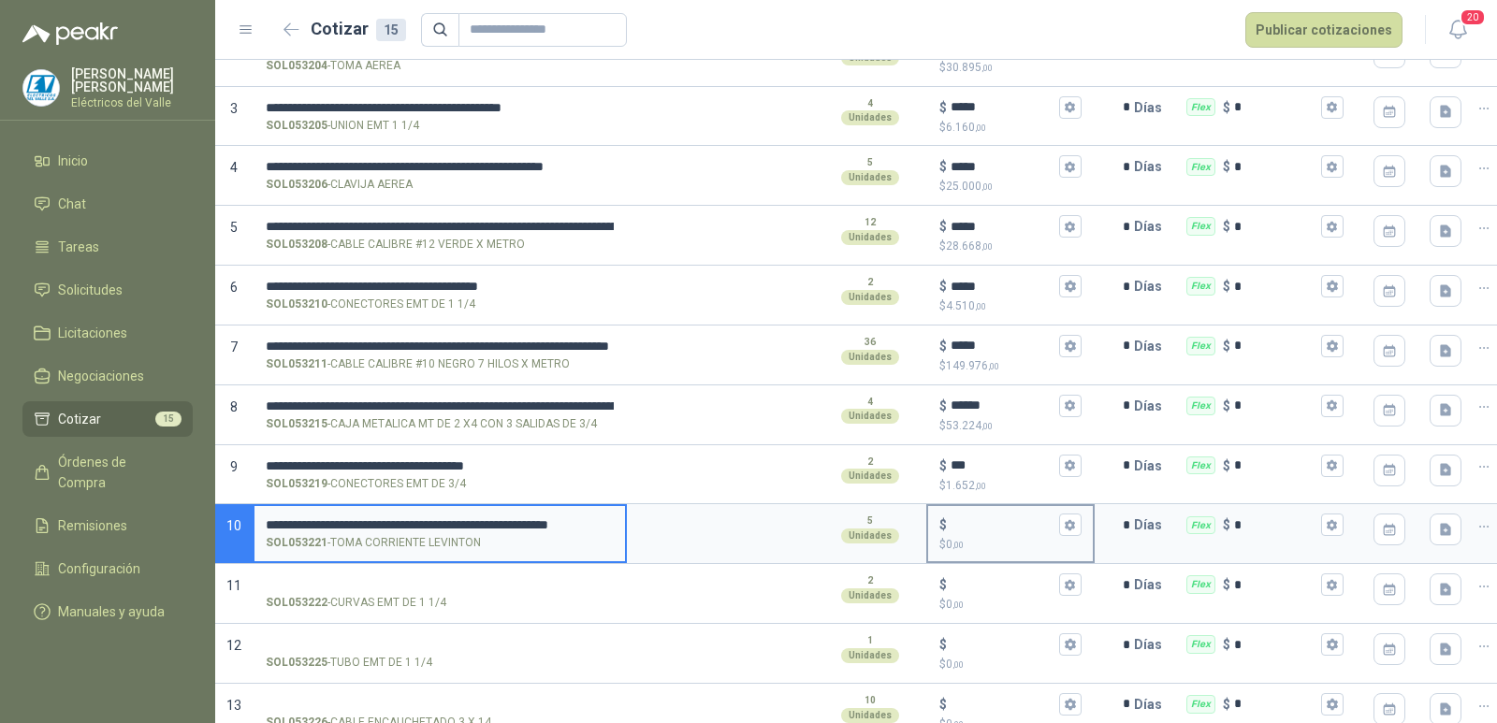
click at [994, 518] on input "$ $ 0 ,00" at bounding box center [1003, 525] width 105 height 14
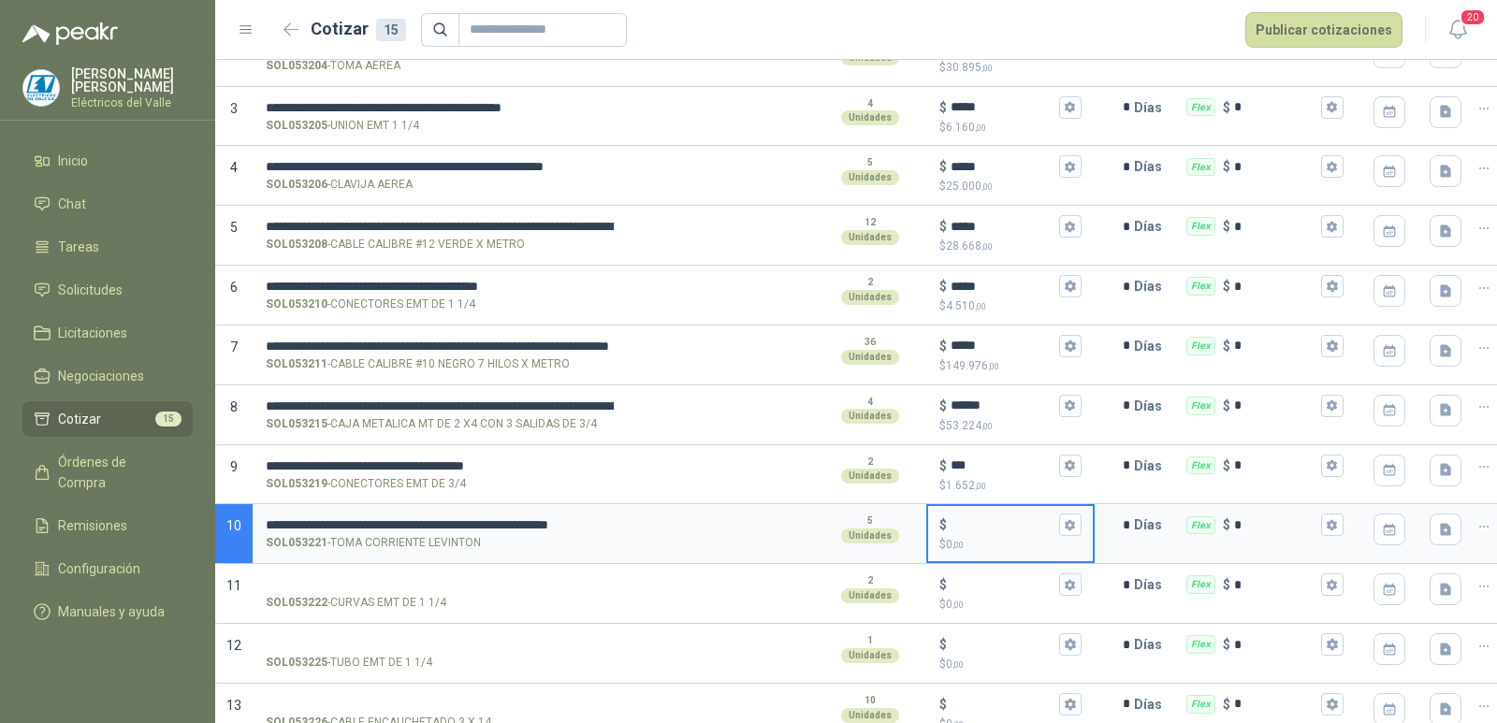
scroll to position [0, 0]
type input "*****"
click at [520, 579] on input "SOL053222 - CURVAS EMT DE 1 1/4" at bounding box center [440, 585] width 348 height 14
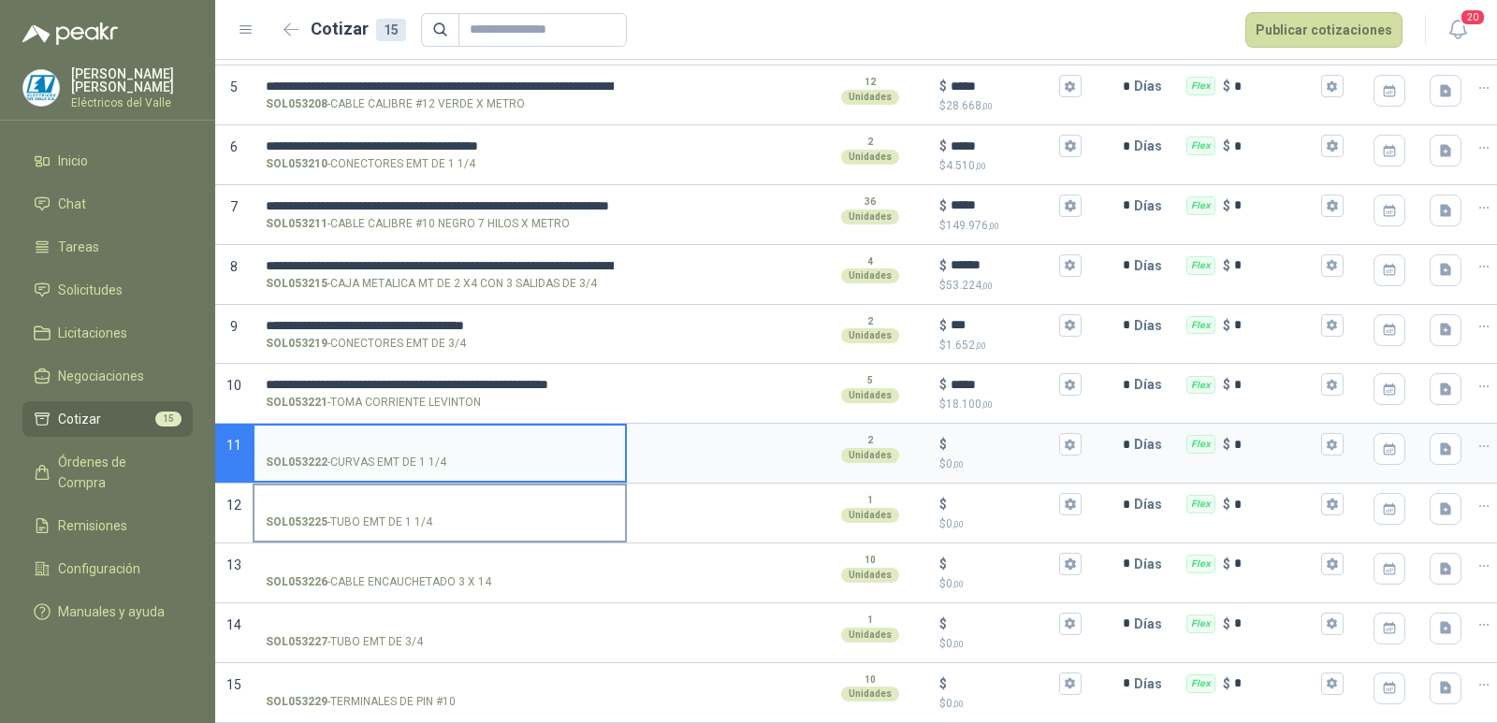
scroll to position [436, 0]
click at [460, 438] on input "SOL053222 - CURVAS EMT DE 1 1/4" at bounding box center [440, 445] width 348 height 14
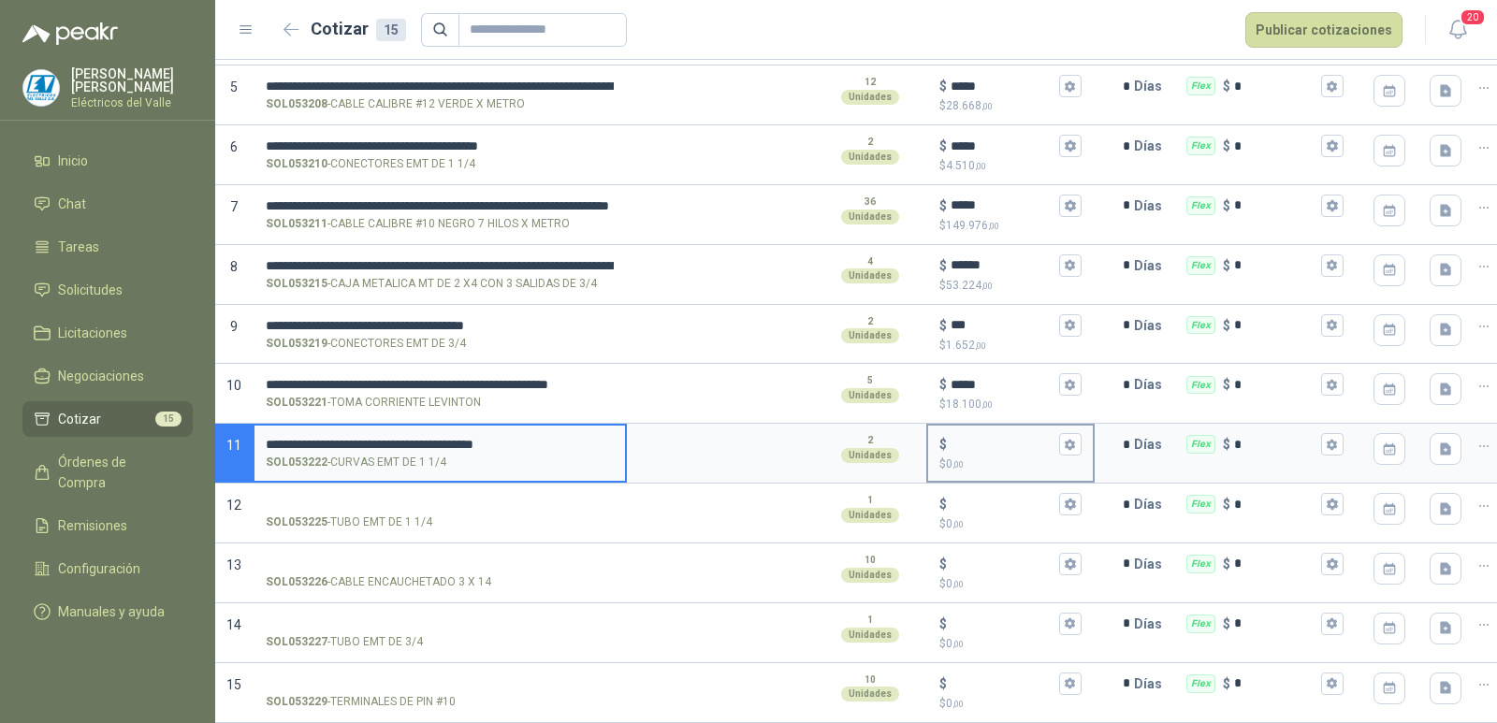
click at [1010, 438] on input "$ $ 0 ,00" at bounding box center [1003, 445] width 105 height 14
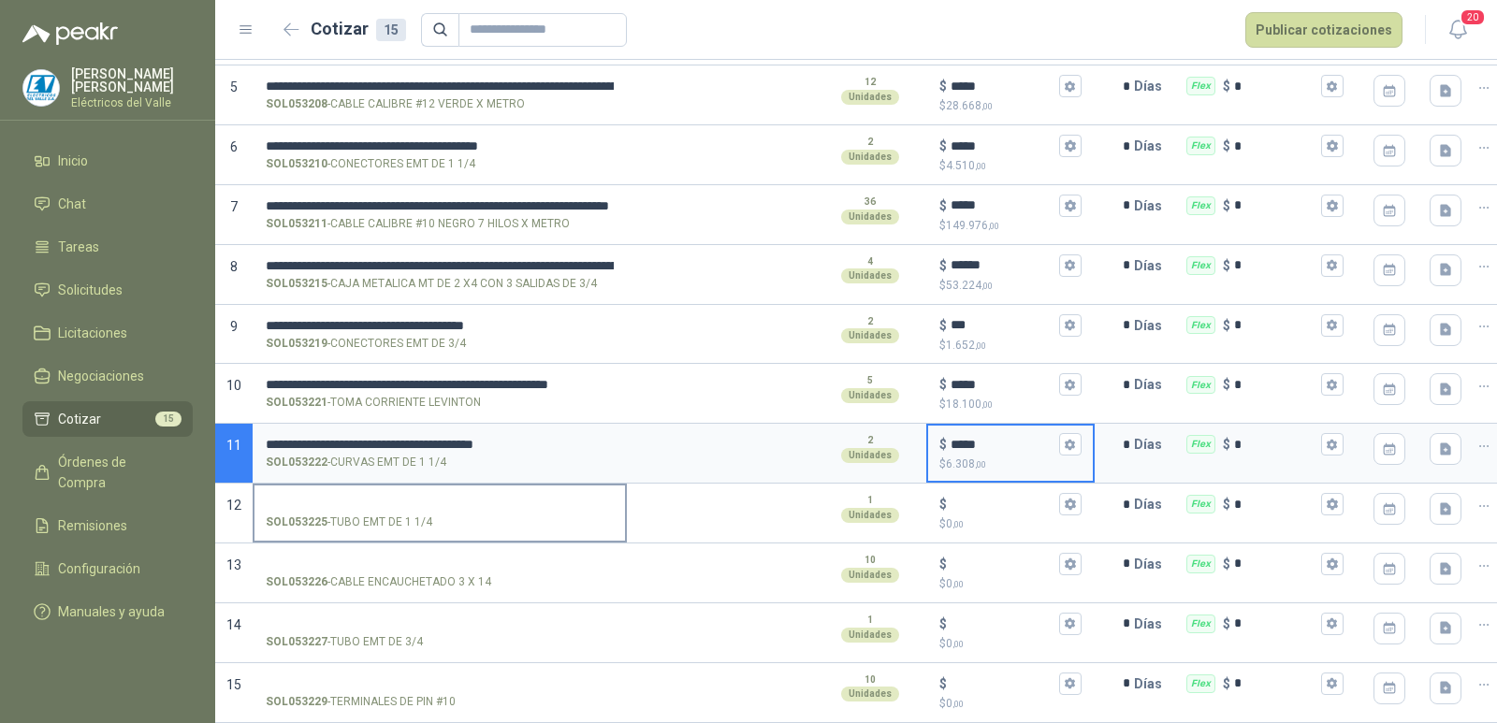
type input "*****"
click at [395, 498] on input "SOL053225 - TUBO EMT DE 1 1/4" at bounding box center [440, 505] width 348 height 14
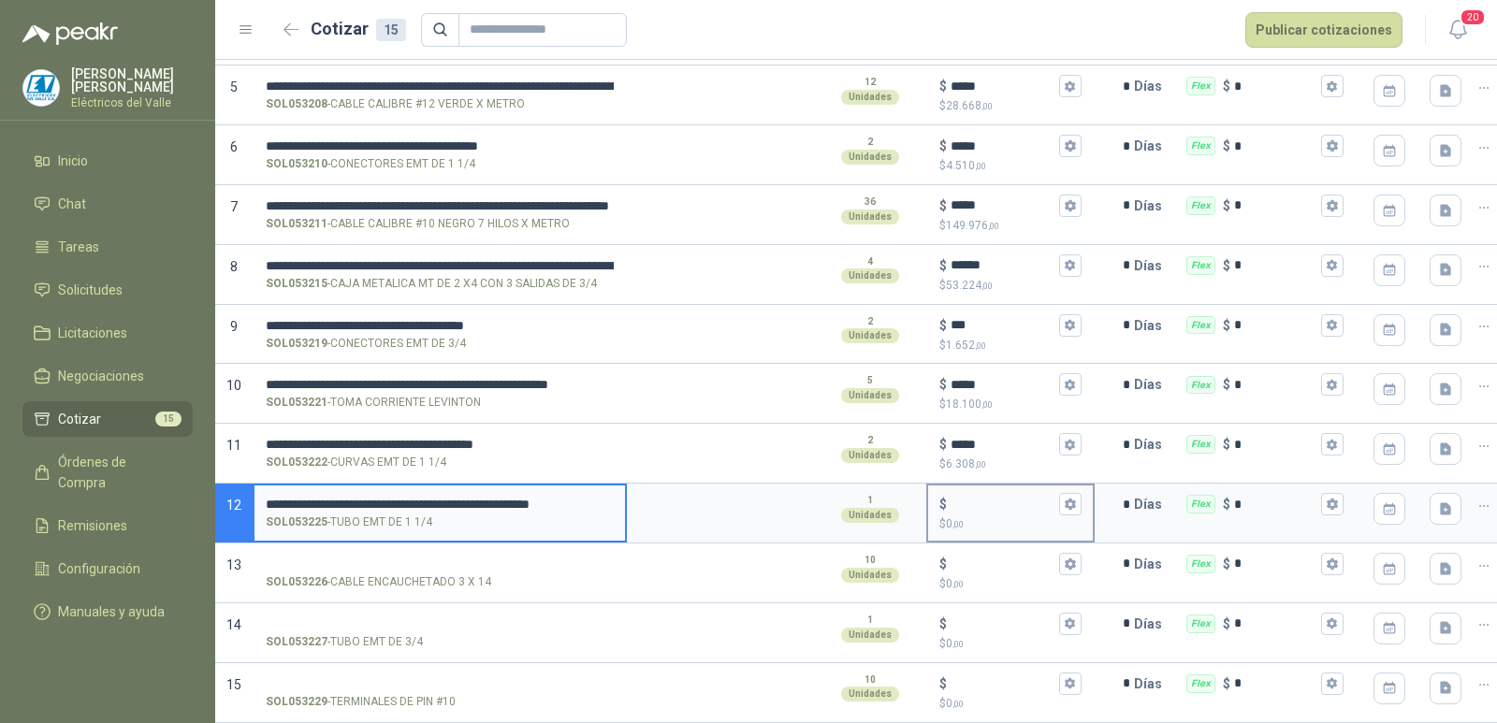
click at [986, 498] on input "$ $ 0 ,00" at bounding box center [1003, 505] width 105 height 14
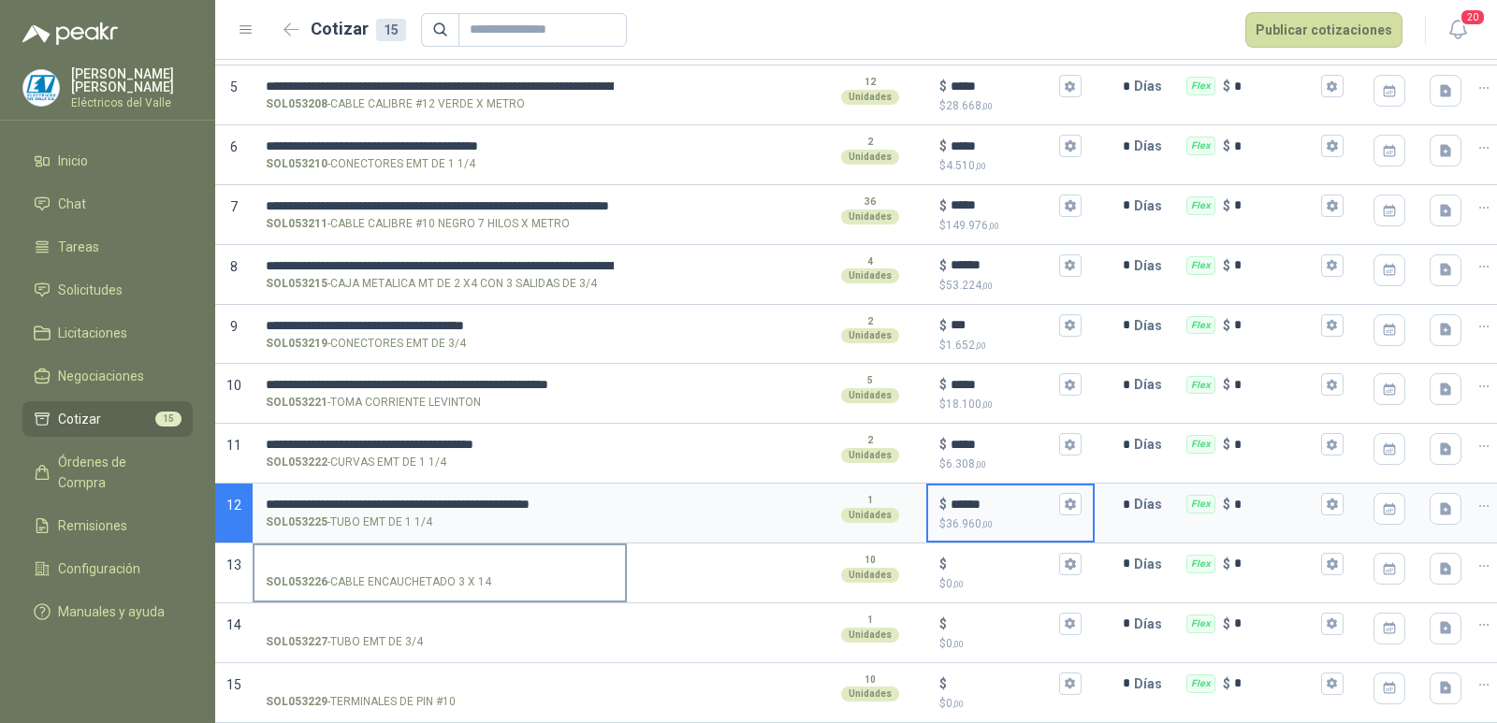
type input "******"
click at [435, 558] on input "SOL053226 - CABLE ENCAUCHETADO 3 X 14" at bounding box center [440, 565] width 348 height 14
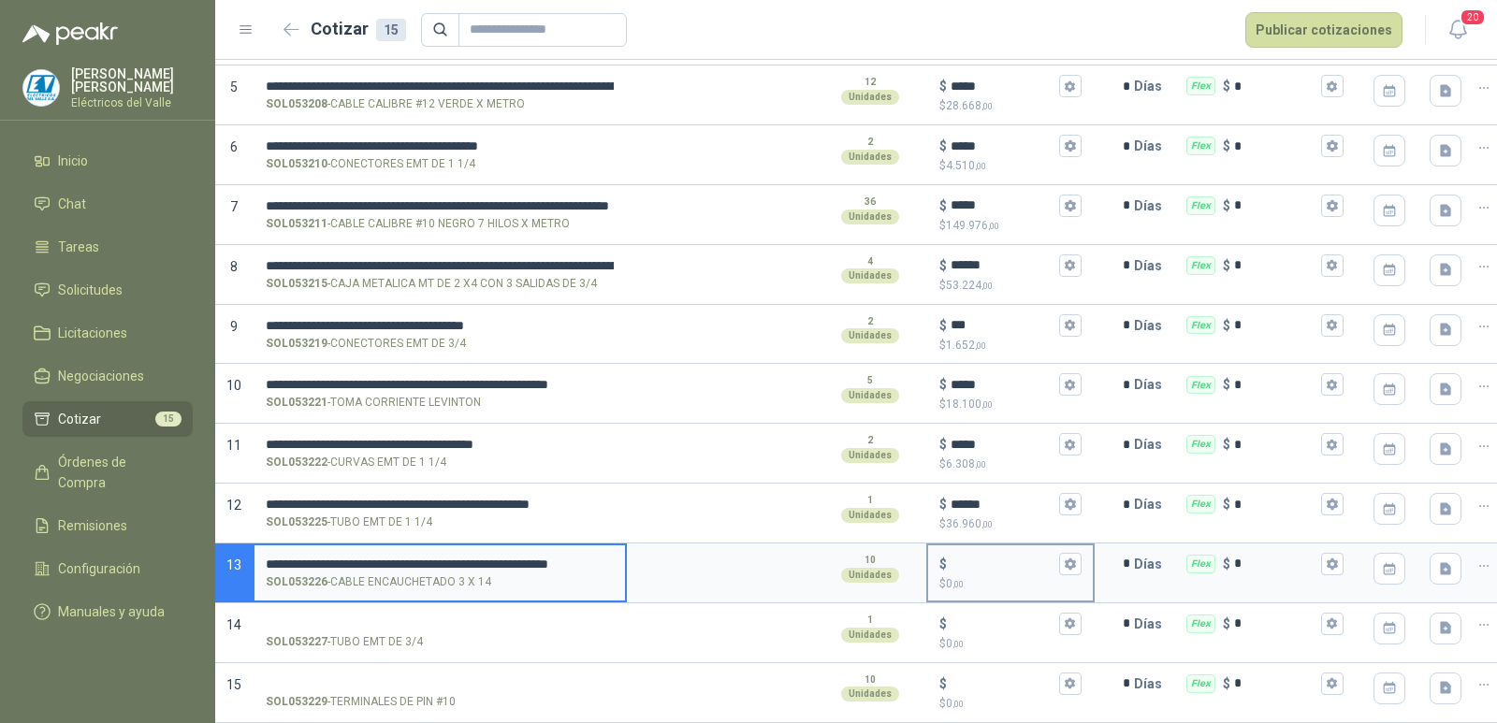
click at [988, 557] on input "$ $ 0 ,00" at bounding box center [1003, 564] width 105 height 14
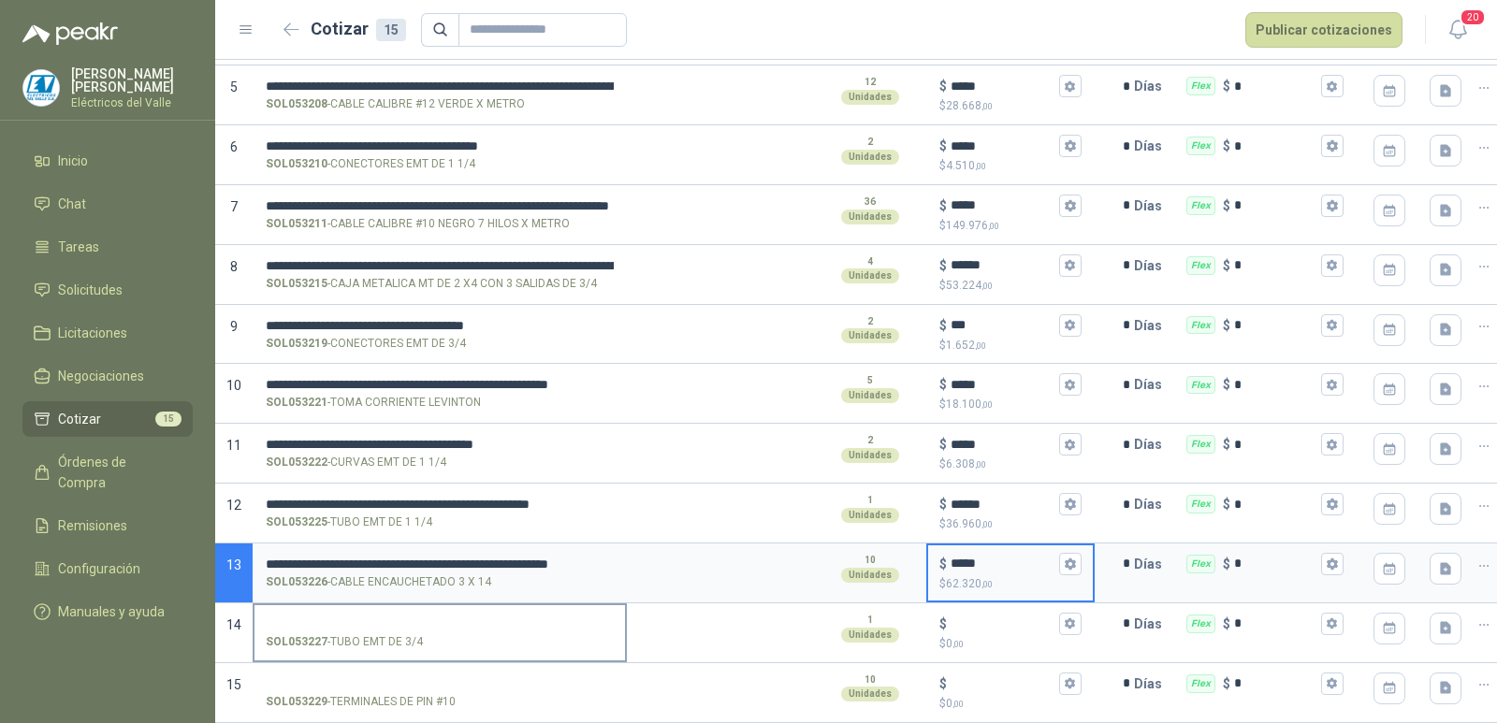
type input "*****"
click at [402, 617] on input "SOL053227 - TUBO EMT DE 3/4" at bounding box center [440, 624] width 348 height 14
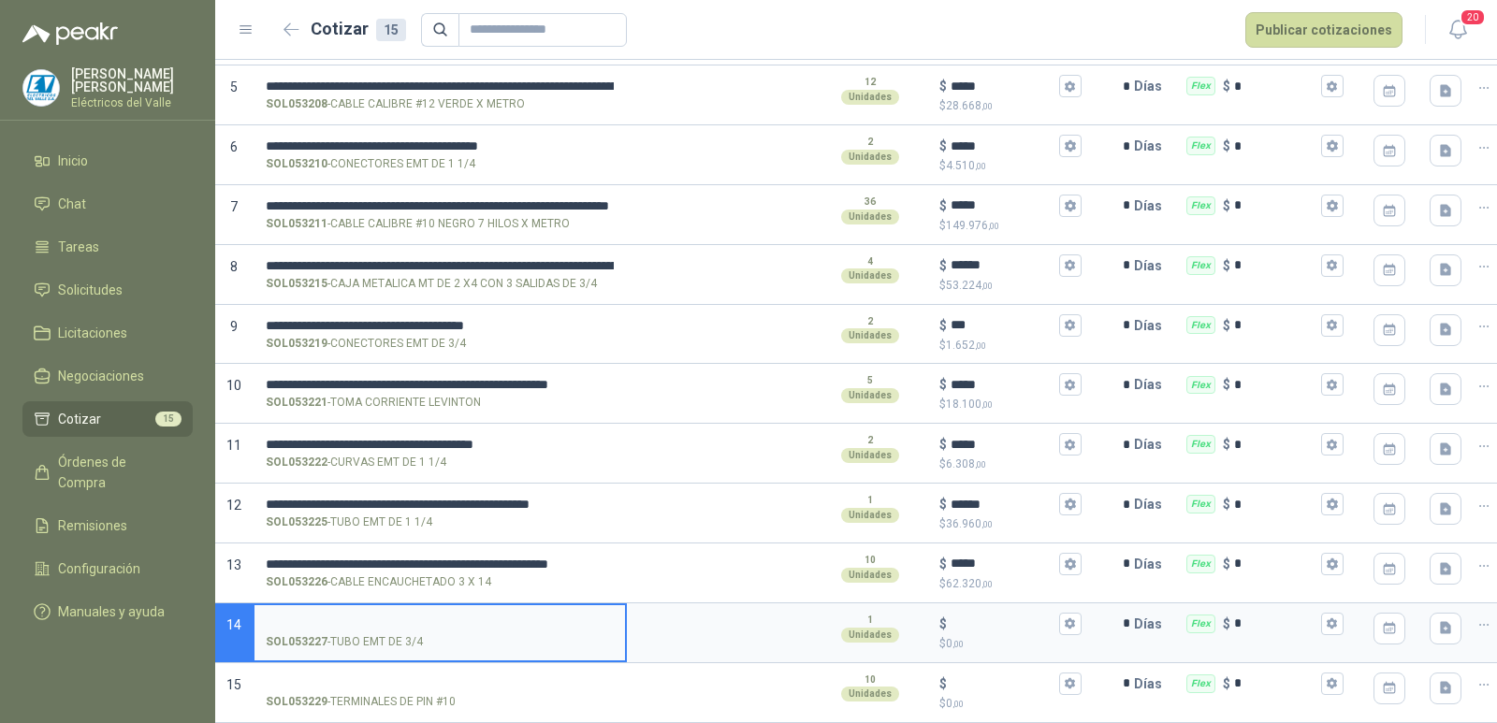
click at [473, 617] on input "SOL053227 - TUBO EMT DE 3/4" at bounding box center [440, 624] width 348 height 14
click at [977, 617] on input "$ $ 0 ,00" at bounding box center [1003, 624] width 105 height 14
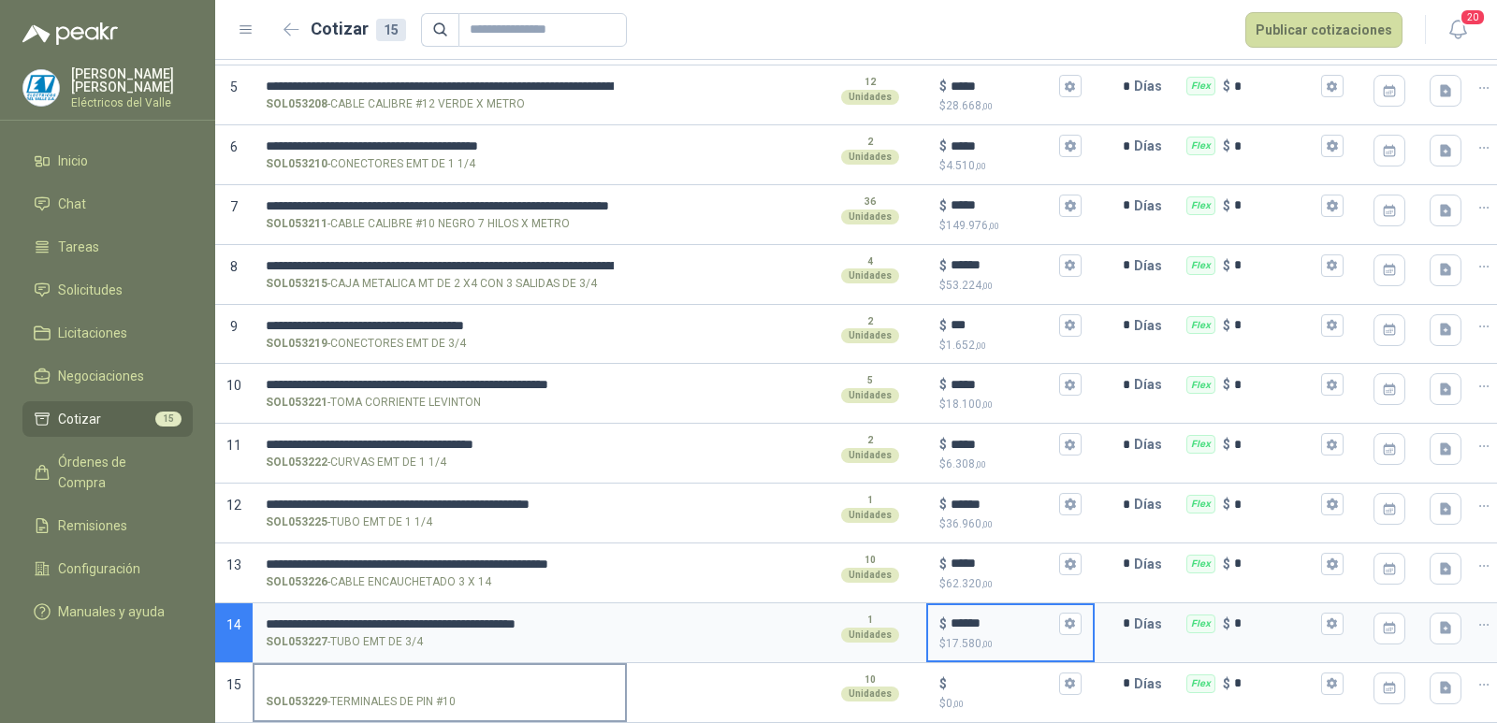
type input "******"
click at [394, 677] on input "SOL053229 - TERMINALES DE PIN #10" at bounding box center [440, 684] width 348 height 14
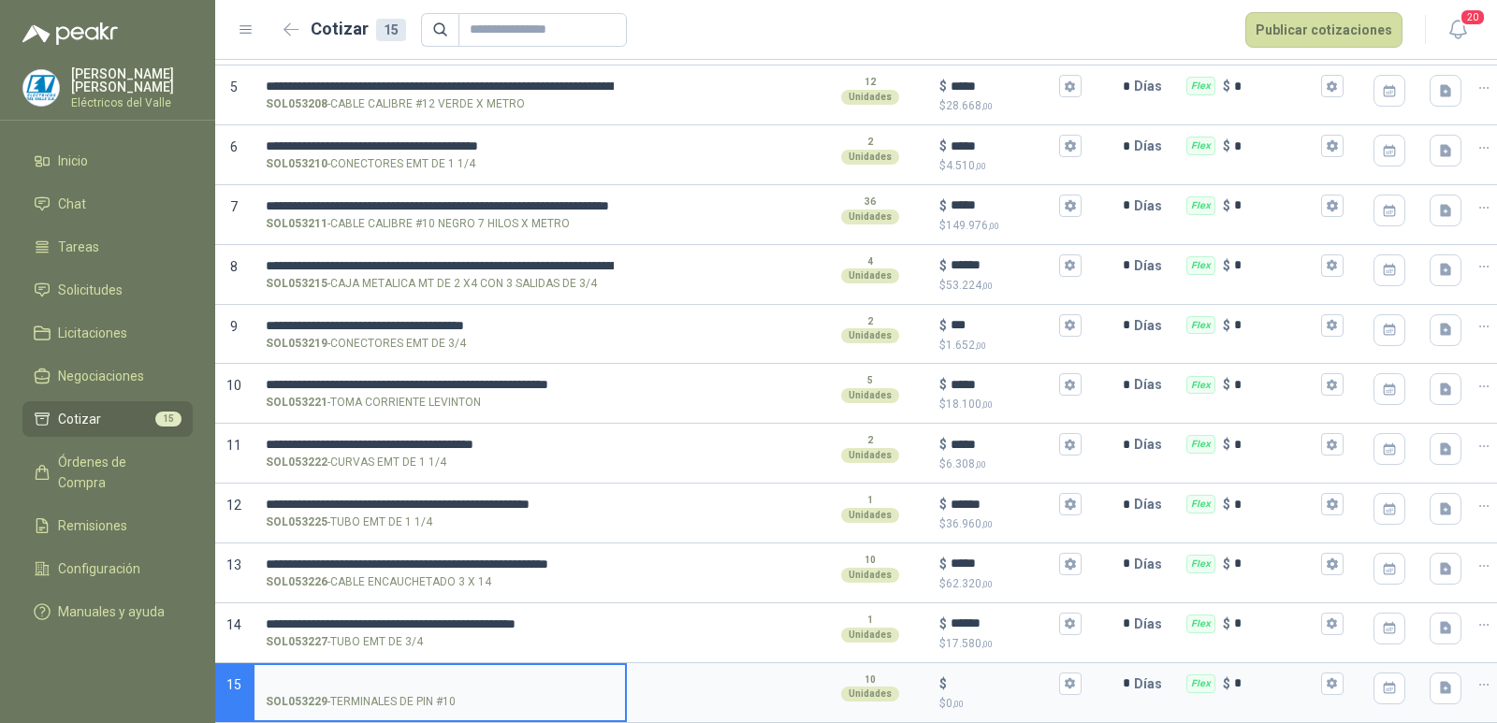
click at [479, 677] on input "SOL053229 - TERMINALES DE PIN #10" at bounding box center [440, 684] width 348 height 14
click at [980, 676] on input "$ $ 0 ,00" at bounding box center [1003, 683] width 105 height 14
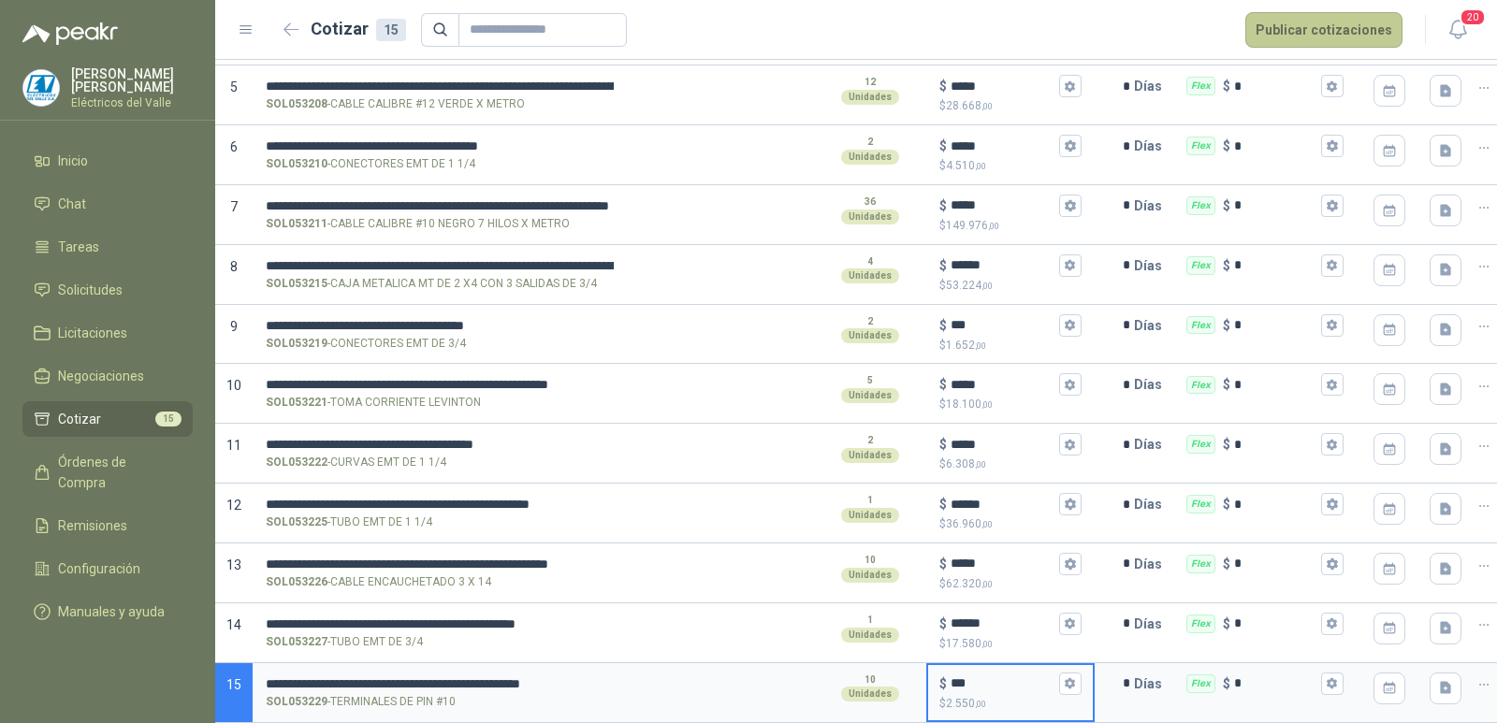
type input "***"
click at [1374, 30] on button "Publicar cotizaciones" at bounding box center [1323, 30] width 157 height 36
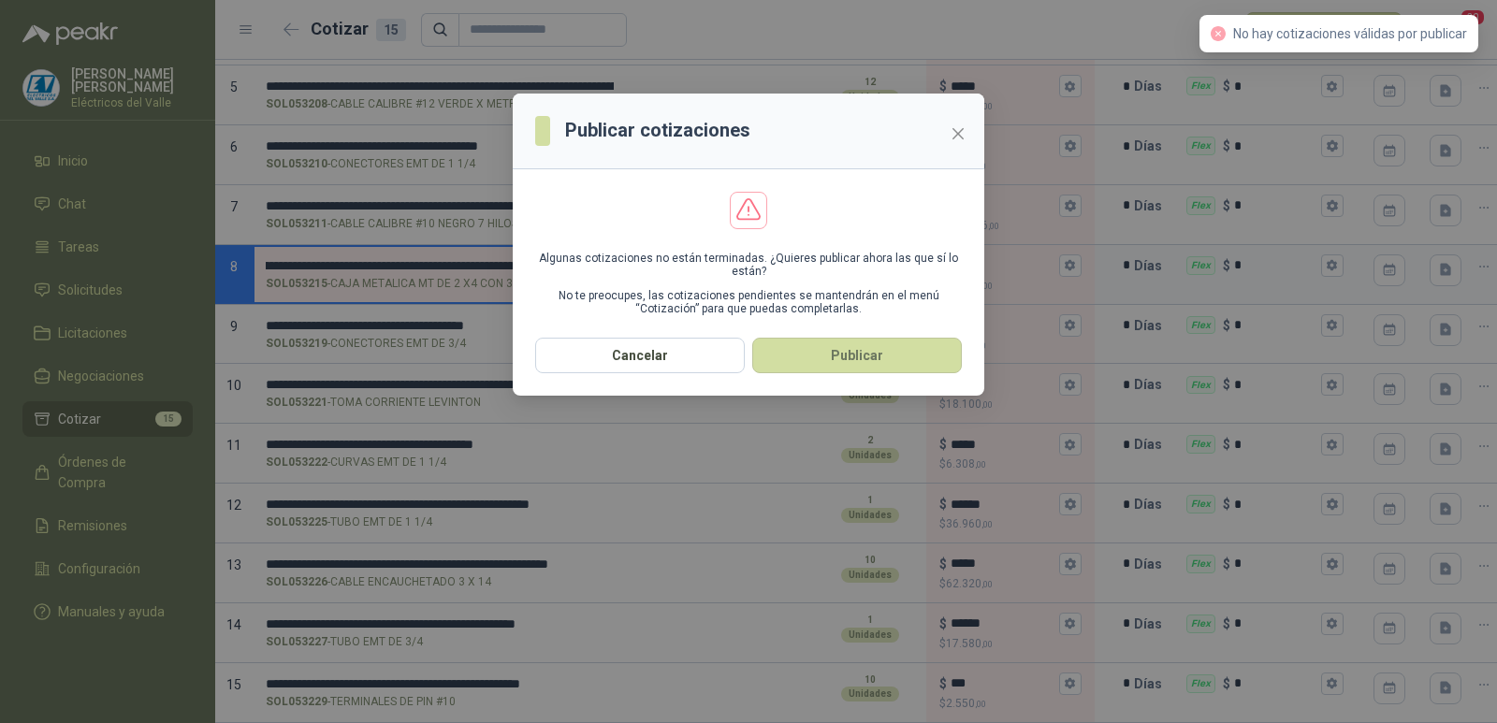
scroll to position [0, 0]
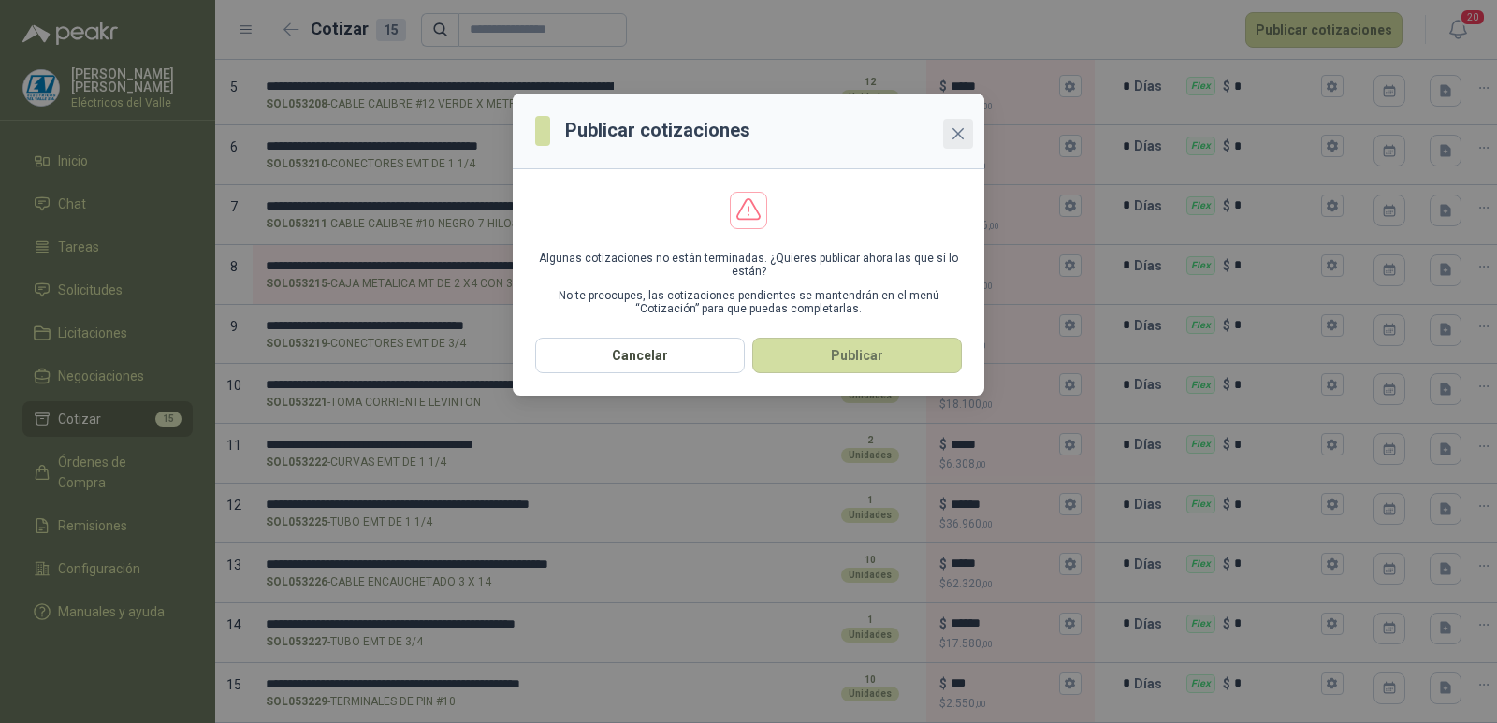
click at [956, 134] on icon "close" at bounding box center [958, 133] width 15 height 15
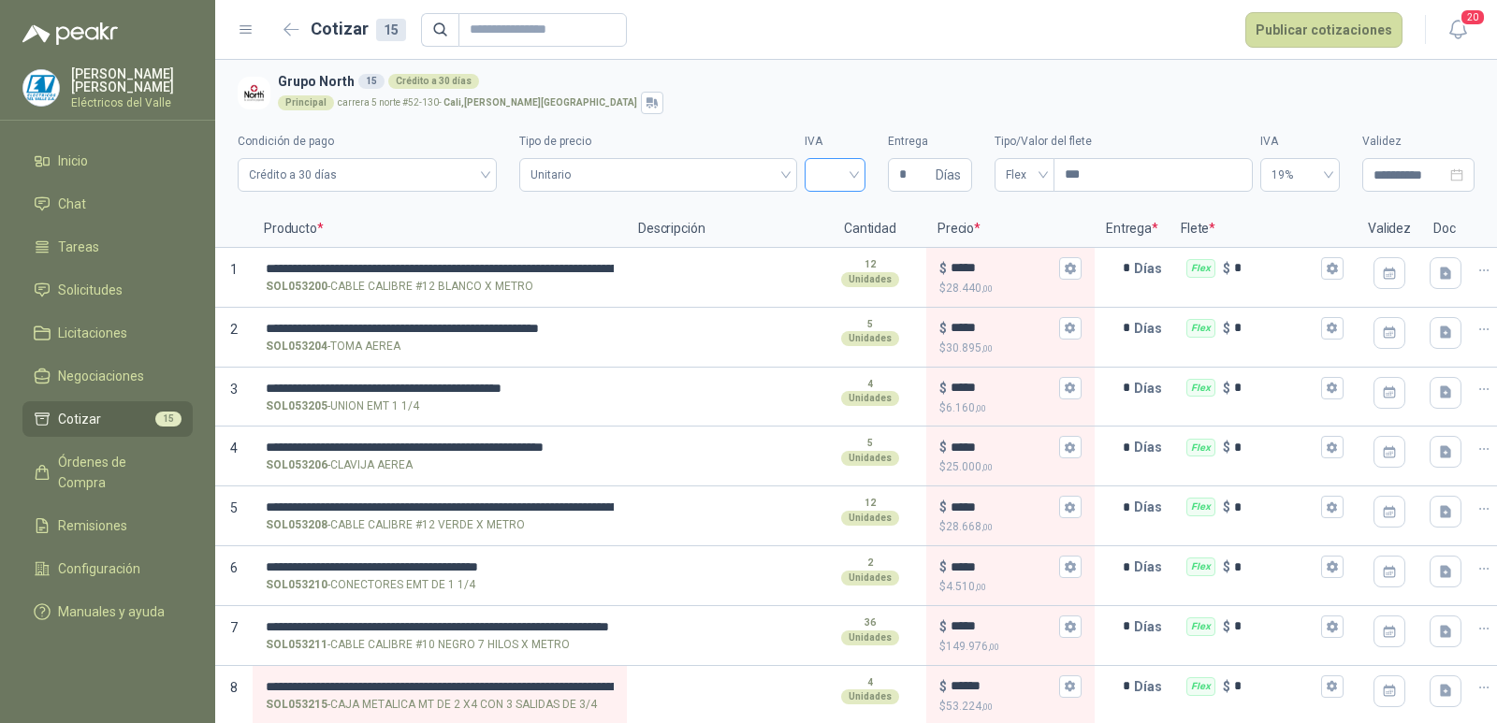
click at [816, 174] on input "search" at bounding box center [835, 173] width 38 height 28
click at [831, 210] on div "19%" at bounding box center [824, 214] width 31 height 21
click at [1325, 31] on button "Publicar cotizaciones" at bounding box center [1323, 30] width 157 height 36
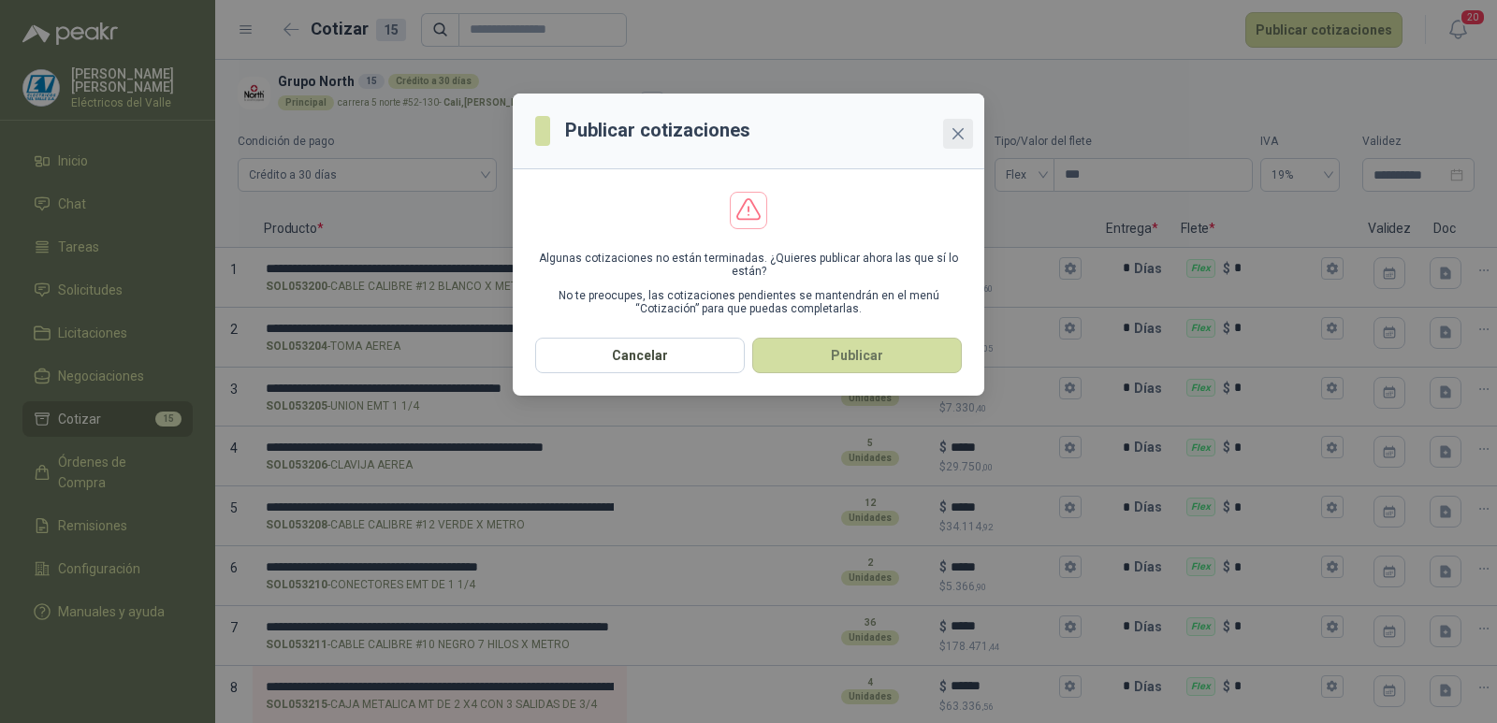
click at [959, 124] on button "Close" at bounding box center [958, 134] width 30 height 30
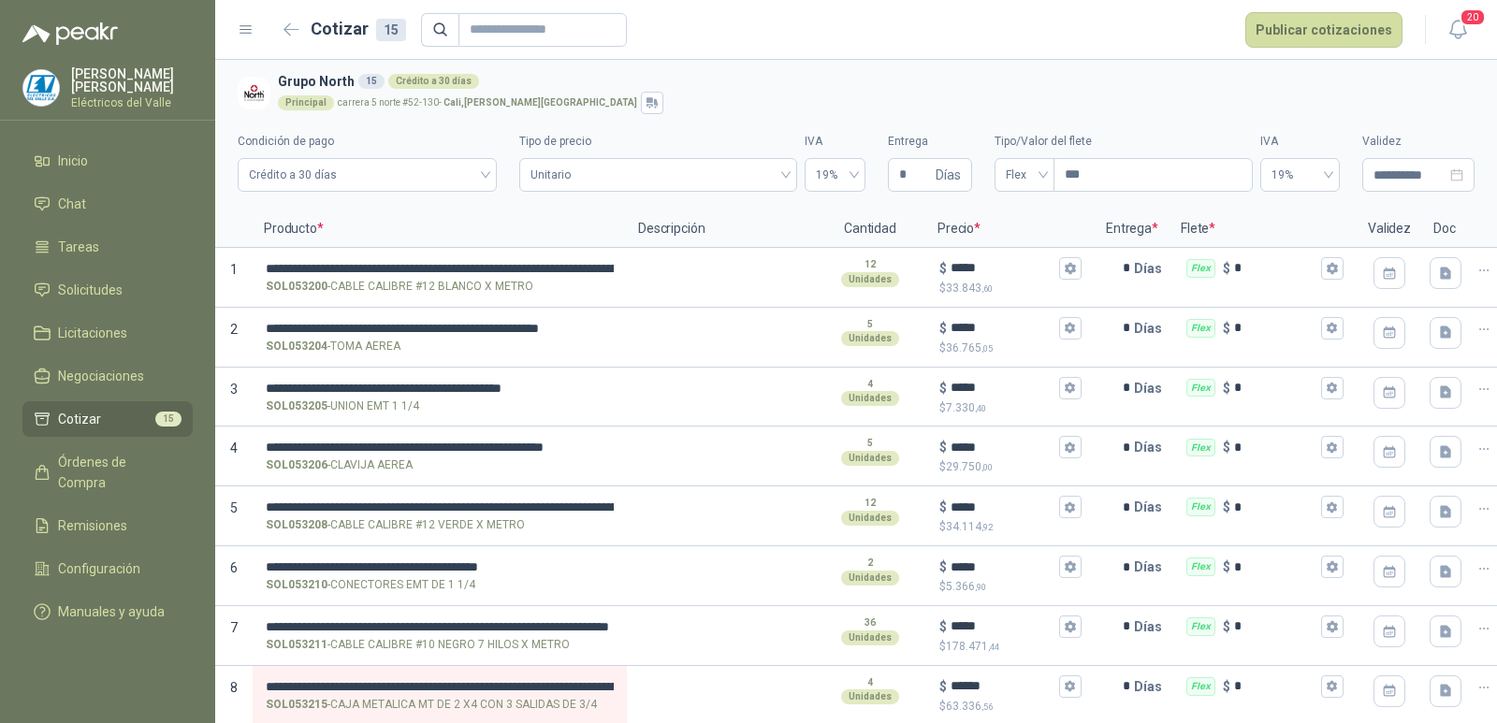
click at [700, 123] on div "**********" at bounding box center [856, 156] width 1237 height 85
click at [1317, 34] on button "Publicar cotizaciones" at bounding box center [1323, 30] width 157 height 36
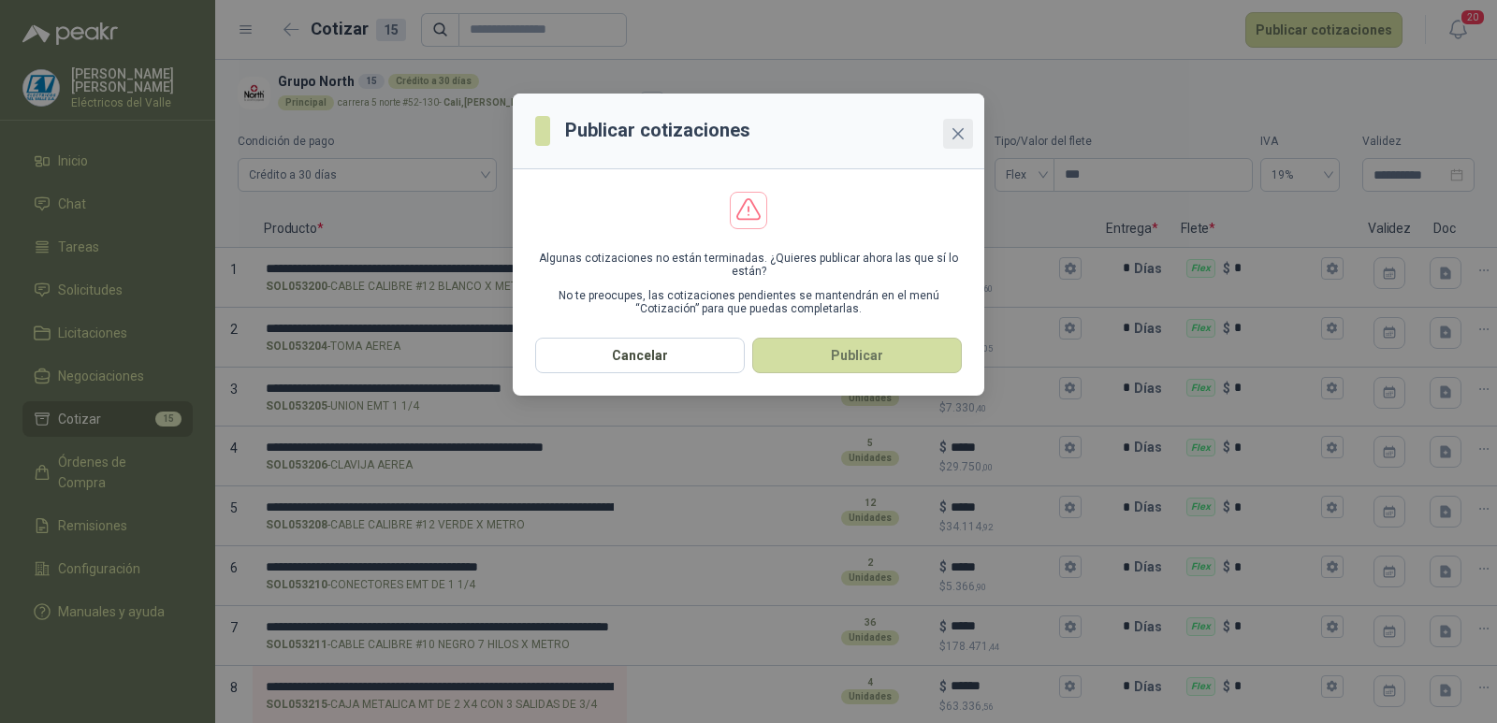
click at [954, 133] on icon "close" at bounding box center [958, 133] width 15 height 15
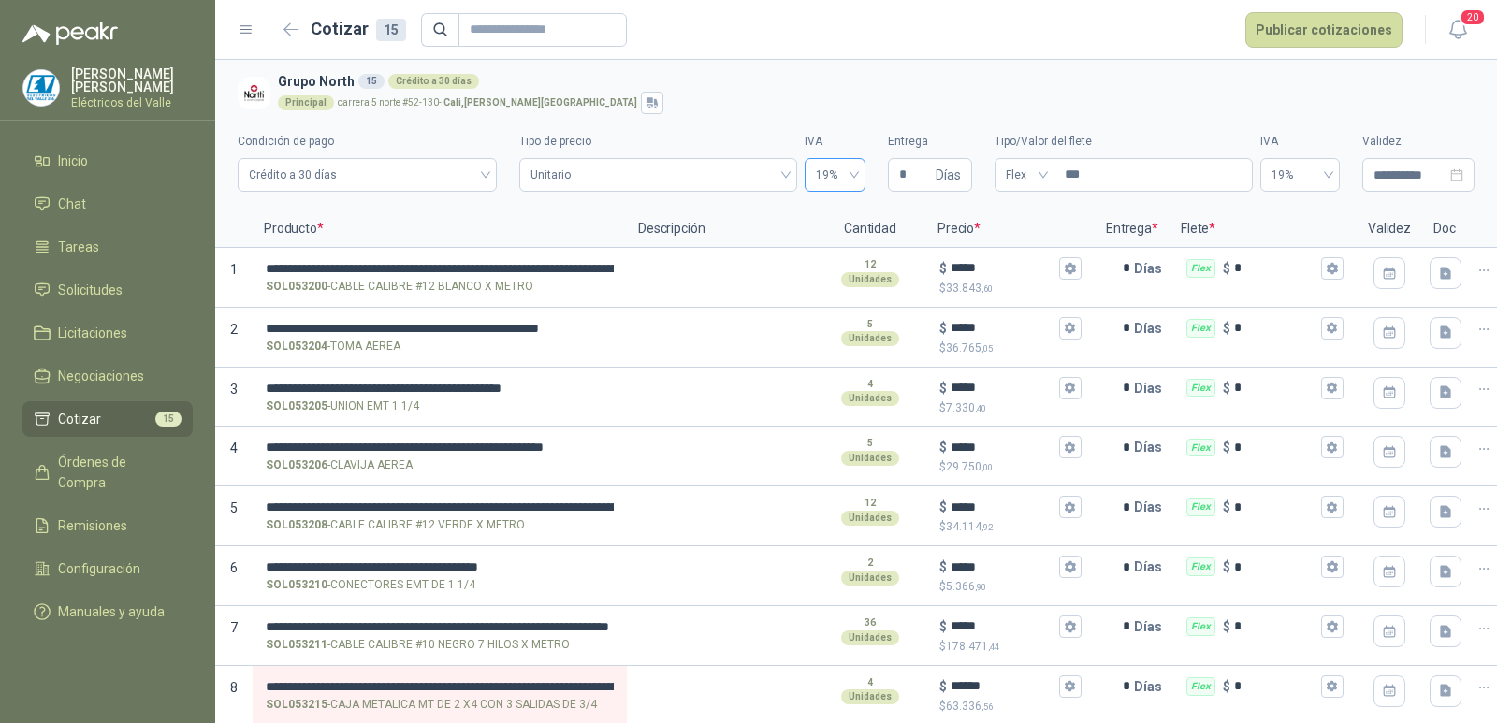
click at [836, 175] on span "19%" at bounding box center [835, 175] width 38 height 28
click at [821, 213] on div "19%" at bounding box center [824, 214] width 31 height 21
click at [920, 178] on input "*" at bounding box center [915, 175] width 33 height 32
click at [936, 167] on span "Días" at bounding box center [948, 175] width 25 height 32
type input "*"
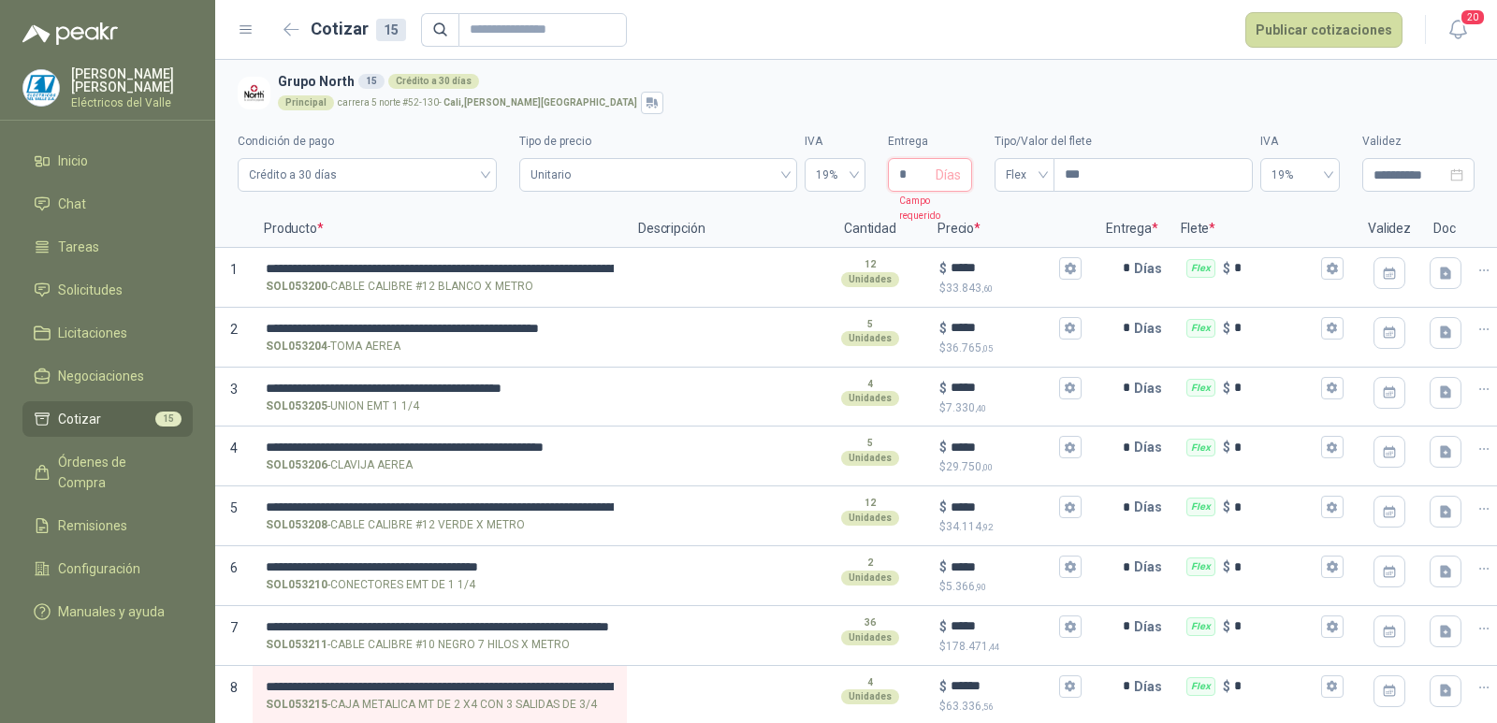
type input "*"
click at [932, 97] on div "Principal carrera 5 norte #52-130 - [GEOGRAPHIC_DATA] , [PERSON_NAME][GEOGRAPHI…" at bounding box center [872, 103] width 1189 height 22
click at [1305, 33] on button "Publicar cotizaciones" at bounding box center [1323, 30] width 157 height 36
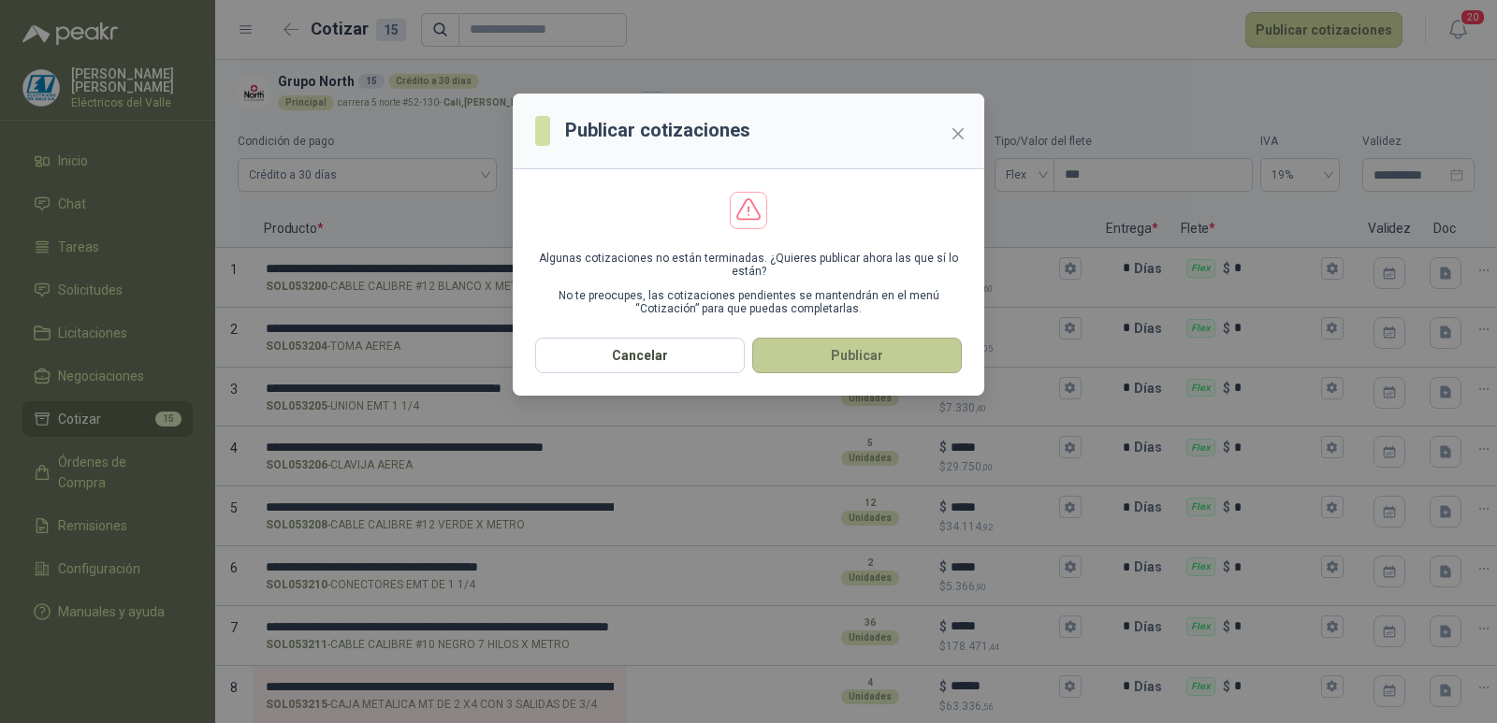
click at [864, 357] on button "Publicar" at bounding box center [857, 356] width 210 height 36
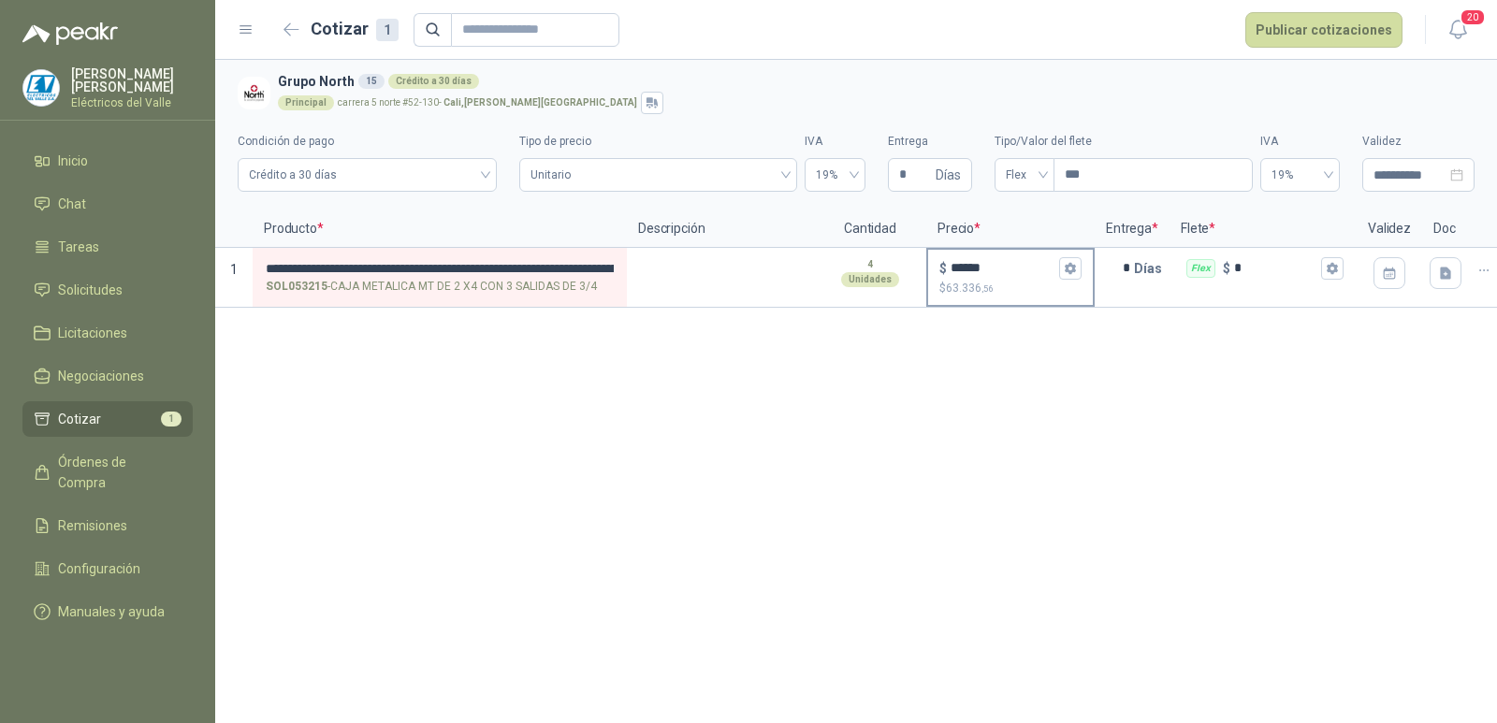
click at [1007, 274] on input "******" at bounding box center [1003, 268] width 105 height 14
drag, startPoint x: 781, startPoint y: 354, endPoint x: 740, endPoint y: 375, distance: 46.5
click at [781, 355] on div "**********" at bounding box center [856, 391] width 1282 height 663
click at [1343, 36] on button "Publicar cotizaciones" at bounding box center [1323, 30] width 157 height 36
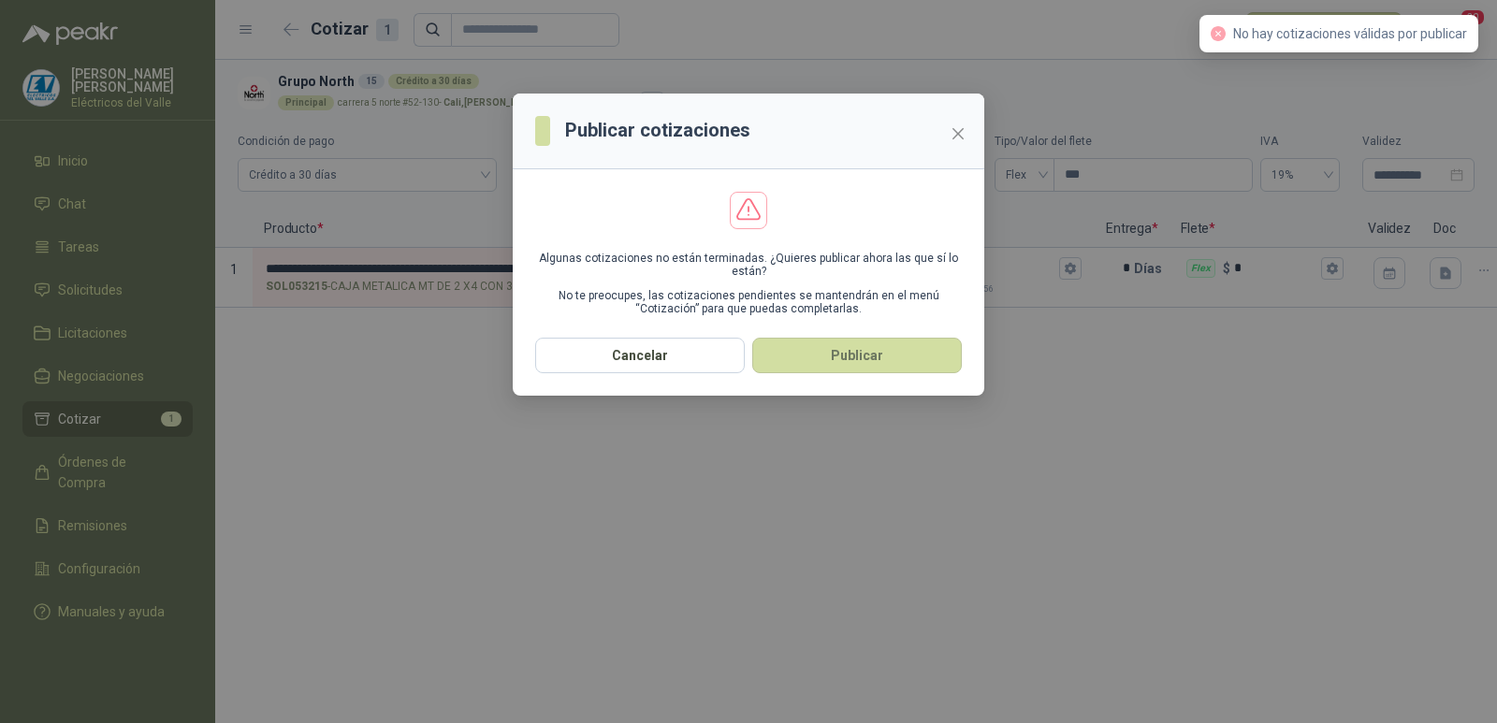
click at [853, 360] on button "Publicar" at bounding box center [857, 356] width 210 height 36
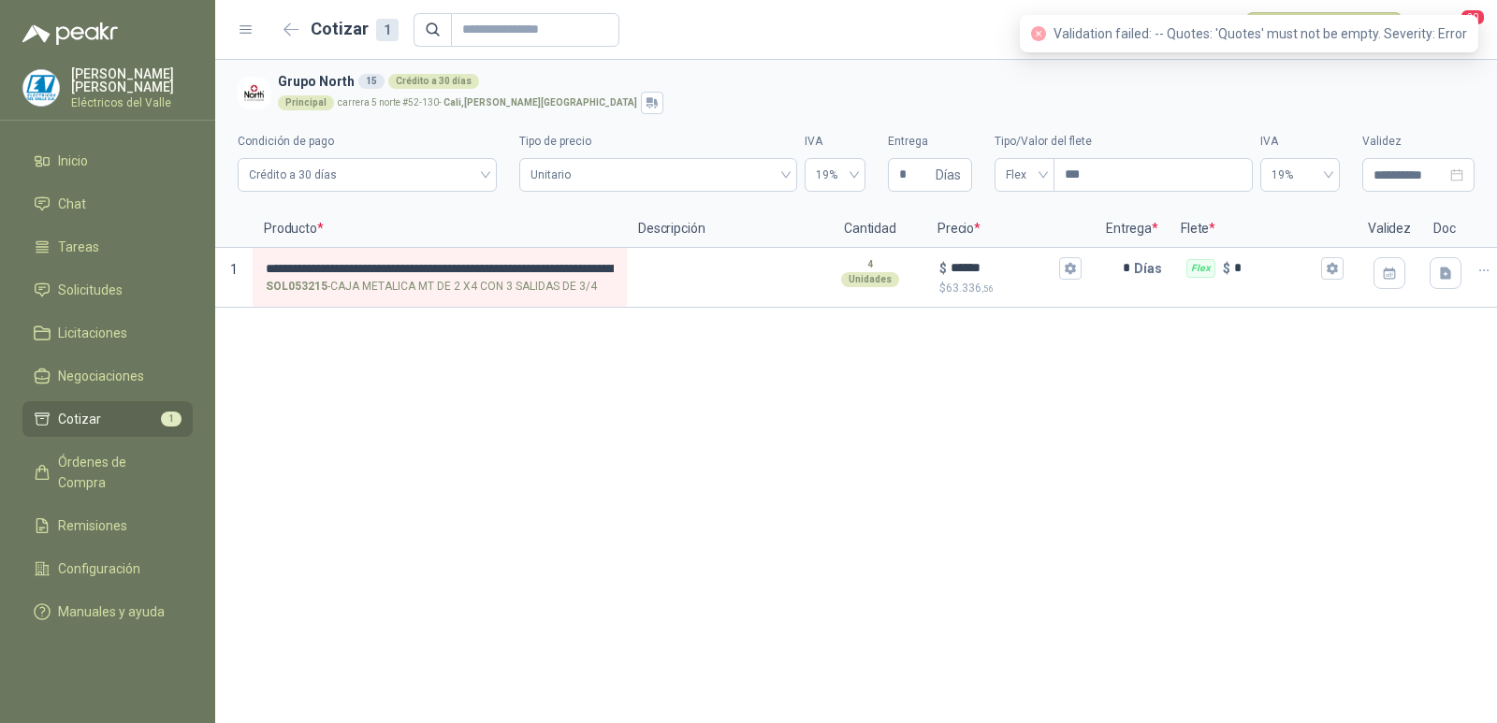
click at [847, 426] on div "**********" at bounding box center [856, 391] width 1282 height 663
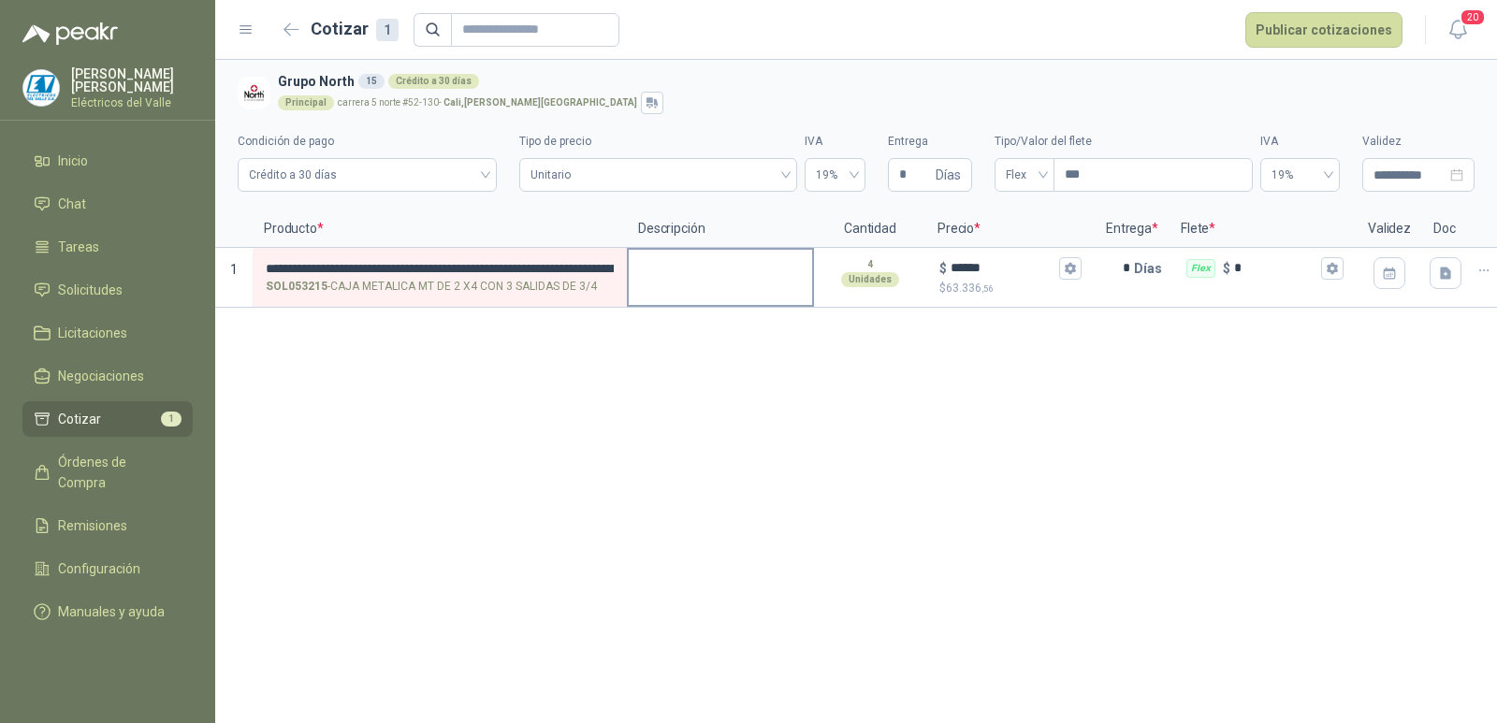
click at [655, 274] on textarea at bounding box center [720, 271] width 183 height 43
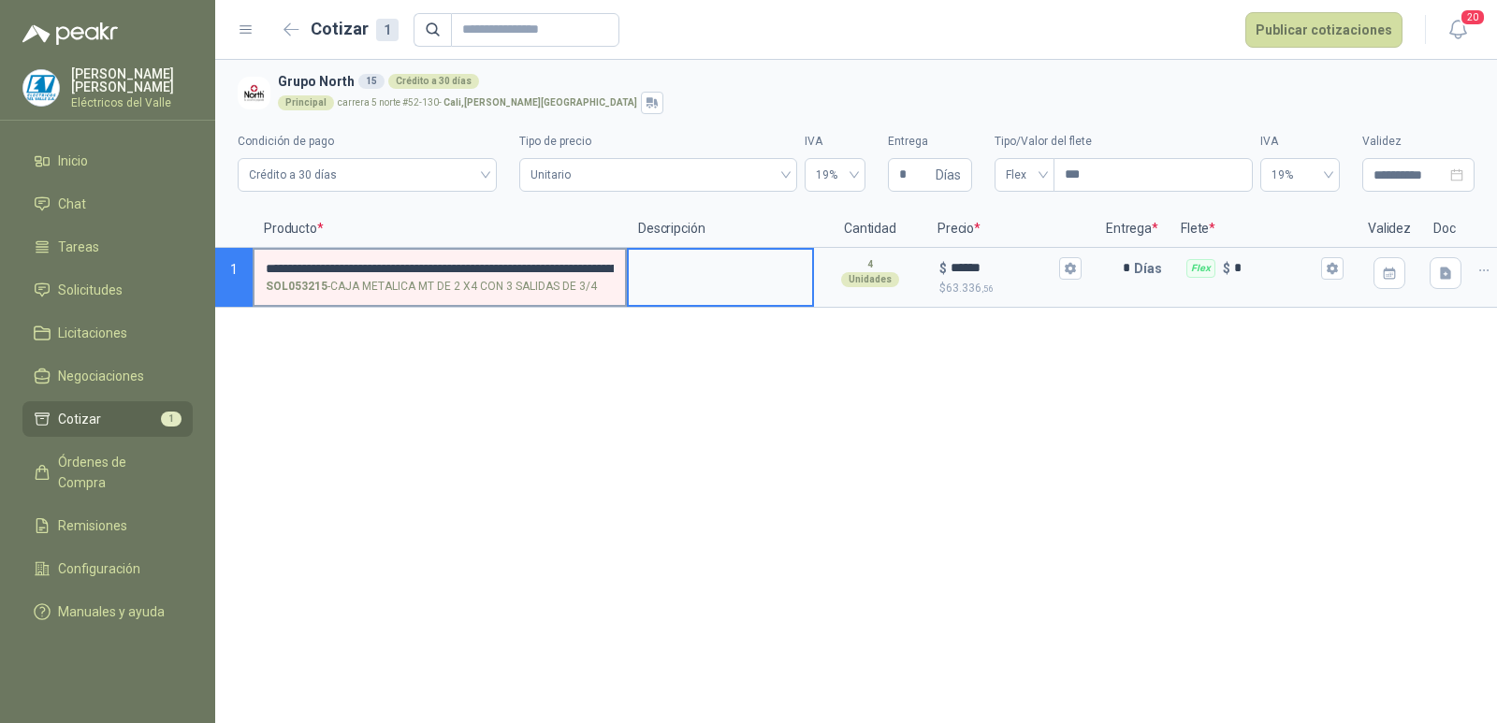
click at [573, 283] on p "SOL053215 - CAJA METALICA MT DE 2 X4 CON 3 SALIDAS DE 3/4" at bounding box center [431, 287] width 331 height 18
click at [573, 277] on input "**********" at bounding box center [440, 269] width 348 height 16
click at [387, 263] on input "**********" at bounding box center [440, 269] width 348 height 16
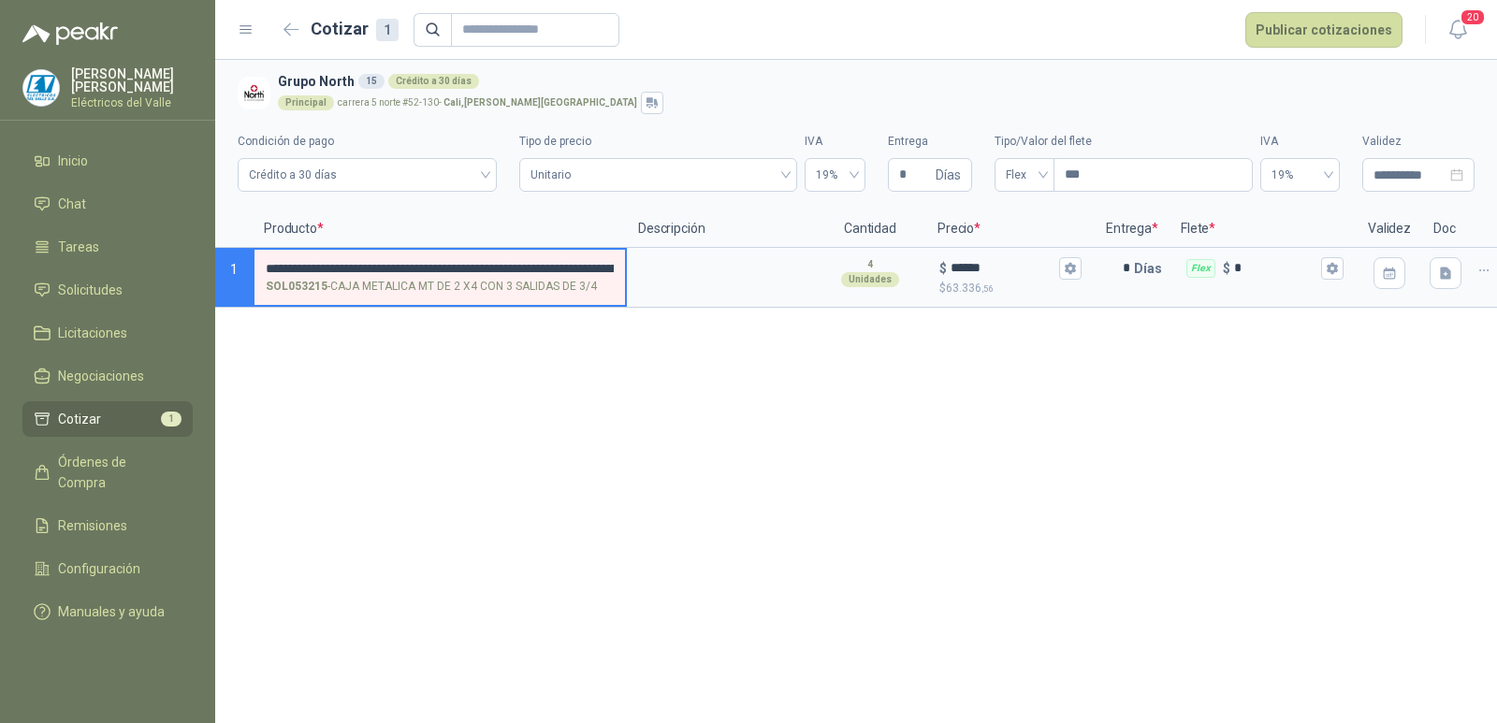
click at [303, 266] on input "**********" at bounding box center [440, 269] width 348 height 16
type input "**********"
click at [722, 335] on div "**********" at bounding box center [856, 391] width 1282 height 663
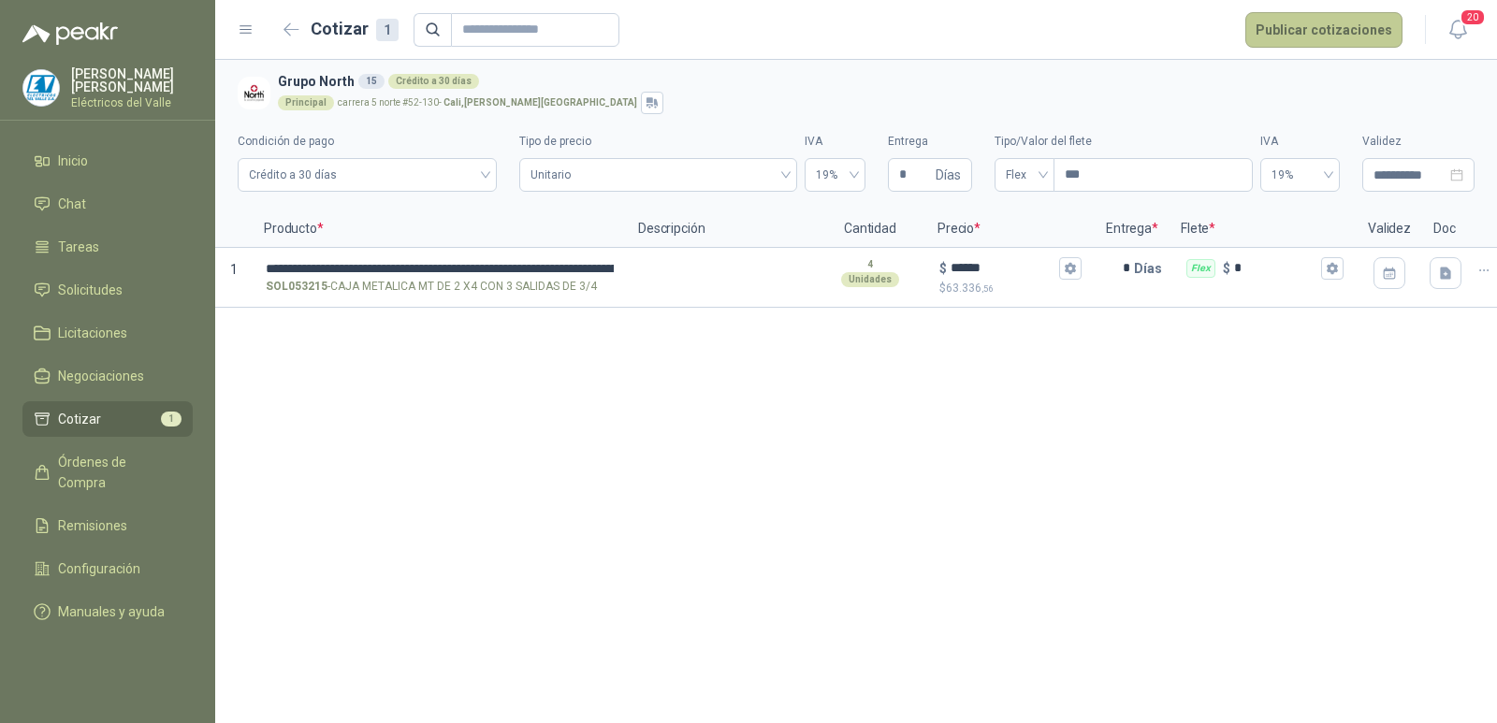
click at [1288, 36] on button "Publicar cotizaciones" at bounding box center [1323, 30] width 157 height 36
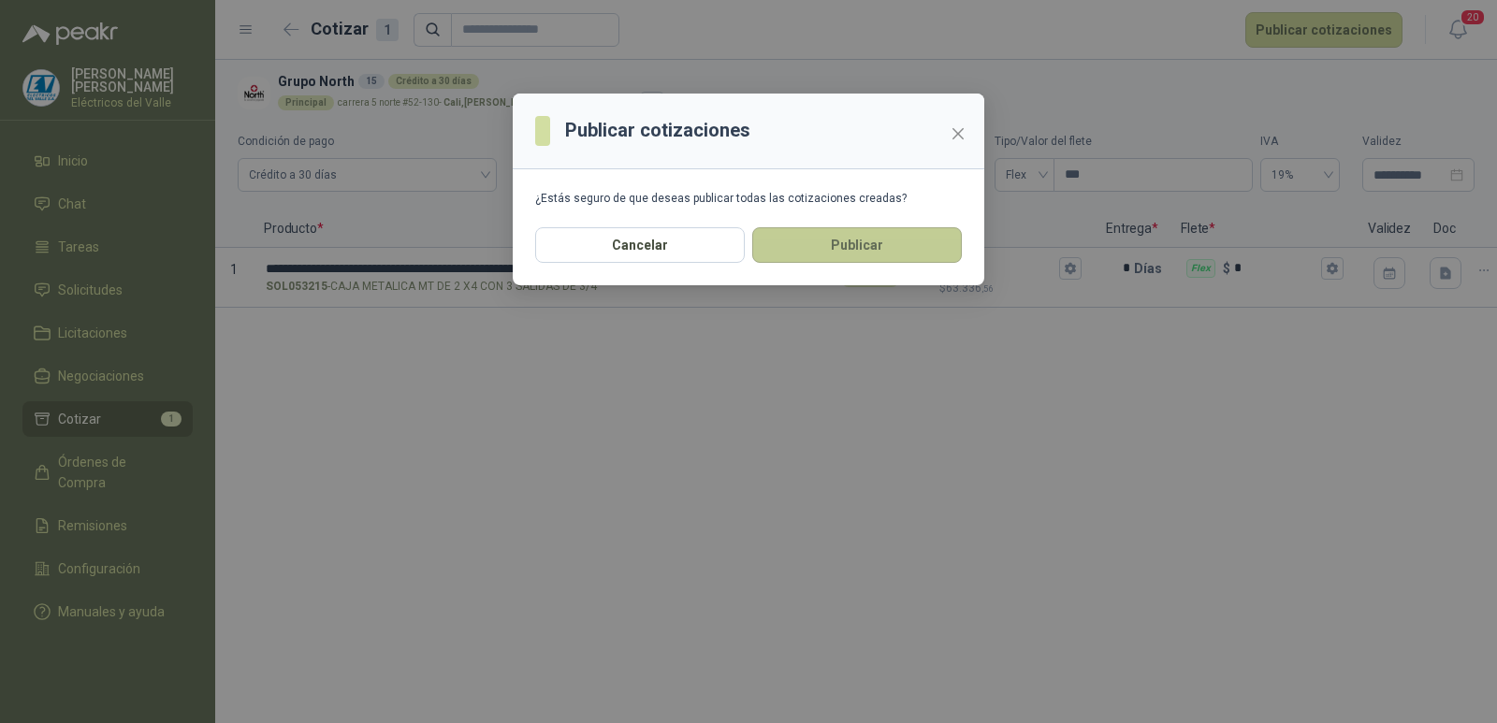
click at [850, 256] on button "Publicar" at bounding box center [857, 245] width 210 height 36
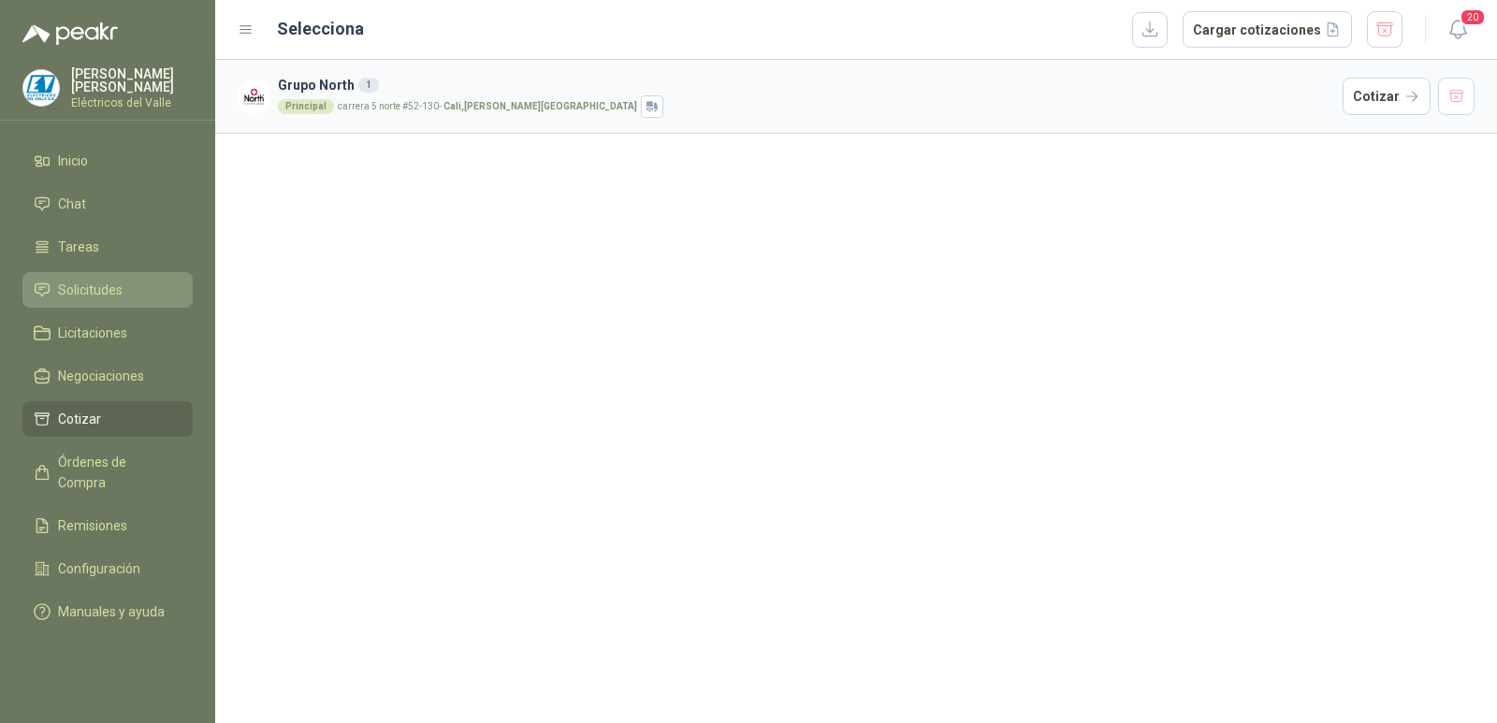
click at [106, 295] on span "Solicitudes" at bounding box center [90, 290] width 65 height 21
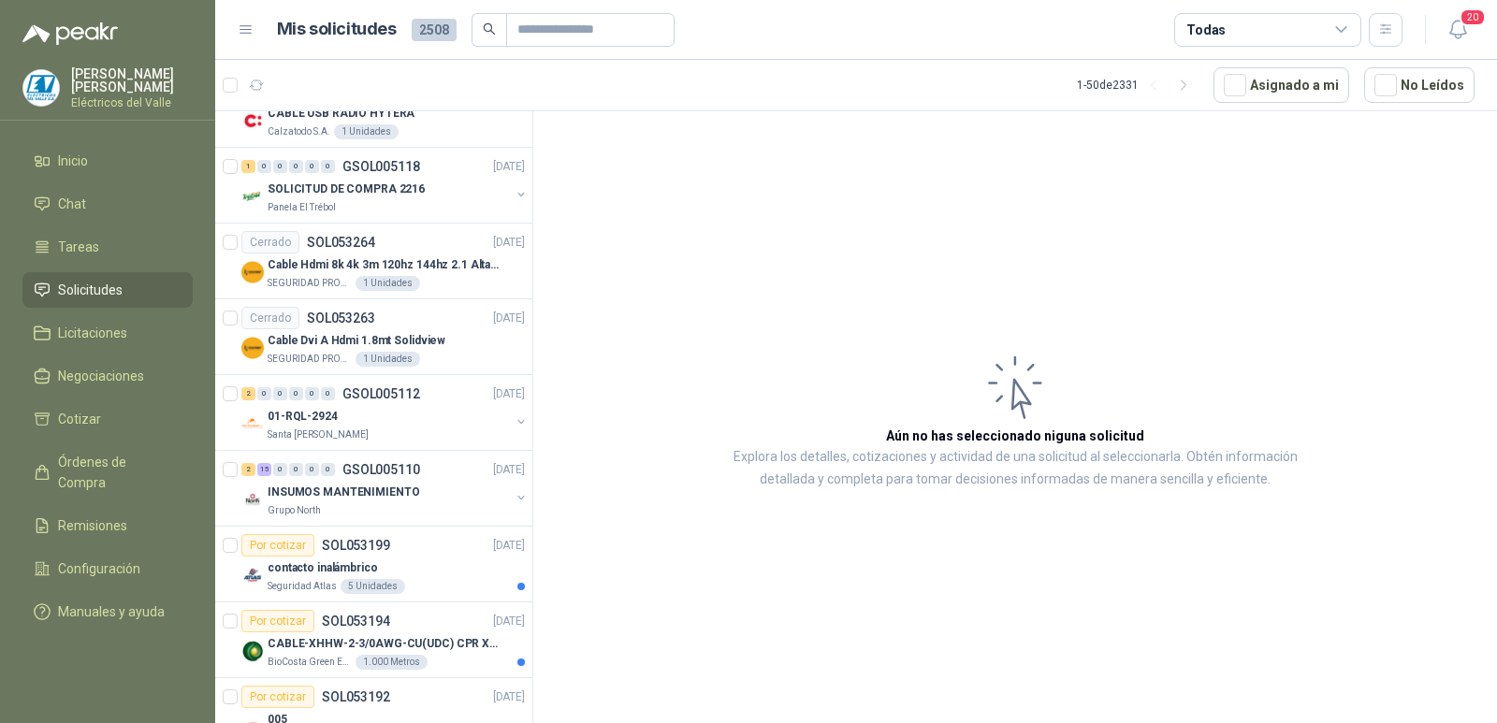
scroll to position [1965, 0]
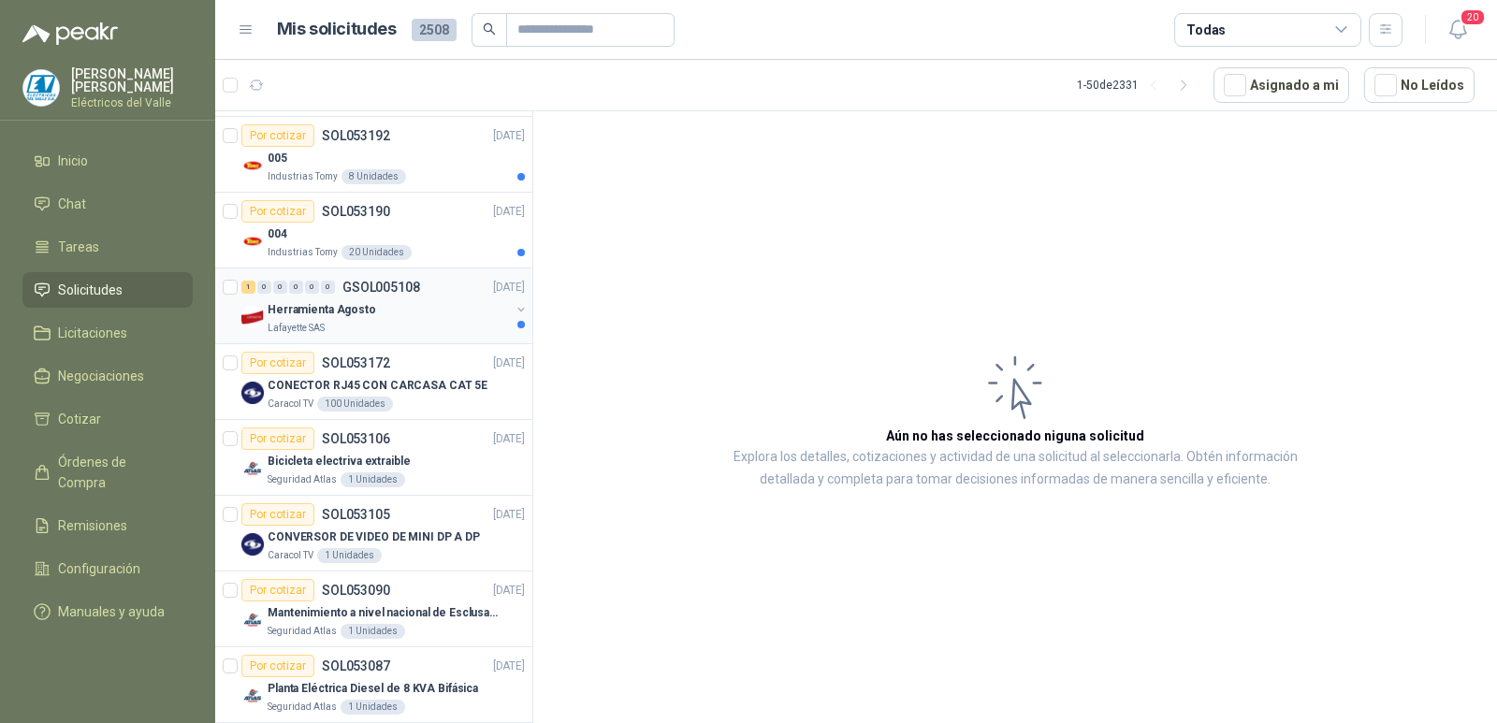
click at [401, 323] on div "Lafayette SAS" at bounding box center [389, 328] width 242 height 15
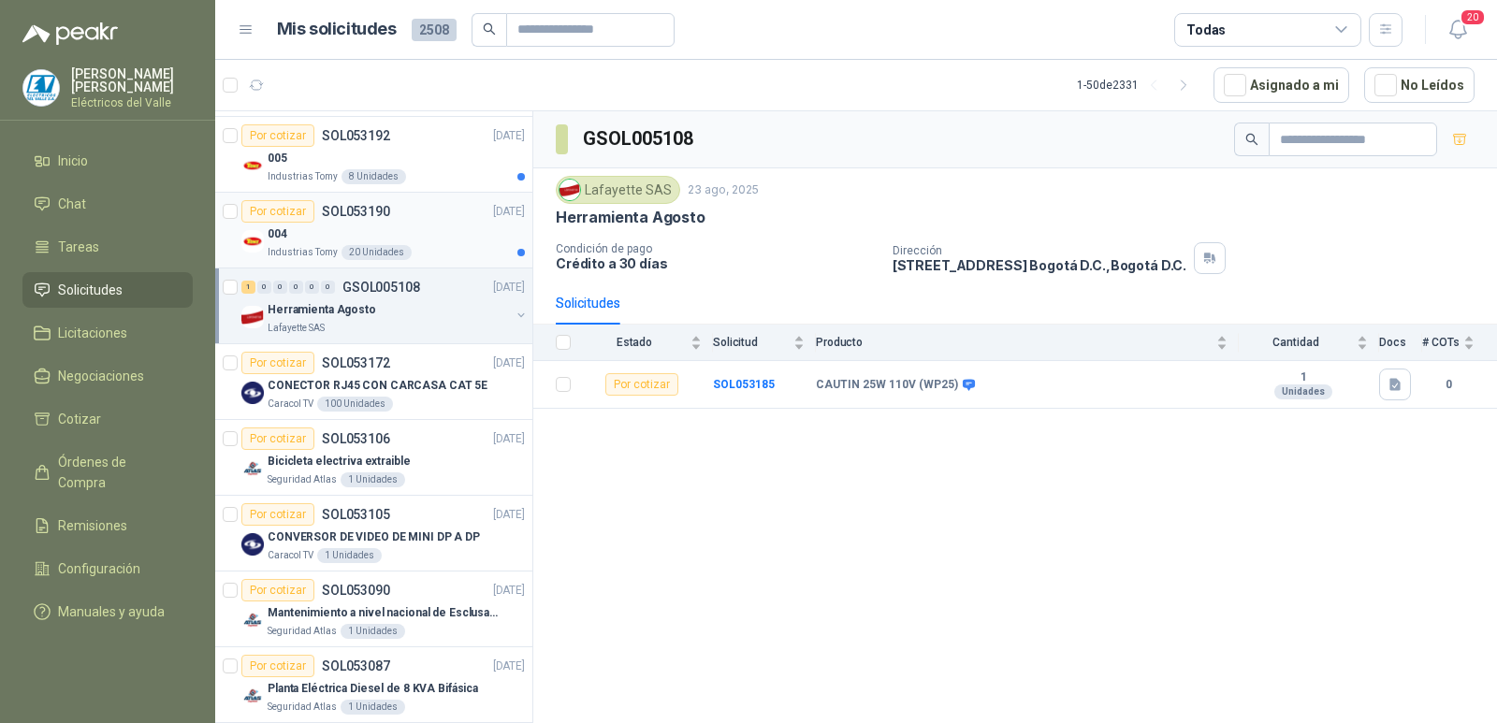
click at [412, 233] on div "004" at bounding box center [396, 234] width 257 height 22
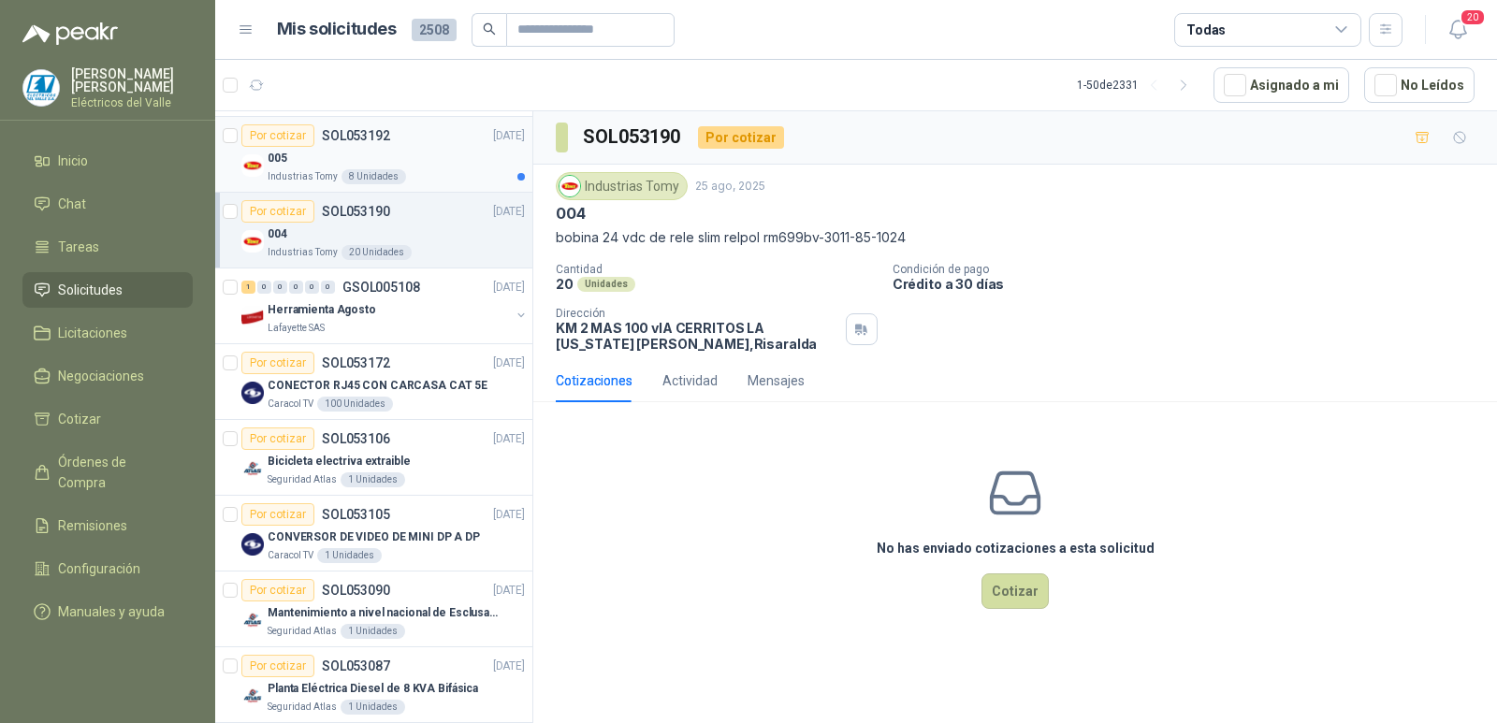
click at [443, 159] on div "005" at bounding box center [396, 158] width 257 height 22
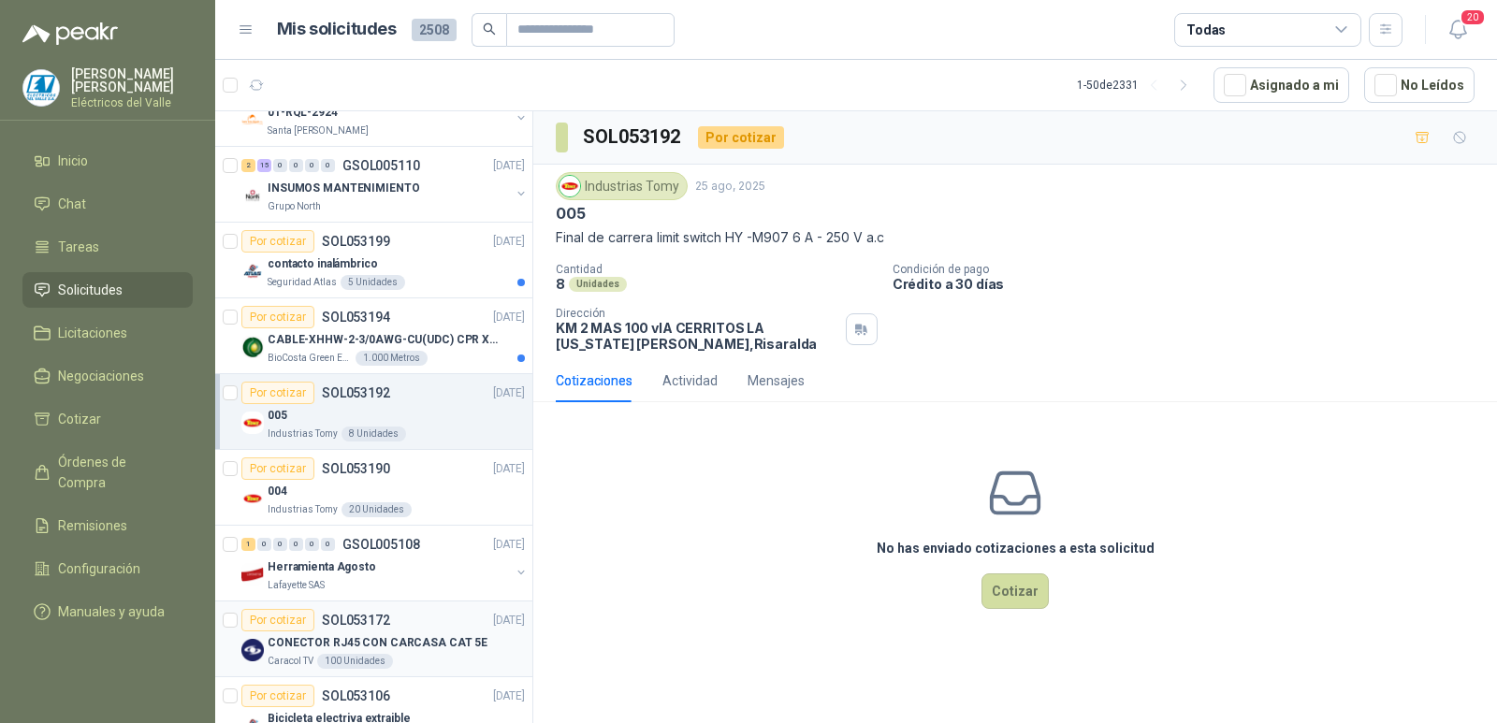
scroll to position [1684, 0]
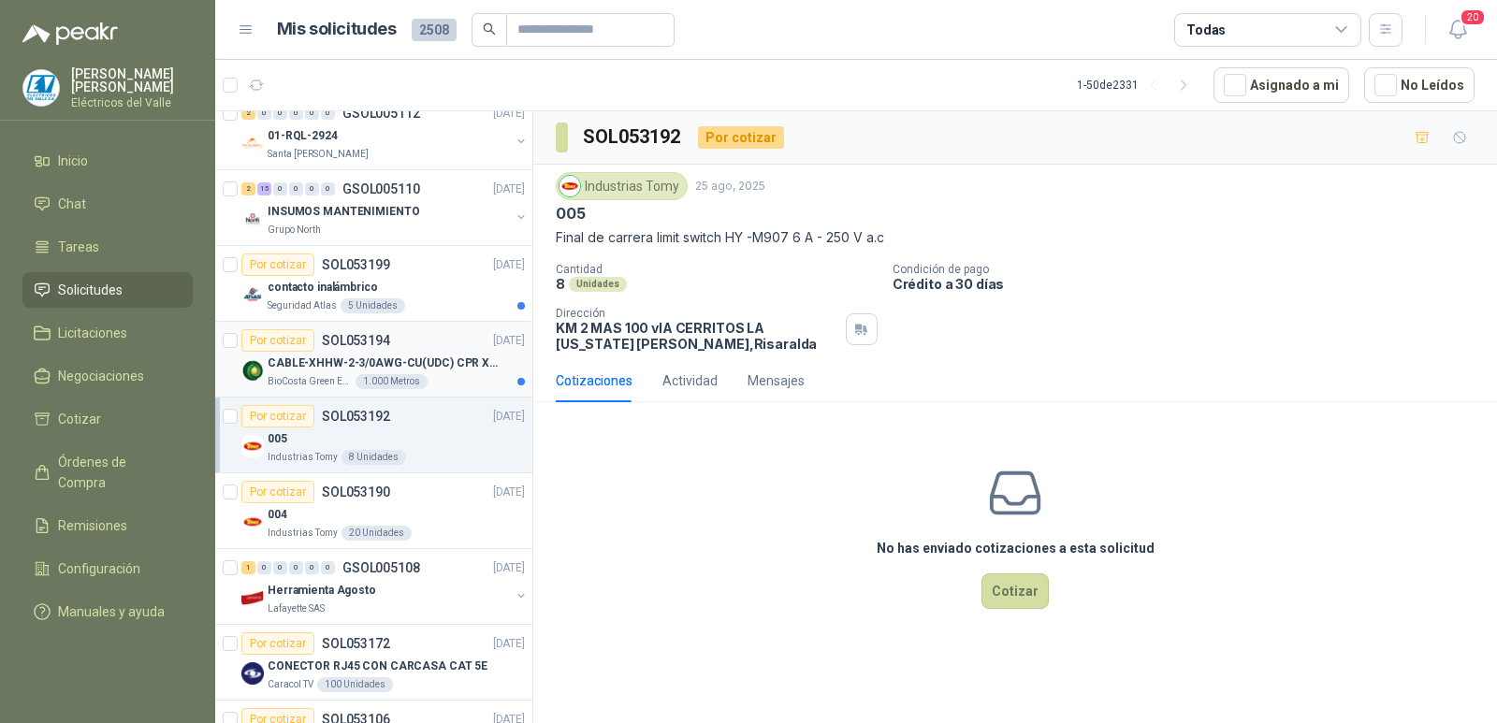
click at [376, 344] on p "SOL053194" at bounding box center [356, 340] width 68 height 13
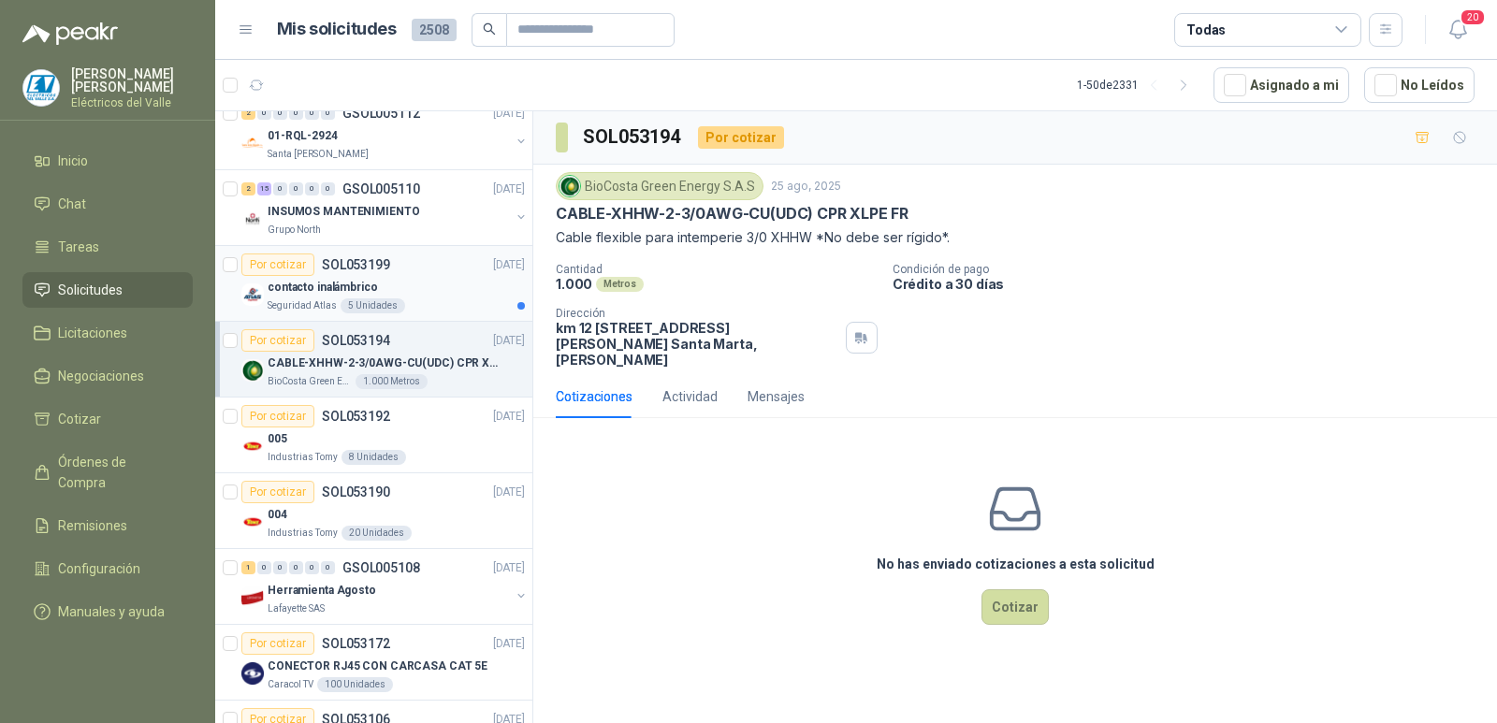
click at [443, 274] on div "Por cotizar SOL053199 [DATE]" at bounding box center [382, 265] width 283 height 22
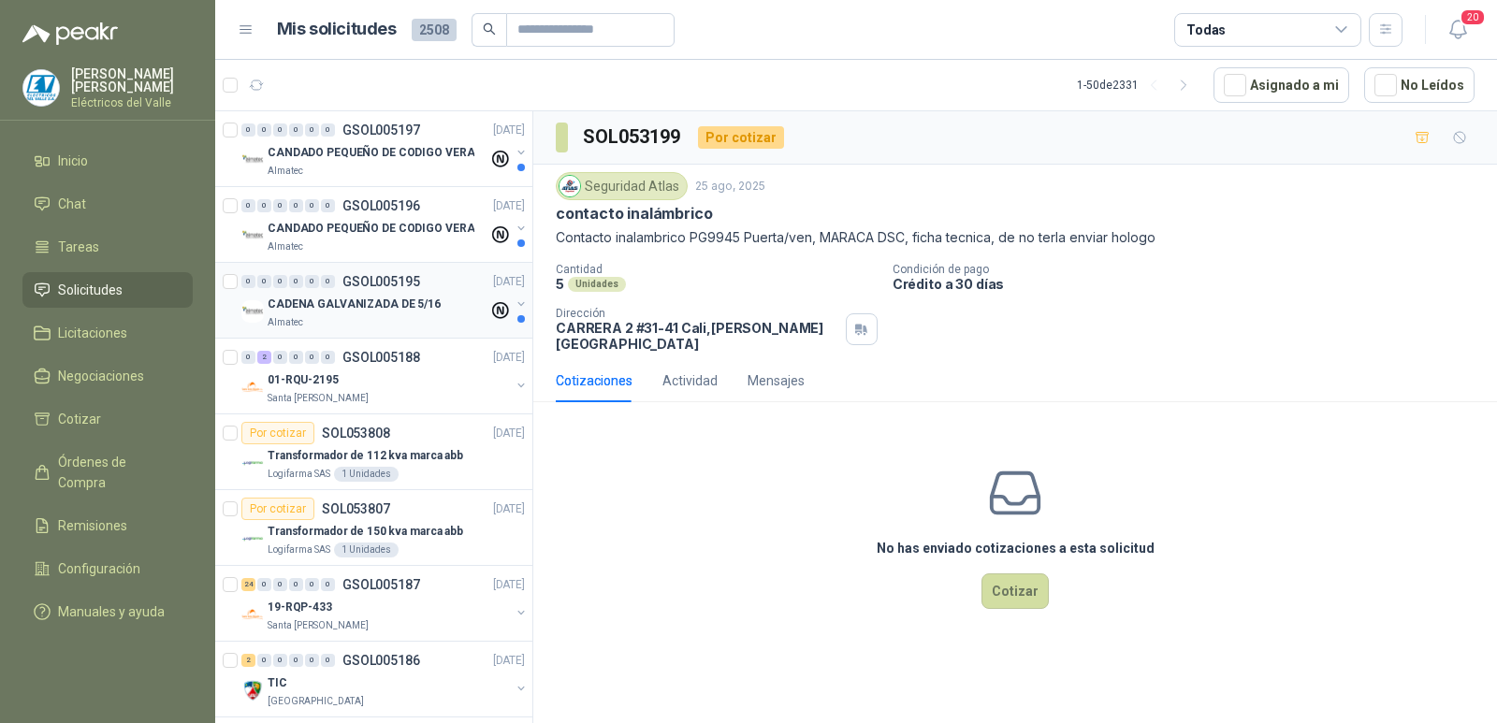
click at [394, 303] on p "CADENA GALVANIZADA DE 5/16" at bounding box center [354, 305] width 173 height 18
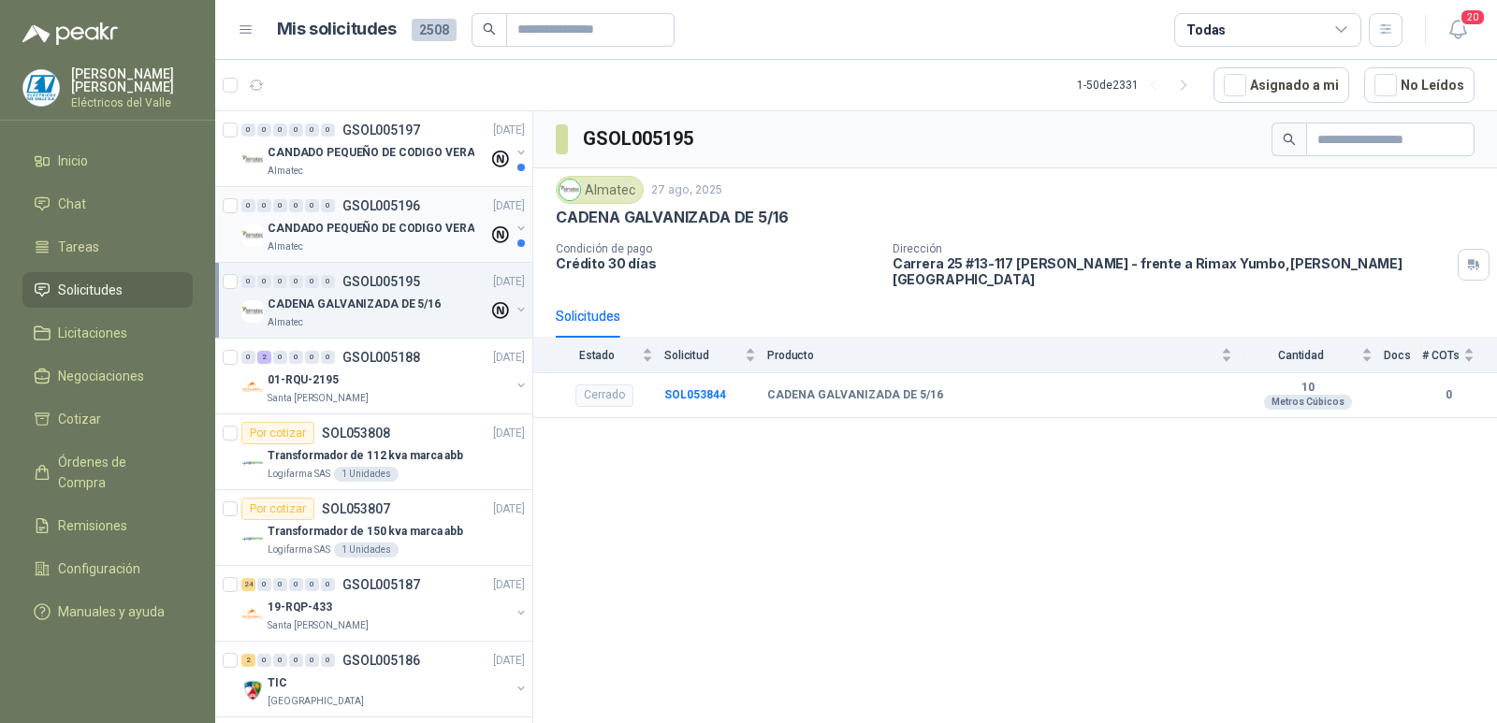
click at [425, 238] on div "CANDADO PEQUEÑO DE CODIGO VERA" at bounding box center [378, 228] width 221 height 22
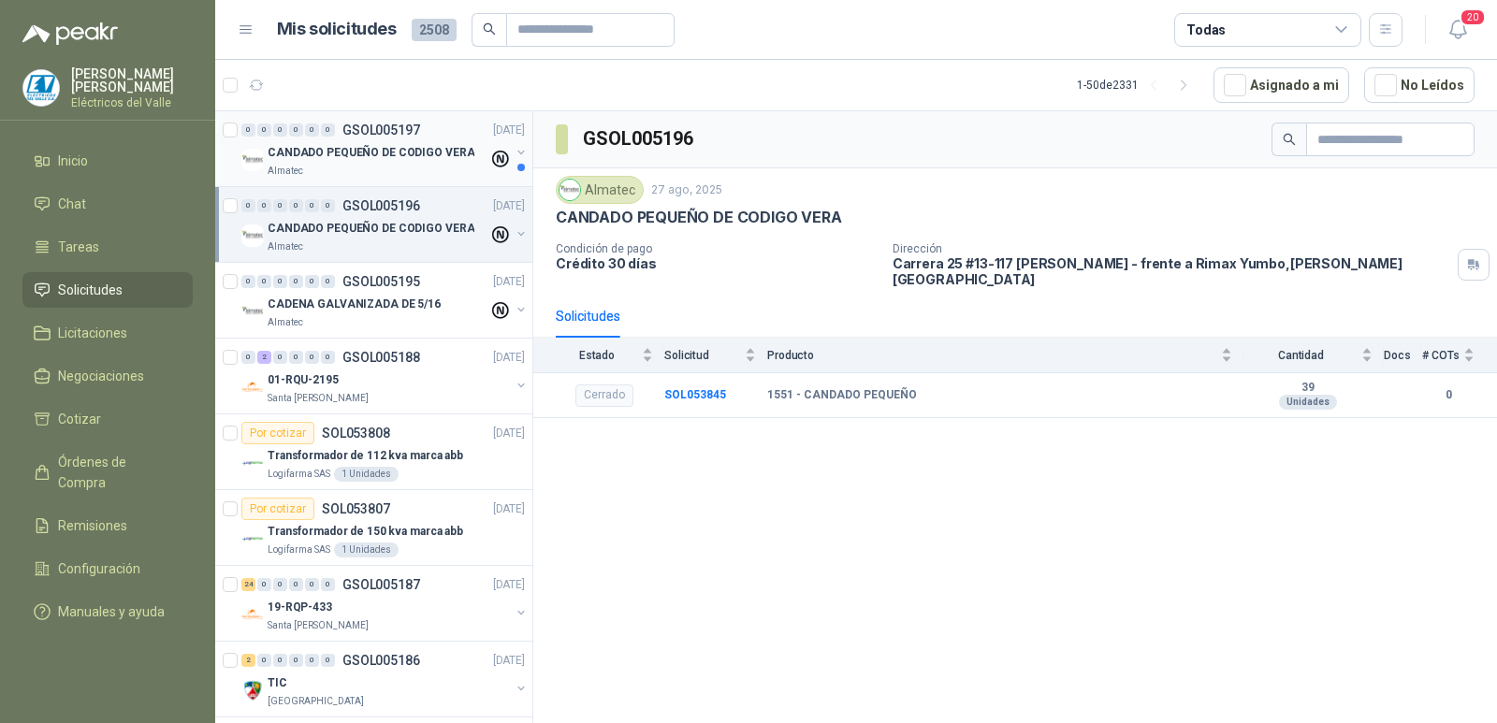
click at [385, 152] on p "CANDADO PEQUEÑO DE CODIGO VERA" at bounding box center [371, 153] width 207 height 18
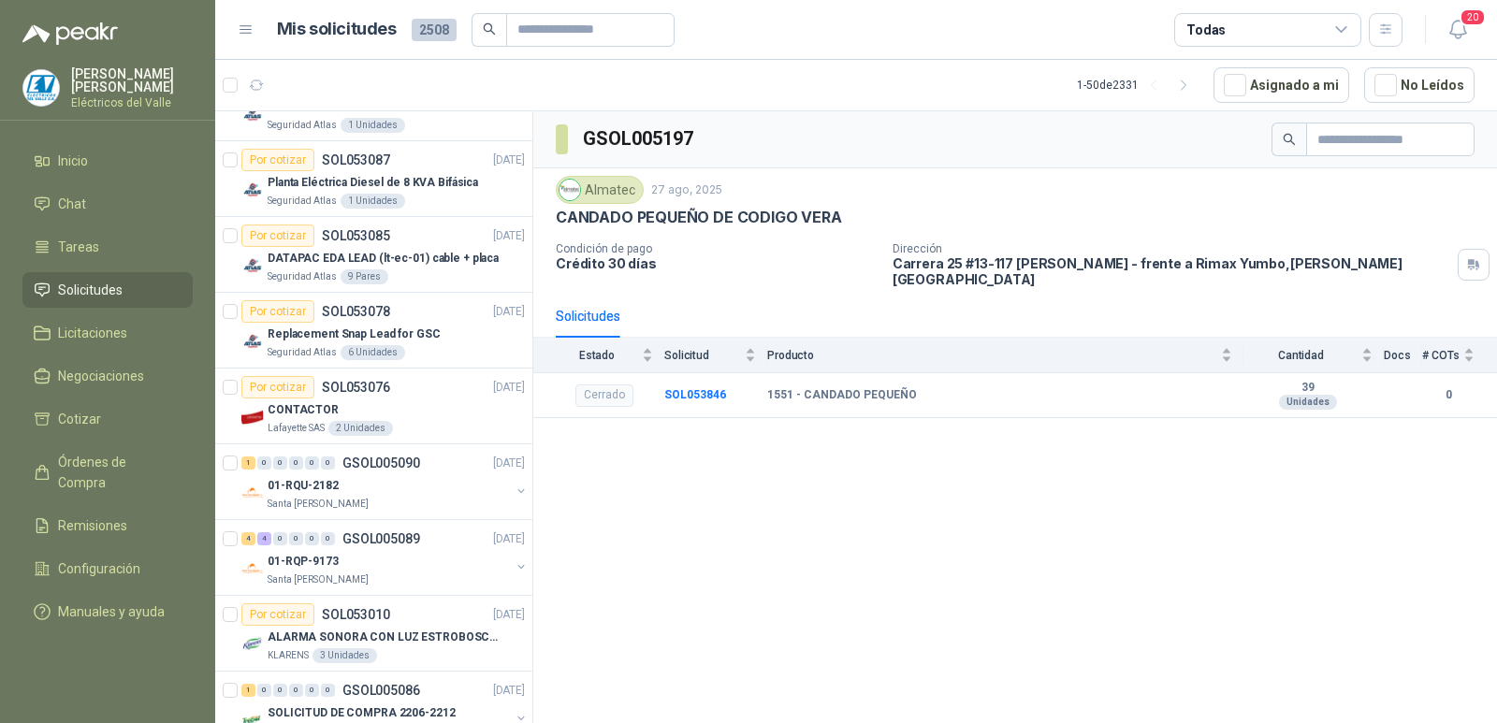
scroll to position [2463, 0]
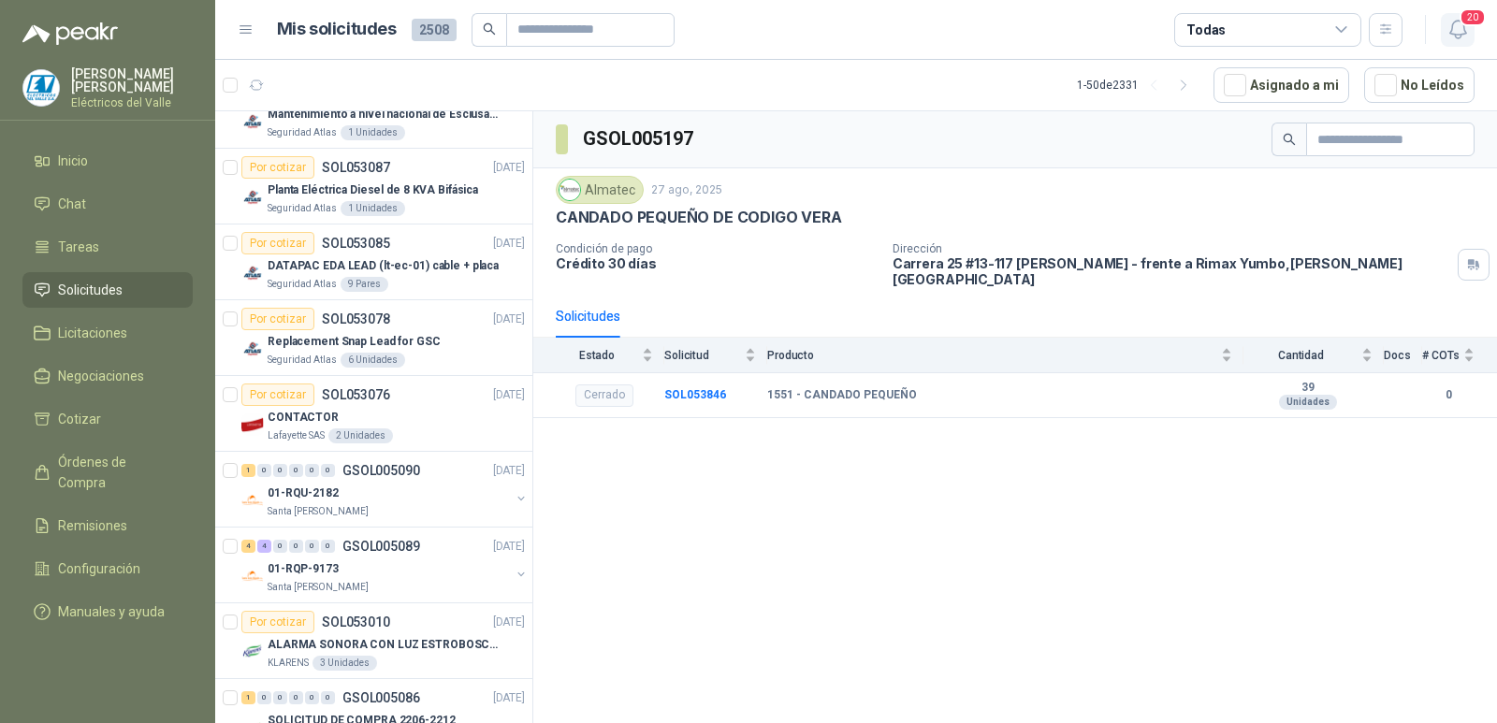
click at [1456, 30] on icon "button" at bounding box center [1457, 29] width 23 height 23
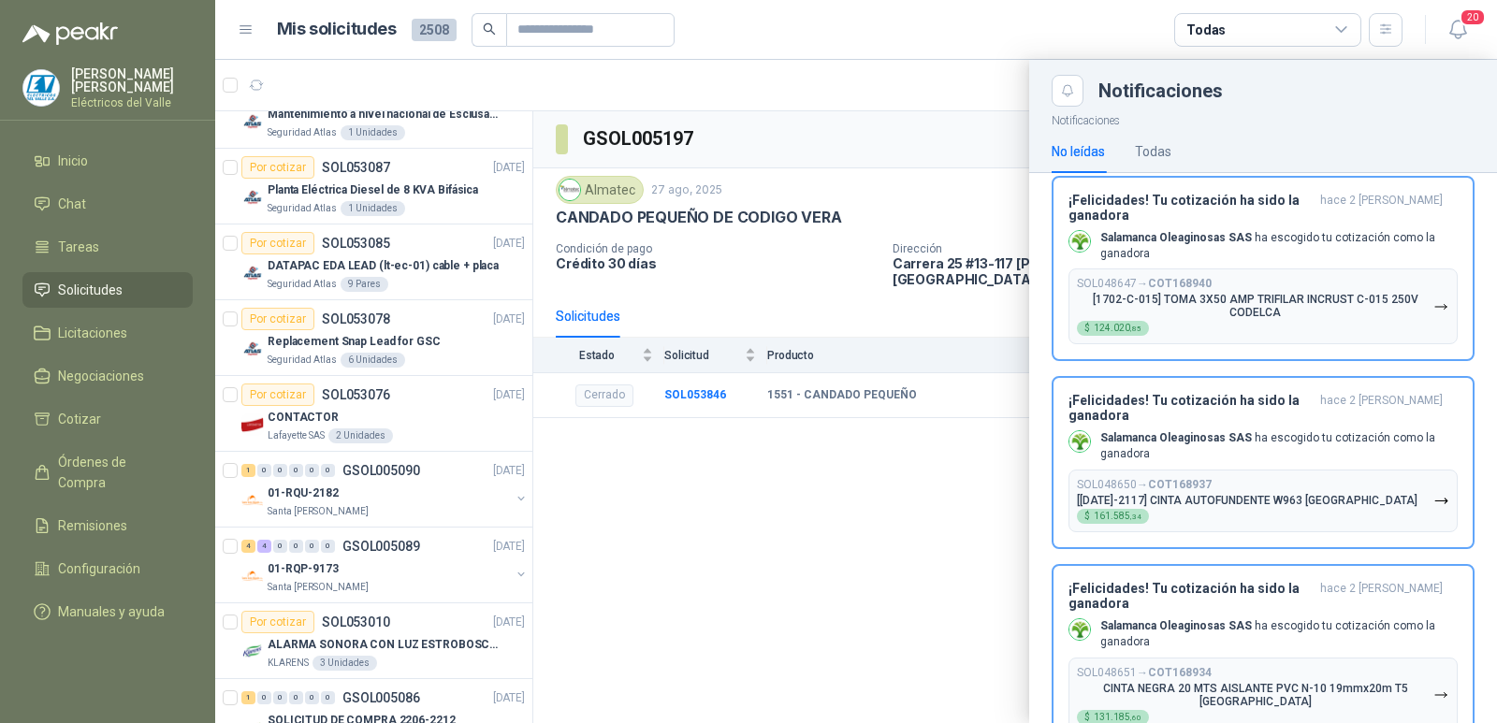
scroll to position [281, 0]
